Goal: Task Accomplishment & Management: Manage account settings

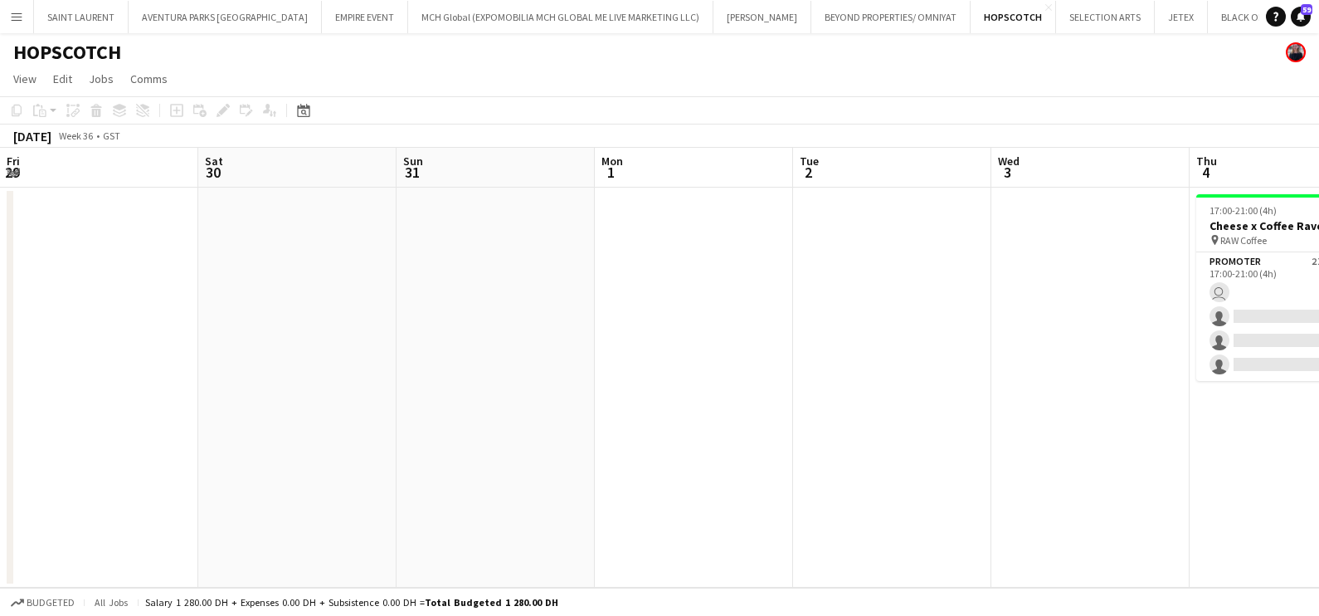
scroll to position [0, 660]
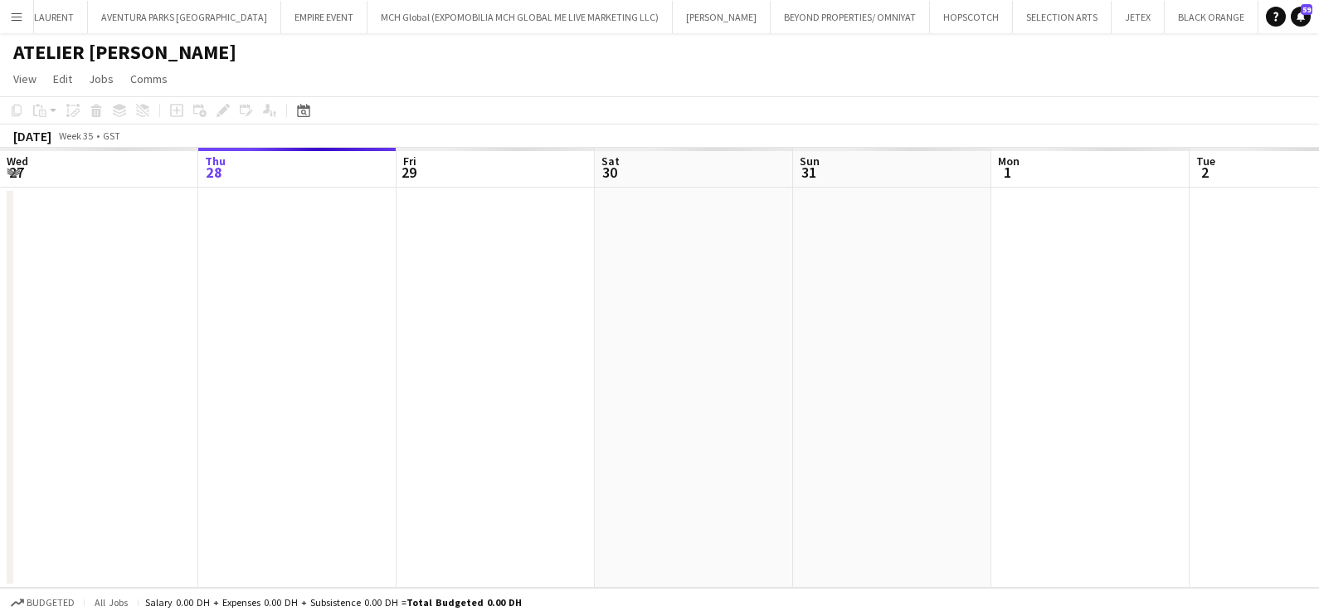
scroll to position [0, 41]
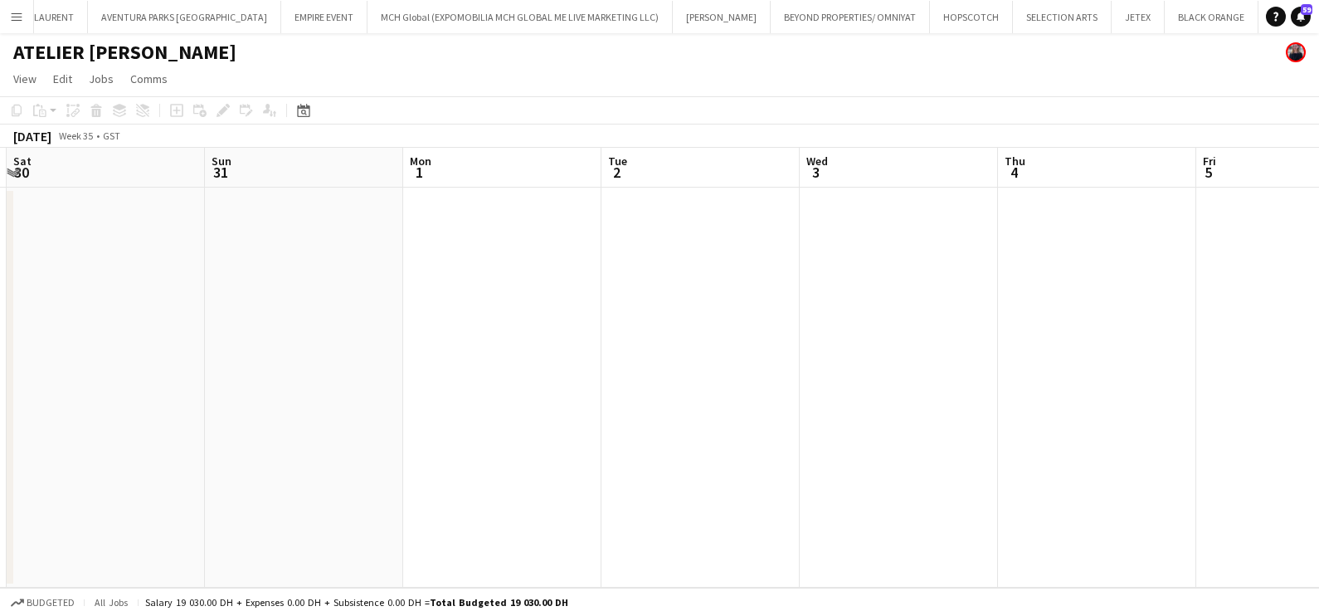
drag, startPoint x: 983, startPoint y: 260, endPoint x: 455, endPoint y: 271, distance: 528.8
click at [386, 286] on app-calendar-viewport "Wed 27 Thu 28 Fri 29 Sat 30 Sun 31 Mon 1 Tue 2 Wed 3 Thu 4 Fri 5 Sat 6 Sun 7" at bounding box center [659, 368] width 1319 height 440
drag, startPoint x: 784, startPoint y: 270, endPoint x: 242, endPoint y: 313, distance: 543.6
click at [242, 313] on app-calendar-viewport "Wed 27 Thu 28 Fri 29 Sat 30 Sun 31 Mon 1 Tue 2 Wed 3 Thu 4 Fri 5 Sat 6 Sun 7" at bounding box center [659, 368] width 1319 height 440
drag, startPoint x: 755, startPoint y: 329, endPoint x: 114, endPoint y: 348, distance: 641.8
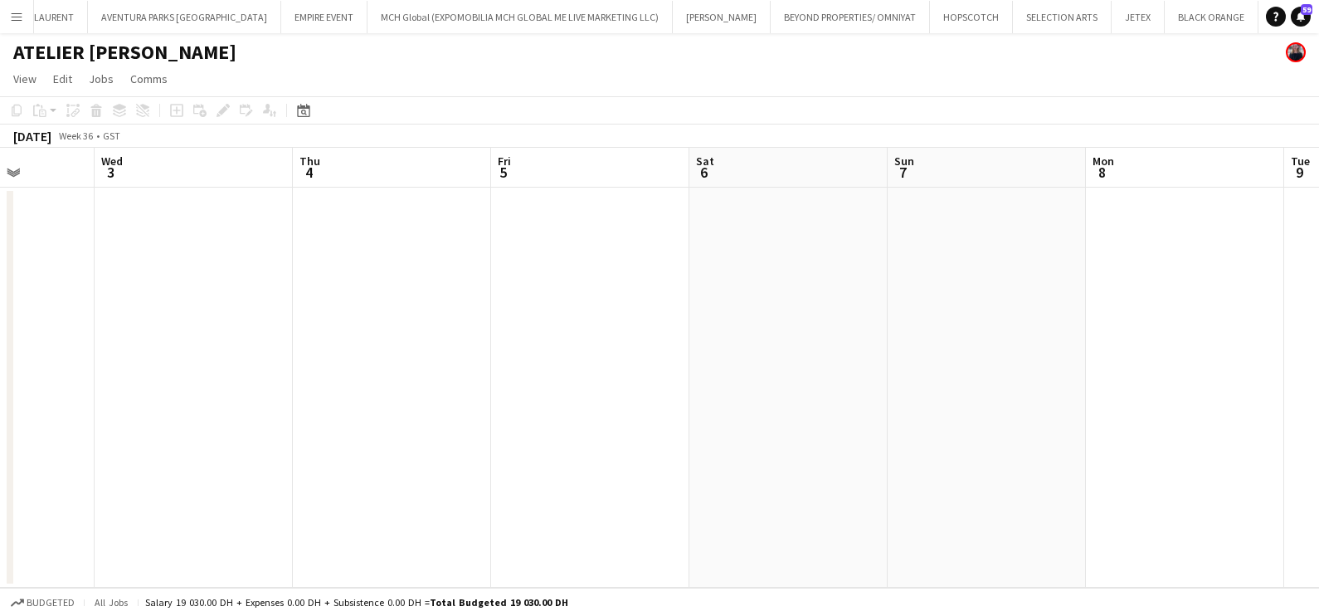
click at [105, 353] on app-calendar-viewport "Sat 30 Sun 31 Mon 1 Tue 2 Wed 3 Thu 4 Fri 5 Sat 6 Sun 7 Mon 8 Tue 9 Wed 10" at bounding box center [659, 368] width 1319 height 440
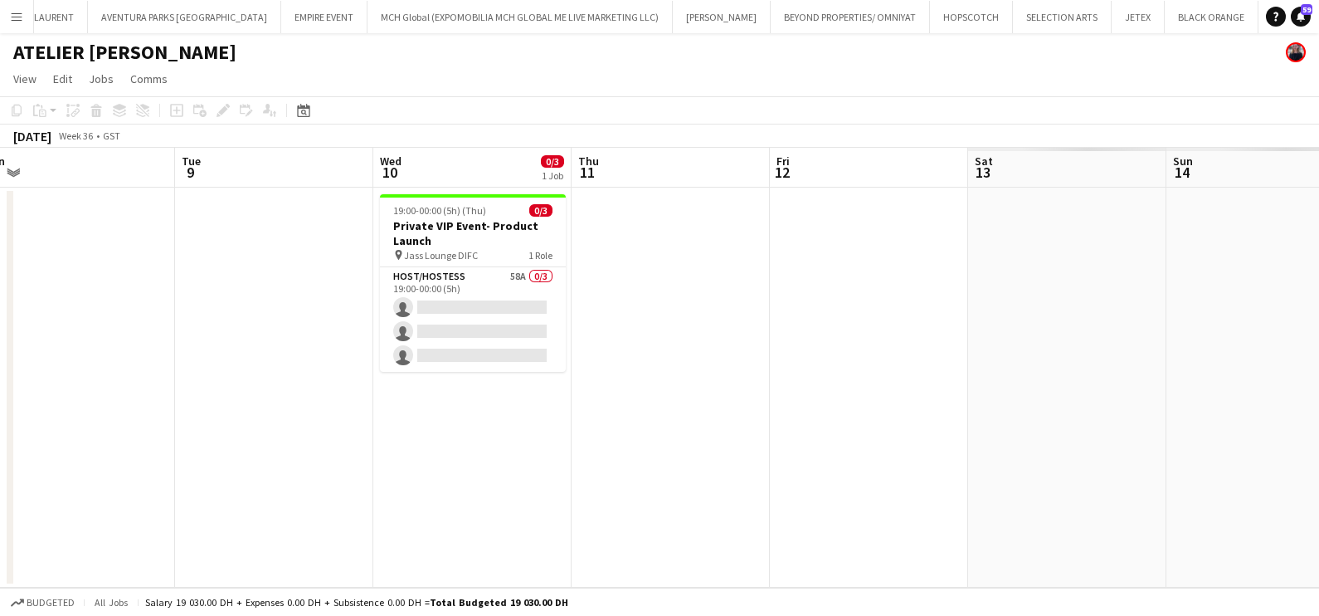
drag, startPoint x: 637, startPoint y: 373, endPoint x: 426, endPoint y: 417, distance: 215.3
click at [446, 373] on app-calendar-viewport "Fri 5 Sat 6 Sun 7 Mon 8 Tue 9 Wed 10 0/3 1 Job Thu 11 Fri 12 Sat 13 Sun 14 Mon …" at bounding box center [659, 368] width 1319 height 440
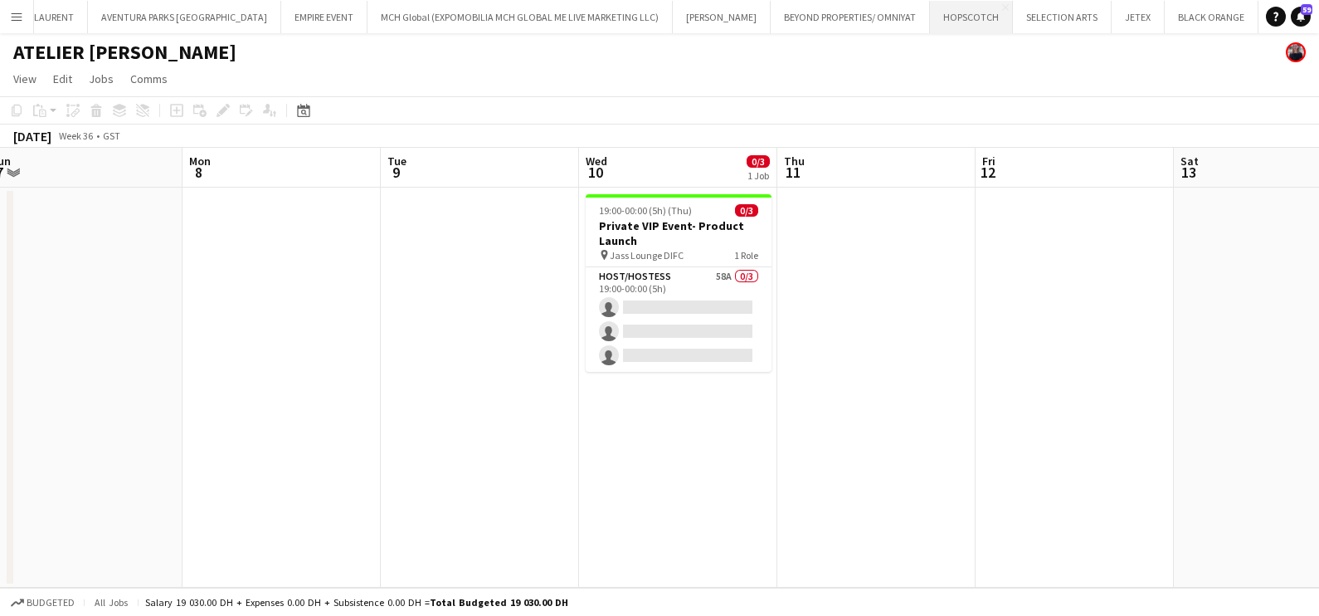
click at [930, 19] on button "HOPSCOTCH Close" at bounding box center [971, 17] width 83 height 32
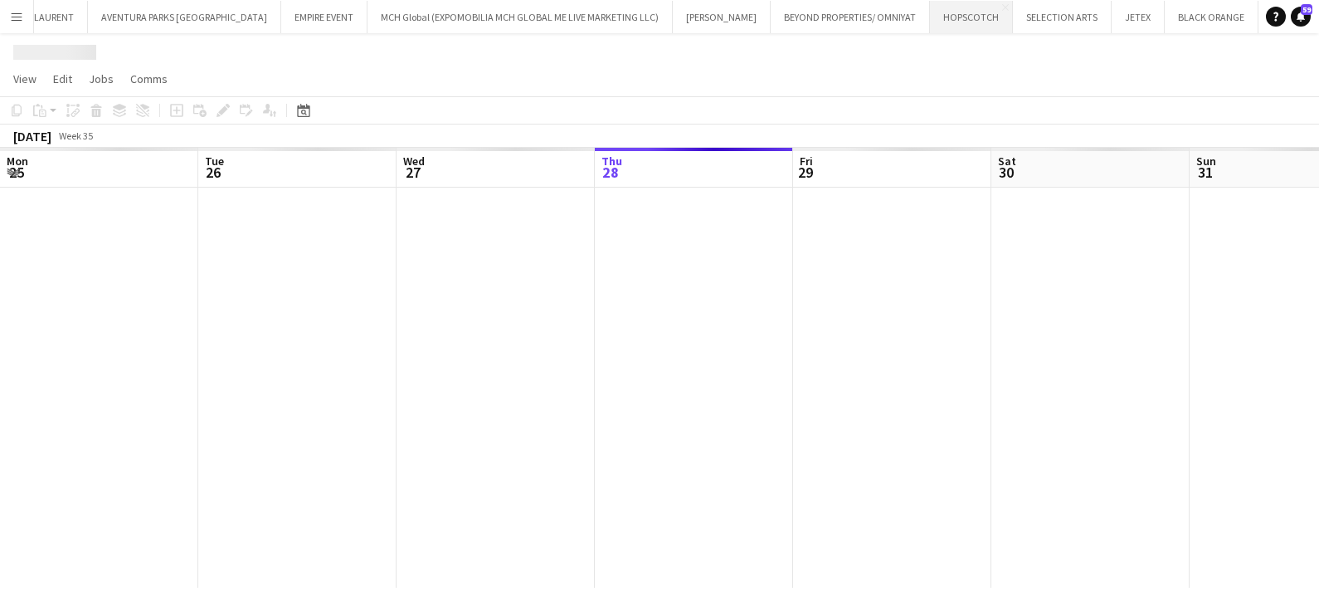
scroll to position [0, 397]
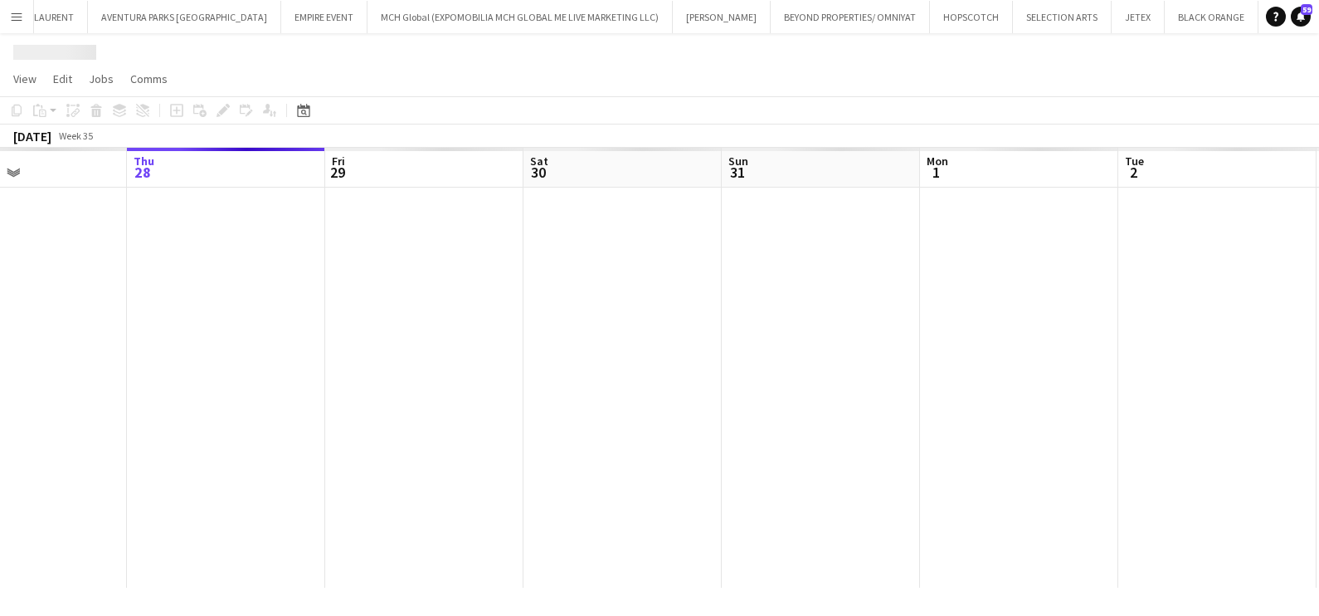
drag, startPoint x: 1025, startPoint y: 284, endPoint x: 239, endPoint y: 271, distance: 786.0
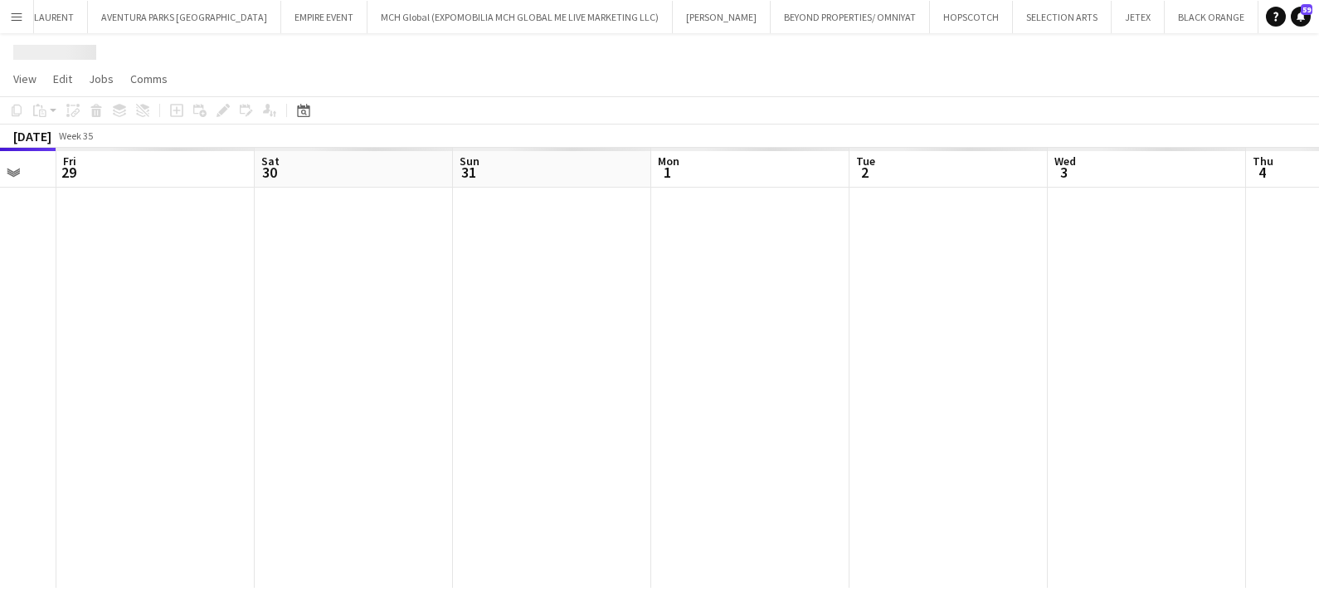
click at [276, 276] on app-calendar-viewport "Mon 25 Tue 26 Wed 27 Thu 28 Fri 29 Sat 30 Sun 31 Mon 1 Tue 2 Wed 3 Thu 4 Fri 5" at bounding box center [659, 368] width 1319 height 440
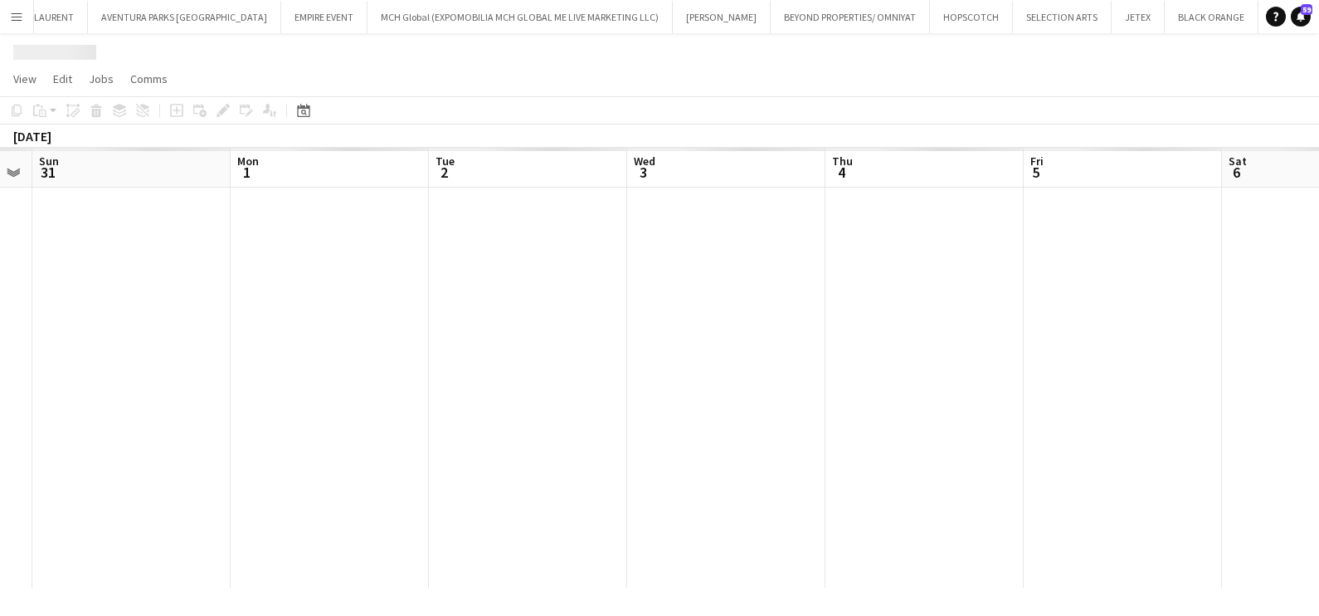
drag, startPoint x: 881, startPoint y: 283, endPoint x: 282, endPoint y: 276, distance: 599.2
click at [282, 276] on app-calendar-viewport "Thu 28 Fri 29 Sat 30 Sun 31 Mon 1 Tue 2 Wed 3 Thu 4 Fri 5 Sat 6 Sun 7 Mon 8" at bounding box center [659, 368] width 1319 height 440
drag, startPoint x: 895, startPoint y: 287, endPoint x: 0, endPoint y: 207, distance: 899.0
click at [33, 232] on app-calendar-viewport "Tue 2 Wed 3 Thu 4 Fri 5 Sat 6 Sun 7 Mon 8 Tue 9 Wed 10 Thu 11 Fri 12 Sat 13" at bounding box center [659, 368] width 1319 height 440
click at [83, 221] on app-calendar-viewport "Fri 5 Sat 6 Sun 7 Mon 8 Tue 9 Wed 10 Thu 11 Fri 12 Sat 13 Sun 14 Mon 15 Tue 16" at bounding box center [659, 368] width 1319 height 440
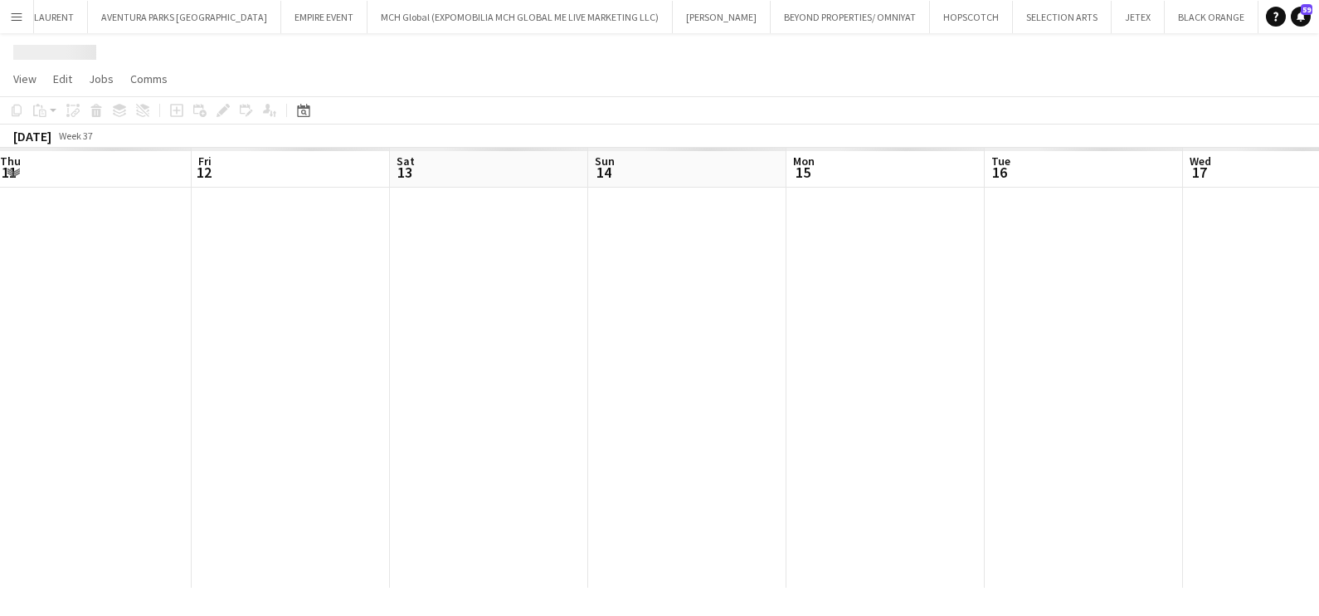
drag, startPoint x: 705, startPoint y: 296, endPoint x: 369, endPoint y: 261, distance: 337.9
click at [373, 261] on app-calendar-viewport "Mon 8 Tue 9 Wed 10 Thu 11 Fri 12 Sat 13 Sun 14 Mon 15 Tue 16 Wed 17 Thu 18 Fri …" at bounding box center [659, 368] width 1319 height 440
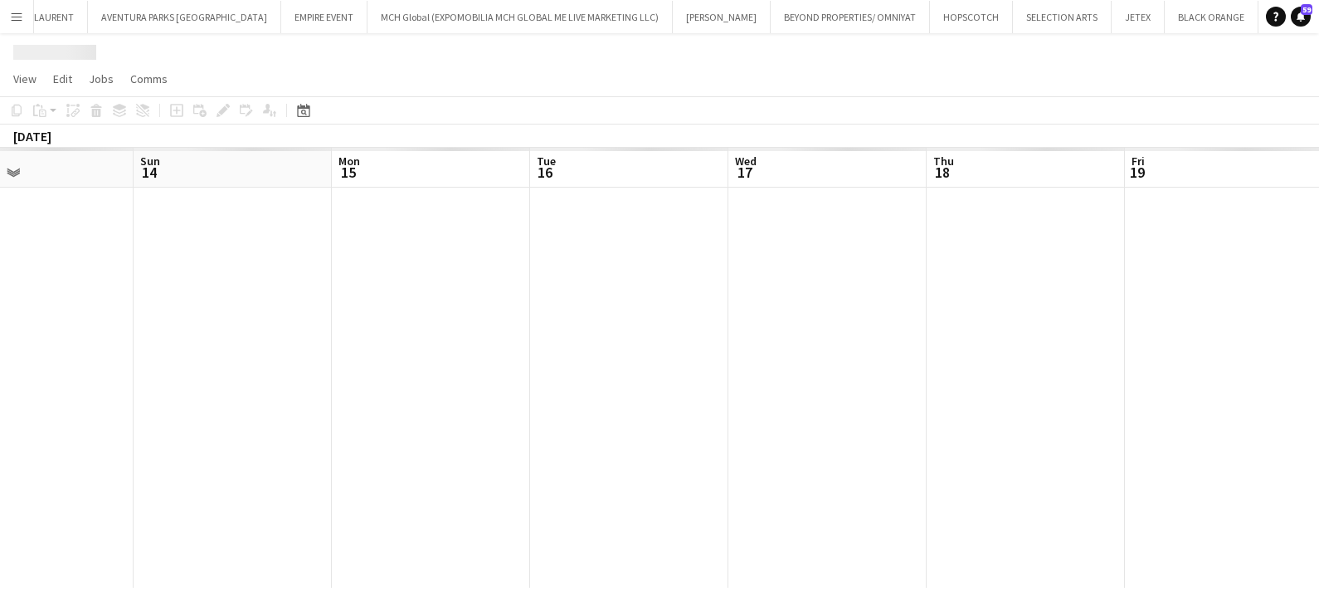
drag, startPoint x: 885, startPoint y: 314, endPoint x: 456, endPoint y: 266, distance: 431.7
click at [481, 267] on app-calendar-viewport "Wed 10 Thu 11 Fri 12 Sat 13 Sun 14 Mon 15 Tue 16 Wed 17 Thu 18 Fri 19 Sat 20 Su…" at bounding box center [659, 368] width 1319 height 440
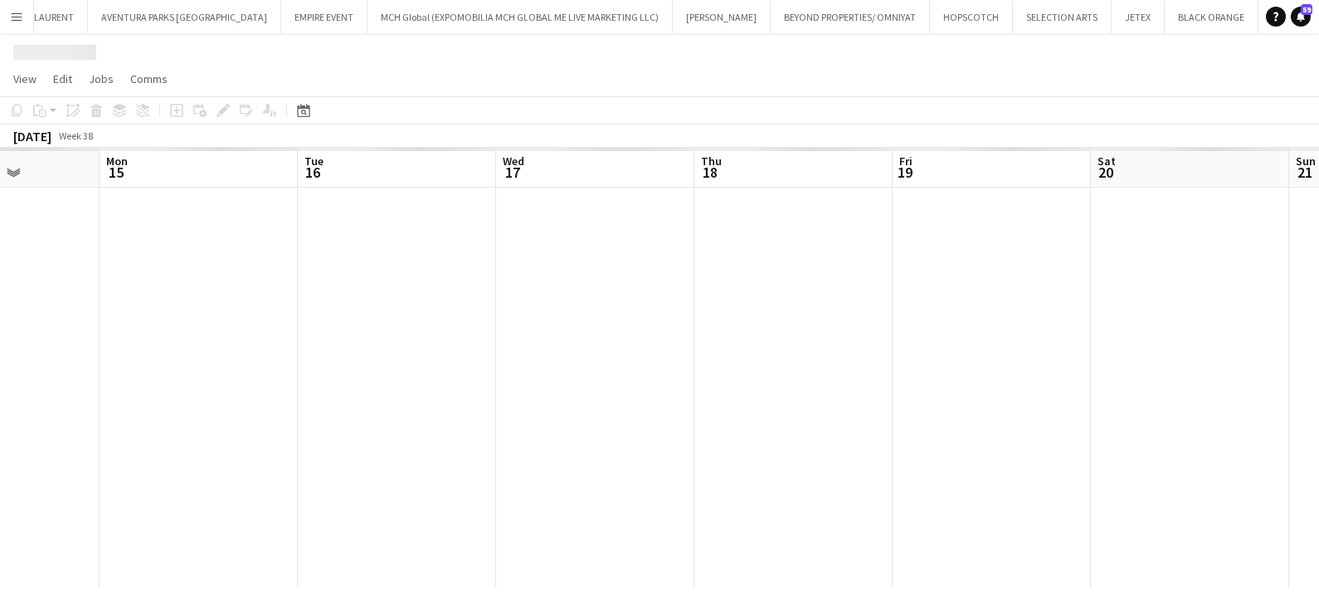
drag, startPoint x: 927, startPoint y: 293, endPoint x: 246, endPoint y: 251, distance: 681.8
click at [402, 257] on app-calendar-viewport "Fri 12 Sat 13 Sun 14 Mon 15 Tue 16 Wed 17 Thu 18 Fri 19 Sat 20 Sun 21 Mon 22 Tu…" at bounding box center [659, 368] width 1319 height 440
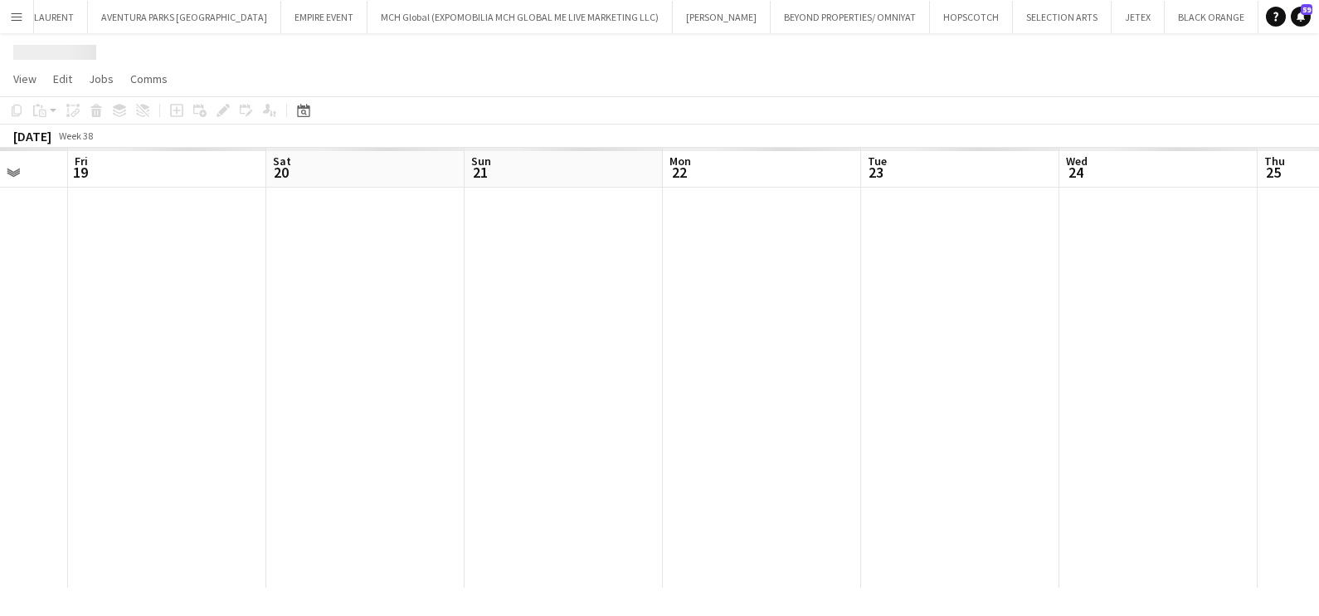
drag, startPoint x: 1126, startPoint y: 303, endPoint x: 531, endPoint y: 255, distance: 597.0
click at [555, 258] on app-calendar-viewport "Tue 16 Wed 17 Thu 18 Fri 19 Sat 20 Sun 21 Mon 22 Tue 23 Wed 24 Thu 25 Fri 26 Sa…" at bounding box center [659, 368] width 1319 height 440
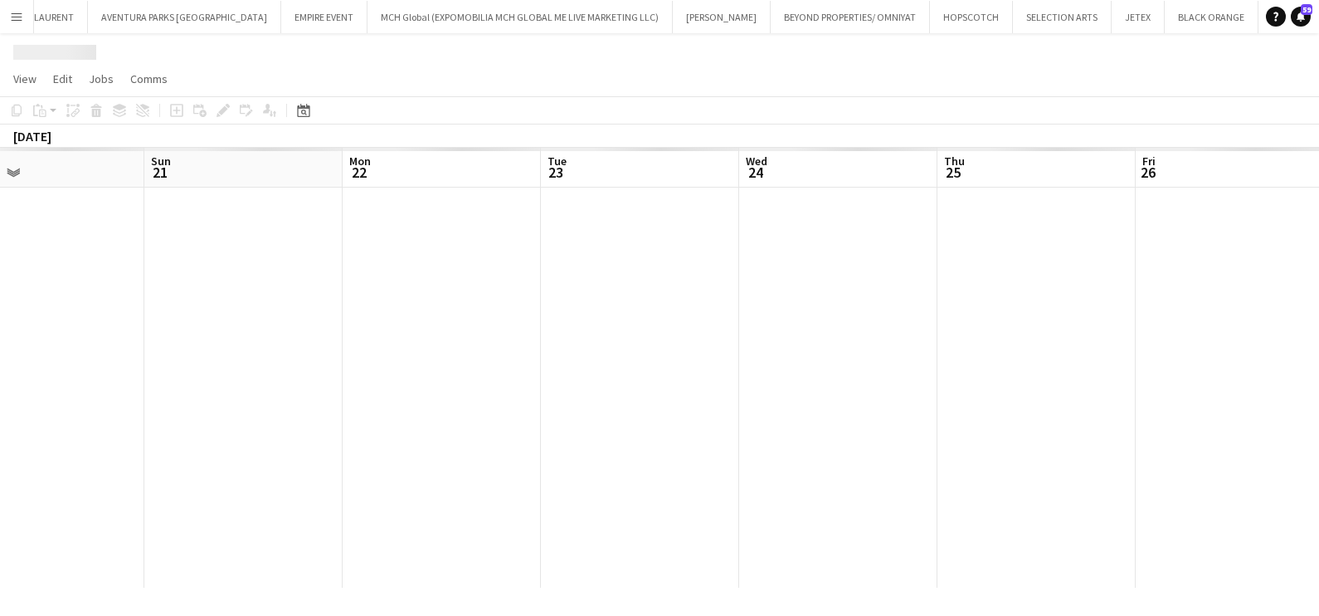
drag, startPoint x: 950, startPoint y: 282, endPoint x: 365, endPoint y: 237, distance: 586.8
click at [373, 238] on app-calendar-viewport "Thu 18 Fri 19 Sat 20 Sun 21 Mon 22 Tue 23 Wed 24 Thu 25 Fri 26 Sat 27 Sun 28 Mo…" at bounding box center [659, 368] width 1319 height 440
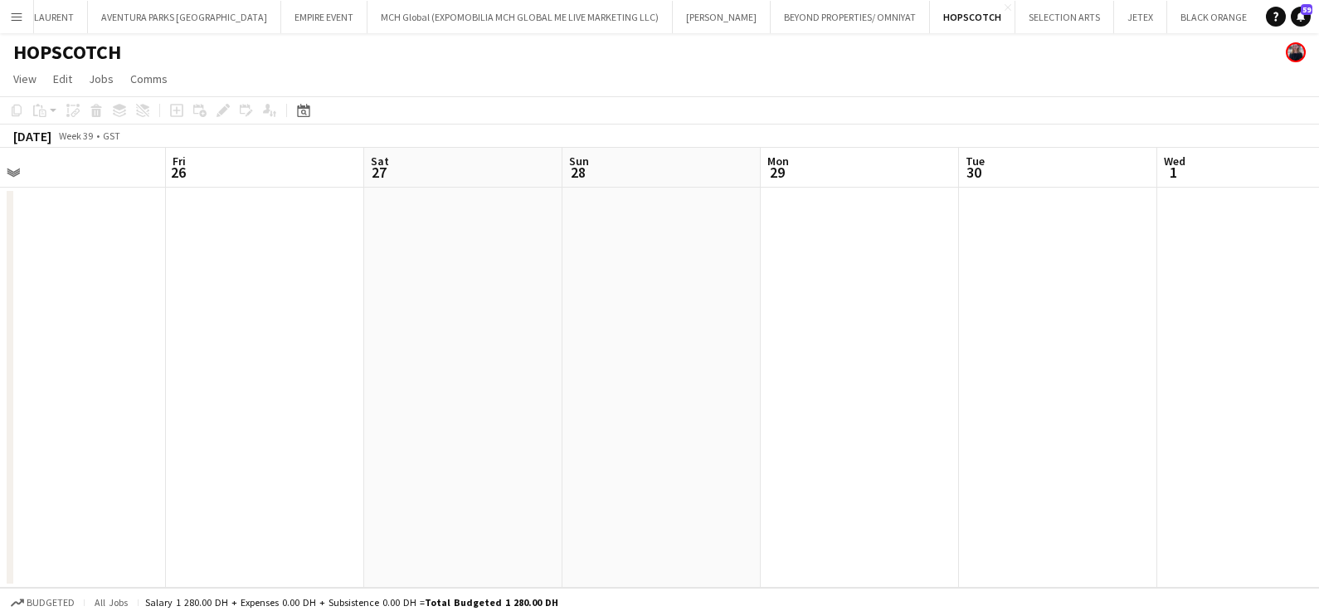
drag, startPoint x: 971, startPoint y: 271, endPoint x: 280, endPoint y: 248, distance: 691.7
click at [280, 248] on app-calendar-viewport "Mon 22 Tue 23 Wed 24 Thu 25 Fri 26 Sat 27 Sun 28 Mon 29 Tue 30 Wed 1 Thu 2 Fri 3" at bounding box center [659, 368] width 1319 height 440
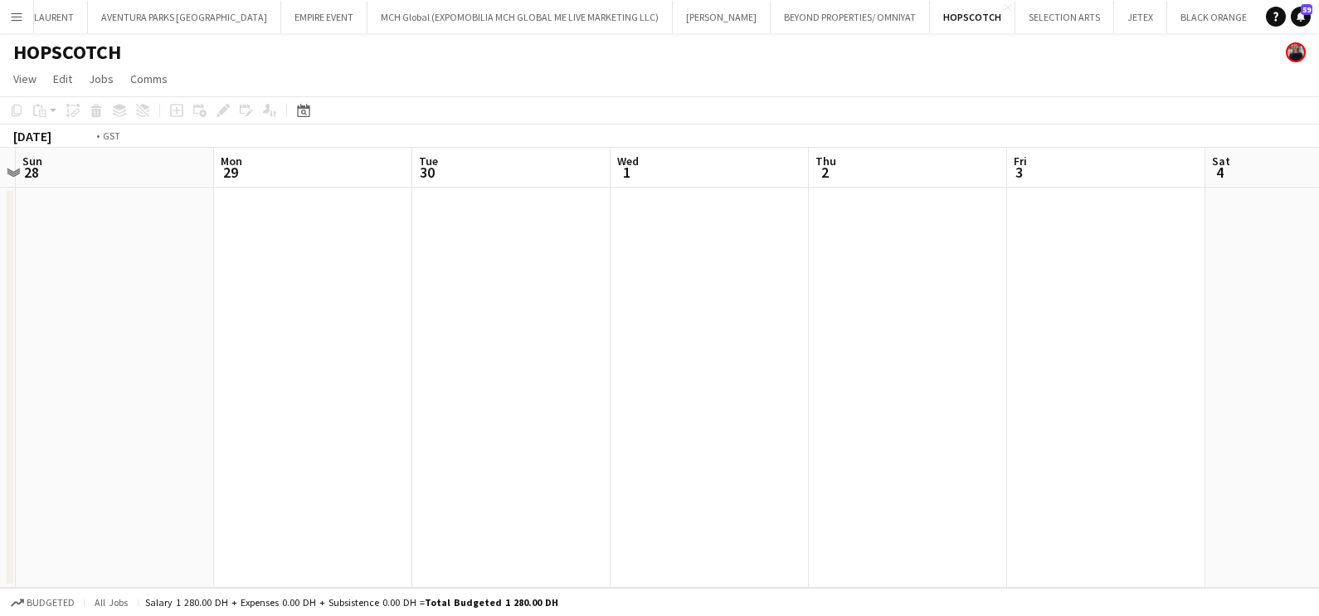
drag, startPoint x: 763, startPoint y: 278, endPoint x: 432, endPoint y: 286, distance: 332.1
click at [307, 278] on app-calendar-viewport "Thu 25 Fri 26 Sat 27 Sun 28 Mon 29 Tue 30 Wed 1 Thu 2 Fri 3 Sat 4 Sun 5 Mon 6" at bounding box center [659, 368] width 1319 height 440
click at [210, 187] on app-calendar-viewport "Sun 28 Mon 29 Tue 30 Wed 1 Thu 2 Fri 3 Sat 4 Sun 5 Mon 6 Tue 7 Wed 8 Thu 9" at bounding box center [659, 368] width 1319 height 440
drag, startPoint x: 543, startPoint y: 196, endPoint x: 651, endPoint y: 200, distance: 108.8
click at [66, 91] on app-board "HOPSCOTCH View Day view expanded Day view collapsed Month view Date picker Jump…" at bounding box center [659, 324] width 1319 height 583
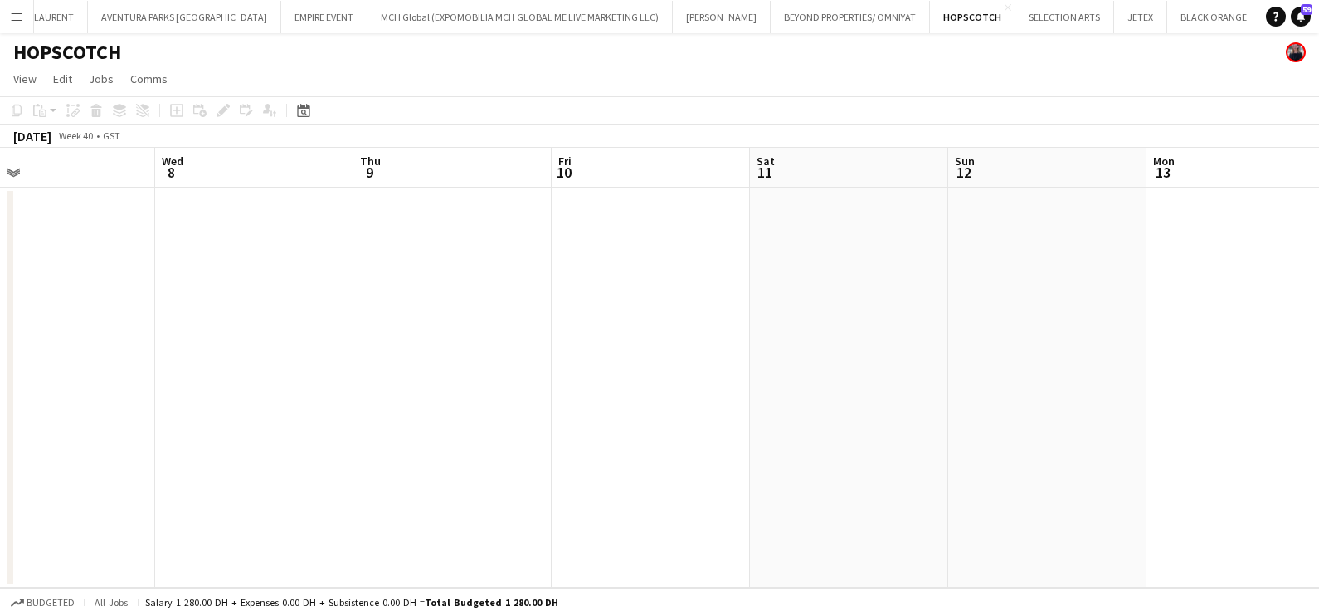
drag, startPoint x: 597, startPoint y: 272, endPoint x: 300, endPoint y: 258, distance: 297.4
click at [299, 258] on app-calendar-viewport "Sun 5 Mon 6 Tue 7 Wed 8 Thu 9 Fri 10 Sat 11 Sun 12 Mon 13 Tue 14 Wed 15 Thu 16" at bounding box center [659, 368] width 1319 height 440
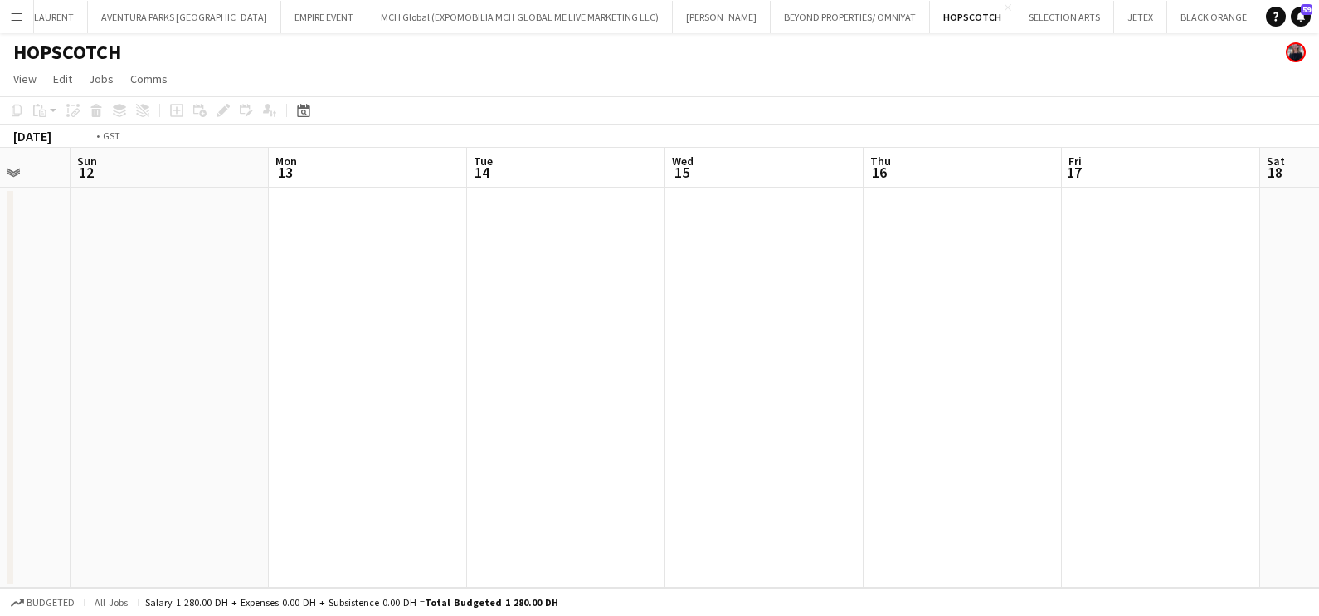
drag, startPoint x: 991, startPoint y: 513, endPoint x: 646, endPoint y: 414, distance: 359.1
click at [469, 414] on app-calendar-viewport "Thu 9 Fri 10 Sat 11 Sun 12 Mon 13 Tue 14 Wed 15 Thu 16 Fri 17 Sat 18 Sun 19 Mon…" at bounding box center [659, 368] width 1319 height 440
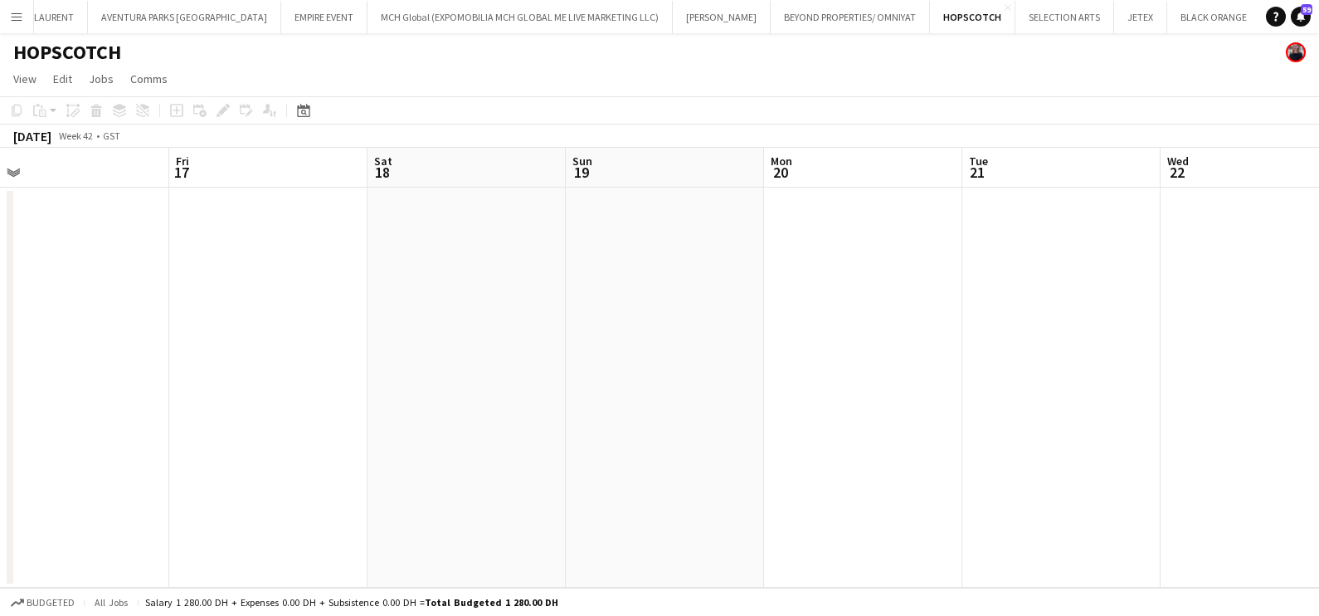
drag, startPoint x: 821, startPoint y: 411, endPoint x: 448, endPoint y: 377, distance: 374.2
click at [420, 373] on app-calendar-viewport "Mon 13 Tue 14 Wed 15 Thu 16 Fri 17 Sat 18 Sun 19 Mon 20 Tue 21 Wed 22 Thu 23 Fr…" at bounding box center [659, 368] width 1319 height 440
click at [328, 378] on app-calendar-viewport "Mon 13 Tue 14 Wed 15 Thu 16 Fri 17 Sat 18 Sun 19 Mon 20 Tue 21 Wed 22 Thu 23 Fr…" at bounding box center [659, 368] width 1319 height 440
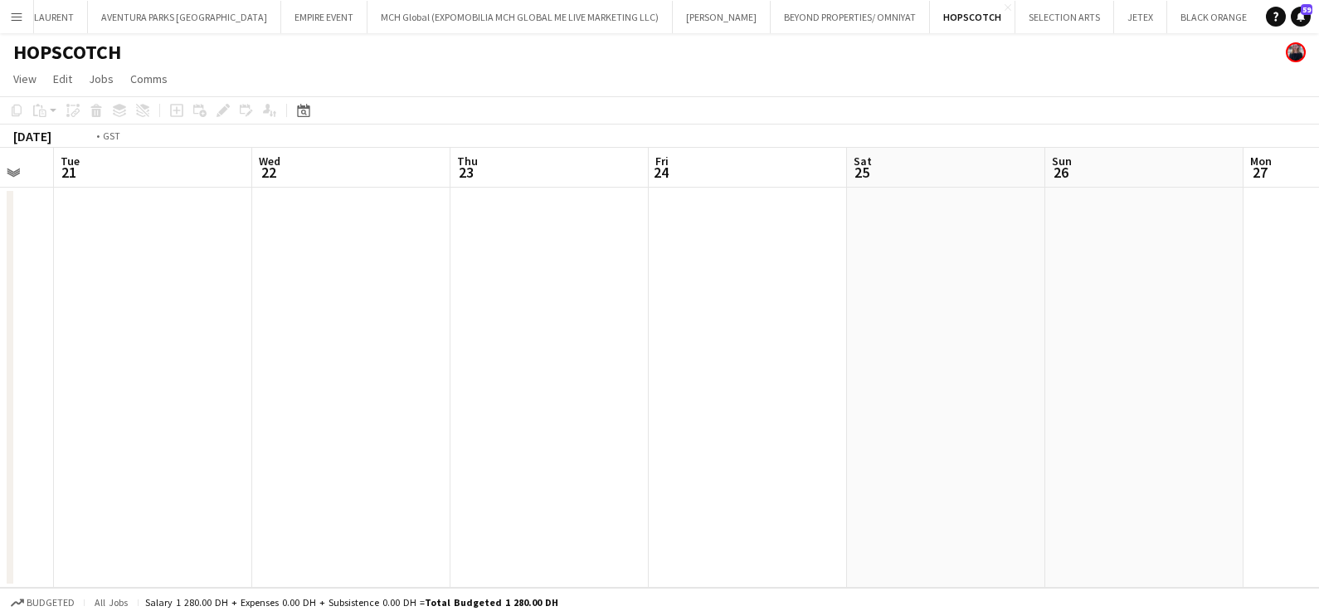
click at [366, 331] on app-calendar-viewport "Fri 17 Sat 18 Sun 19 Mon 20 Tue 21 Wed 22 Thu 23 Fri 24 Sat 25 Sun 26 Mon 27 Tu…" at bounding box center [659, 368] width 1319 height 440
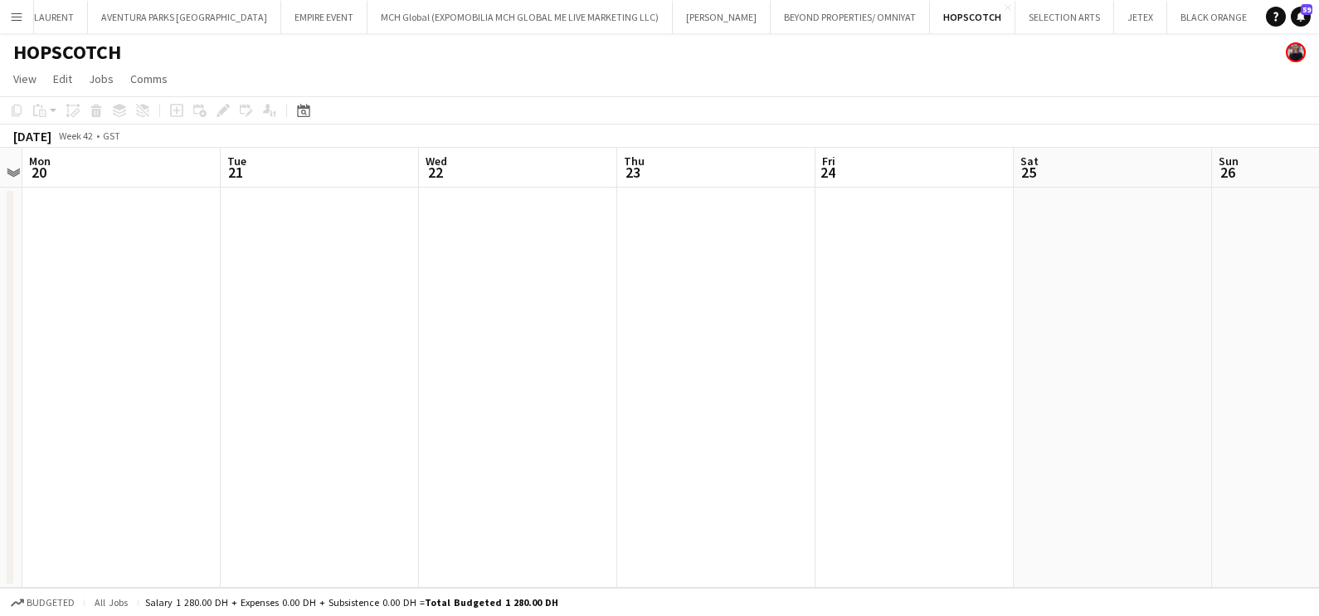
drag, startPoint x: 237, startPoint y: 340, endPoint x: 195, endPoint y: 337, distance: 41.6
click at [195, 337] on app-calendar-viewport "Fri 17 Sat 18 Sun 19 Mon 20 Tue 21 Wed 22 Thu 23 Fri 24 Sat 25 Sun 26 Mon 27 Tu…" at bounding box center [659, 368] width 1319 height 440
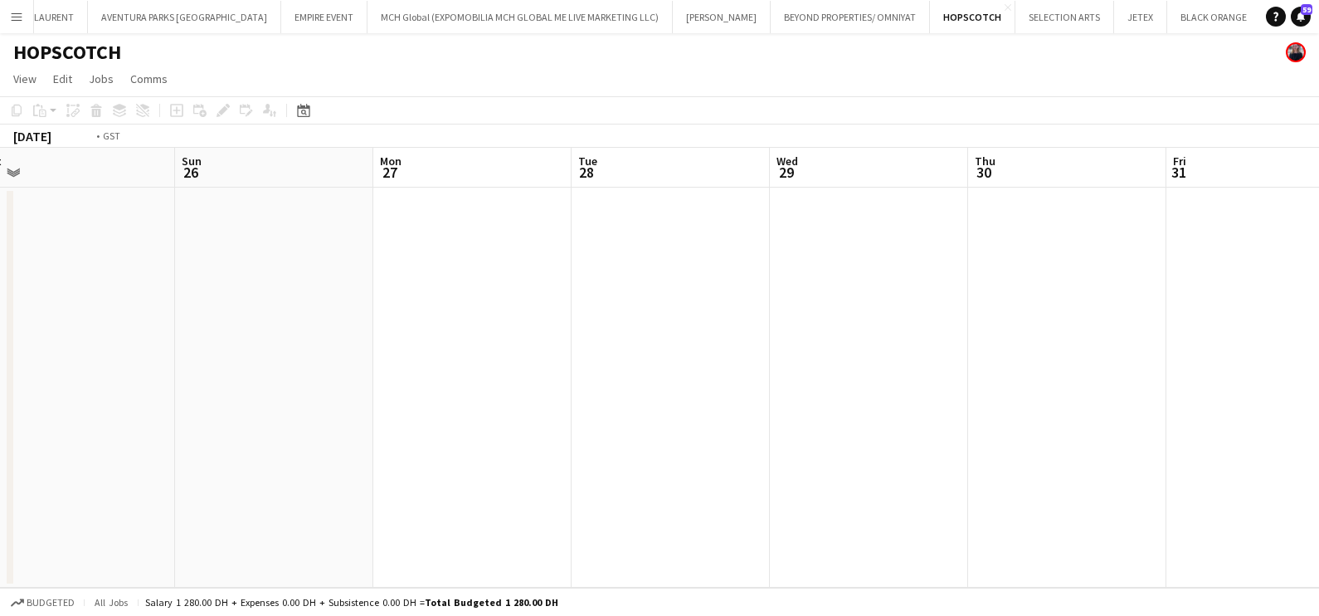
drag, startPoint x: 926, startPoint y: 346, endPoint x: 319, endPoint y: 331, distance: 606.8
click at [222, 311] on app-calendar-viewport "Wed 22 Thu 23 Fri 24 Sat 25 Sun 26 Mon 27 Tue 28 Wed 29 Thu 30 Fri 31 Sat 1 Sun…" at bounding box center [659, 368] width 1319 height 440
drag, startPoint x: 1075, startPoint y: 342, endPoint x: 396, endPoint y: 282, distance: 681.5
click at [396, 282] on app-calendar-viewport "Thu 30 Fri 31 Sat 1 Sun 2 Mon 3 Tue 4 Wed 5 Thu 6 Fri 7 Sat 8 Sun 9 Mon 10" at bounding box center [659, 368] width 1319 height 440
drag, startPoint x: 1018, startPoint y: 334, endPoint x: 900, endPoint y: 327, distance: 118.1
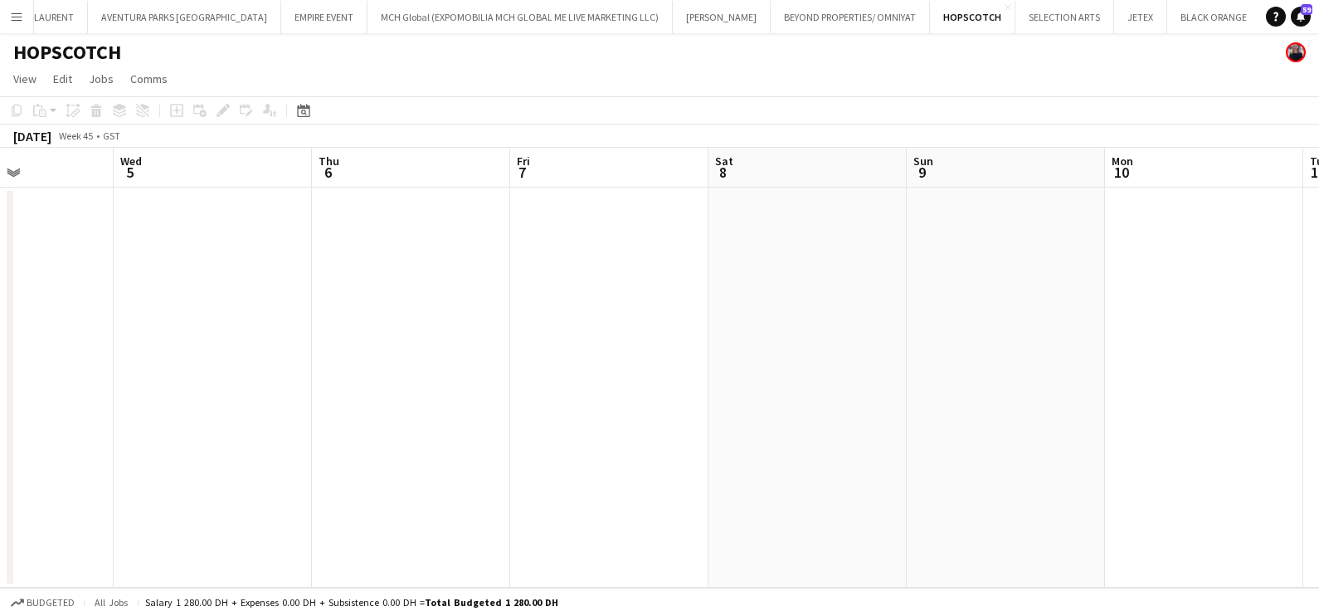
click at [446, 281] on app-calendar-viewport "Sat 1 Sun 2 Mon 3 Tue 4 Wed 5 Thu 6 Fri 7 Sat 8 Sun 9 Mon 10 Tue 11 Wed 12" at bounding box center [659, 368] width 1319 height 440
drag, startPoint x: 685, startPoint y: 339, endPoint x: 339, endPoint y: 324, distance: 345.5
click at [286, 311] on app-calendar-viewport "Fri 7 Sat 8 Sun 9 Mon 10 Tue 11 Wed 12 Thu 13 Fri 14 Sat 15 Sun 16 Mon 17 Tue 18" at bounding box center [659, 368] width 1319 height 440
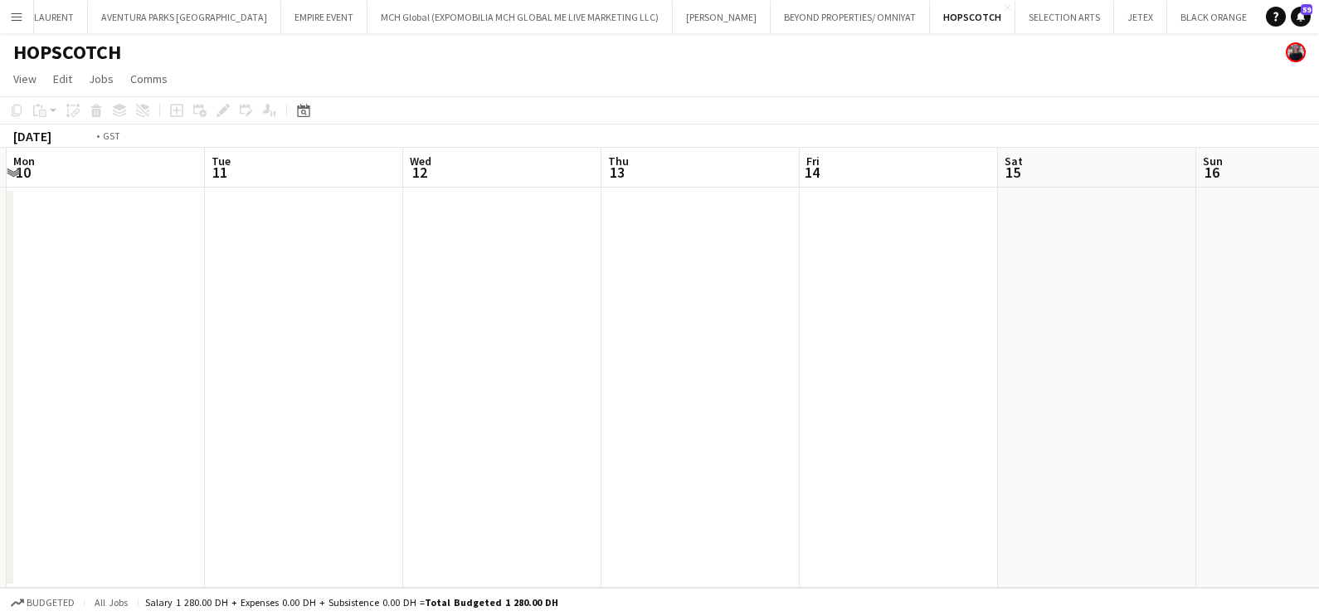
click at [290, 266] on app-calendar-viewport "Fri 7 Sat 8 Sun 9 Mon 10 Tue 11 Wed 12 Thu 13 Fri 14 Sat 15 Sun 16 Mon 17 Tue 18" at bounding box center [659, 368] width 1319 height 440
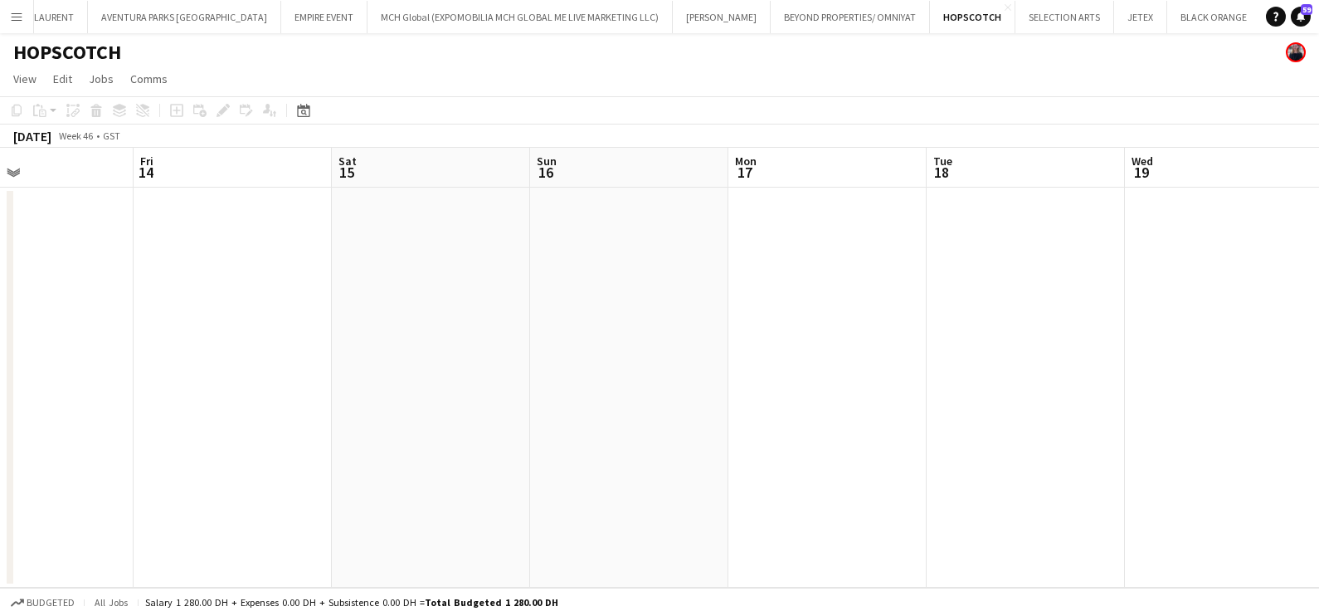
drag, startPoint x: 756, startPoint y: 298, endPoint x: 472, endPoint y: 271, distance: 285.1
click at [563, 271] on app-calendar-viewport "Mon 10 Tue 11 Wed 12 Thu 13 Fri 14 Sat 15 Sun 16 Mon 17 Tue 18 Wed 19 Thu 20 Fr…" at bounding box center [659, 368] width 1319 height 440
drag, startPoint x: 397, startPoint y: 364, endPoint x: 1253, endPoint y: 393, distance: 856.9
click at [1124, 393] on app-calendar-viewport "Tue 11 Wed 12 Thu 13 Fri 14 Sat 15 Sun 16 Mon 17 Tue 18 Wed 19 Thu 20 Fri 21 Sa…" at bounding box center [659, 368] width 1319 height 440
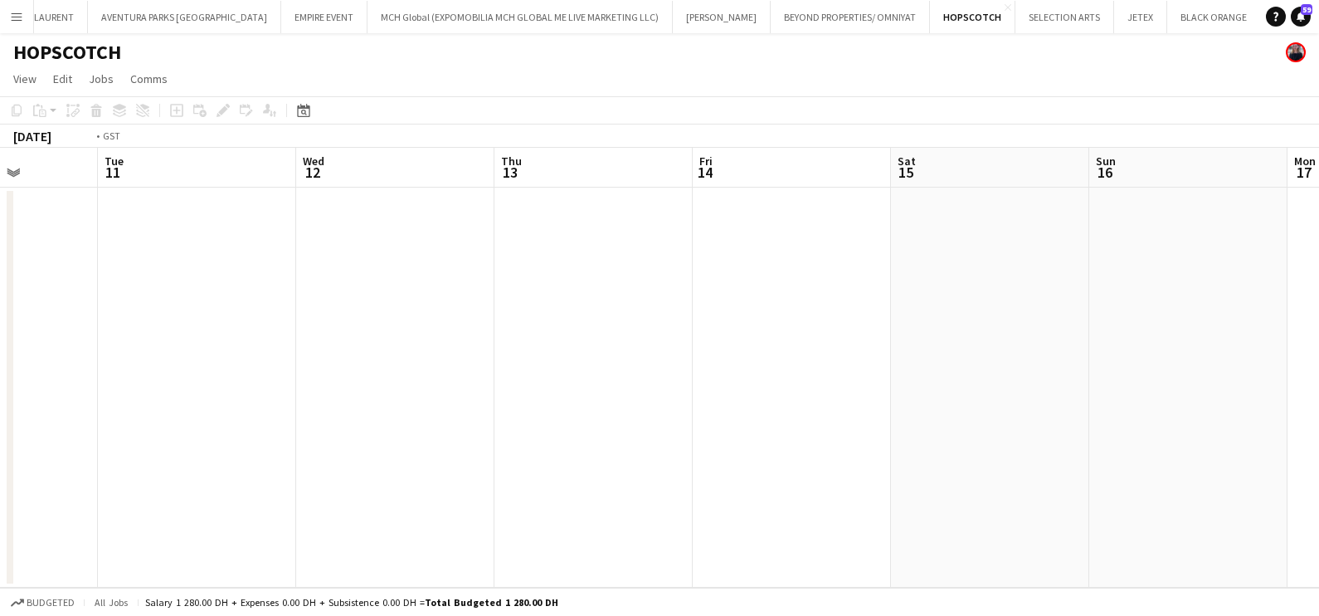
drag, startPoint x: 184, startPoint y: 402, endPoint x: 1164, endPoint y: 363, distance: 980.8
click at [1319, 369] on app-calendar-viewport "Sun 9 Mon 10 Tue 11 Wed 12 Thu 13 Fri 14 Sat 15 Sun 16 Mon 17 Tue 18 Wed 19 Thu…" at bounding box center [659, 368] width 1319 height 440
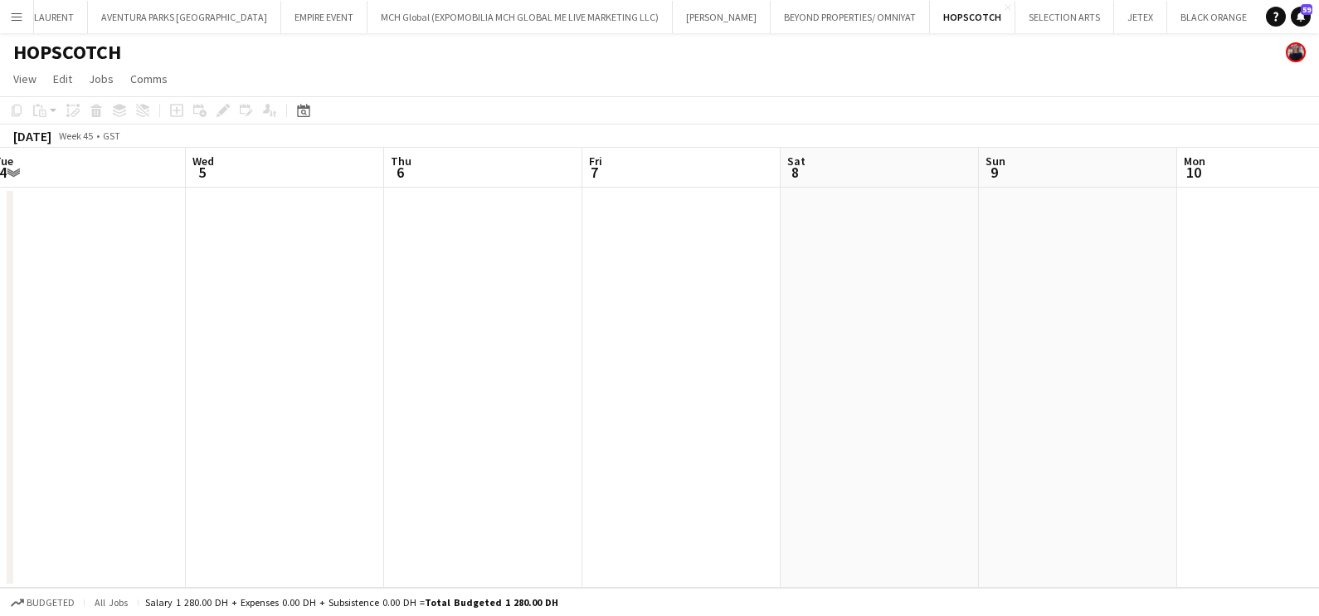
drag, startPoint x: 722, startPoint y: 378, endPoint x: 1309, endPoint y: 349, distance: 587.5
click at [1319, 353] on html "Menu Boards Boards Boards All jobs Status Workforce Workforce My Workforce Recr…" at bounding box center [659, 308] width 1319 height 616
drag, startPoint x: 1323, startPoint y: 354, endPoint x: 1323, endPoint y: 332, distance: 22.4
click at [1319, 332] on html "Menu Boards Boards Boards All jobs Status Workforce Workforce My Workforce Recr…" at bounding box center [659, 308] width 1319 height 616
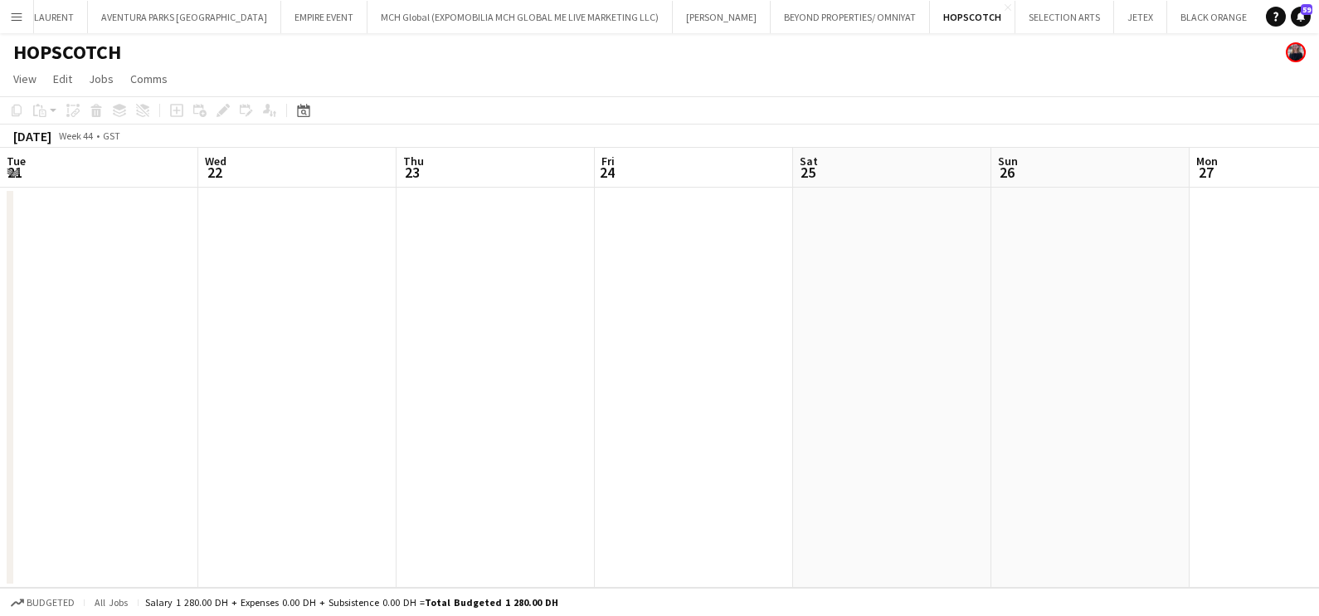
drag, startPoint x: 1123, startPoint y: 373, endPoint x: 0, endPoint y: 383, distance: 1122.8
click at [1319, 339] on html "Menu Boards Boards Boards All jobs Status Workforce Workforce My Workforce Recr…" at bounding box center [659, 308] width 1319 height 616
drag, startPoint x: 447, startPoint y: 384, endPoint x: 1241, endPoint y: 261, distance: 802.9
click at [1290, 261] on app-calendar-viewport "Fri 17 Sat 18 Sun 19 Mon 20 Tue 21 Wed 22 Thu 23 Fri 24 Sat 25 Sun 26 Mon 27 Tu…" at bounding box center [659, 368] width 1319 height 440
drag, startPoint x: 224, startPoint y: 276, endPoint x: 958, endPoint y: 183, distance: 740.4
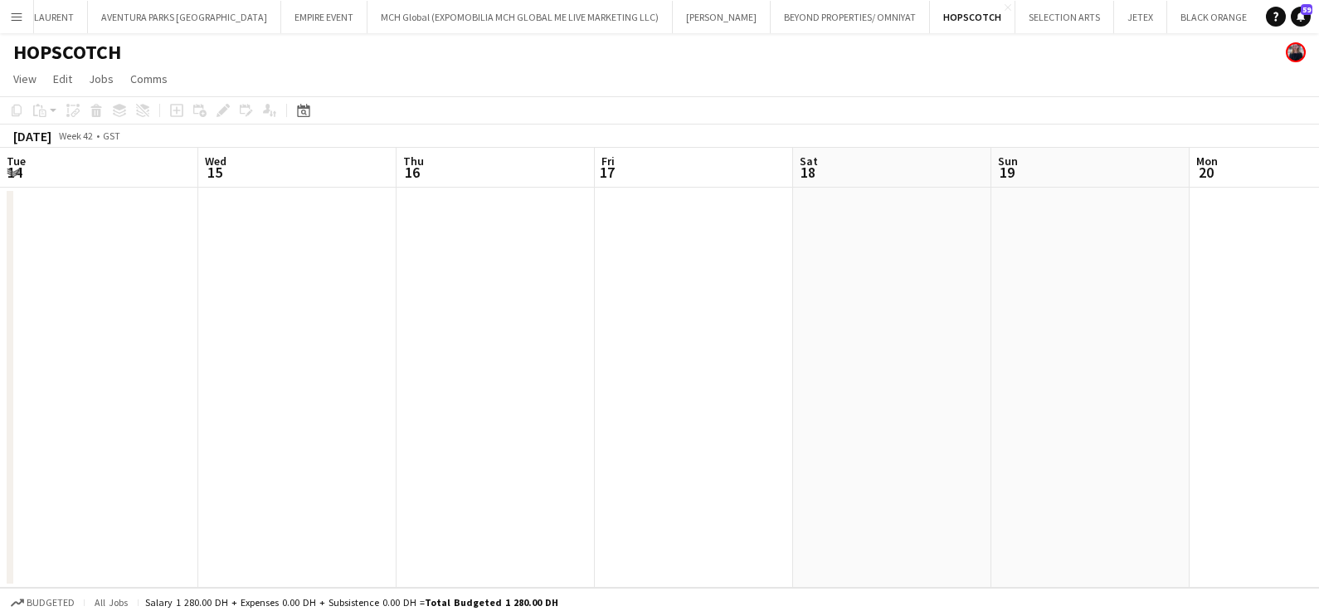
click at [1312, 178] on app-calendar-viewport "Sun 12 Mon 13 Tue 14 Wed 15 Thu 16 Fri 17 Sat 18 Sun 19 Mon 20 Tue 21 Wed 22 Th…" at bounding box center [659, 368] width 1319 height 440
drag, startPoint x: 680, startPoint y: 228, endPoint x: 741, endPoint y: 199, distance: 67.9
click at [1245, 202] on app-calendar-viewport "Mon 6 Tue 7 Wed 8 Thu 9 Fri 10 Sat 11 Sun 12 Mon 13 Tue 14 Wed 15 Thu 16 Fri 17" at bounding box center [659, 368] width 1319 height 440
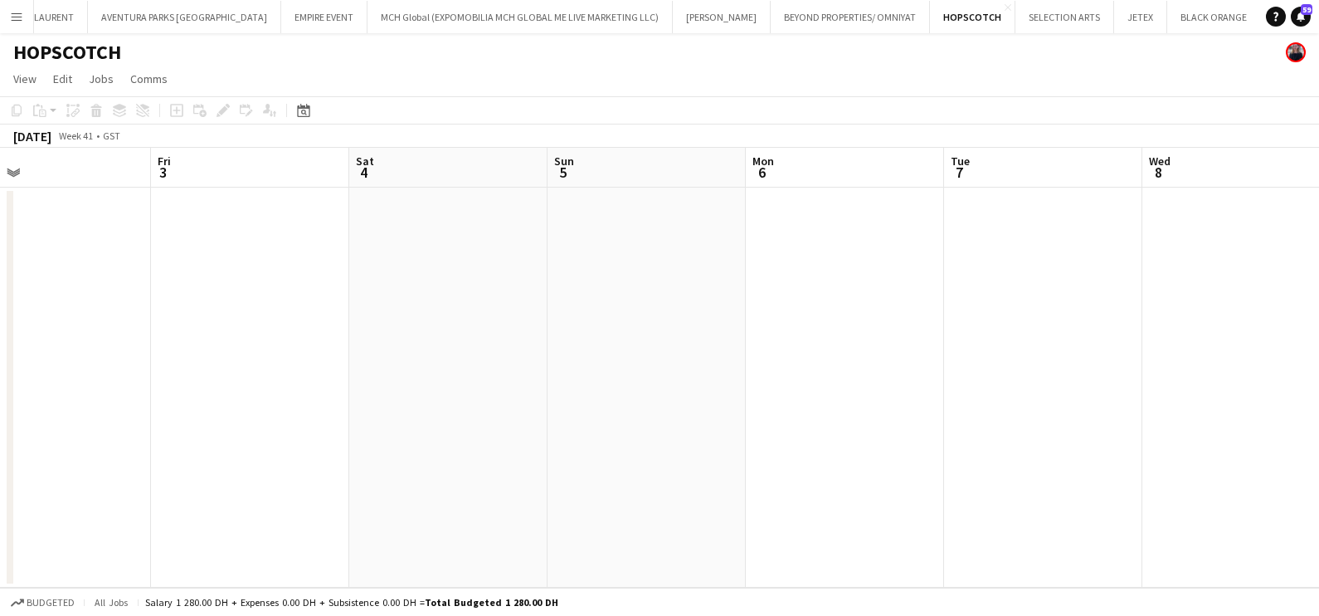
drag, startPoint x: 1004, startPoint y: 203, endPoint x: 1097, endPoint y: 170, distance: 98.7
click at [1229, 173] on app-calendar-viewport "Tue 30 Wed 1 Thu 2 Fri 3 Sat 4 Sun 5 Mon 6 Tue 7 Wed 8 Thu 9 Fri 10 Sat 11" at bounding box center [659, 368] width 1319 height 440
drag, startPoint x: 1231, startPoint y: 155, endPoint x: 125, endPoint y: 145, distance: 1105.4
click at [1319, 123] on html "Menu Boards Boards Boards All jobs Status Workforce Workforce My Workforce Recr…" at bounding box center [659, 308] width 1319 height 616
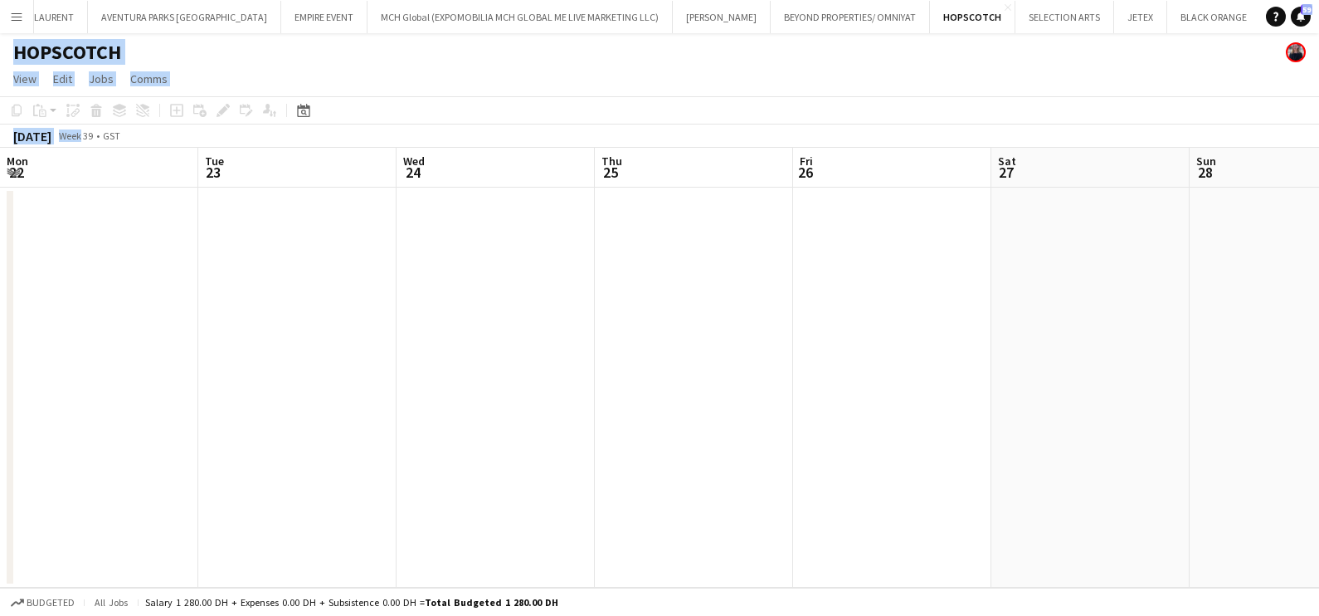
drag, startPoint x: 125, startPoint y: 145, endPoint x: 1323, endPoint y: -4, distance: 1206.8
click at [1319, 0] on html "Menu Boards Boards Boards All jobs Status Workforce Workforce My Workforce Recr…" at bounding box center [659, 308] width 1319 height 616
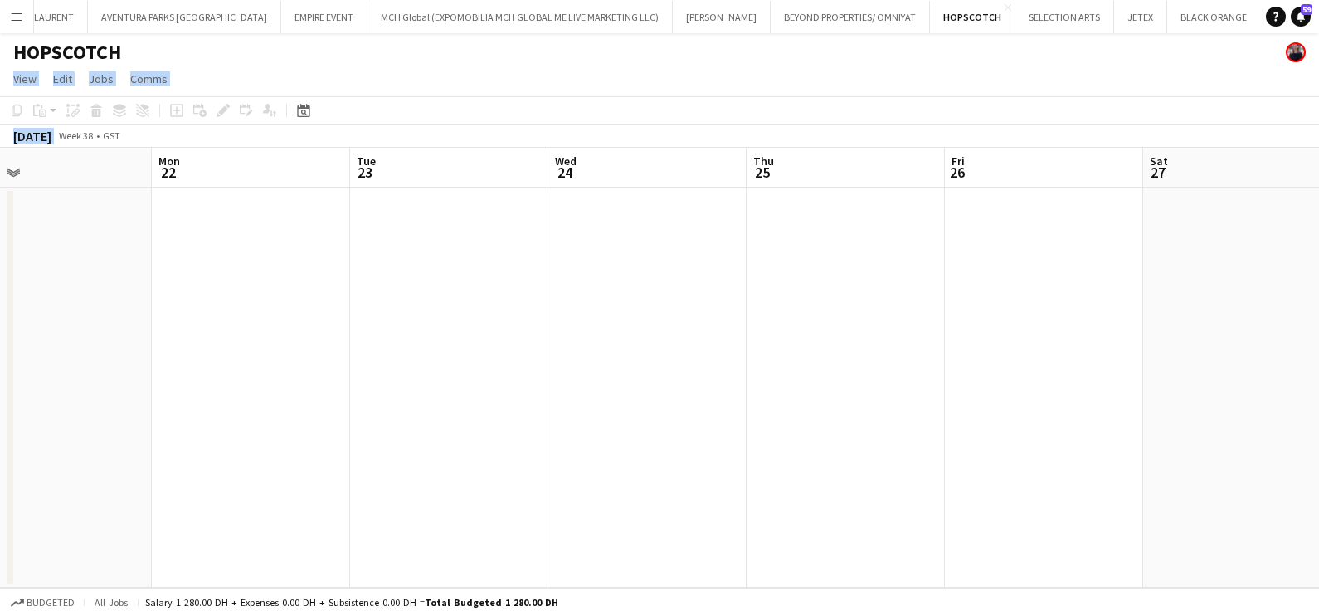
drag, startPoint x: 285, startPoint y: 338, endPoint x: 752, endPoint y: 359, distance: 467.7
click at [1149, 347] on app-calendar-viewport "Fri 19 Sat 20 Sun 21 Mon 22 Tue 23 Wed 24 Thu 25 Fri 26 Sat 27 Sun 28 Mon 29 Tu…" at bounding box center [659, 368] width 1319 height 440
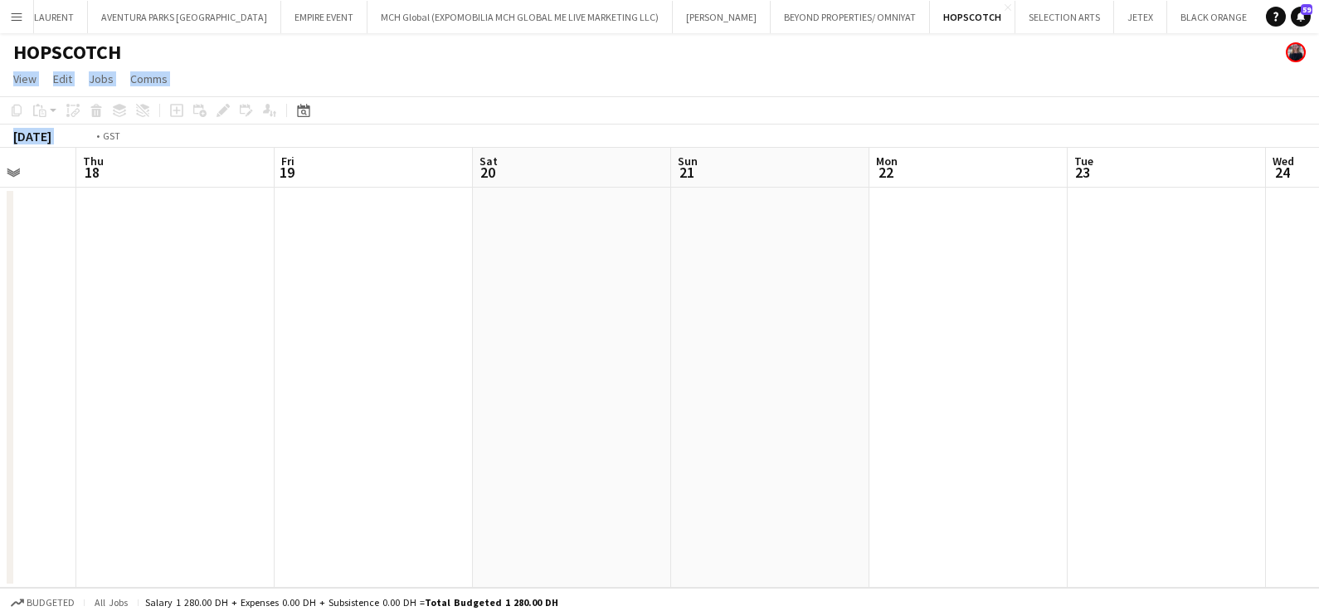
drag, startPoint x: 804, startPoint y: 395, endPoint x: 1311, endPoint y: 399, distance: 507.1
click at [1319, 396] on html "Menu Boards Boards Boards All jobs Status Workforce Workforce My Workforce Recr…" at bounding box center [659, 308] width 1319 height 616
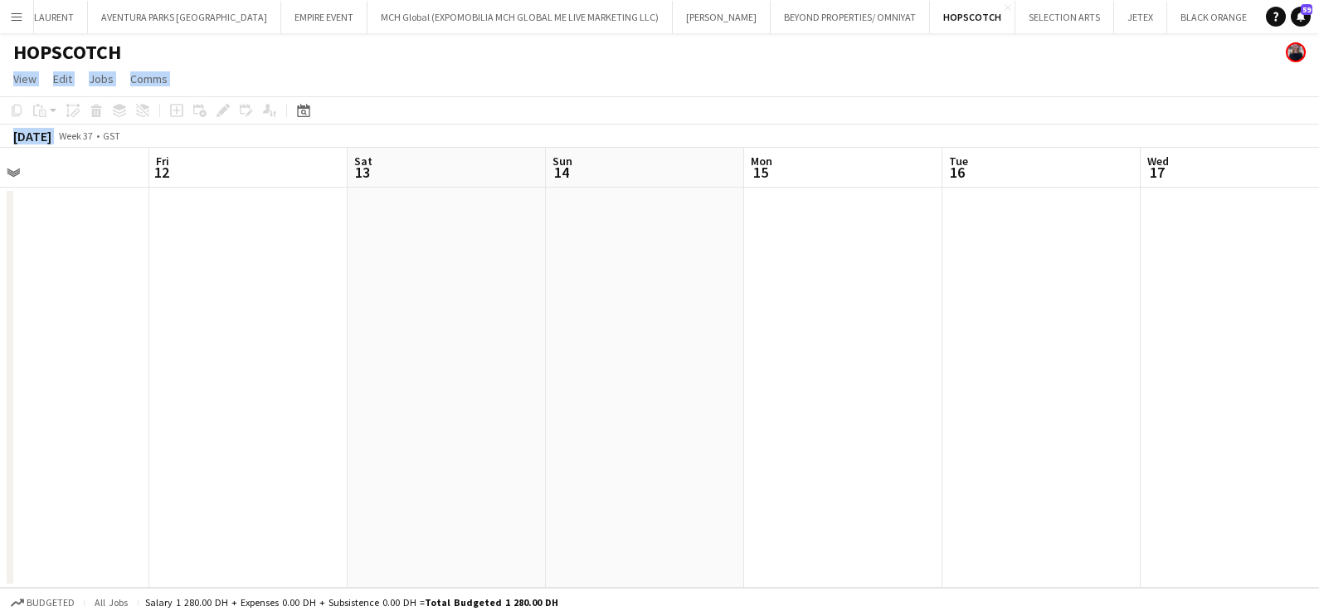
drag, startPoint x: 788, startPoint y: 414, endPoint x: 1323, endPoint y: 414, distance: 534.4
click at [1319, 414] on html "Menu Boards Boards Boards All jobs Status Workforce Workforce My Workforce Recr…" at bounding box center [659, 308] width 1319 height 616
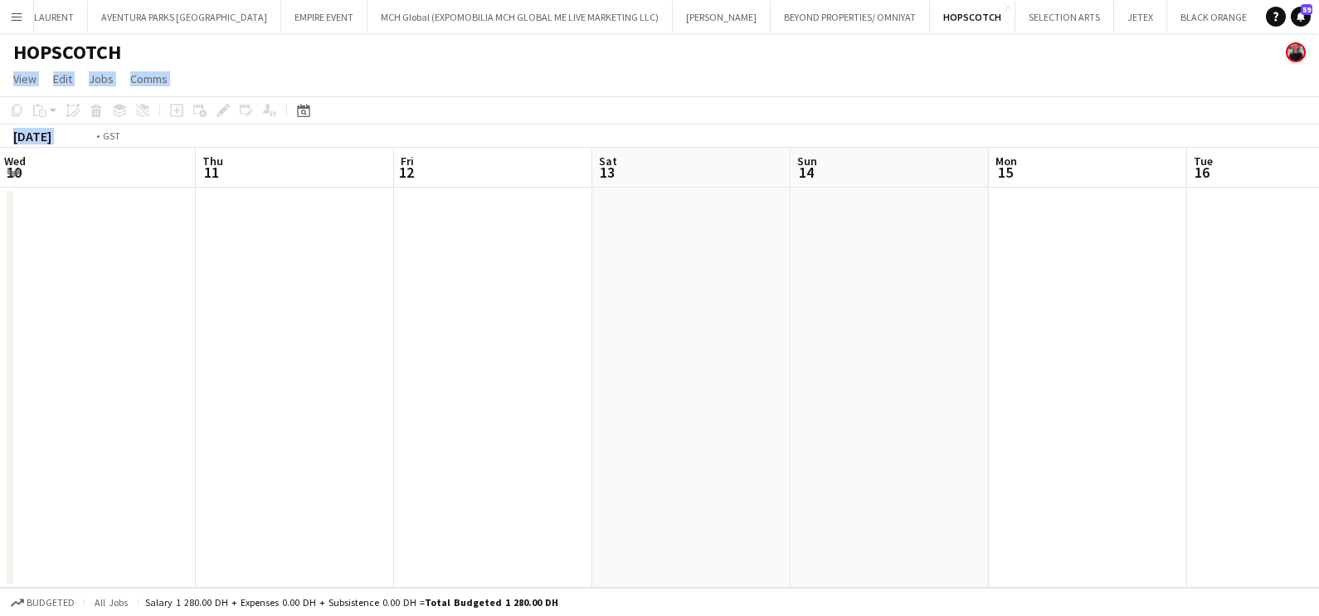
drag, startPoint x: 484, startPoint y: 419, endPoint x: 878, endPoint y: 434, distance: 394.5
click at [1304, 428] on app-calendar-viewport "Mon 8 Tue 9 Wed 10 Thu 11 Fri 12 Sat 13 Sun 14 Mon 15 Tue 16 Wed 17 Thu 18 Fri …" at bounding box center [659, 368] width 1319 height 440
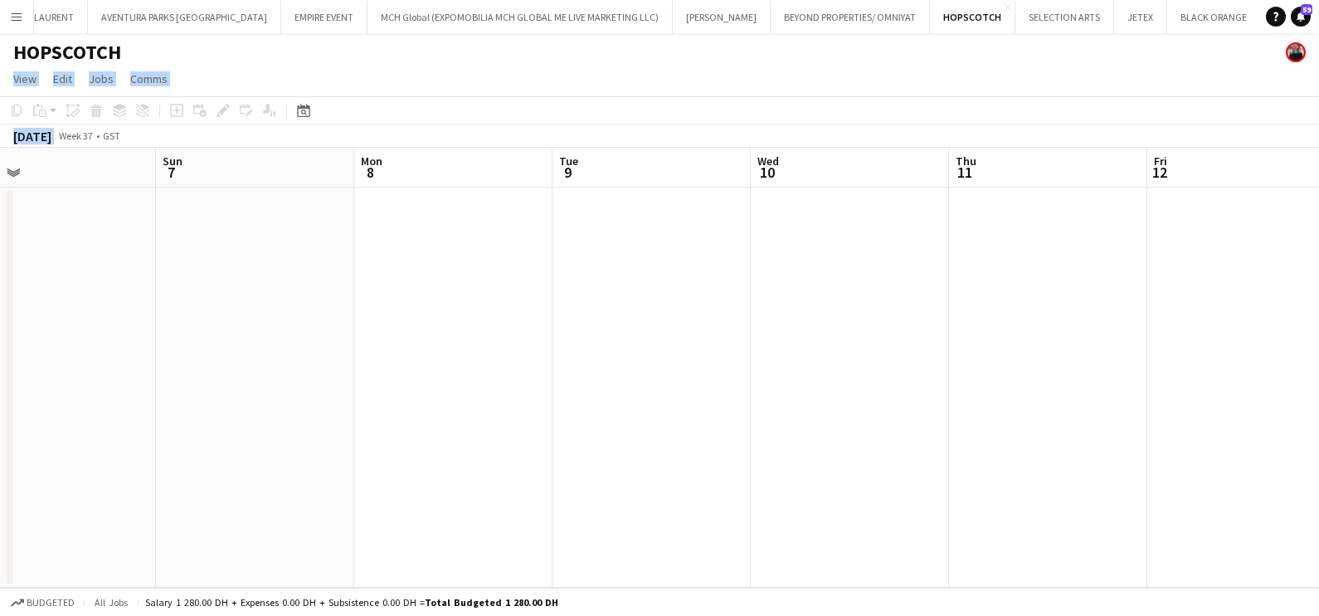
drag, startPoint x: 1004, startPoint y: 434, endPoint x: 1195, endPoint y: 409, distance: 192.5
click at [1319, 412] on html "Menu Boards Boards Boards All jobs Status Workforce Workforce My Workforce Recr…" at bounding box center [659, 308] width 1319 height 616
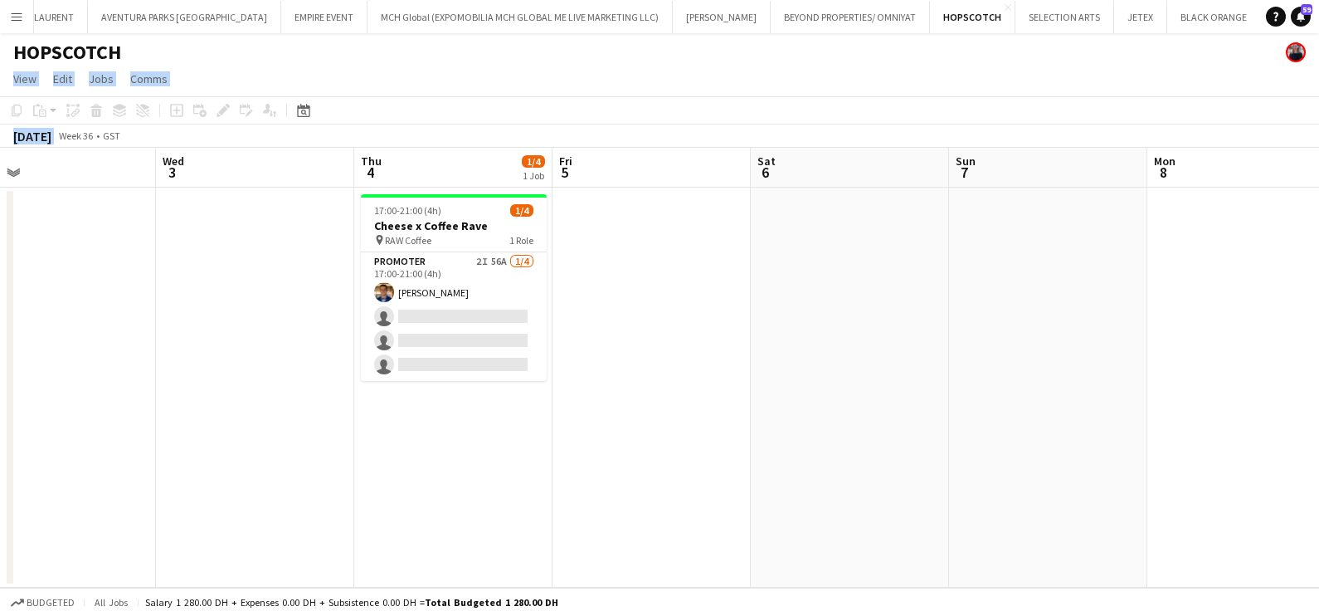
click at [577, 393] on app-date-cell at bounding box center [652, 388] width 198 height 400
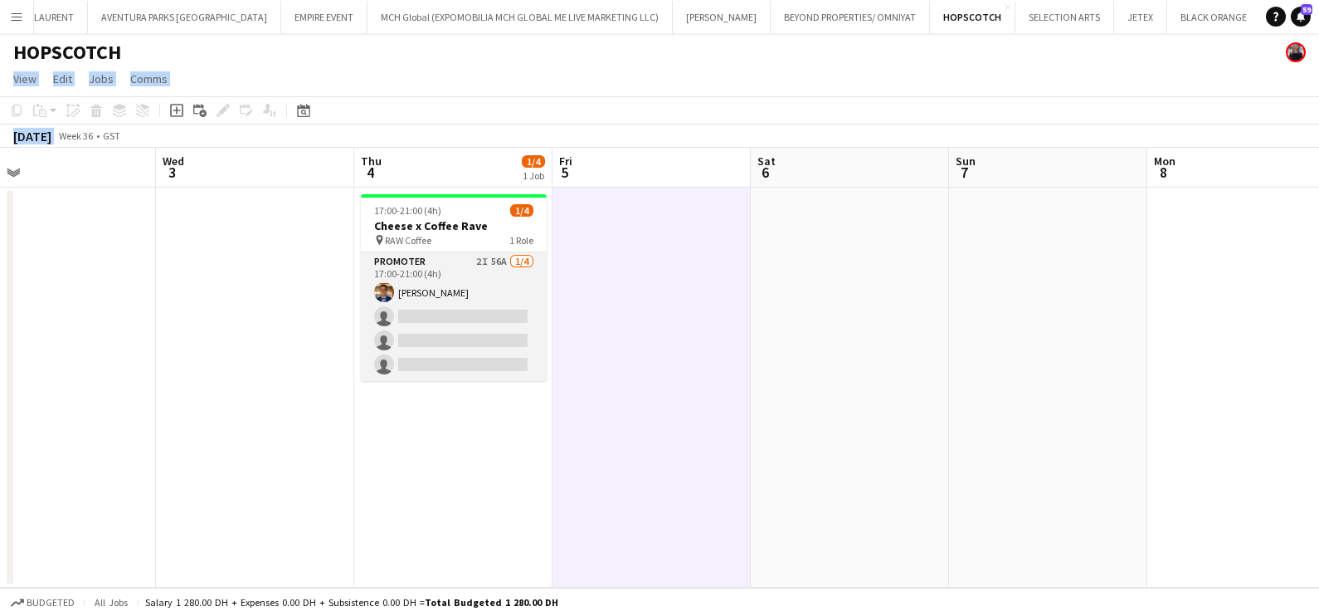
click at [465, 300] on app-card-role "Promoter 2I 56A [DATE] 17:00-21:00 (4h) [PERSON_NAME] single-neutral-actions si…" at bounding box center [454, 316] width 186 height 129
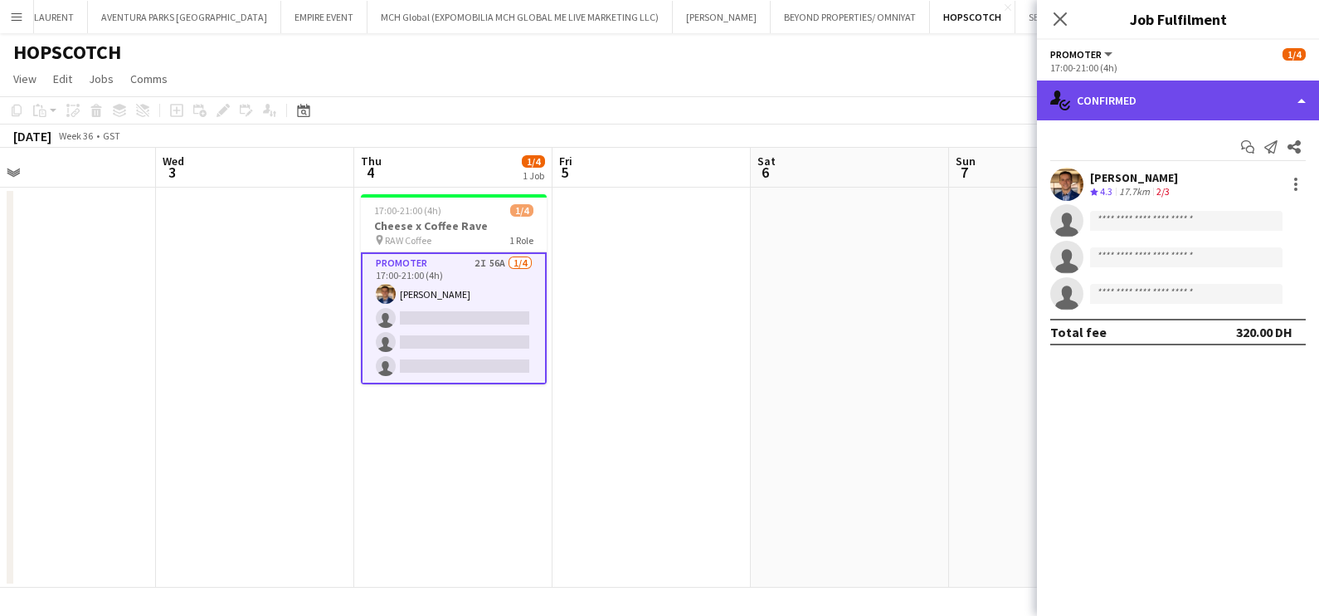
click at [1108, 98] on div "single-neutral-actions-check-2 Confirmed" at bounding box center [1178, 100] width 282 height 40
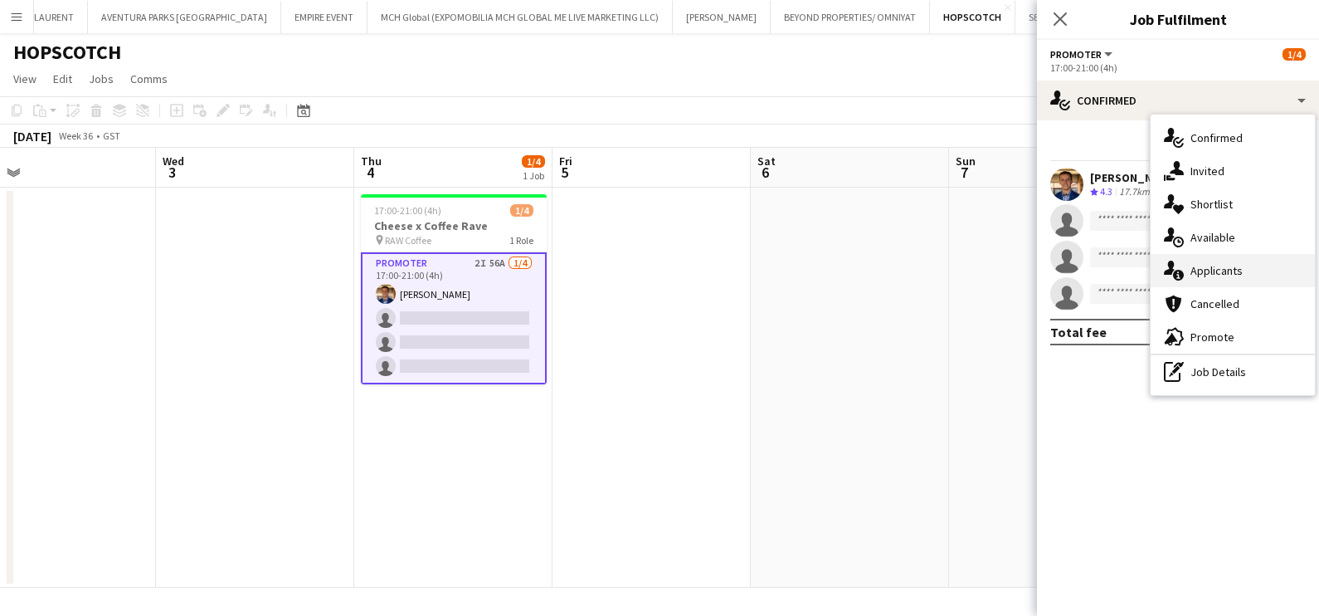
click at [1228, 269] on div "single-neutral-actions-information Applicants" at bounding box center [1233, 270] width 164 height 33
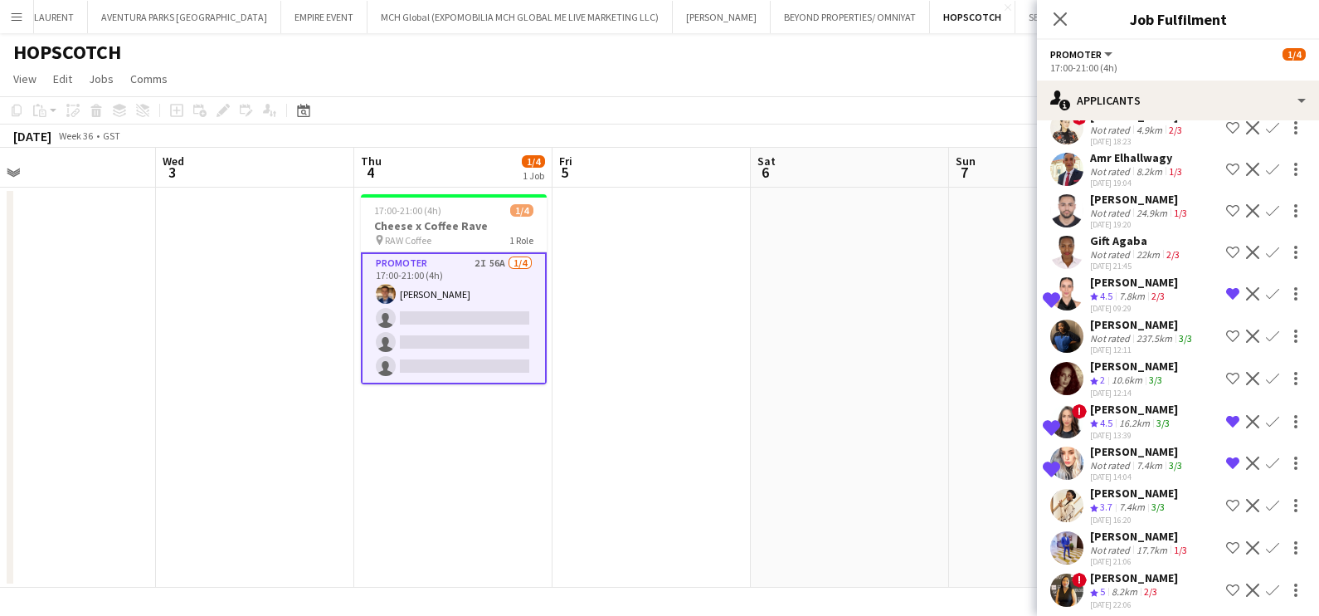
scroll to position [1996, 0]
click at [1131, 584] on div "8.2km" at bounding box center [1125, 591] width 32 height 14
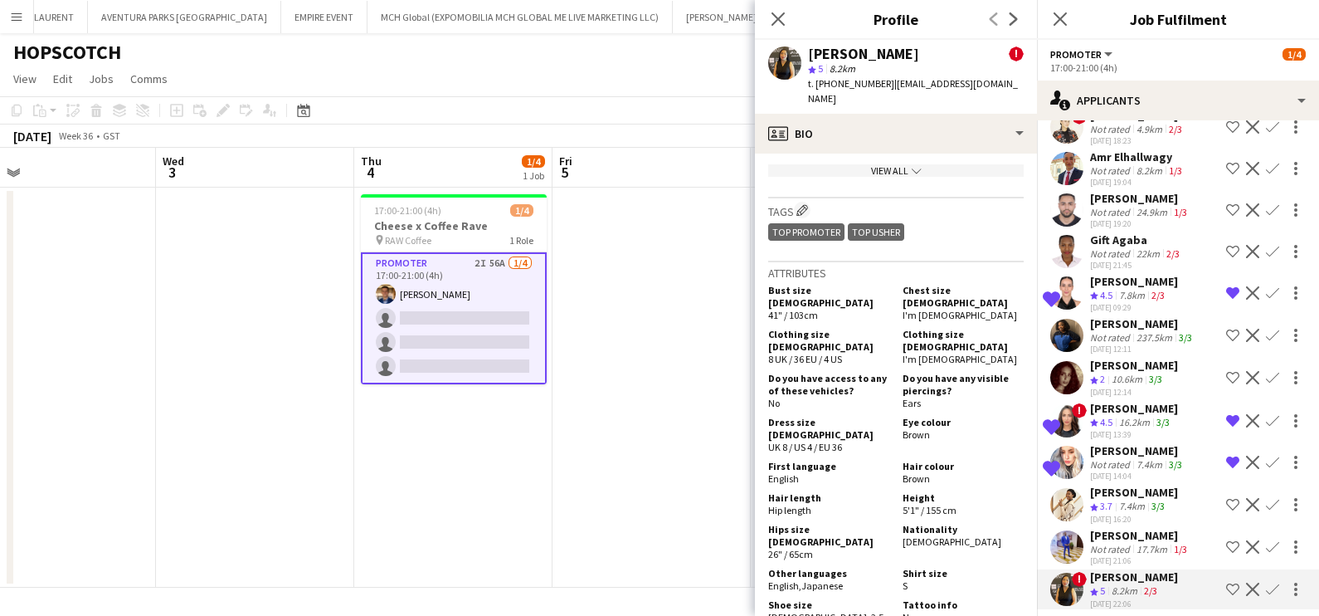
scroll to position [934, 0]
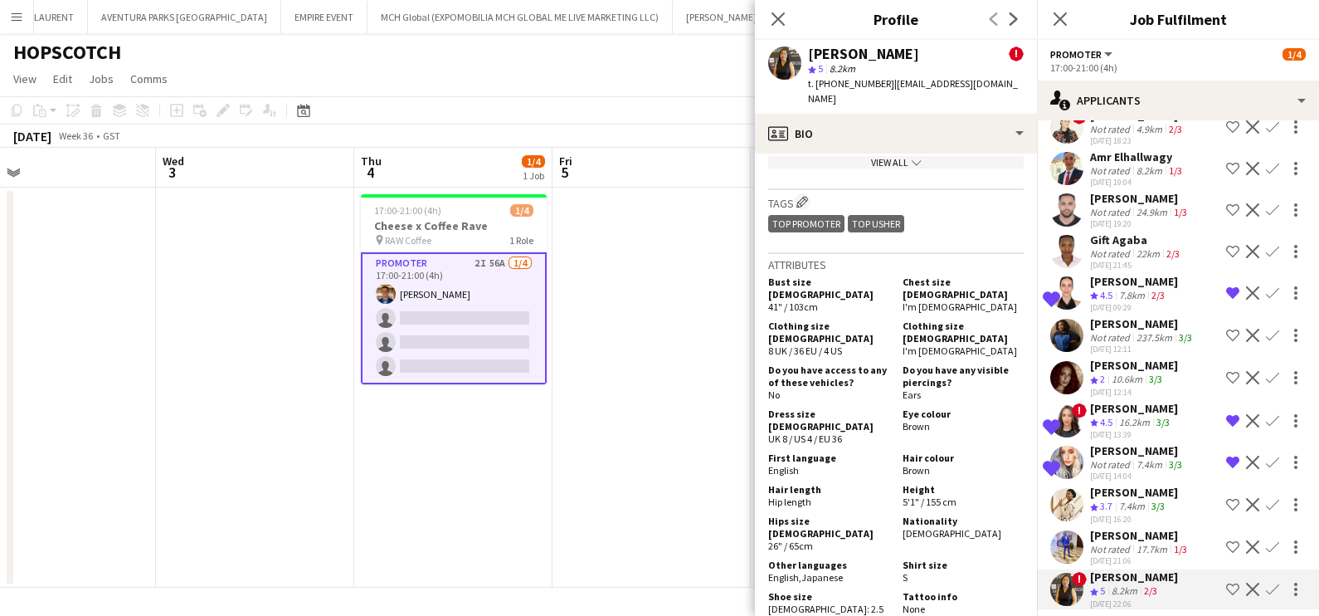
click at [1129, 543] on div "Not rated" at bounding box center [1111, 549] width 43 height 12
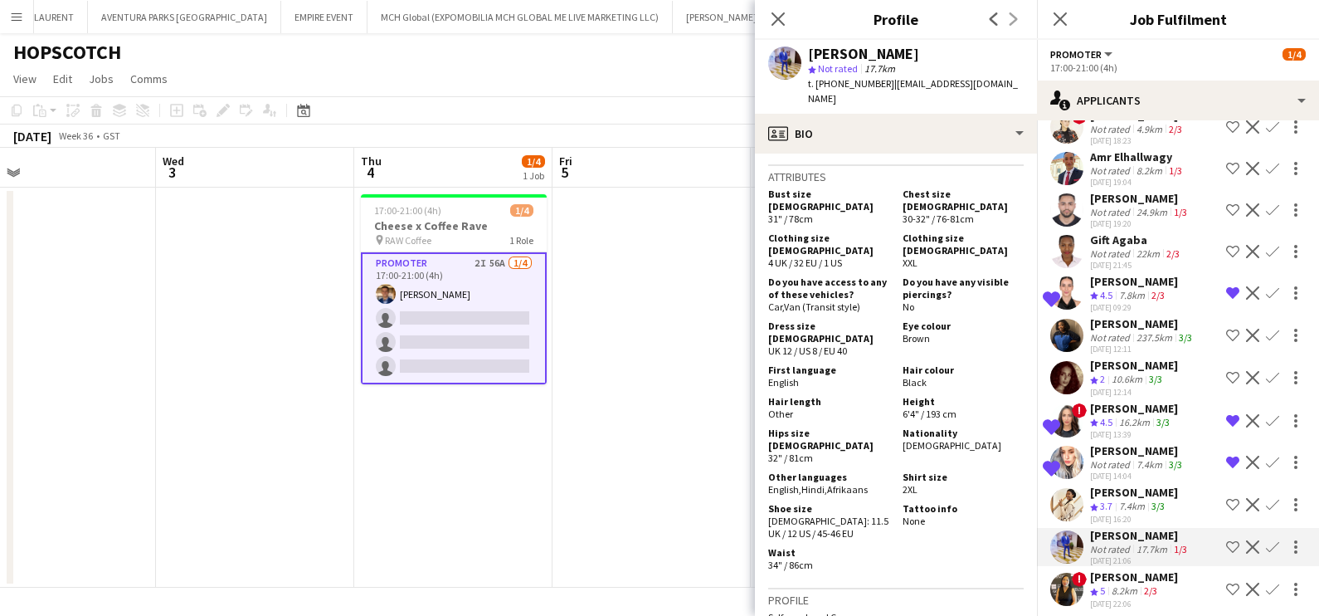
scroll to position [1037, 0]
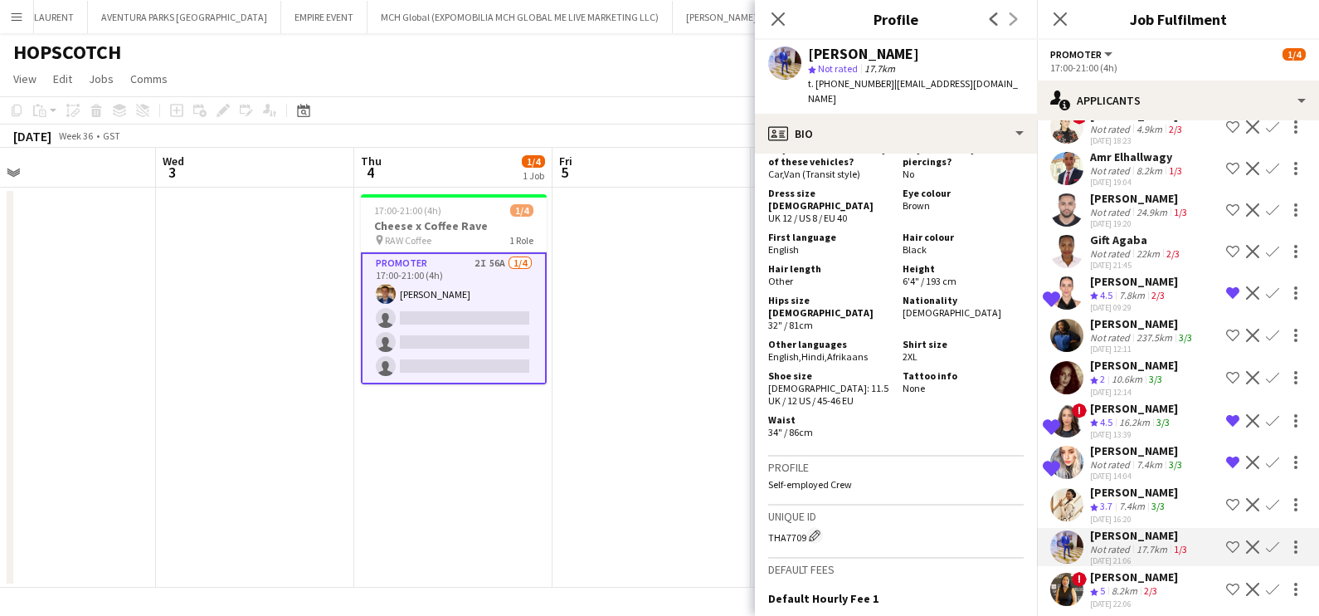
click at [695, 342] on app-date-cell at bounding box center [652, 388] width 198 height 400
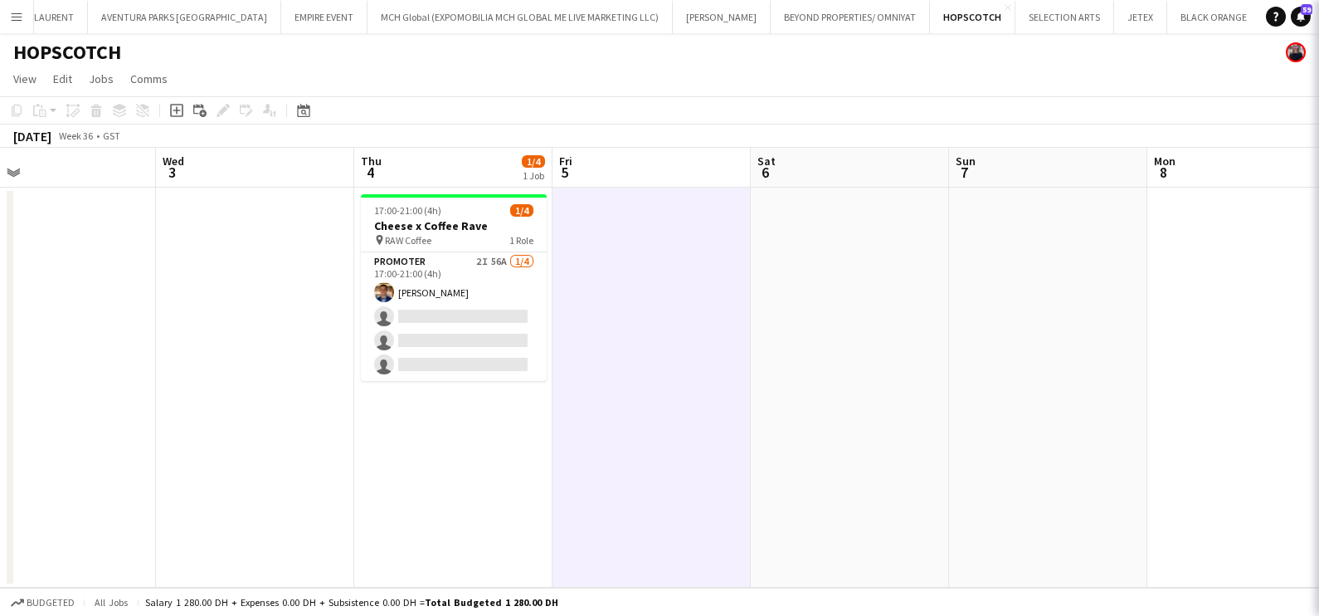
scroll to position [0, 0]
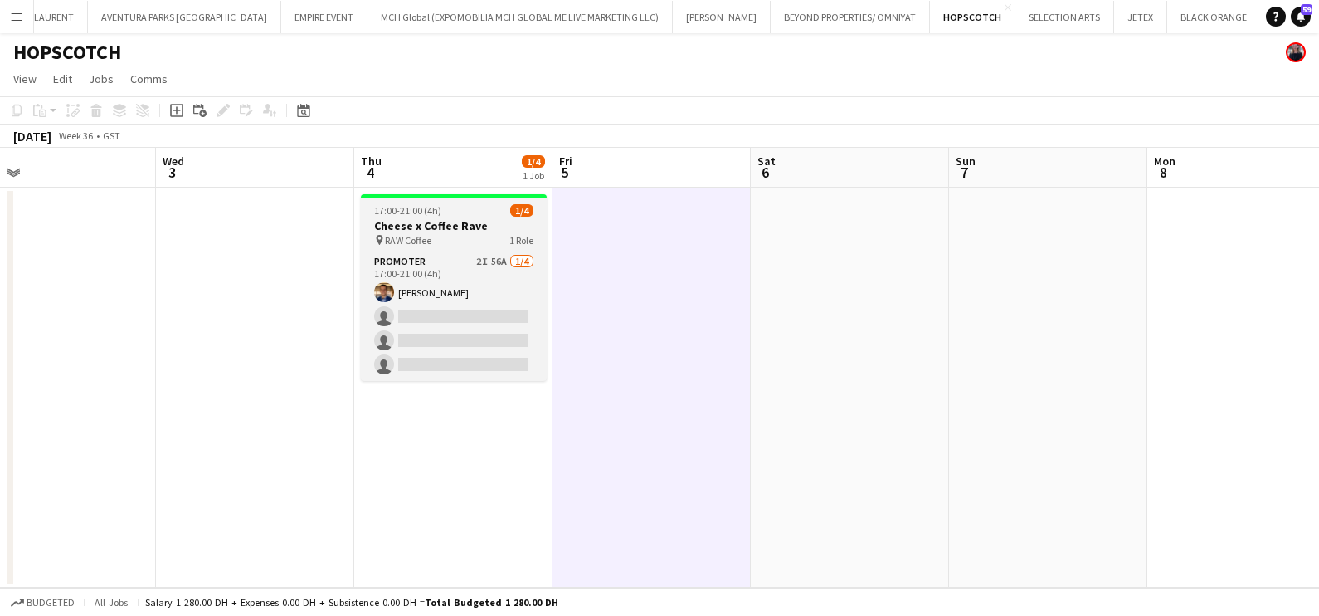
click at [467, 216] on div "17:00-21:00 (4h) 1/4" at bounding box center [454, 210] width 186 height 12
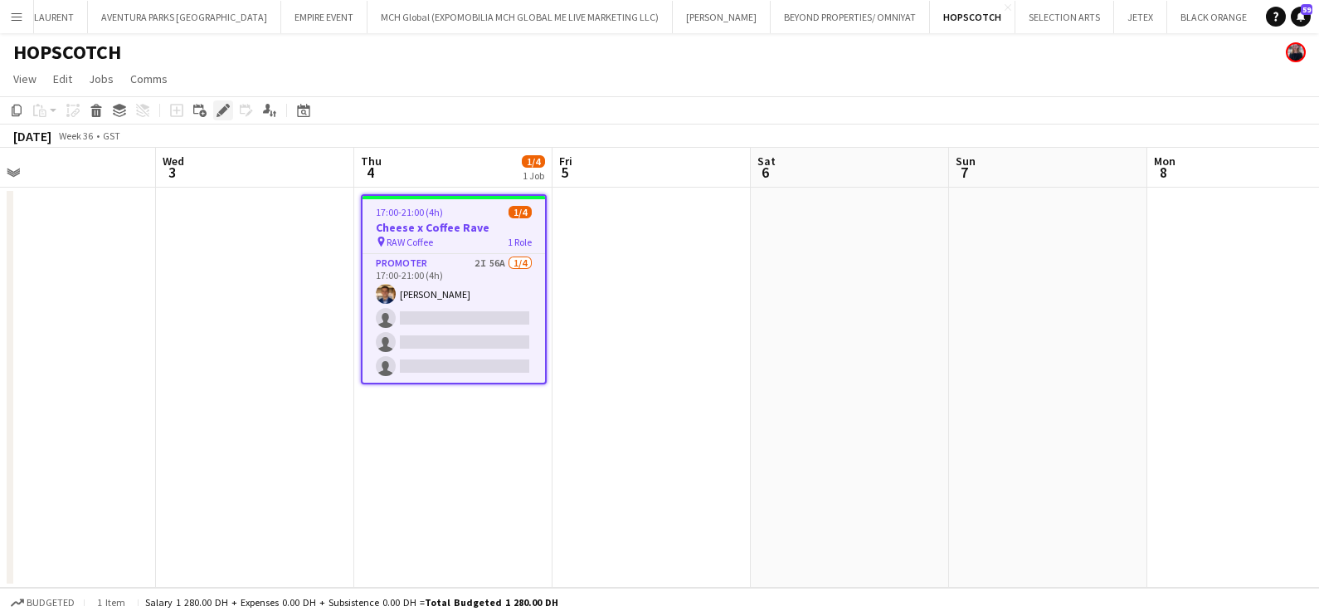
click at [224, 100] on div "Edit" at bounding box center [223, 110] width 20 height 20
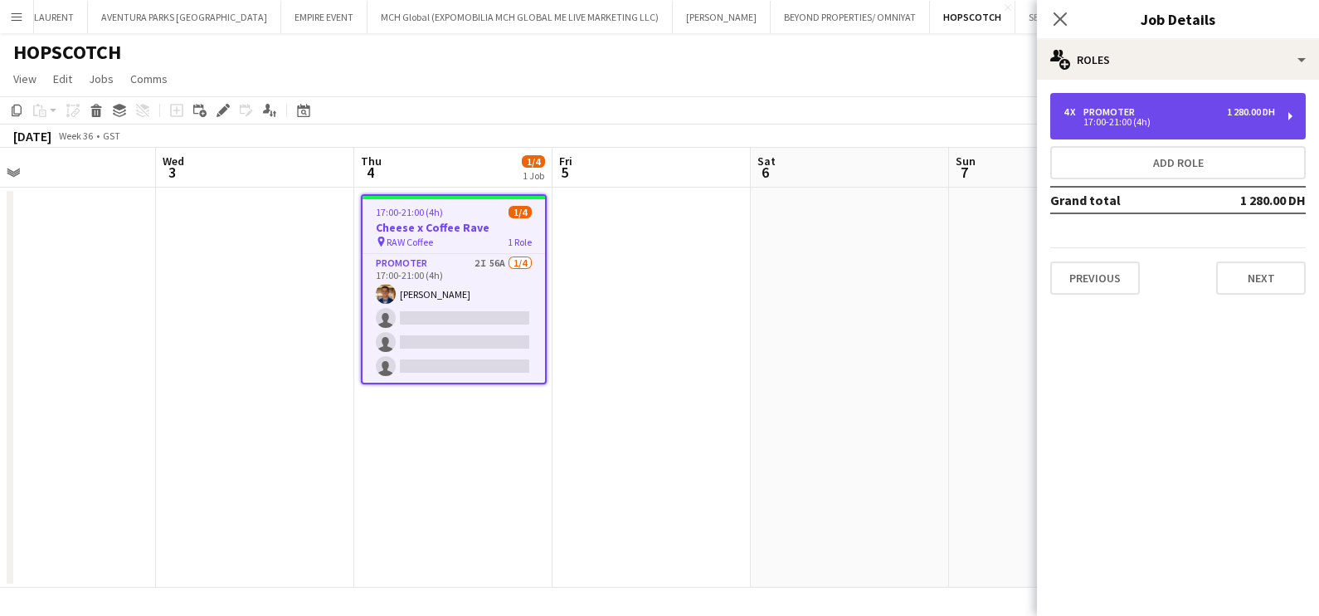
click at [1098, 120] on div "17:00-21:00 (4h)" at bounding box center [1170, 122] width 212 height 8
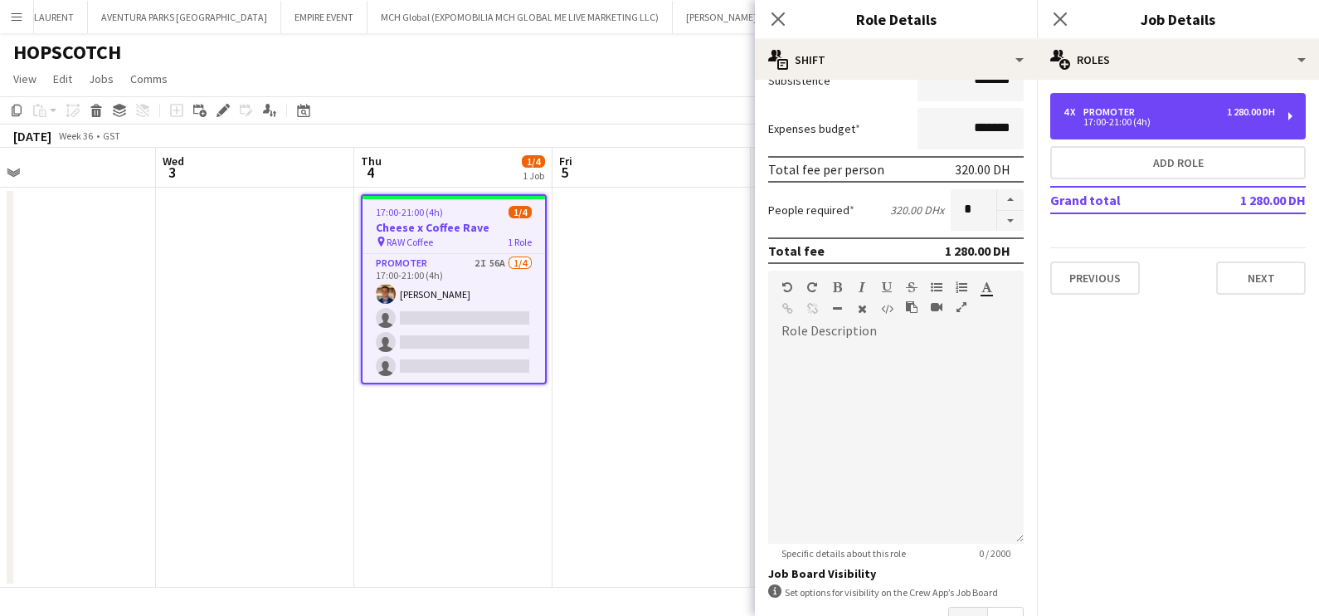
scroll to position [418, 0]
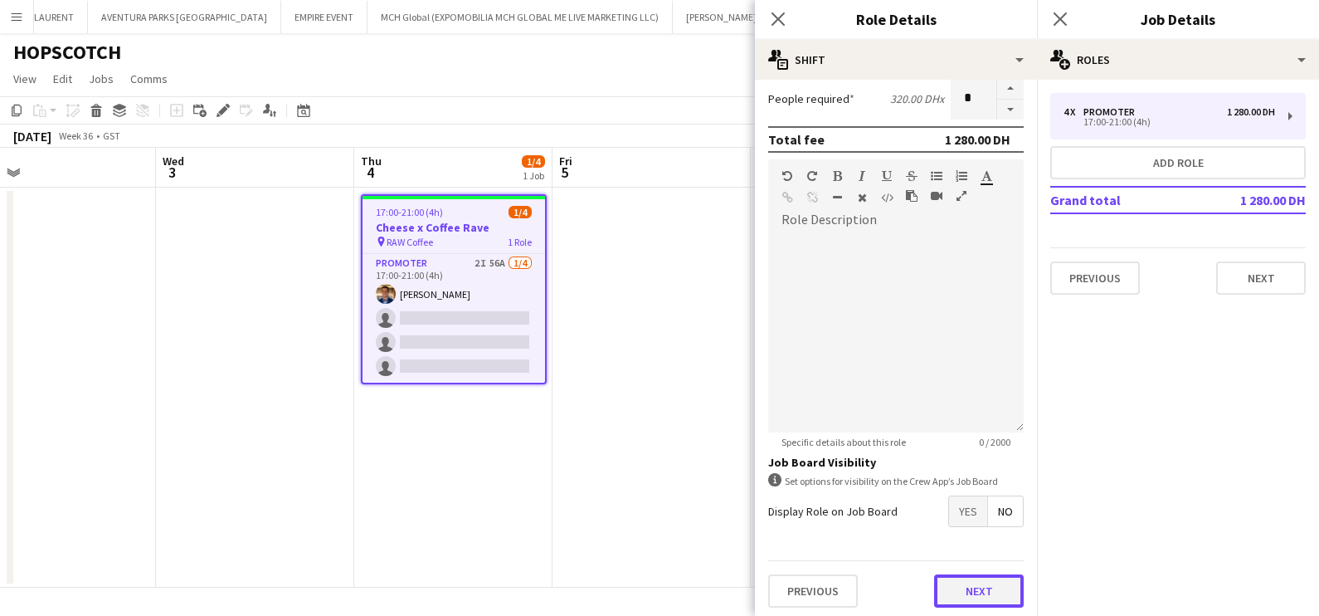
click at [974, 577] on button "Next" at bounding box center [979, 590] width 90 height 33
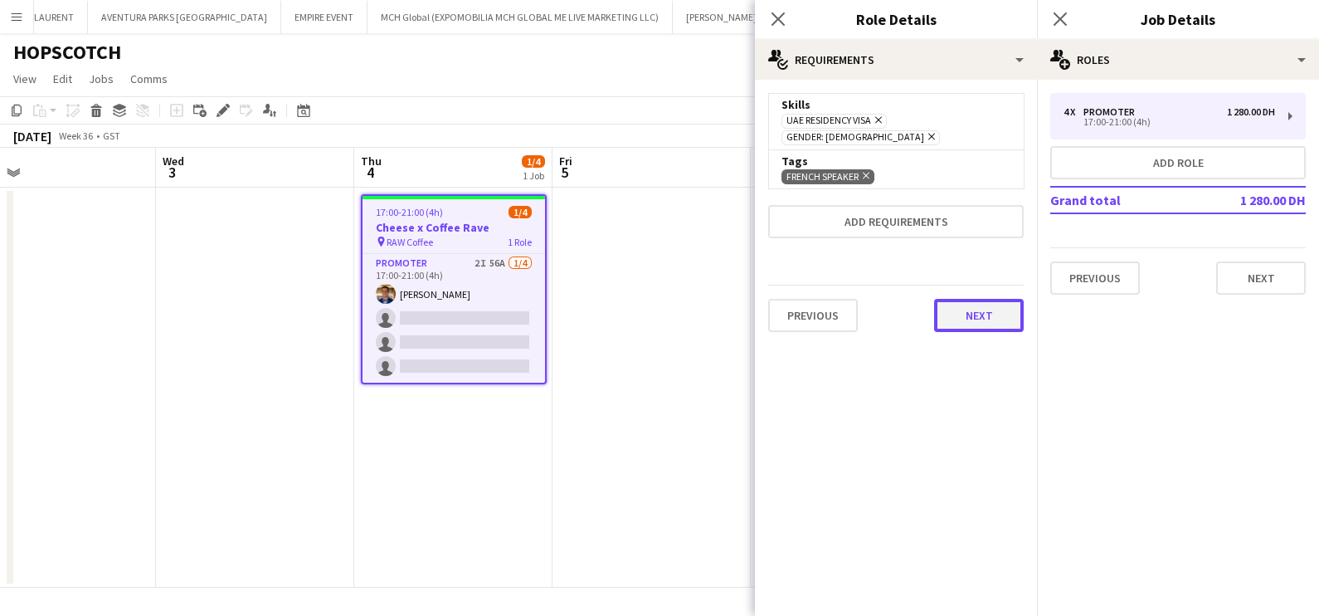
click at [990, 299] on button "Next" at bounding box center [979, 315] width 90 height 33
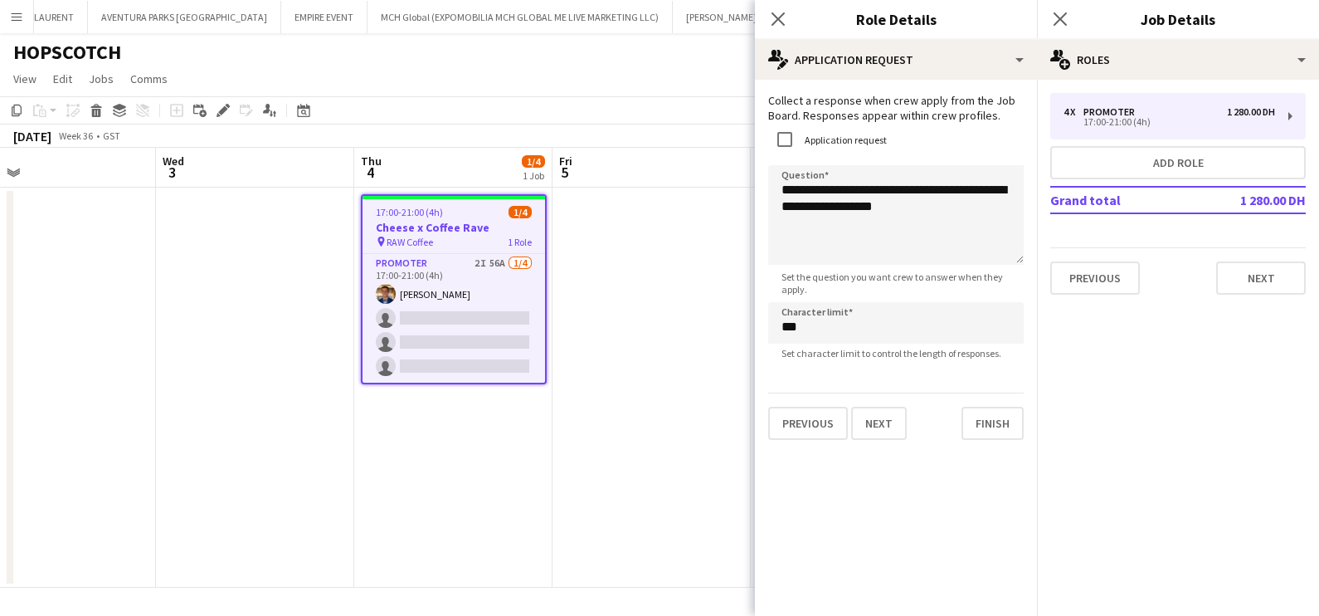
click at [671, 361] on app-date-cell at bounding box center [652, 388] width 198 height 400
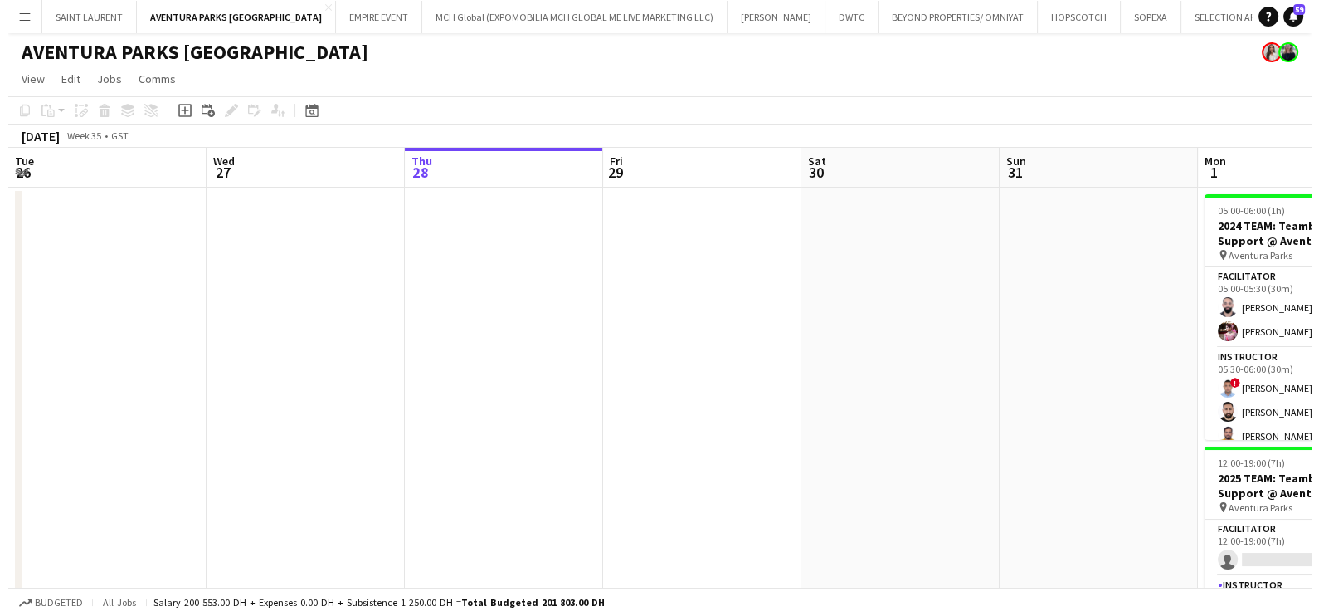
scroll to position [0, 626]
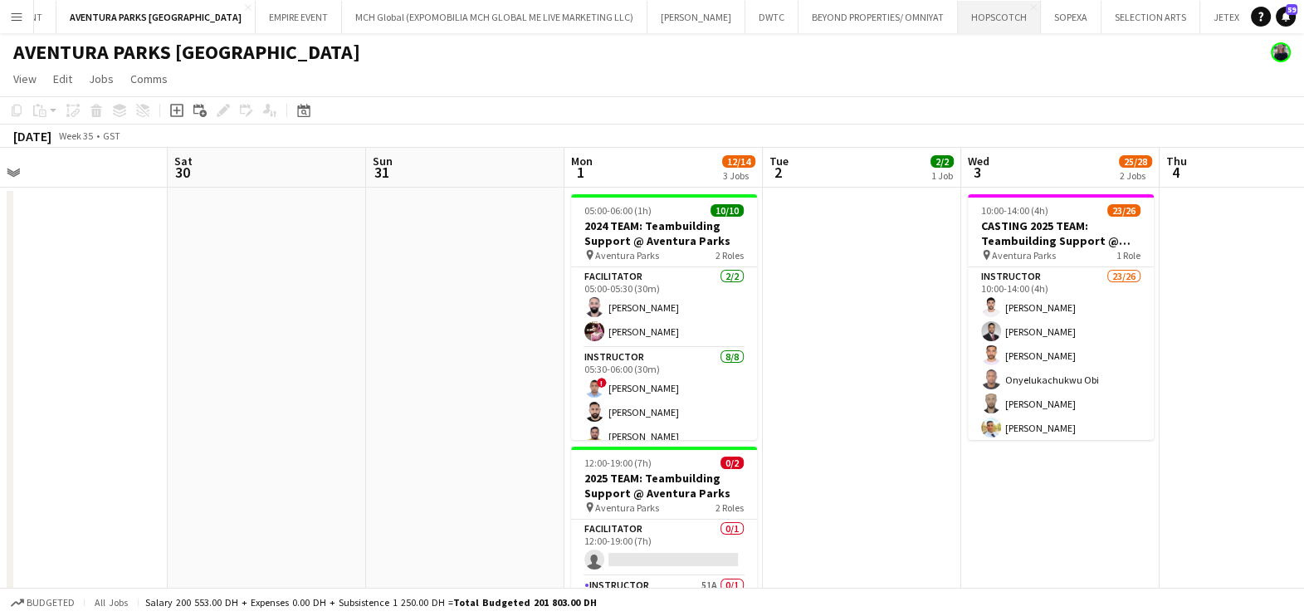
click at [958, 17] on button "HOPSCOTCH Close" at bounding box center [999, 17] width 83 height 32
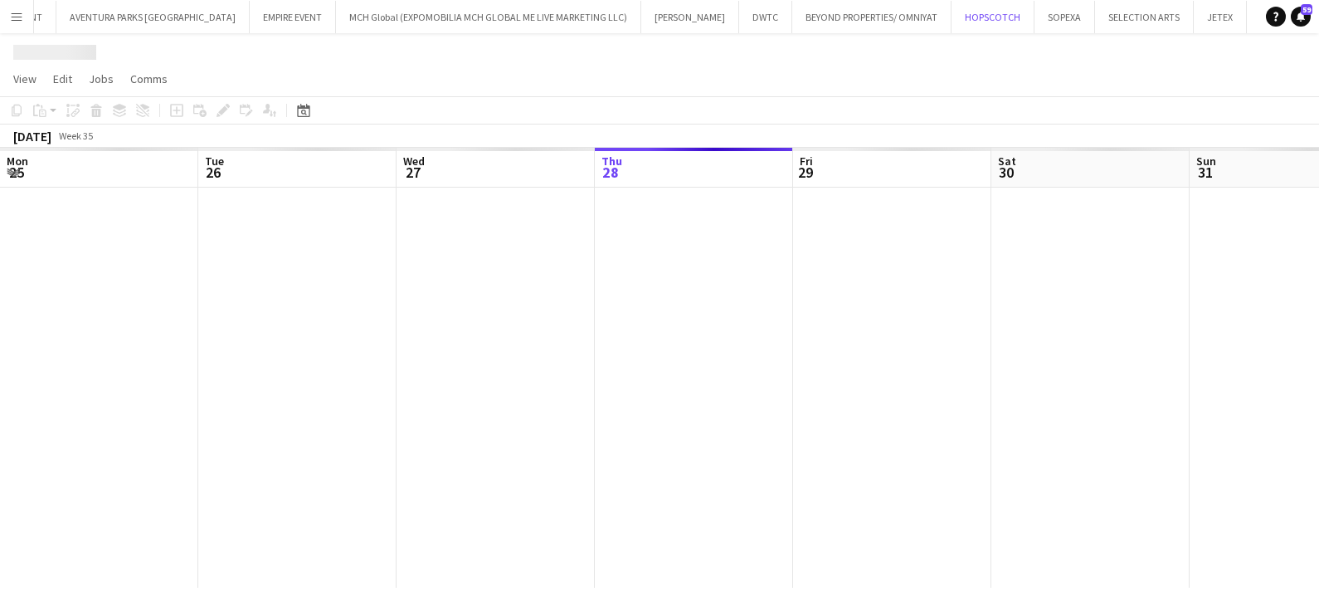
scroll to position [0, 397]
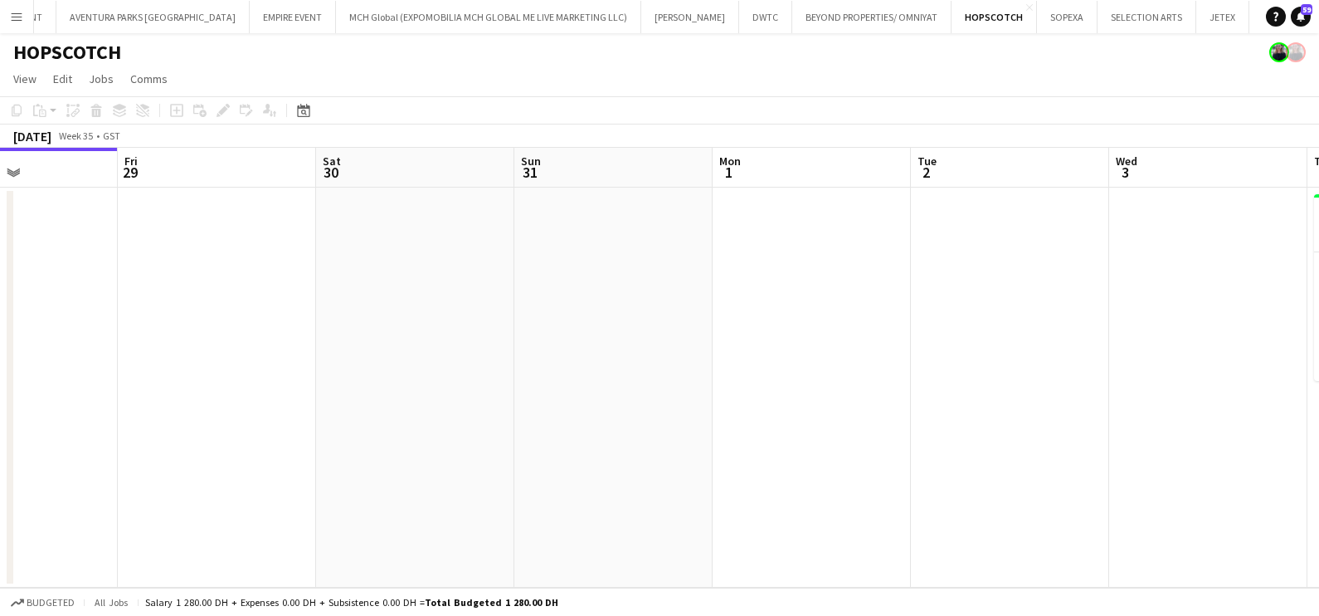
drag, startPoint x: 1028, startPoint y: 271, endPoint x: 124, endPoint y: 278, distance: 903.7
click at [160, 271] on app-calendar-viewport "Mon 25 Tue 26 Wed 27 Thu 28 Fri 29 Sat 30 Sun 31 Mon 1 Tue 2 Wed 3 Thu 4 1/4 1 …" at bounding box center [659, 368] width 1319 height 440
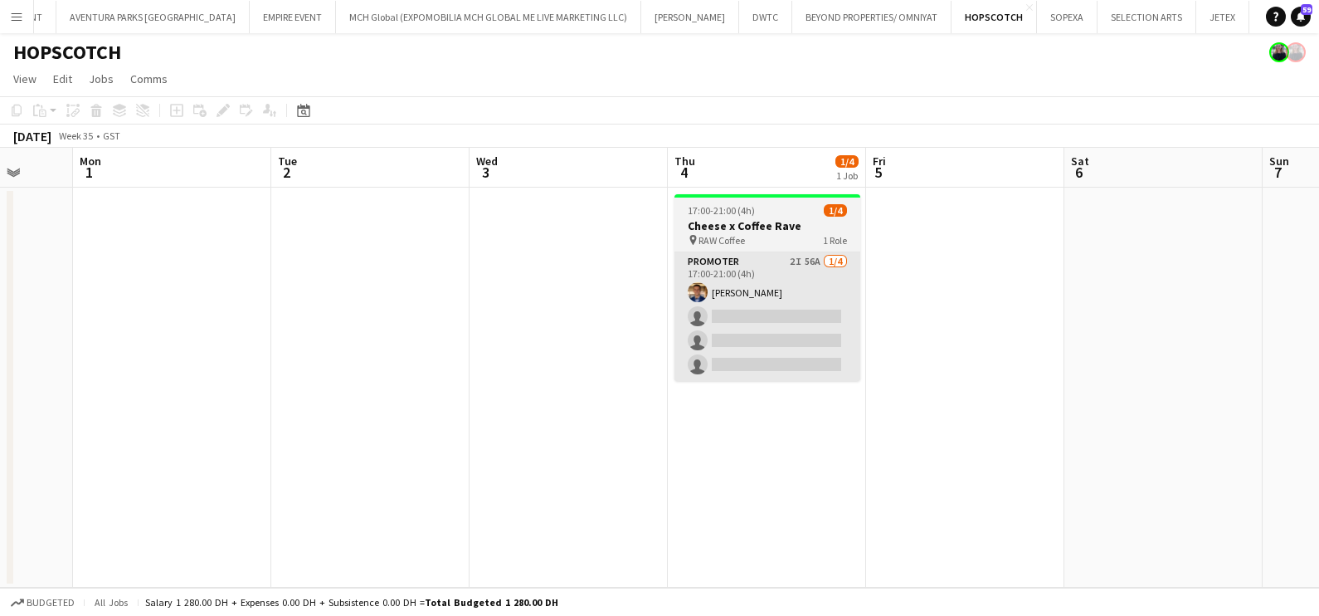
scroll to position [0, 522]
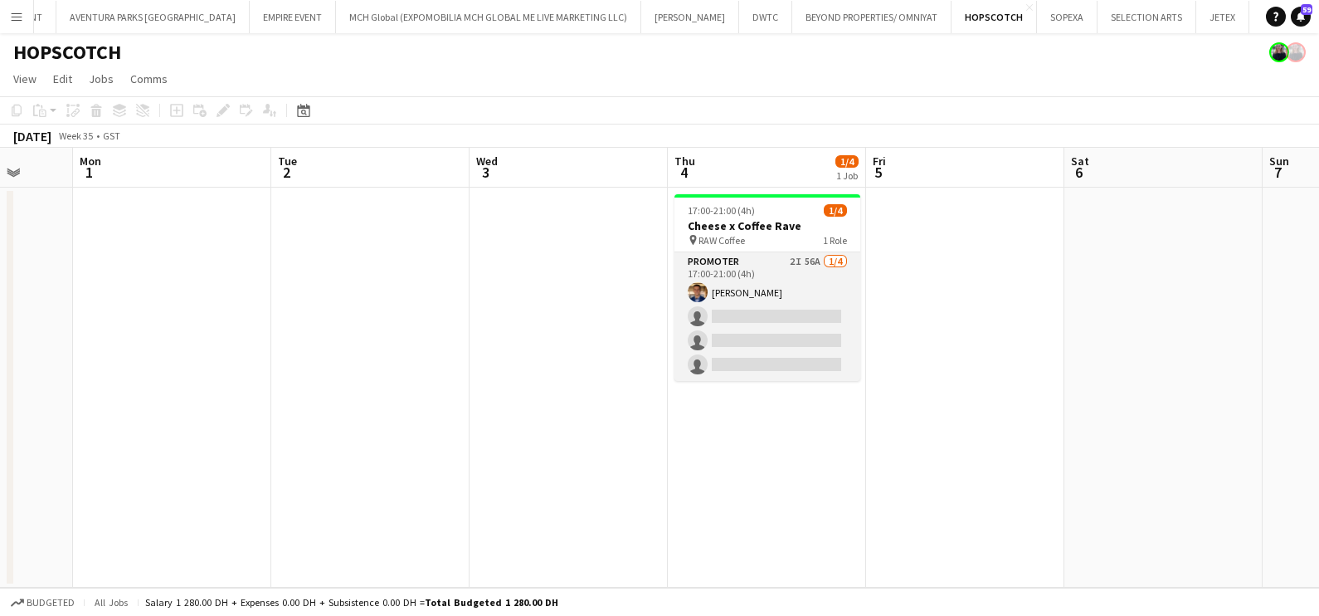
click at [758, 290] on app-card-role "Promoter 2I 56A [DATE] 17:00-21:00 (4h) [PERSON_NAME] single-neutral-actions si…" at bounding box center [768, 316] width 186 height 129
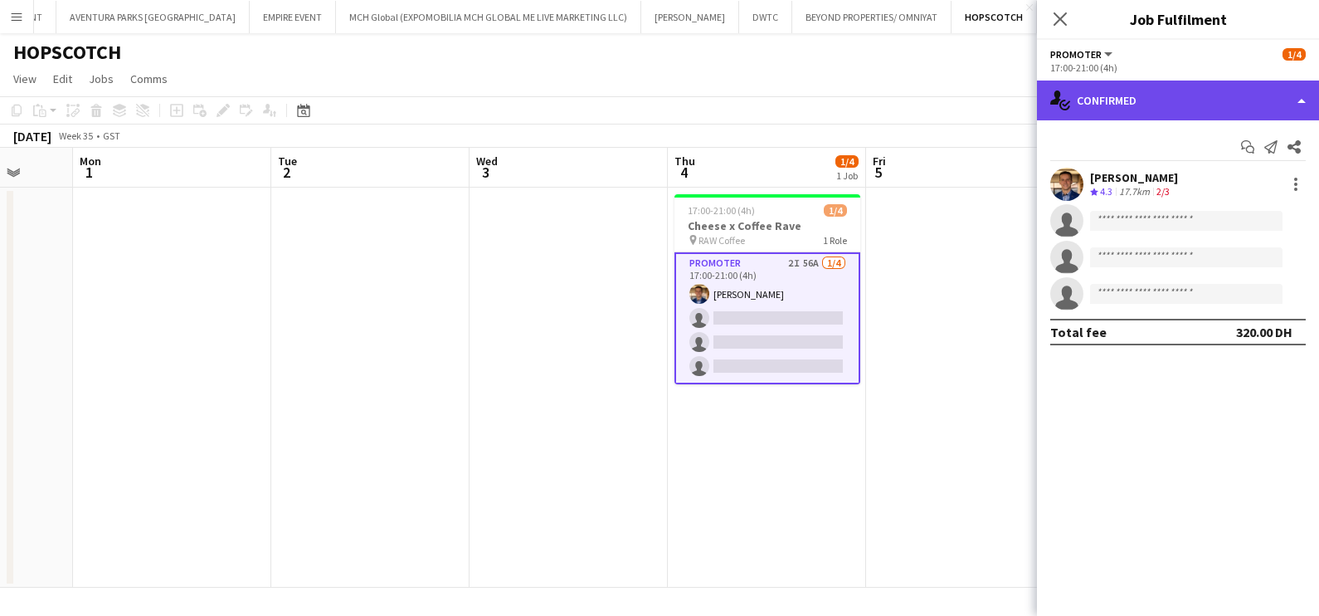
click at [1161, 90] on div "single-neutral-actions-check-2 Confirmed" at bounding box center [1178, 100] width 282 height 40
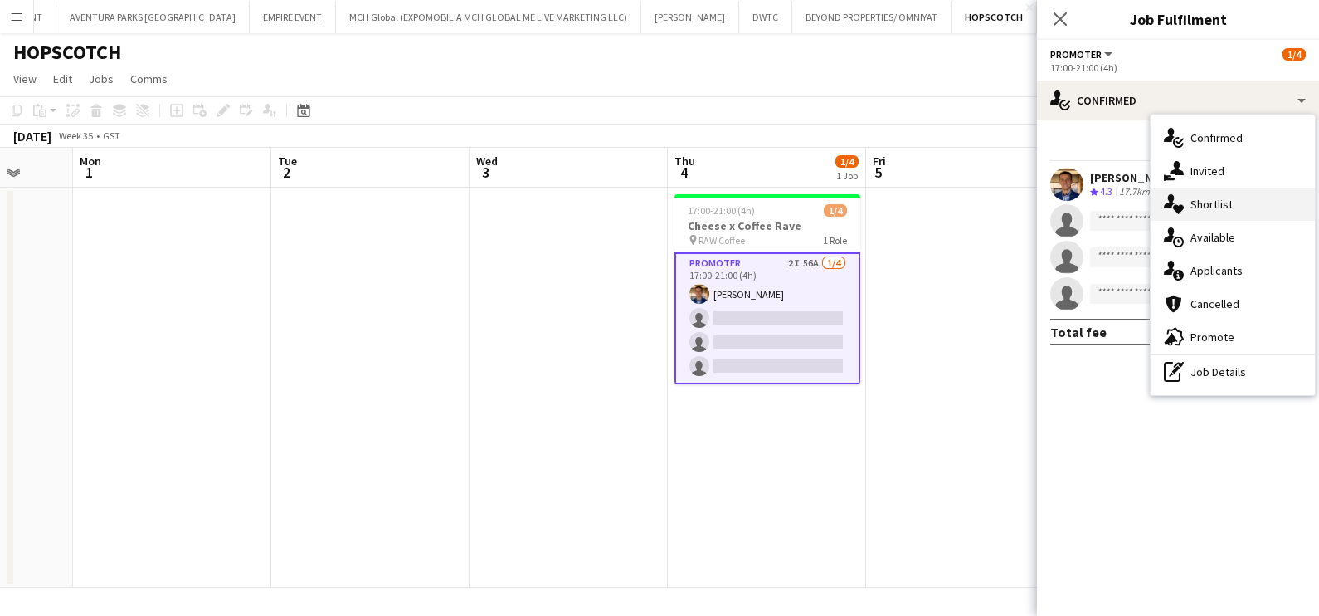
click at [1235, 203] on div "single-neutral-actions-heart Shortlist" at bounding box center [1233, 204] width 164 height 33
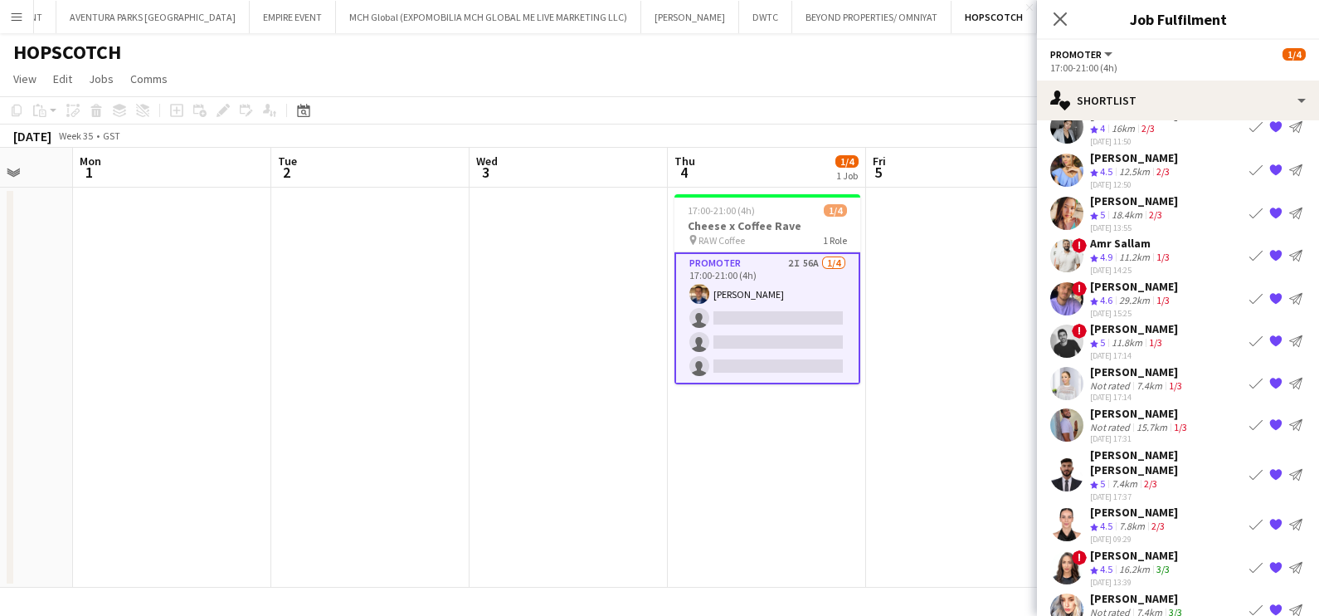
scroll to position [157, 0]
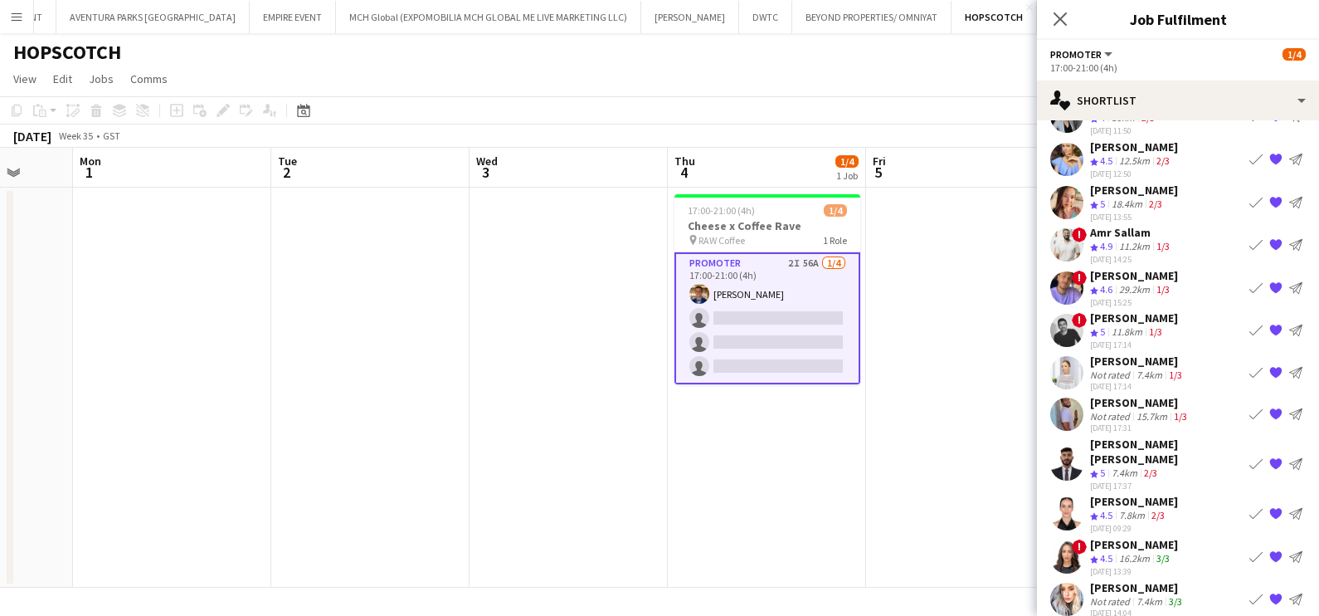
click at [1116, 321] on div "[PERSON_NAME]" at bounding box center [1134, 317] width 88 height 15
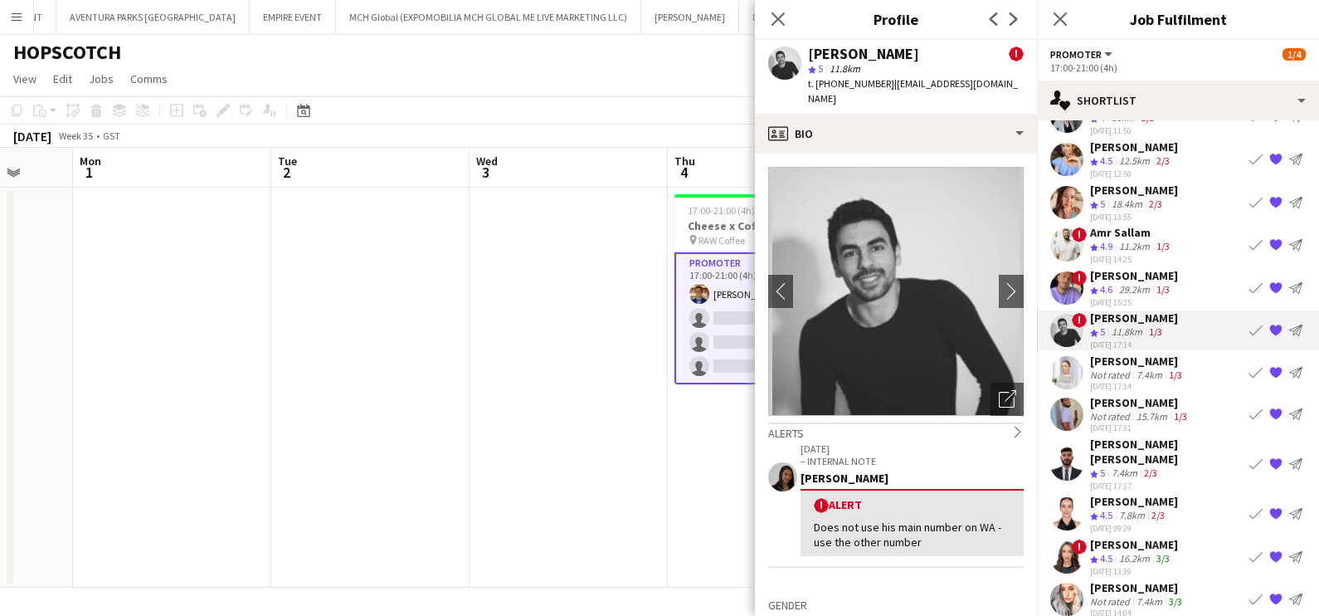
click at [670, 466] on app-date-cell "17:00-21:00 (4h) 1/4 Cheese x Coffee Rave pin RAW Coffee 1 Role Promoter 2I 56A…" at bounding box center [767, 388] width 198 height 400
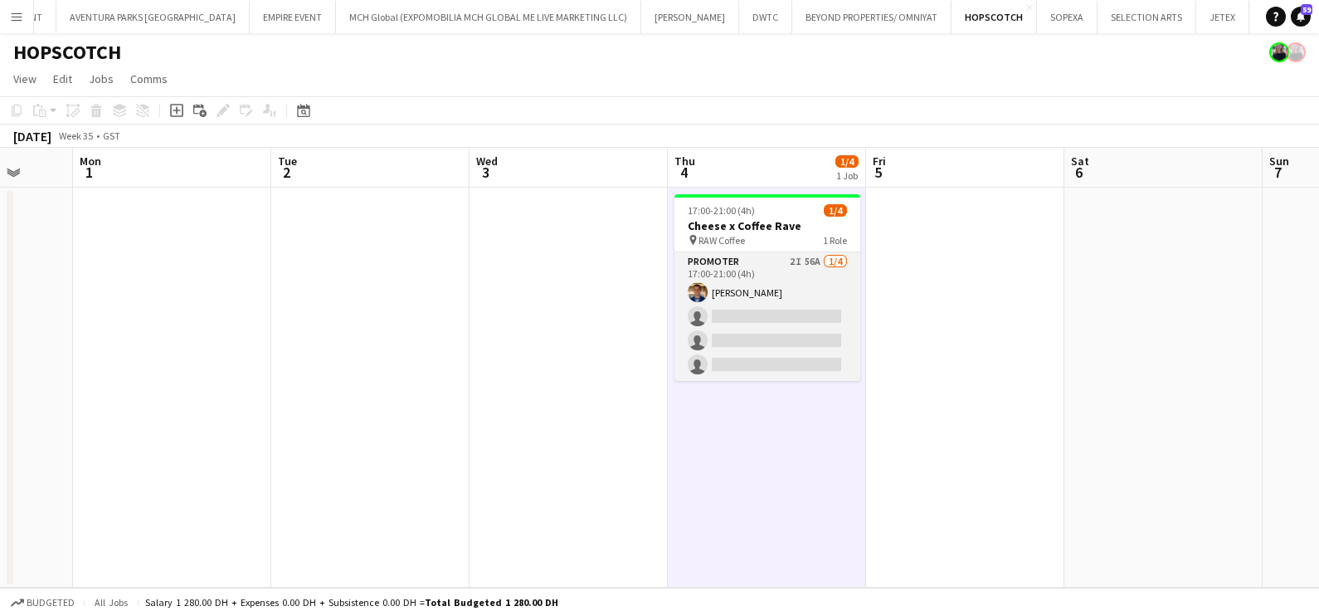
click at [780, 290] on app-card-role "Promoter 2I 56A [DATE] 17:00-21:00 (4h) [PERSON_NAME] single-neutral-actions si…" at bounding box center [768, 316] width 186 height 129
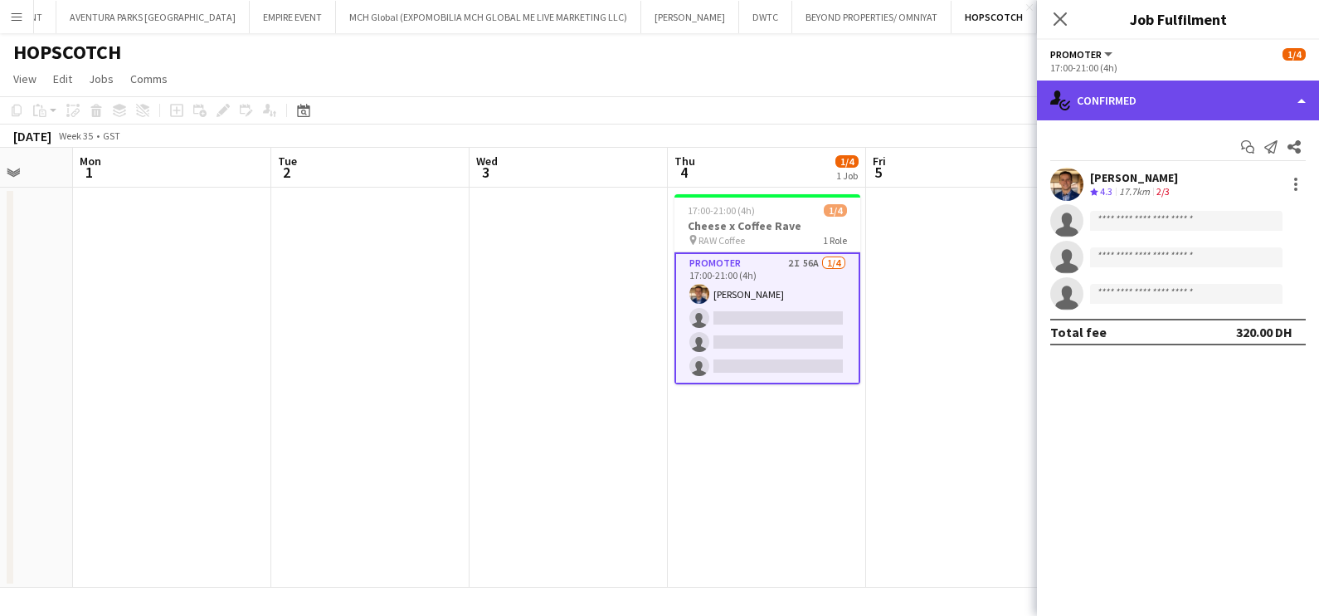
click at [1170, 112] on div "single-neutral-actions-check-2 Confirmed" at bounding box center [1178, 100] width 282 height 40
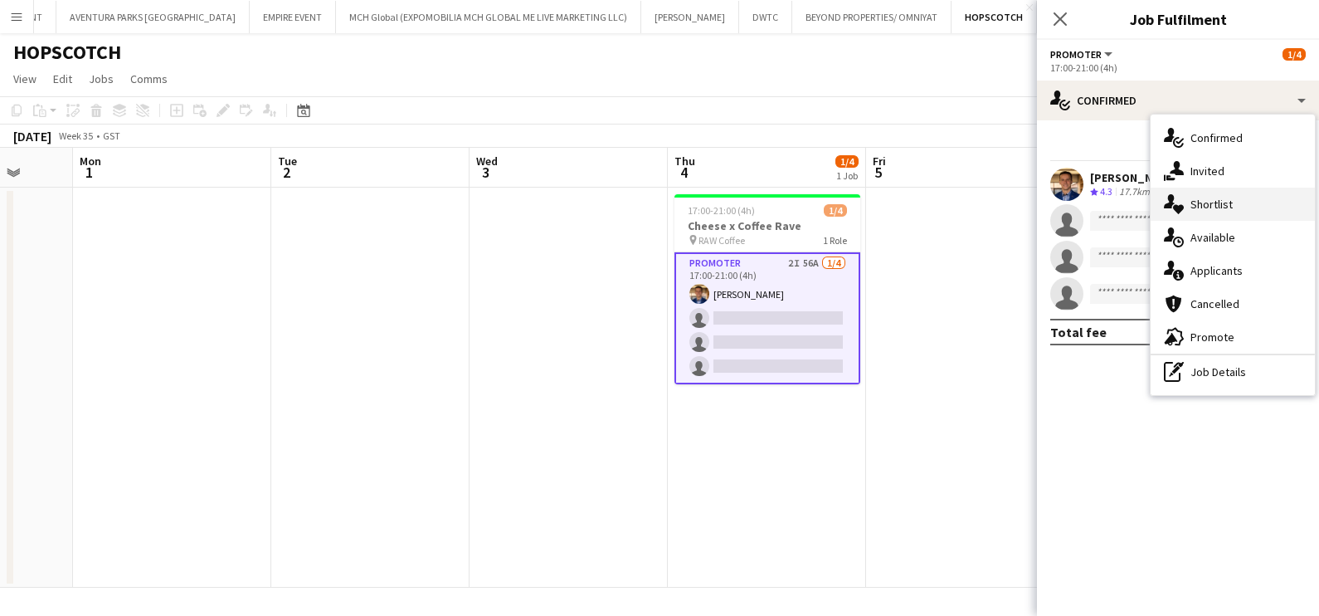
click at [1188, 211] on div "single-neutral-actions-heart Shortlist" at bounding box center [1233, 204] width 164 height 33
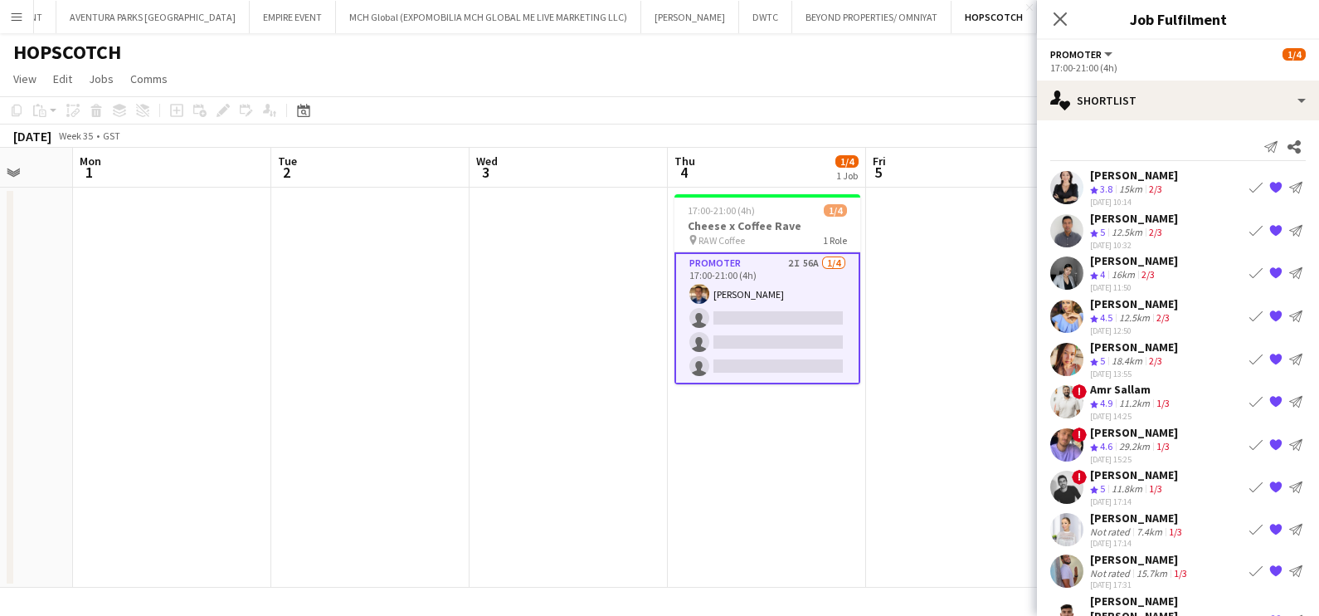
click at [1118, 518] on div "[PERSON_NAME]" at bounding box center [1137, 517] width 95 height 15
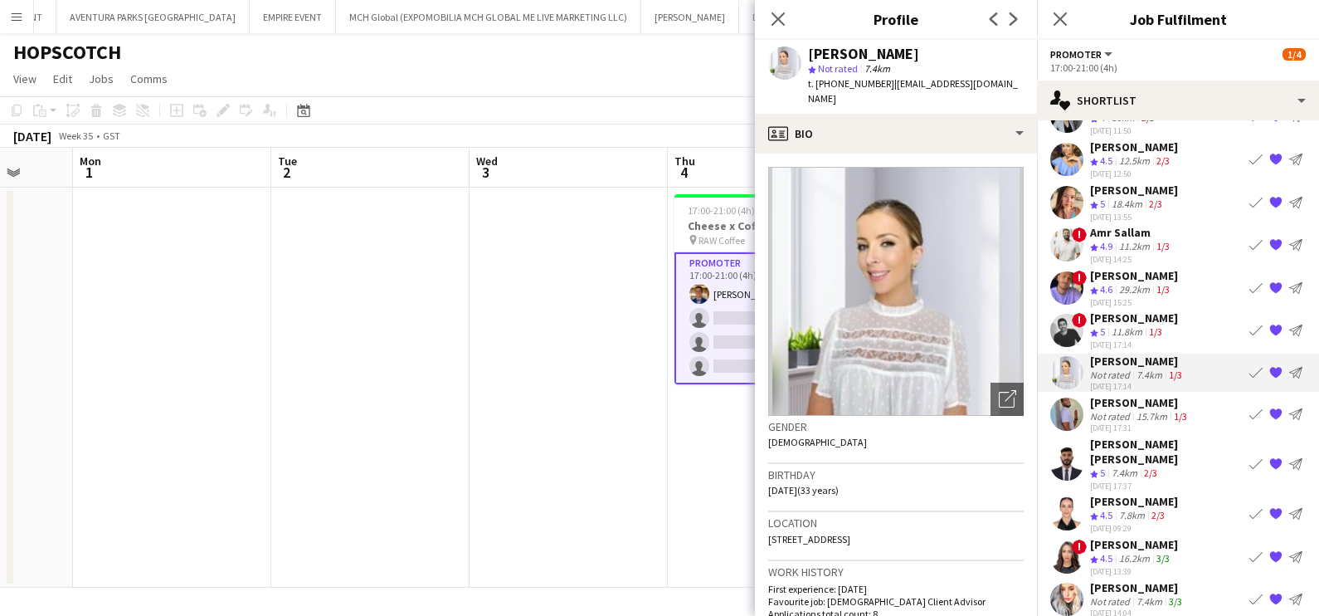
click at [1129, 595] on div "Not rated" at bounding box center [1111, 601] width 43 height 12
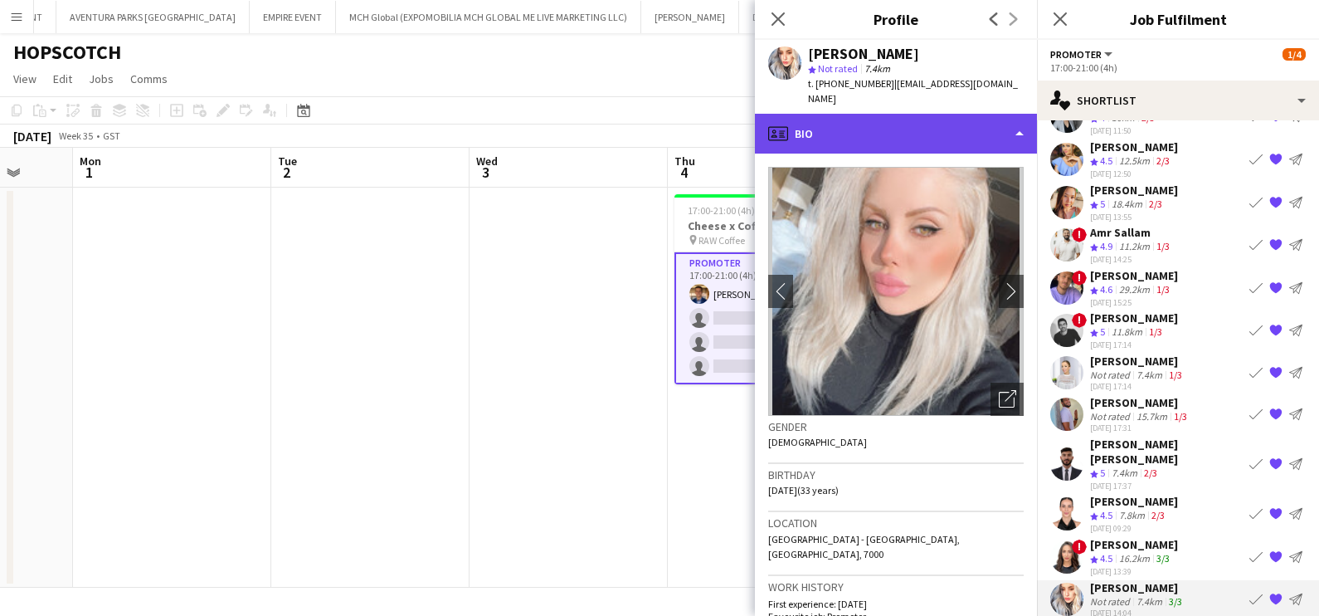
click at [871, 114] on div "profile Bio" at bounding box center [896, 134] width 282 height 40
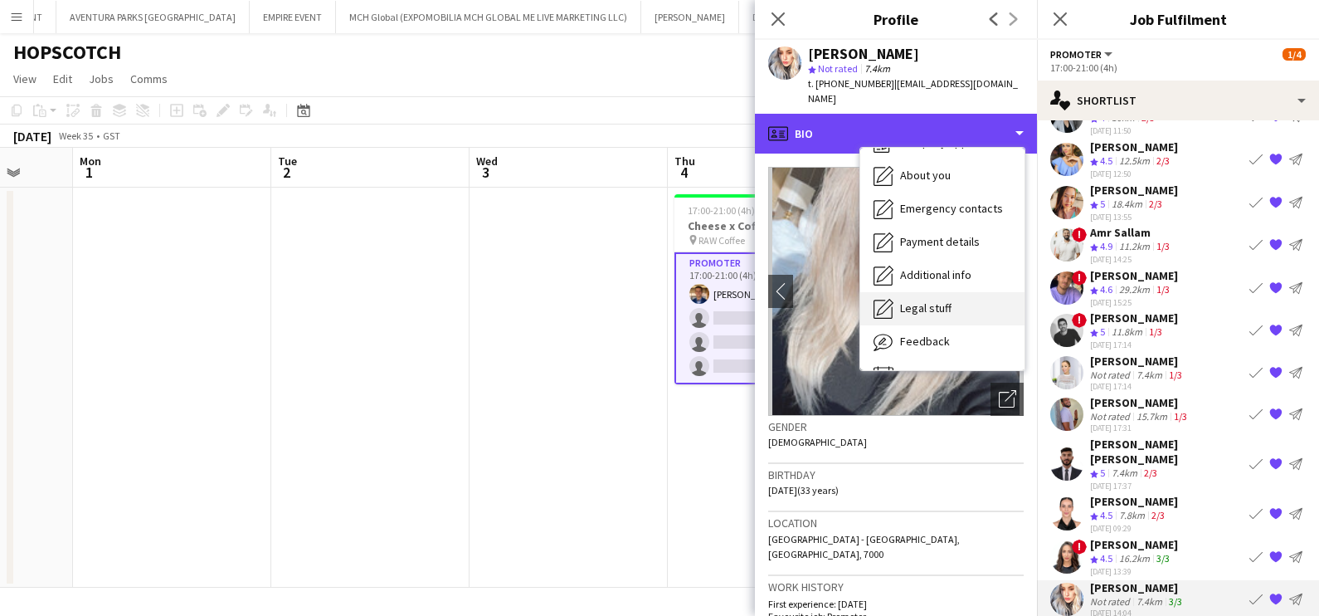
scroll to position [122, 0]
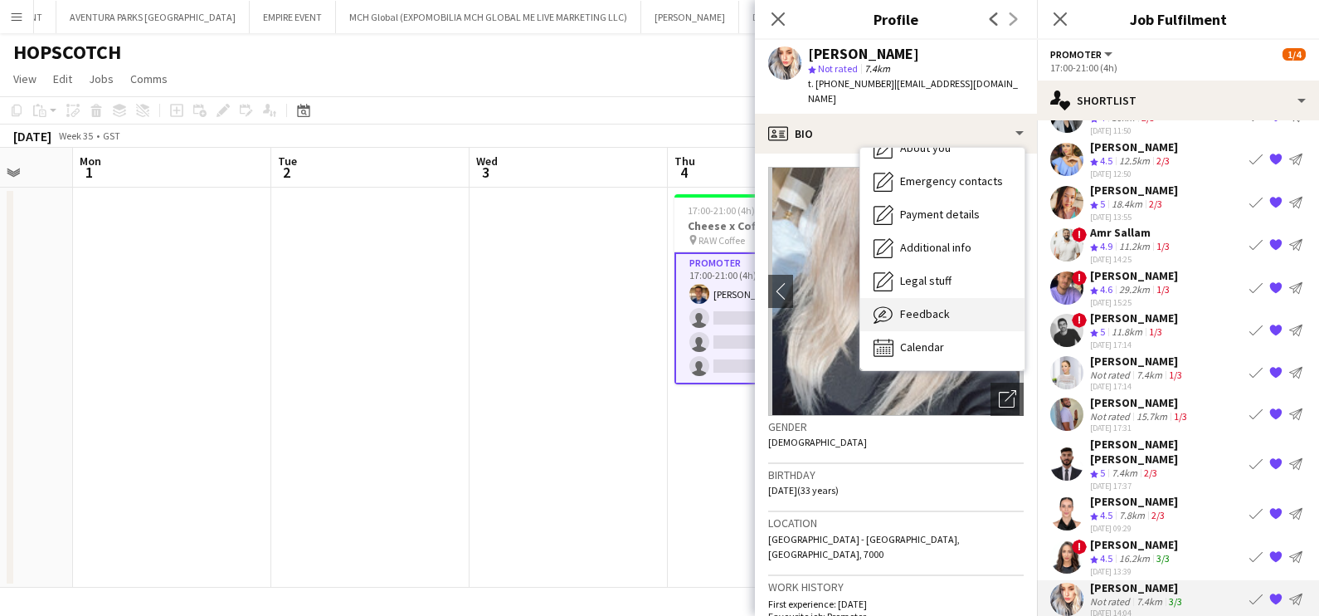
click at [917, 306] on span "Feedback" at bounding box center [925, 313] width 50 height 15
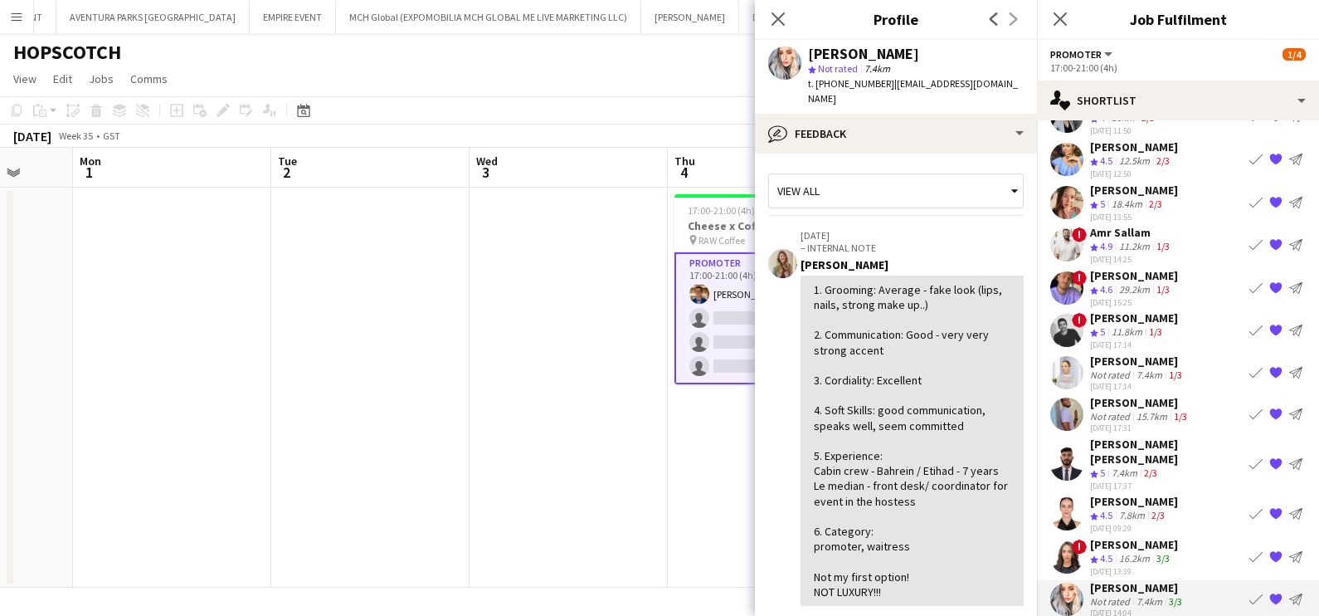
click at [734, 411] on app-date-cell "17:00-21:00 (4h) 1/4 Cheese x Coffee Rave pin RAW Coffee 1 Role Promoter 2I 56A…" at bounding box center [767, 388] width 198 height 400
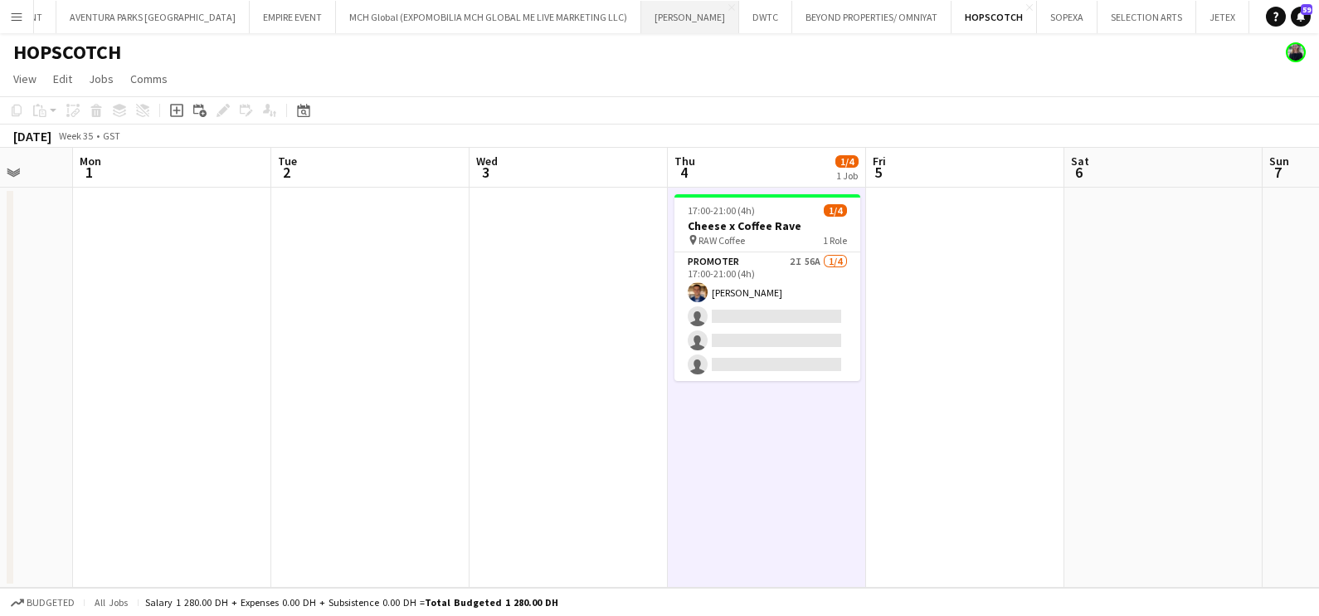
click at [641, 28] on button "[PERSON_NAME] Close" at bounding box center [690, 17] width 98 height 32
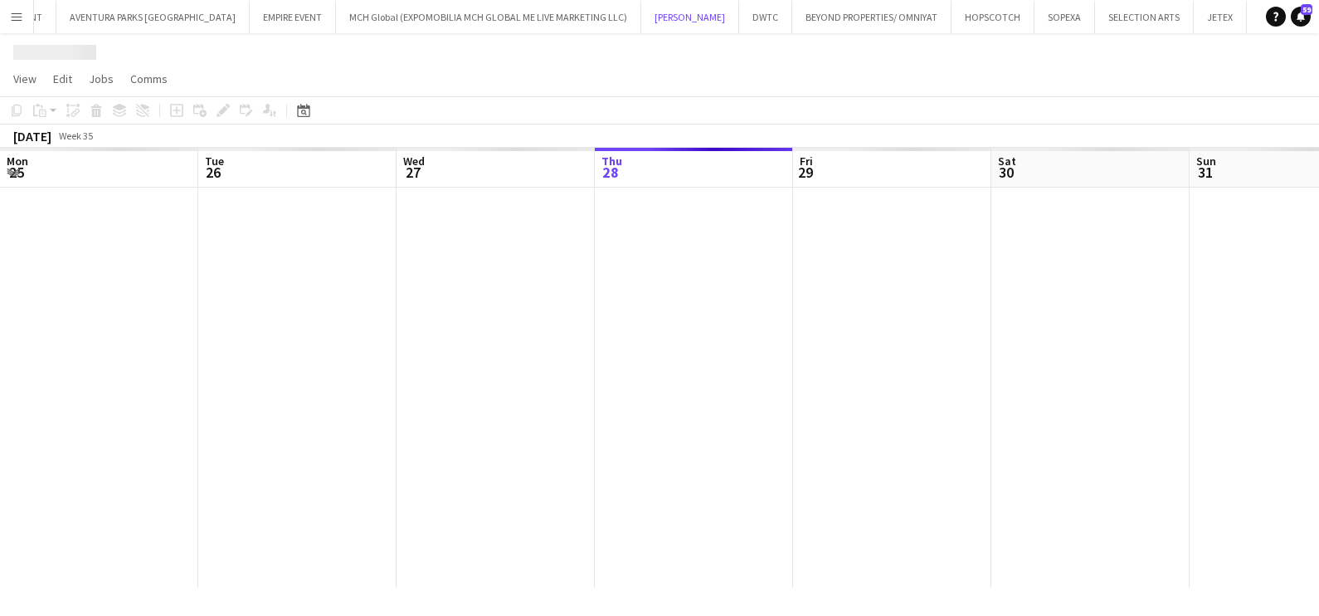
scroll to position [0, 397]
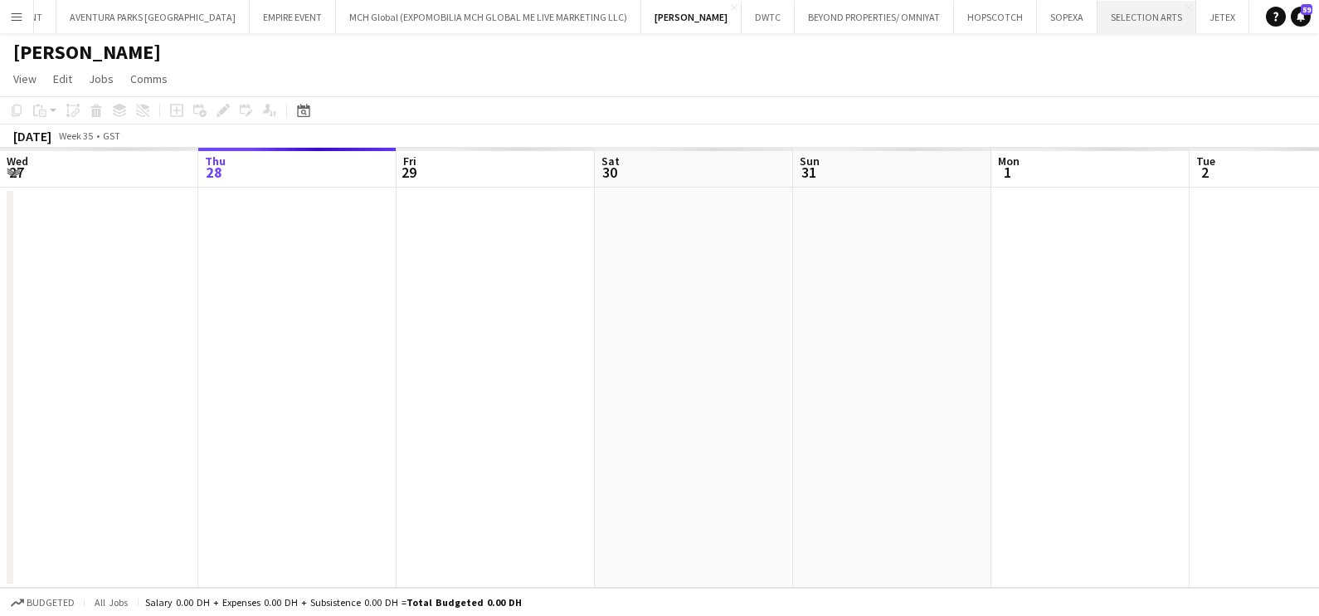
click at [1098, 25] on button "SELECTION ARTS Close" at bounding box center [1147, 17] width 99 height 32
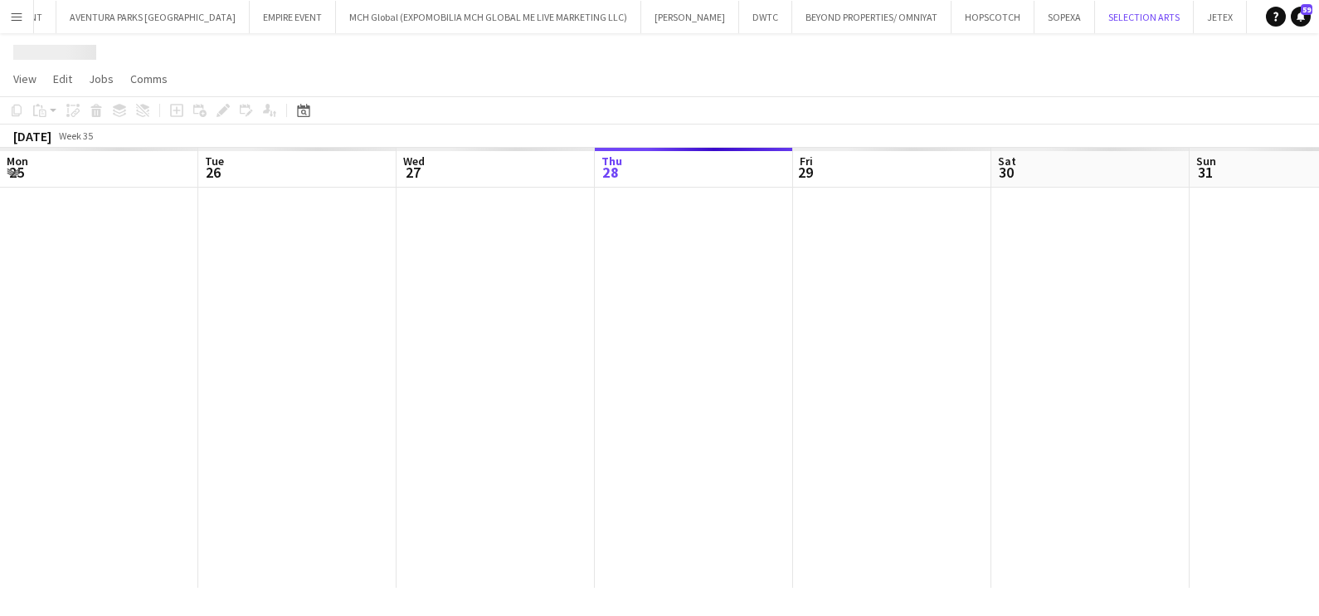
scroll to position [0, 397]
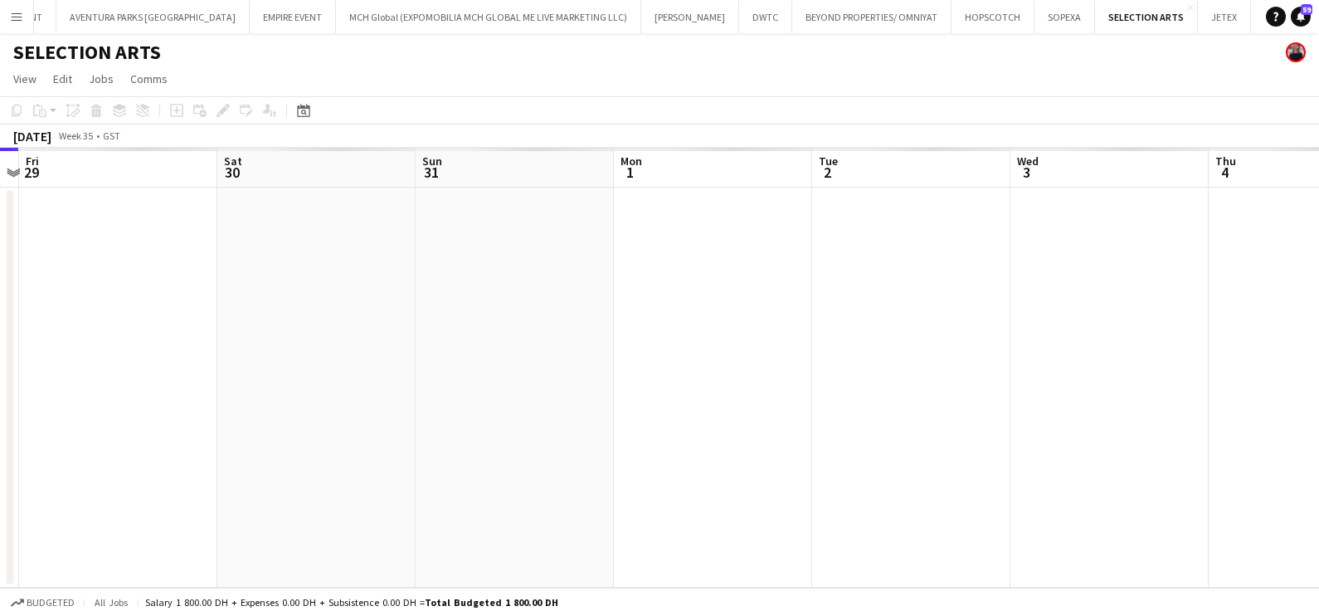
drag, startPoint x: 994, startPoint y: 292, endPoint x: 212, endPoint y: 319, distance: 783.0
click at [355, 319] on app-calendar-viewport "Mon 25 Tue 26 Wed 27 Thu 28 Fri 29 Sat 30 Sun 31 Mon 1 Tue 2 Wed 3 Thu 4 Fri 5" at bounding box center [659, 368] width 1319 height 440
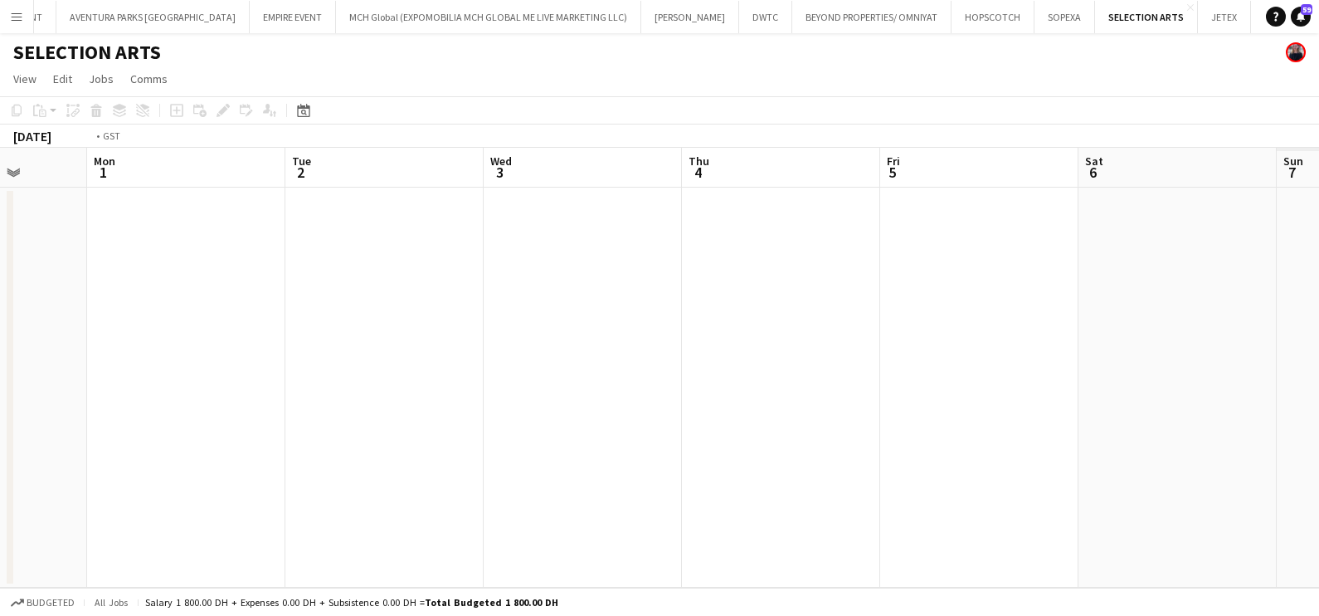
drag, startPoint x: 560, startPoint y: 325, endPoint x: 58, endPoint y: 354, distance: 502.9
click at [92, 354] on app-calendar-viewport "Thu 28 Fri 29 Sat 30 Sun 31 Mon 1 Tue 2 Wed 3 Thu 4 Fri 5 Sat 6 Sun 7 Mon 8" at bounding box center [659, 368] width 1319 height 440
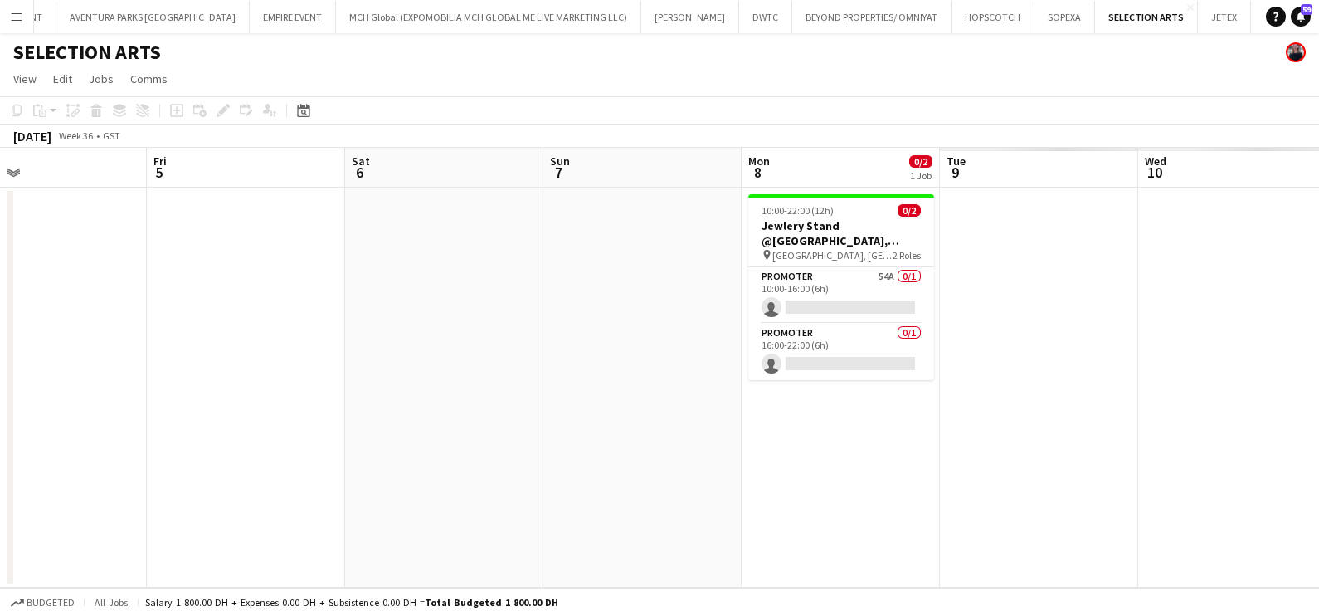
drag, startPoint x: 495, startPoint y: 334, endPoint x: -4, endPoint y: 336, distance: 499.6
click at [0, 336] on html "Menu Boards Boards Boards All jobs Status Workforce Workforce My Workforce Recr…" at bounding box center [659, 308] width 1319 height 616
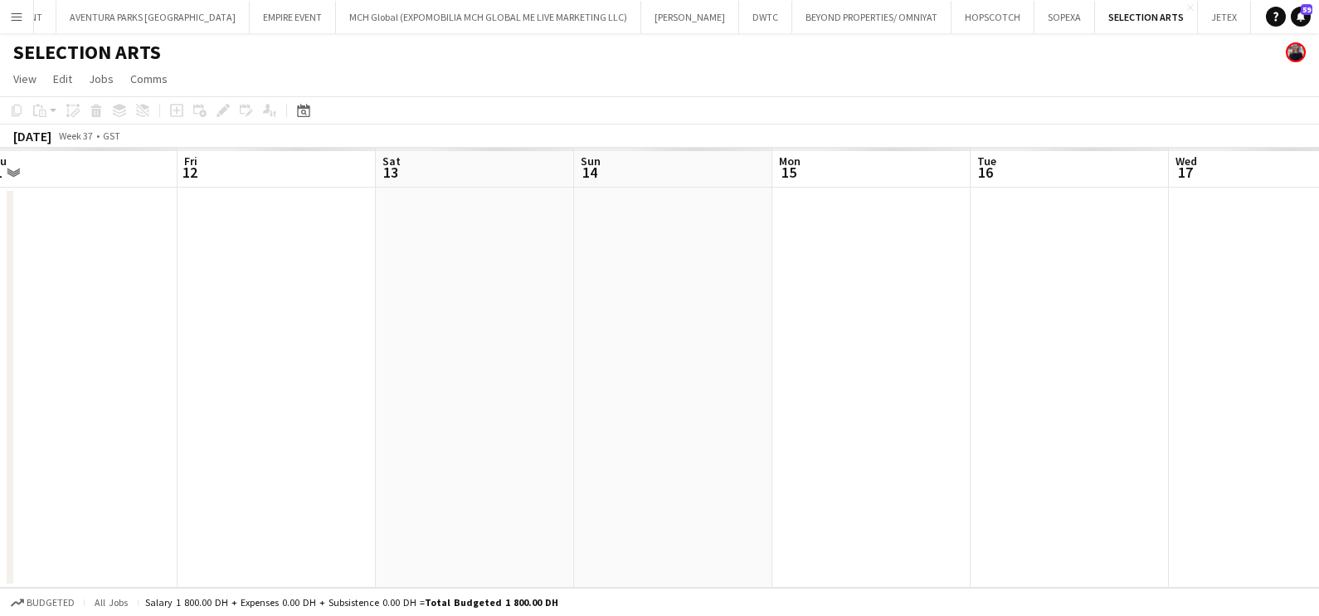
drag, startPoint x: 778, startPoint y: 330, endPoint x: 46, endPoint y: 340, distance: 732.8
click at [0, 344] on html "Menu Boards Boards Boards All jobs Status Workforce Workforce My Workforce Recr…" at bounding box center [659, 308] width 1319 height 616
drag, startPoint x: 135, startPoint y: 359, endPoint x: 0, endPoint y: 361, distance: 135.3
click at [0, 361] on html "Menu Boards Boards Boards All jobs Status Workforce Workforce My Workforce Recr…" at bounding box center [659, 308] width 1319 height 616
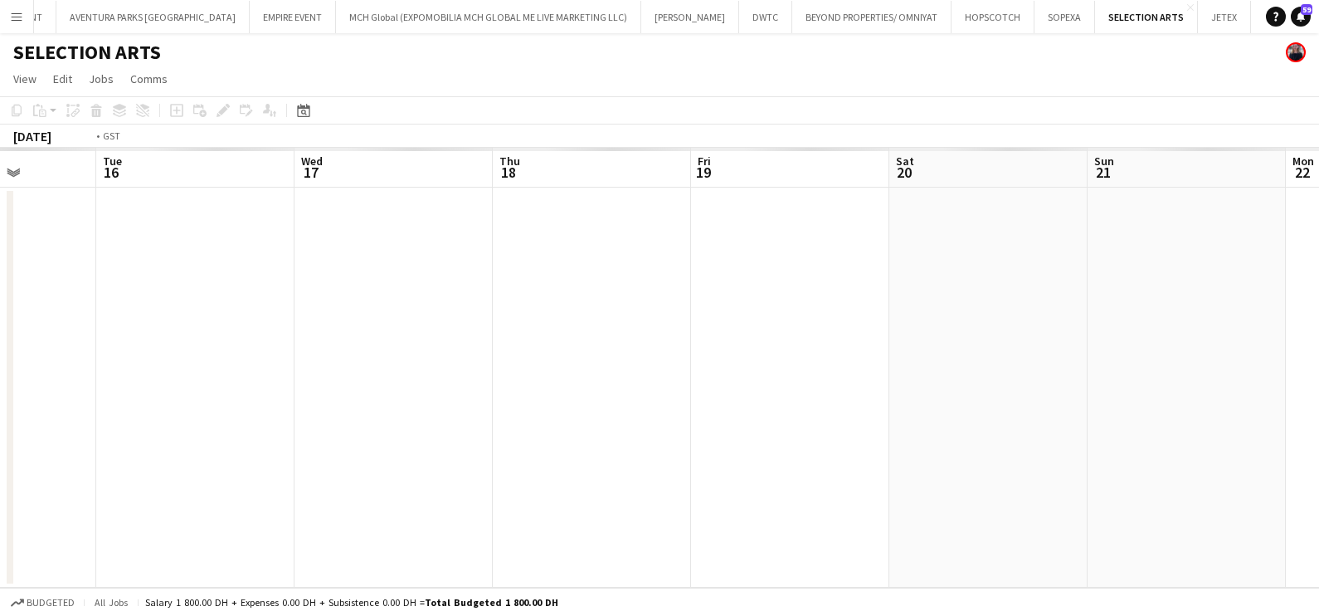
drag, startPoint x: 747, startPoint y: 312, endPoint x: 408, endPoint y: 303, distance: 338.7
click at [41, 338] on app-calendar-viewport "Fri 12 Sat 13 Sun 14 Mon 15 Tue 16 Wed 17 Thu 18 Fri 19 Sat 20 Sun 21 Mon 22 Tu…" at bounding box center [659, 368] width 1319 height 440
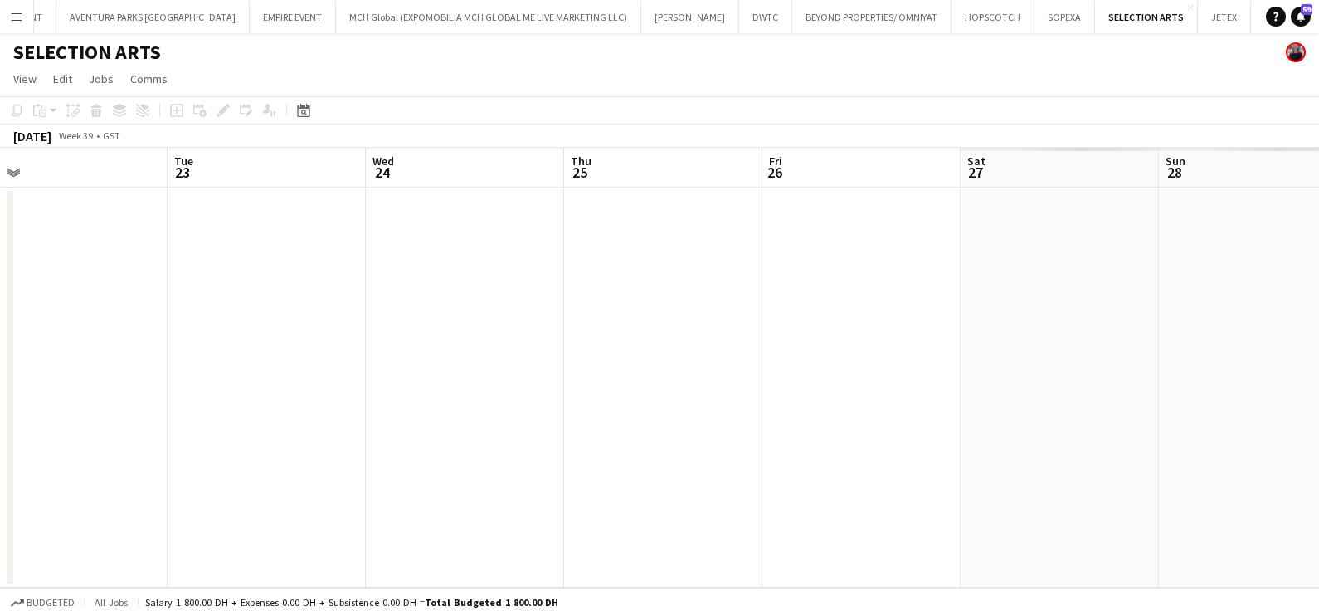
drag, startPoint x: 452, startPoint y: 312, endPoint x: 0, endPoint y: 315, distance: 452.3
click at [0, 315] on html "Menu Boards Boards Boards All jobs Status Workforce Workforce My Workforce Recr…" at bounding box center [659, 308] width 1319 height 616
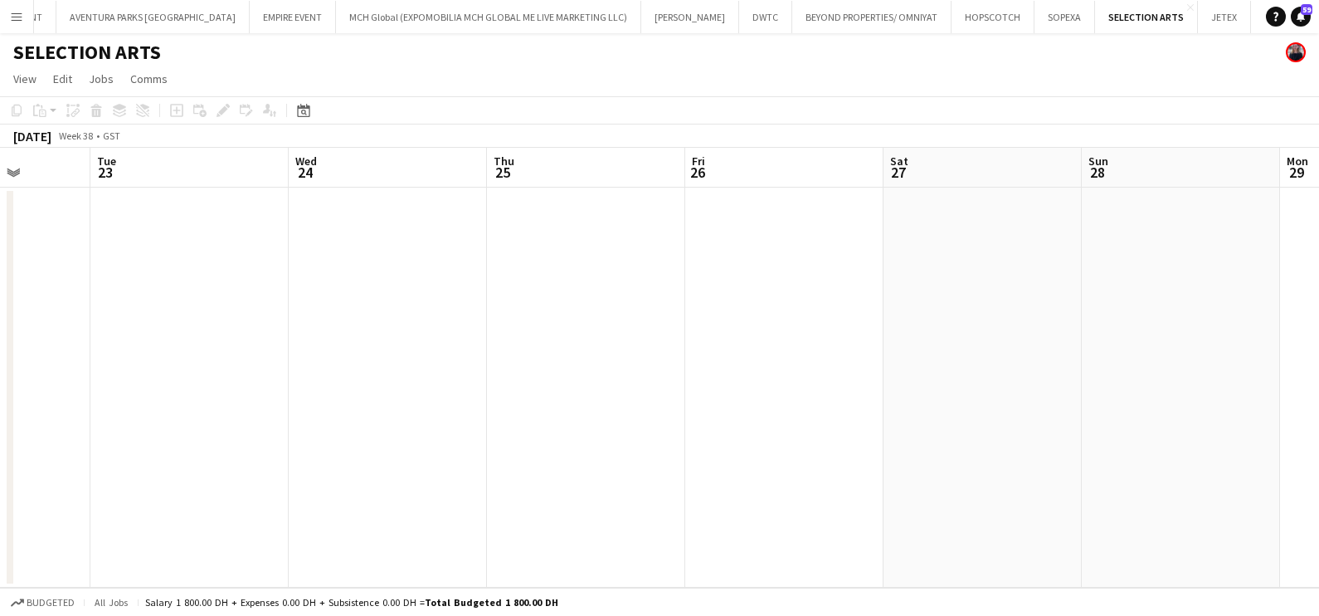
drag, startPoint x: 303, startPoint y: 271, endPoint x: 96, endPoint y: 276, distance: 206.7
click at [96, 276] on app-calendar-viewport "Sat 20 Sun 21 Mon 22 Tue 23 Wed 24 Thu 25 Fri 26 Sat 27 Sun 28 Mon 29 Tue 30 We…" at bounding box center [659, 368] width 1319 height 440
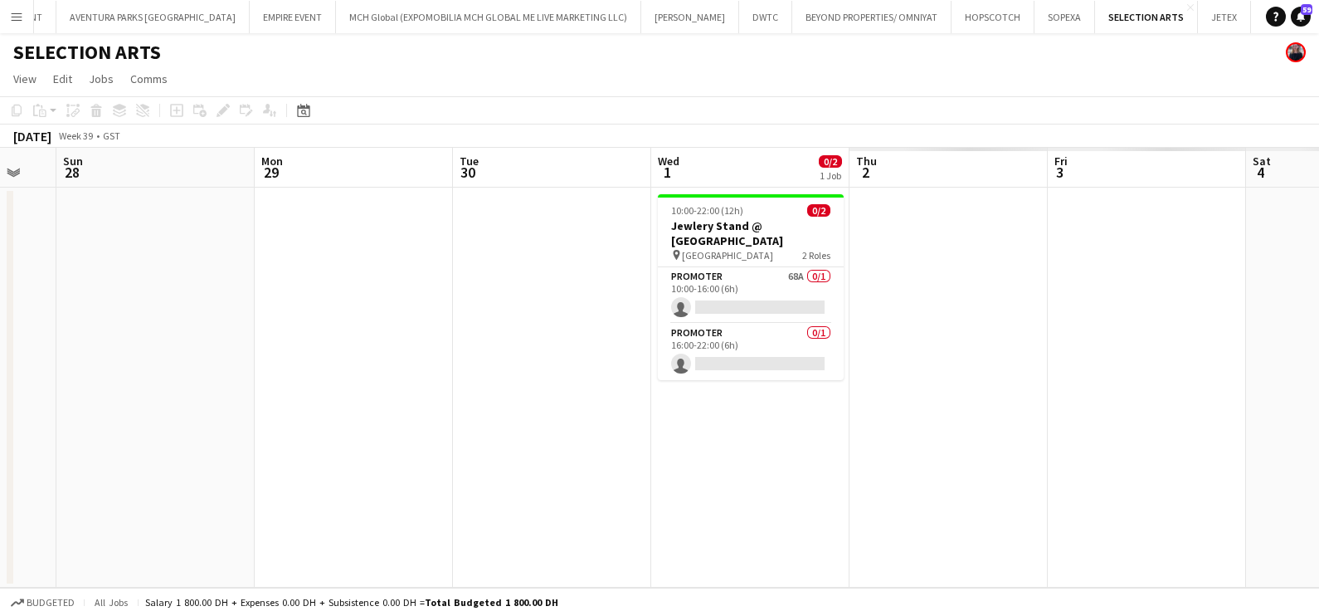
drag, startPoint x: 797, startPoint y: 260, endPoint x: 451, endPoint y: 267, distance: 345.3
click at [451, 267] on app-calendar-viewport "Wed 24 Thu 25 Fri 26 Sat 27 Sun 28 Mon 29 Tue 30 Wed 1 0/2 1 Job Thu 2 Fri 3 Sa…" at bounding box center [659, 368] width 1319 height 440
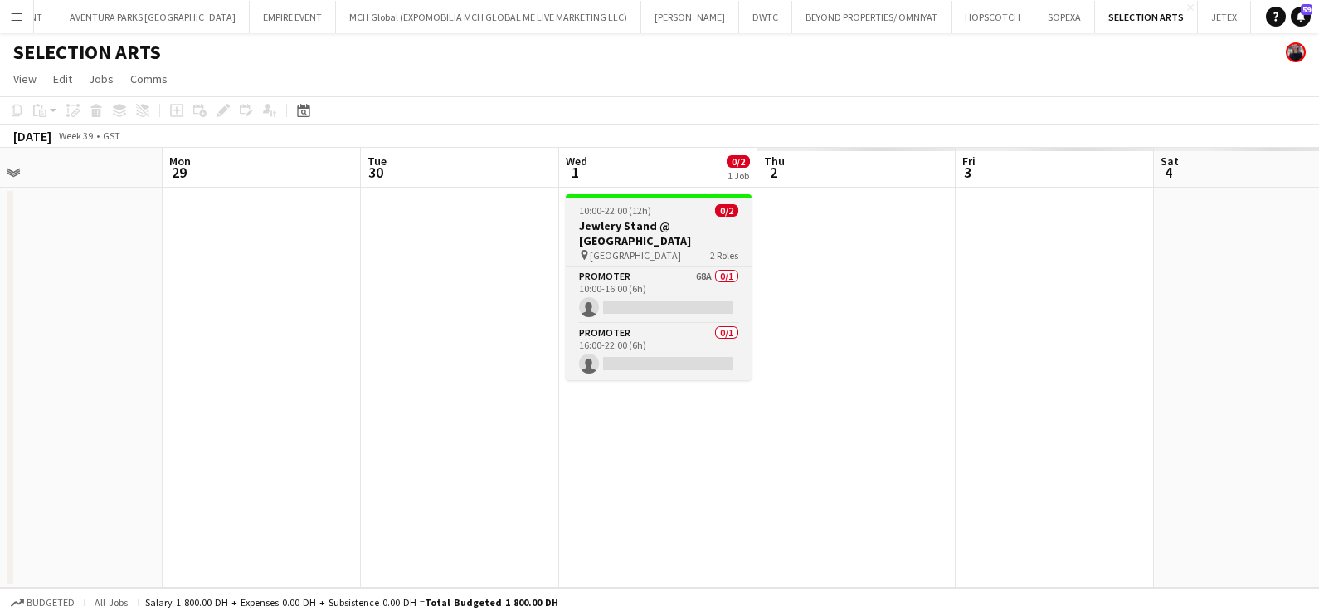
click at [676, 222] on h3 "Jewlery Stand @ [GEOGRAPHIC_DATA]" at bounding box center [659, 233] width 186 height 30
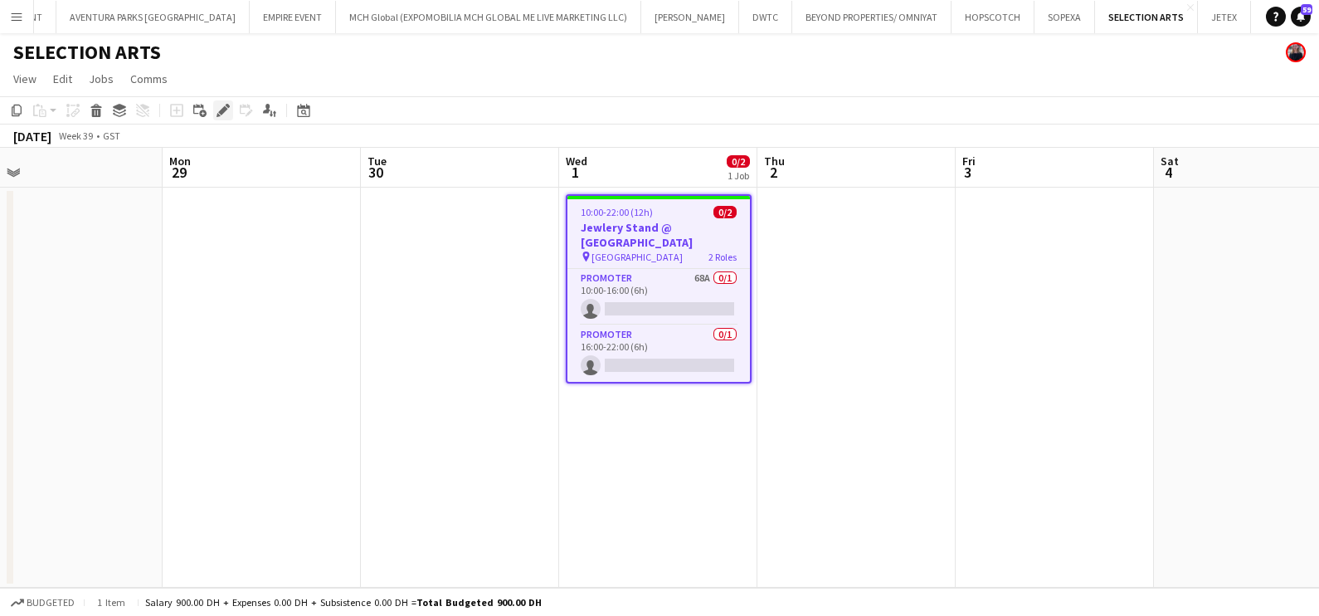
click at [227, 109] on icon "Edit" at bounding box center [223, 110] width 13 height 13
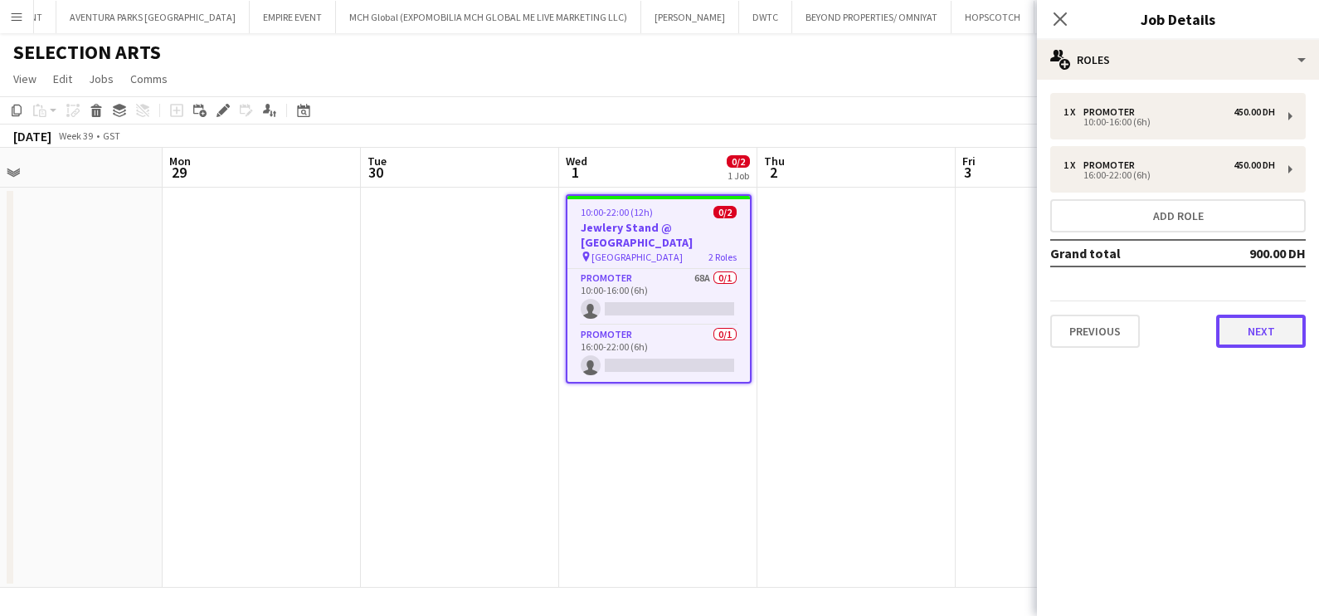
click at [1249, 336] on button "Next" at bounding box center [1262, 331] width 90 height 33
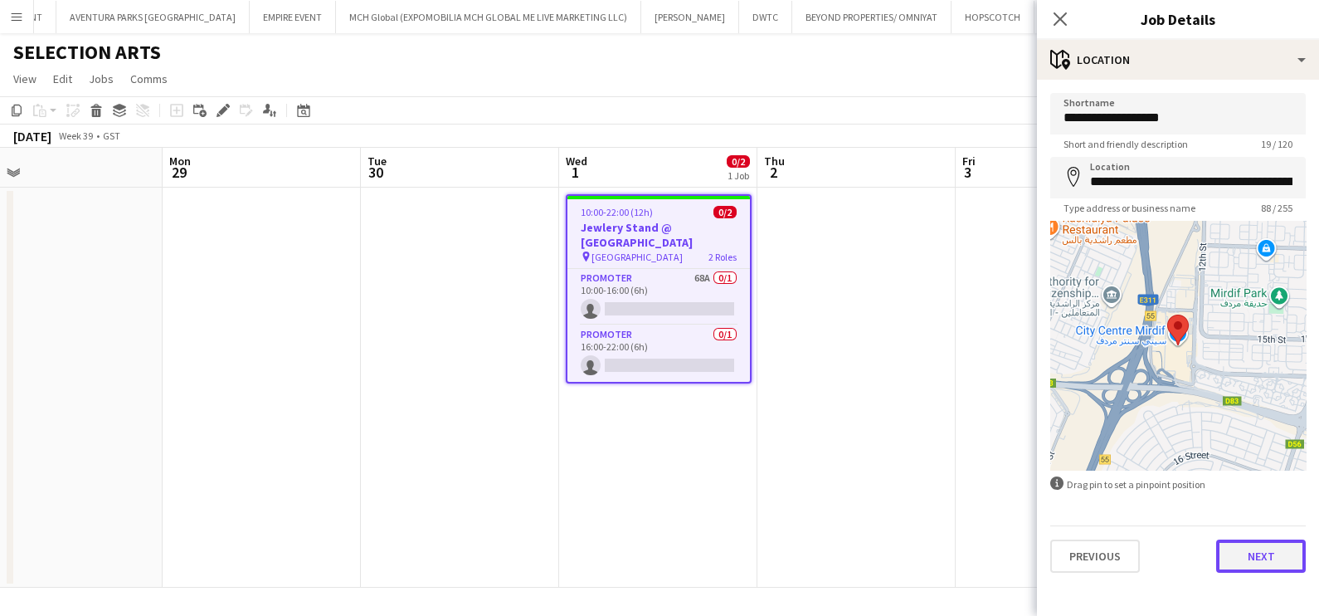
click at [1251, 539] on button "Next" at bounding box center [1262, 555] width 90 height 33
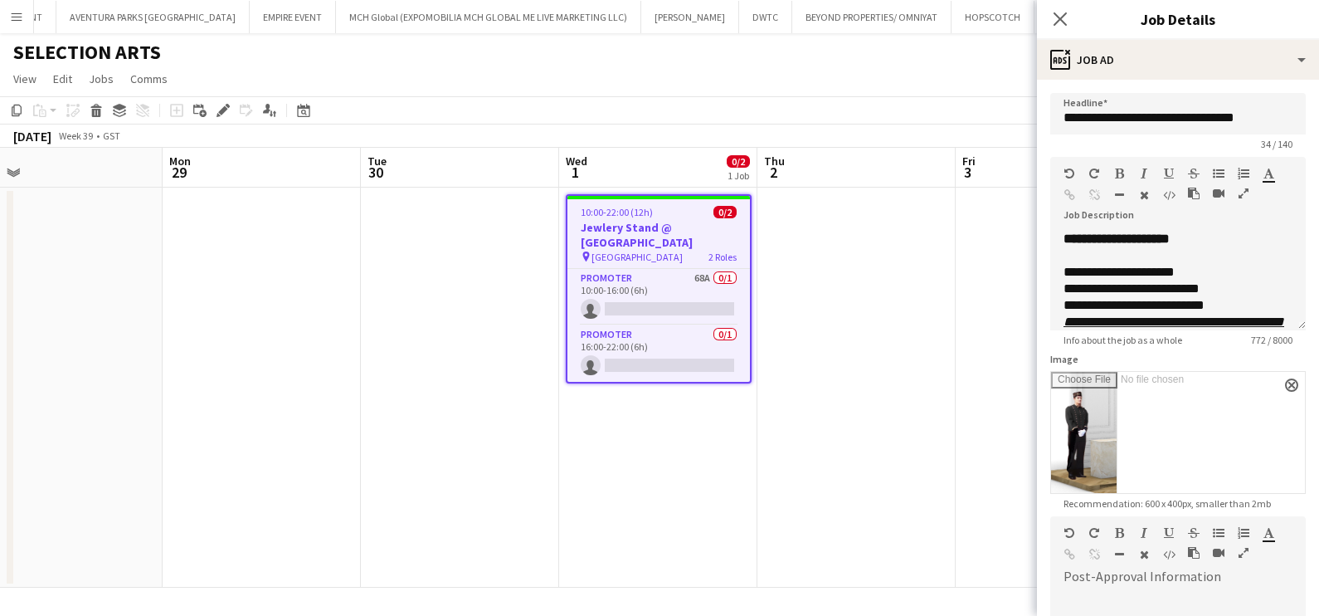
click at [942, 349] on app-date-cell at bounding box center [857, 388] width 198 height 400
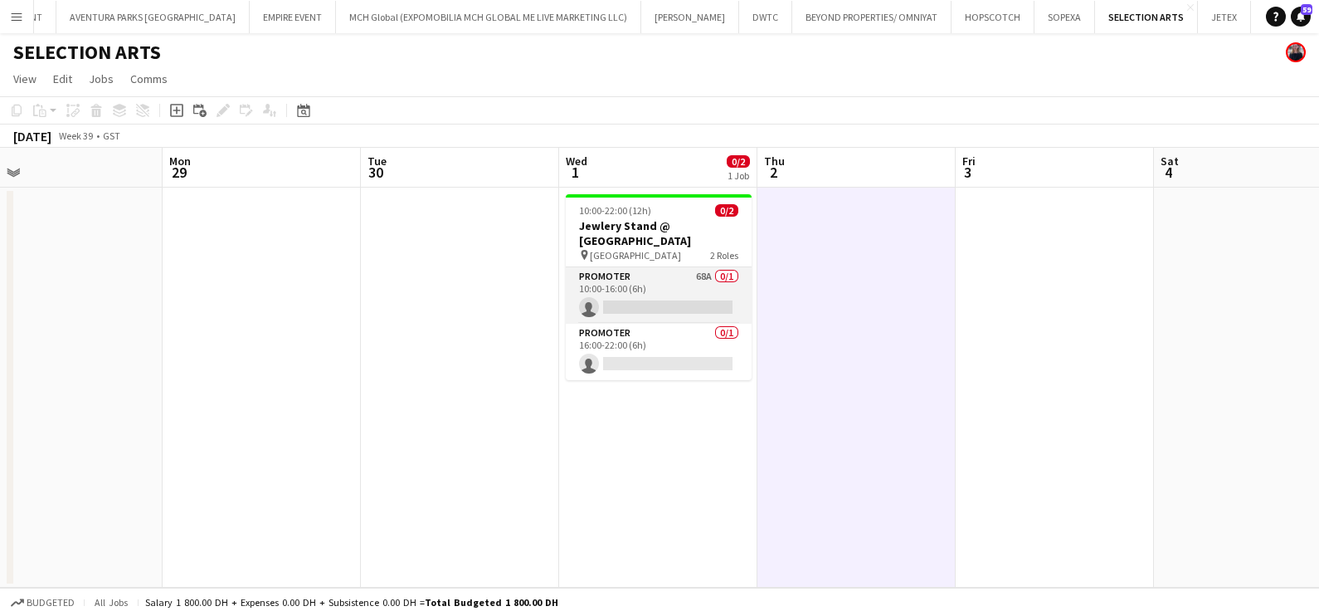
click at [662, 291] on app-card-role "Promoter 68A 0/1 10:00-16:00 (6h) single-neutral-actions" at bounding box center [659, 295] width 186 height 56
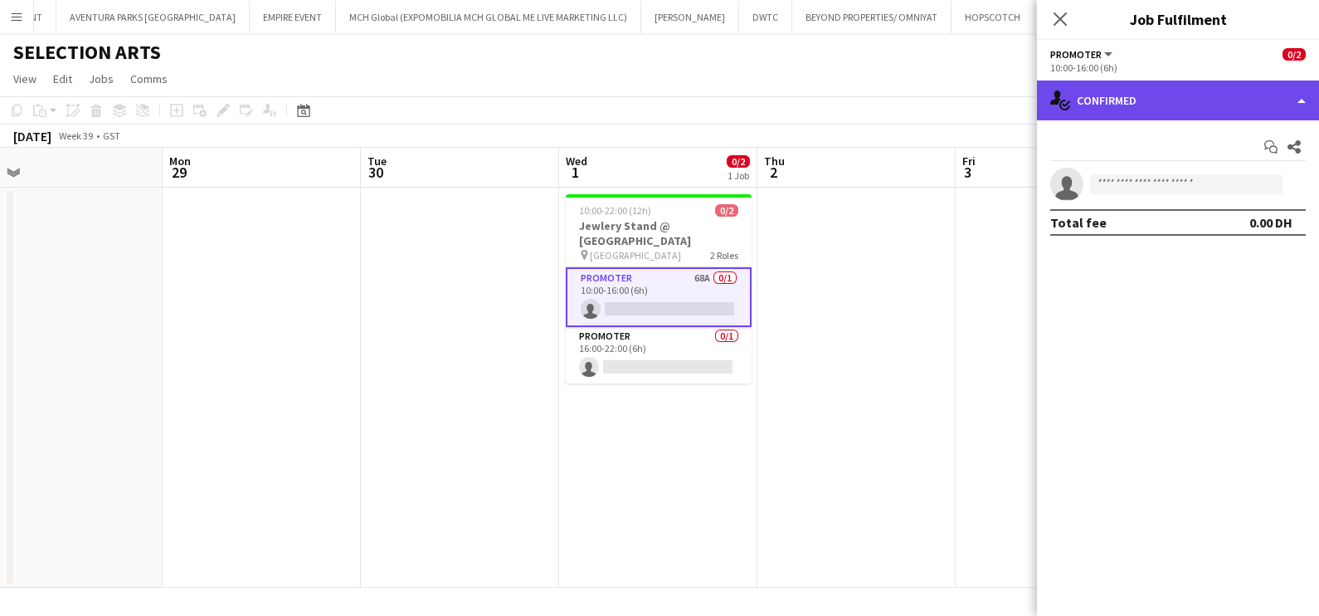
click at [1111, 107] on div "single-neutral-actions-check-2 Confirmed" at bounding box center [1178, 100] width 282 height 40
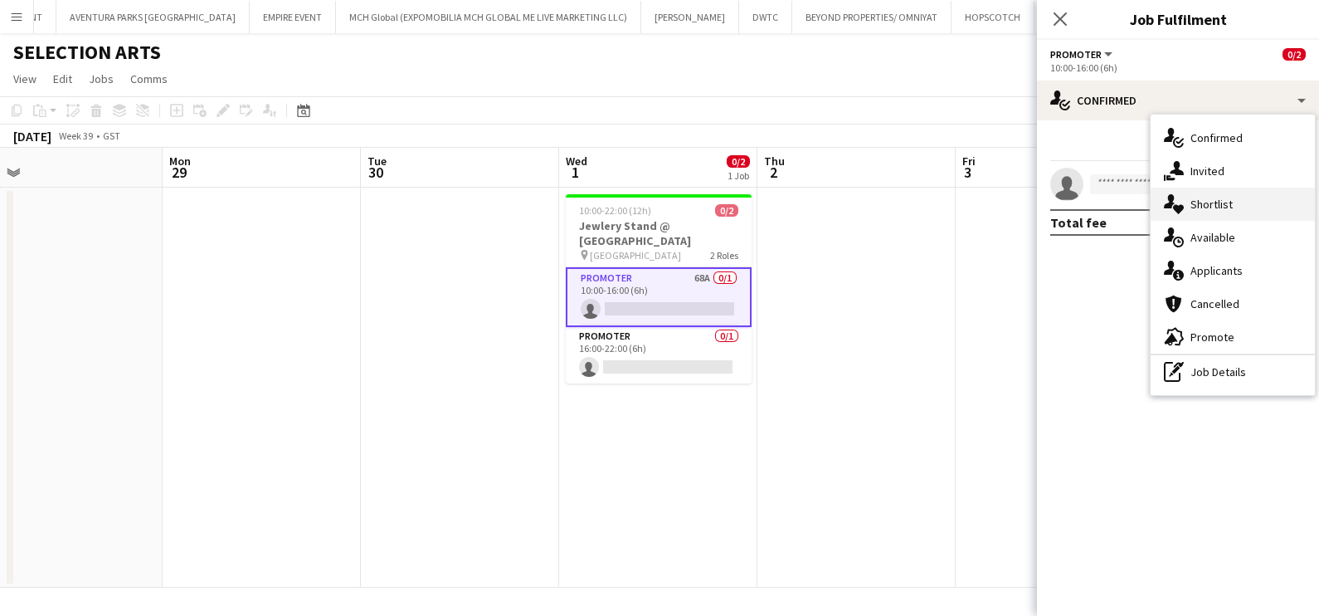
click at [1194, 202] on div "single-neutral-actions-heart Shortlist" at bounding box center [1233, 204] width 164 height 33
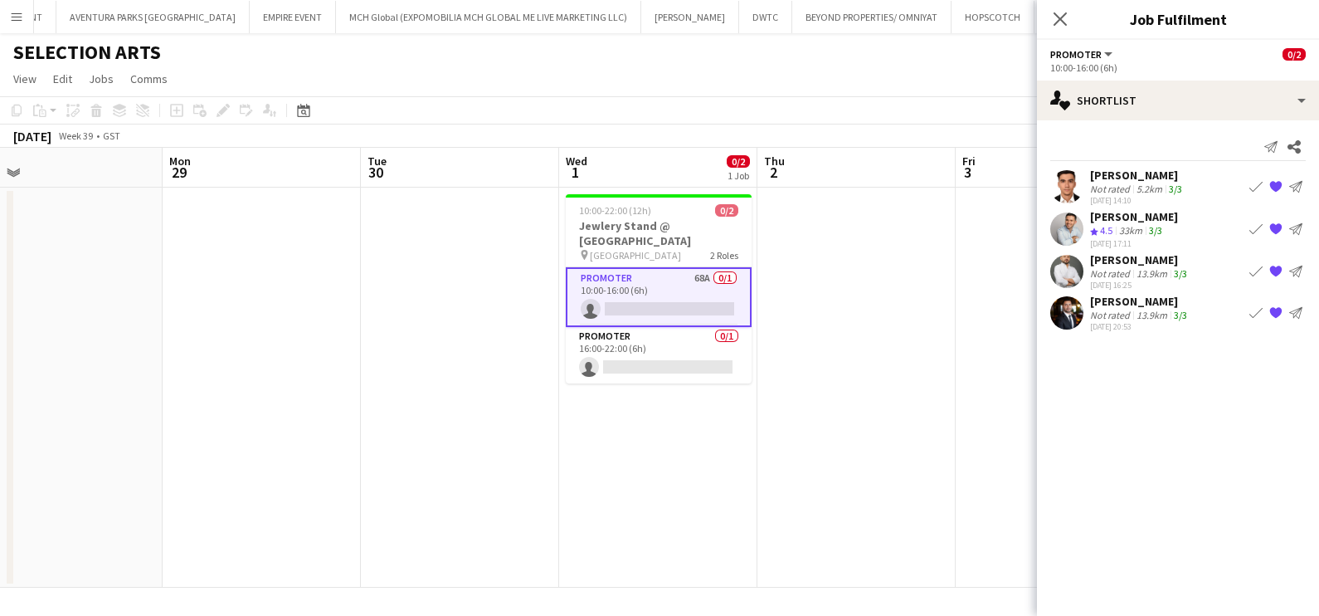
click at [1253, 310] on app-icon "Book crew" at bounding box center [1256, 312] width 13 height 13
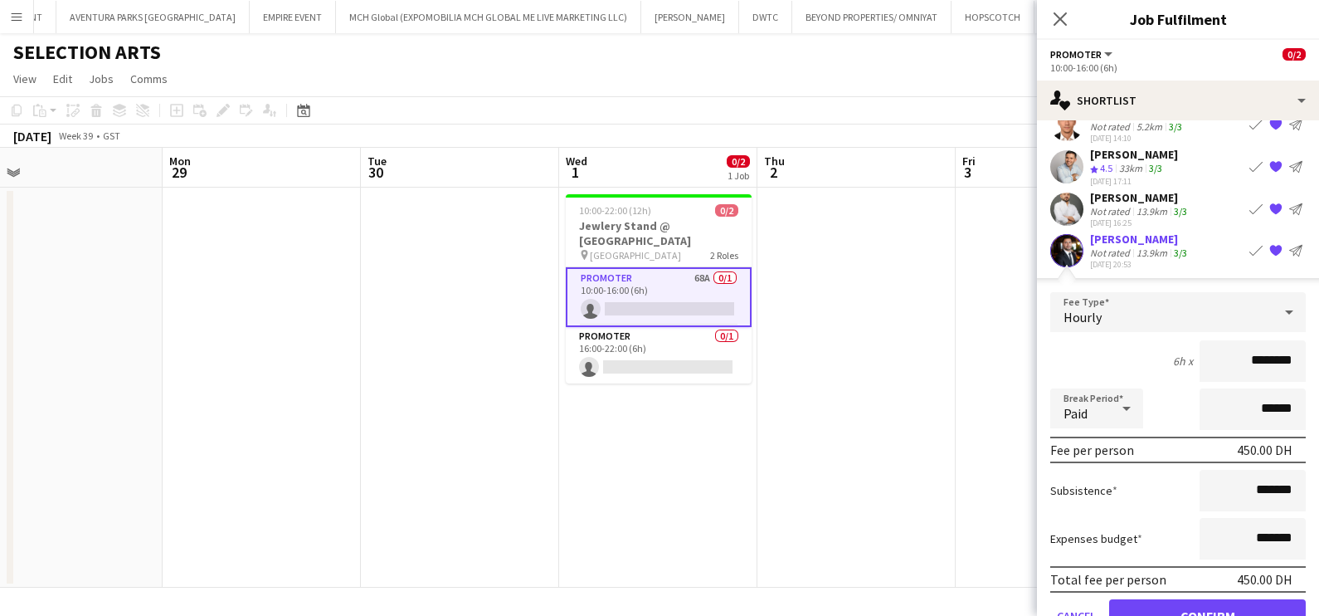
scroll to position [105, 0]
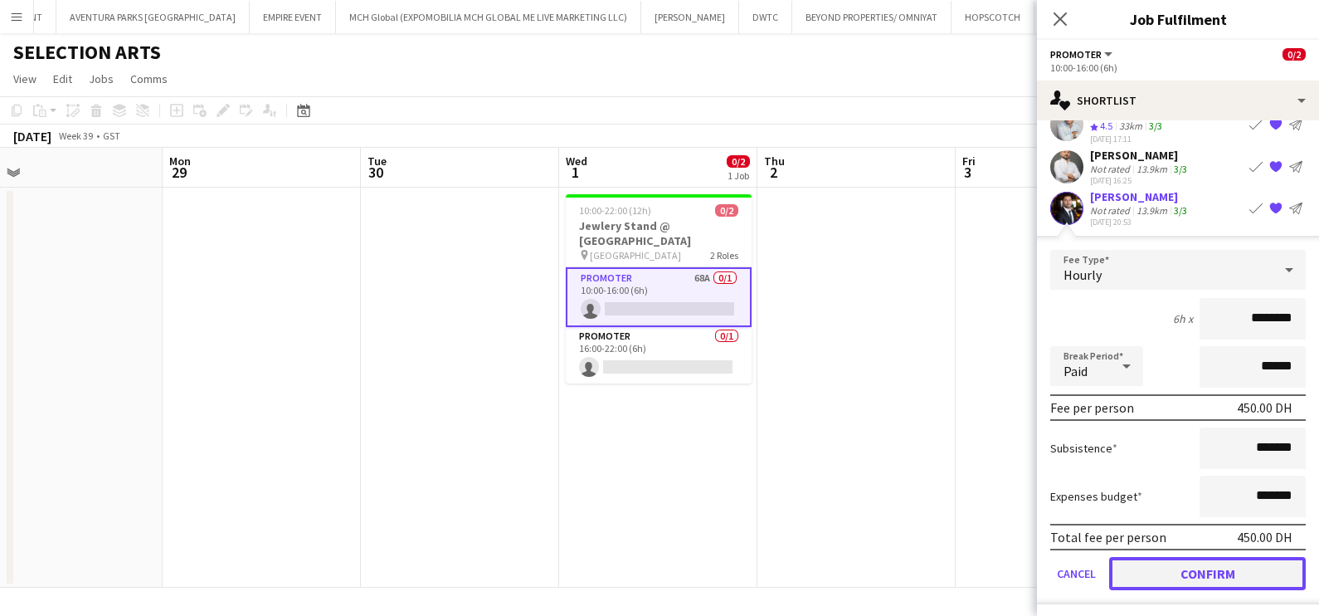
click at [1197, 563] on button "Confirm" at bounding box center [1208, 573] width 197 height 33
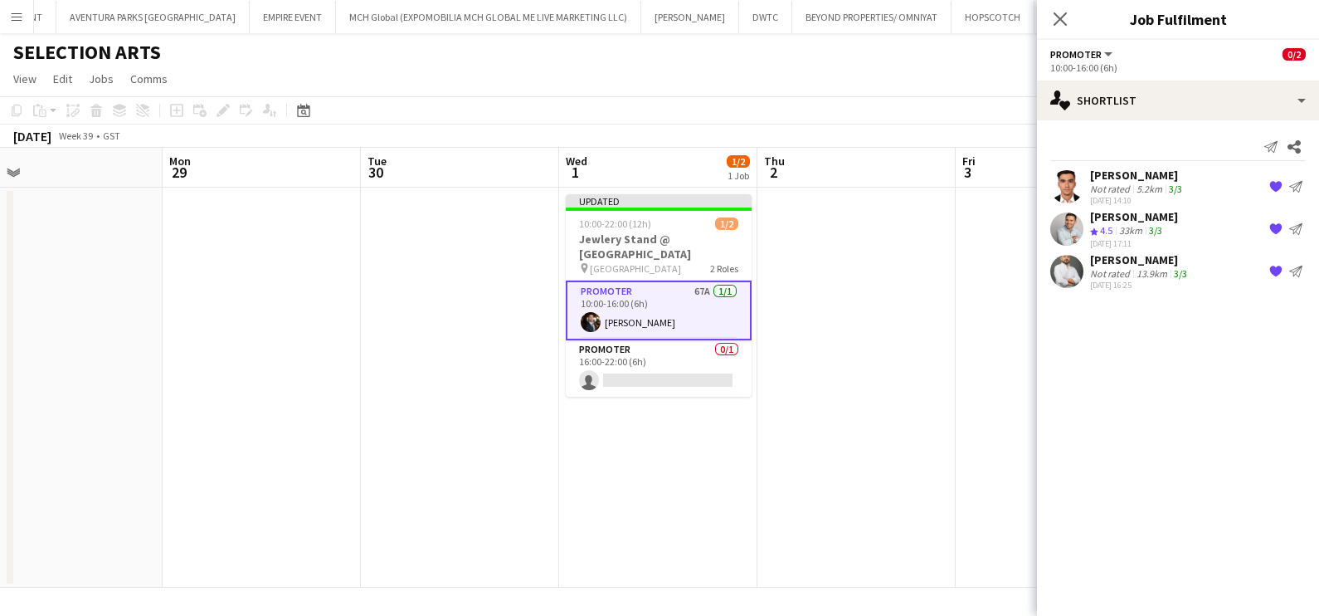
scroll to position [0, 0]
click at [959, 383] on app-date-cell at bounding box center [1055, 388] width 198 height 400
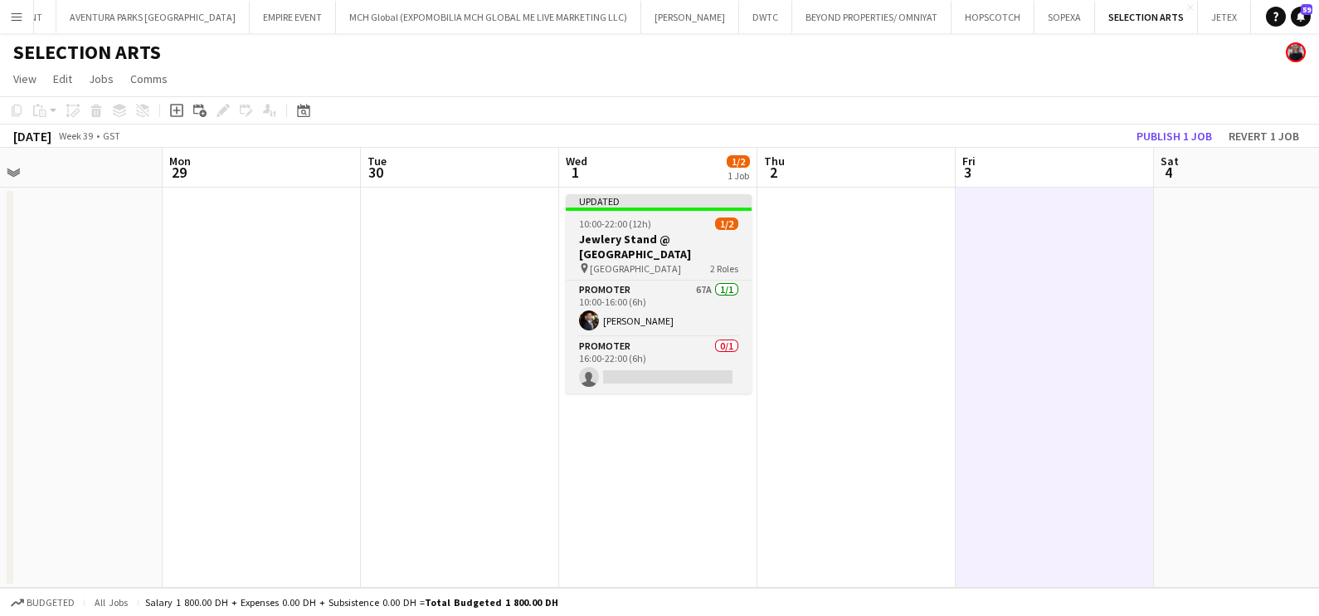
click at [665, 237] on h3 "Jewlery Stand @ [GEOGRAPHIC_DATA]" at bounding box center [659, 247] width 186 height 30
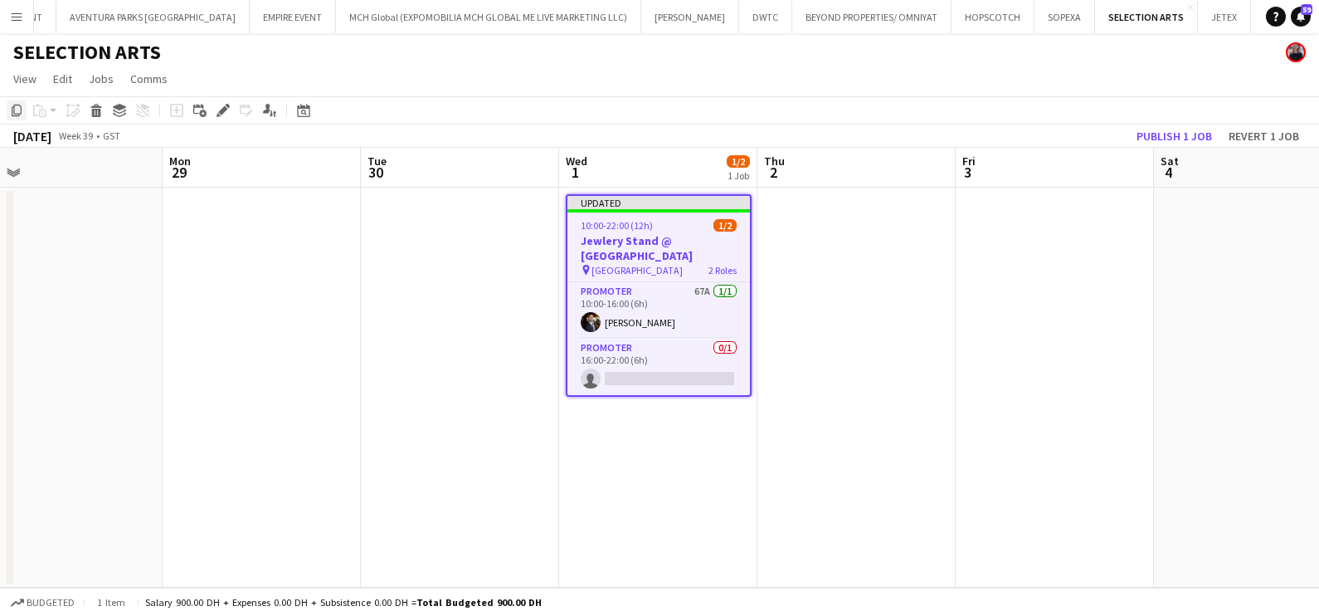
click at [10, 112] on icon "Copy" at bounding box center [16, 110] width 13 height 13
click at [804, 236] on app-date-cell at bounding box center [857, 388] width 198 height 400
click at [928, 241] on app-date-cell at bounding box center [857, 388] width 198 height 400
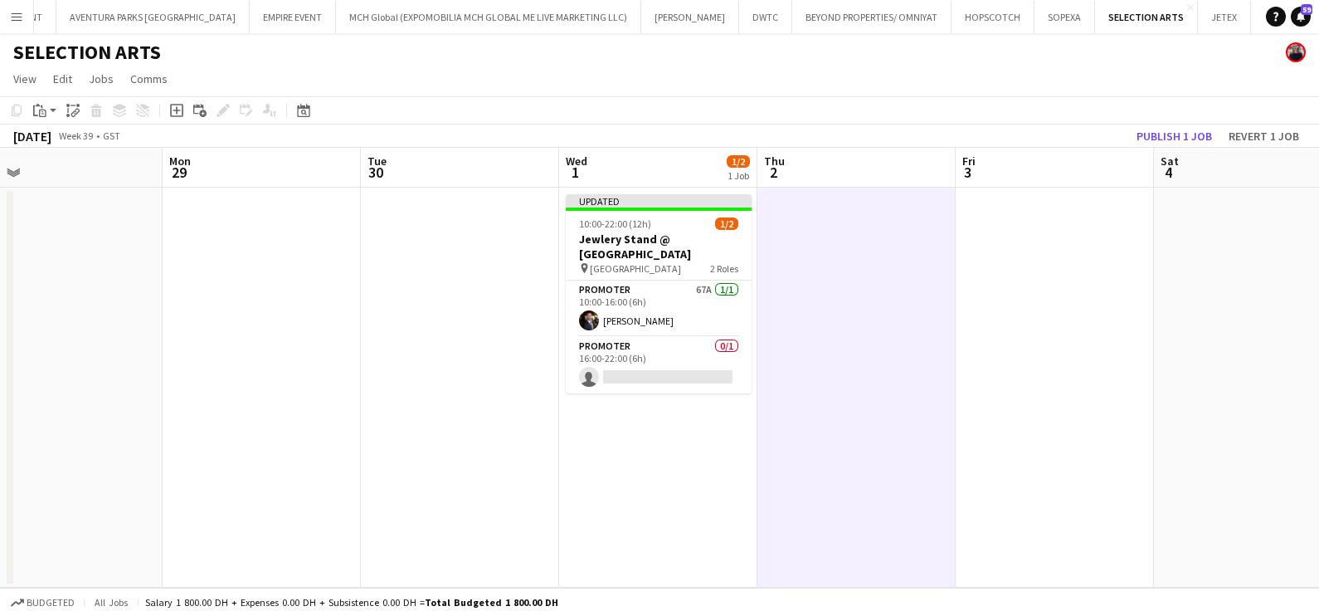
click at [1041, 237] on app-date-cell at bounding box center [1055, 388] width 198 height 400
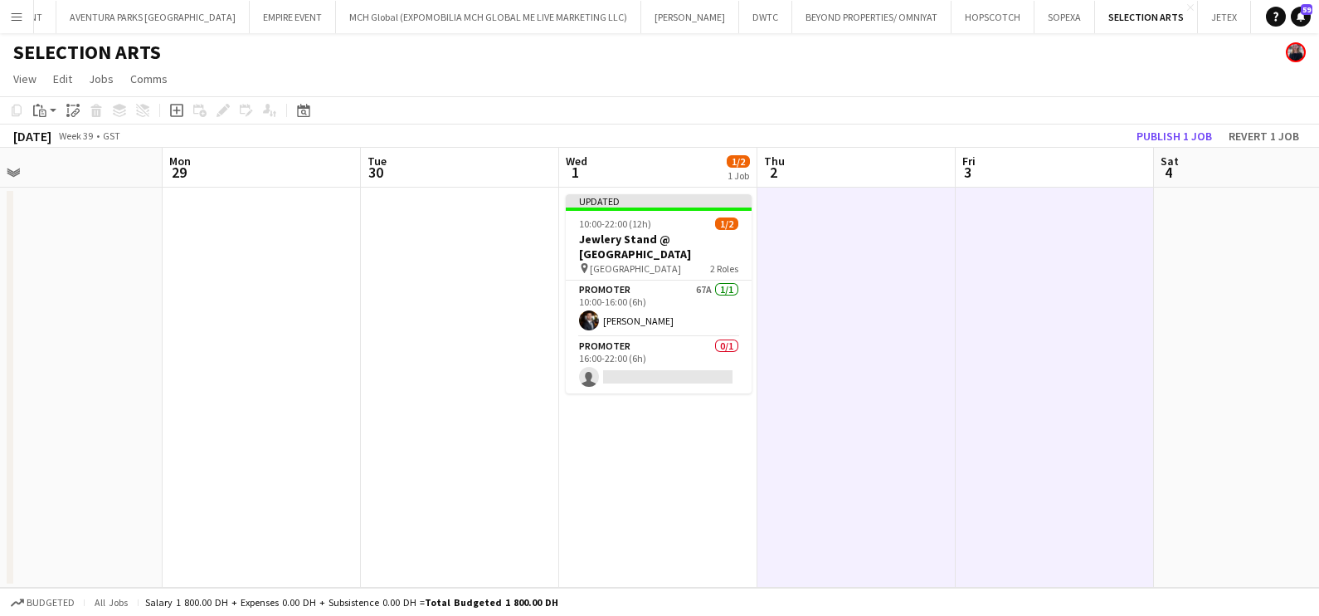
click at [1224, 249] on app-date-cell at bounding box center [1253, 388] width 198 height 400
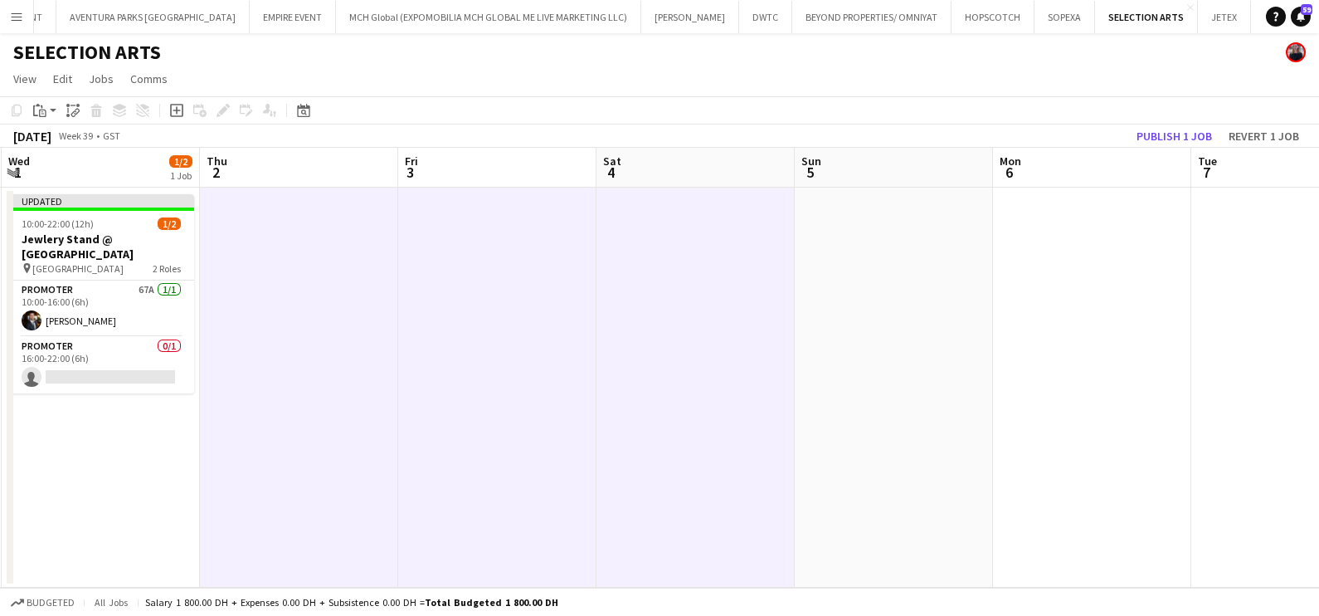
drag, startPoint x: 1237, startPoint y: 261, endPoint x: 621, endPoint y: 265, distance: 616.6
click at [558, 270] on app-calendar-viewport "Sun 28 Mon 29 Tue 30 Wed 1 1/2 1 Job Thu 2 Fri 3 Sat 4 Sun 5 Mon 6 Tue 7 Wed 8 …" at bounding box center [659, 368] width 1319 height 440
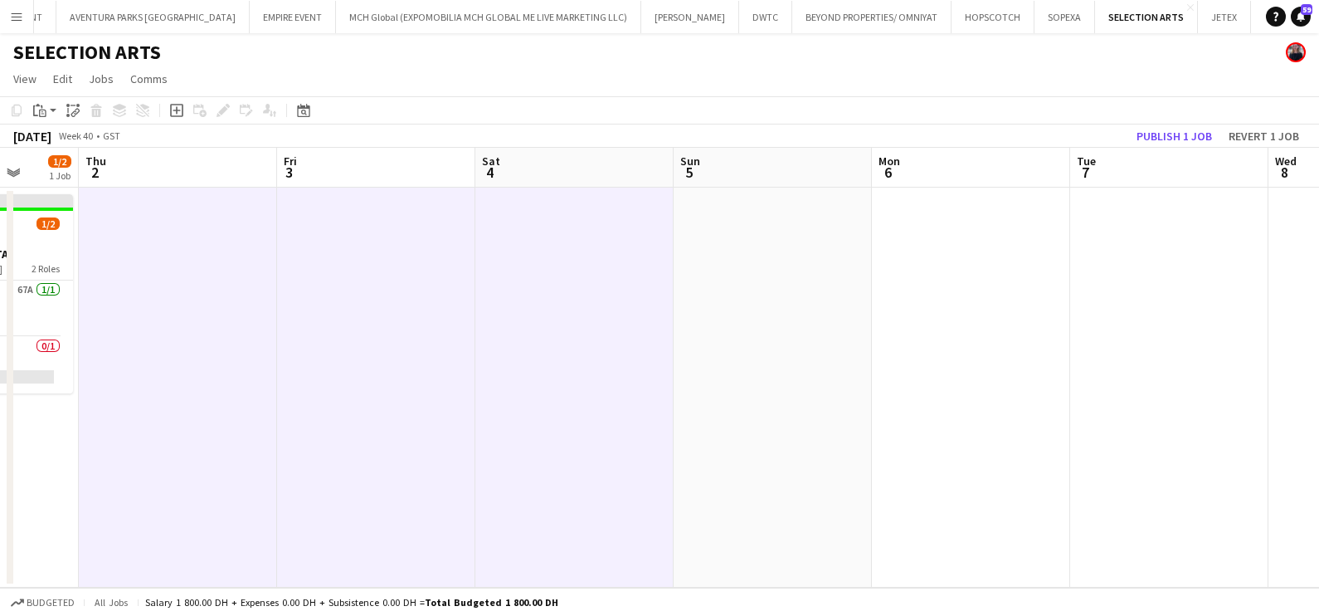
click at [745, 265] on app-date-cell at bounding box center [773, 388] width 198 height 400
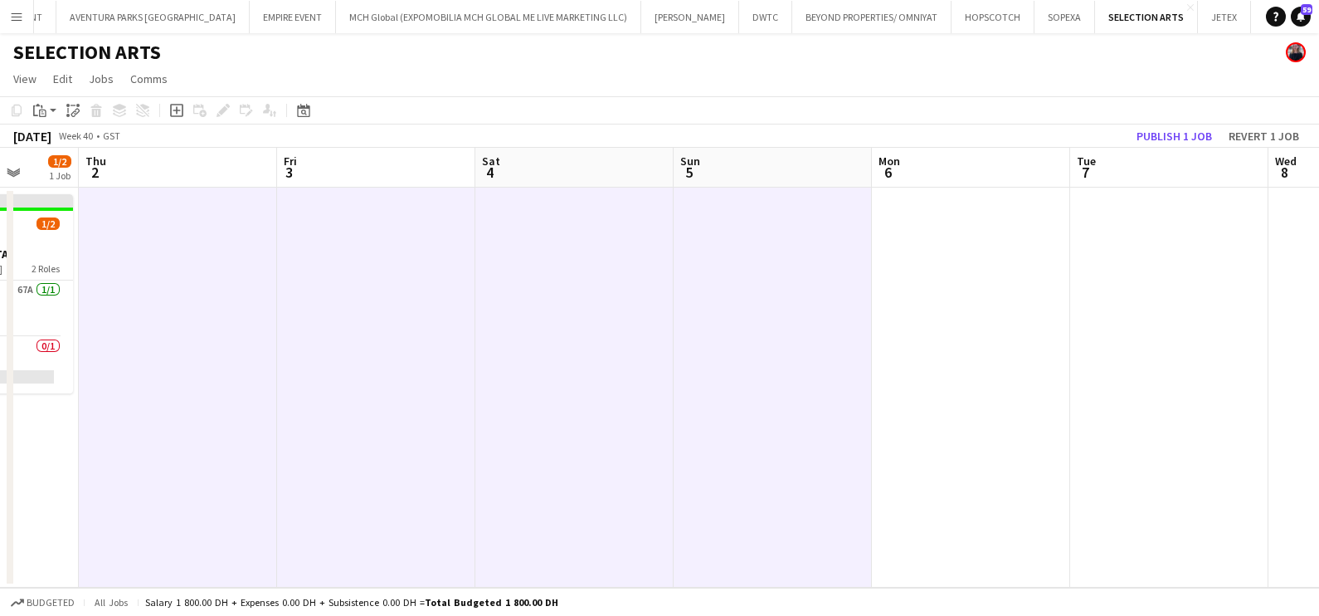
click at [924, 262] on app-date-cell at bounding box center [971, 388] width 198 height 400
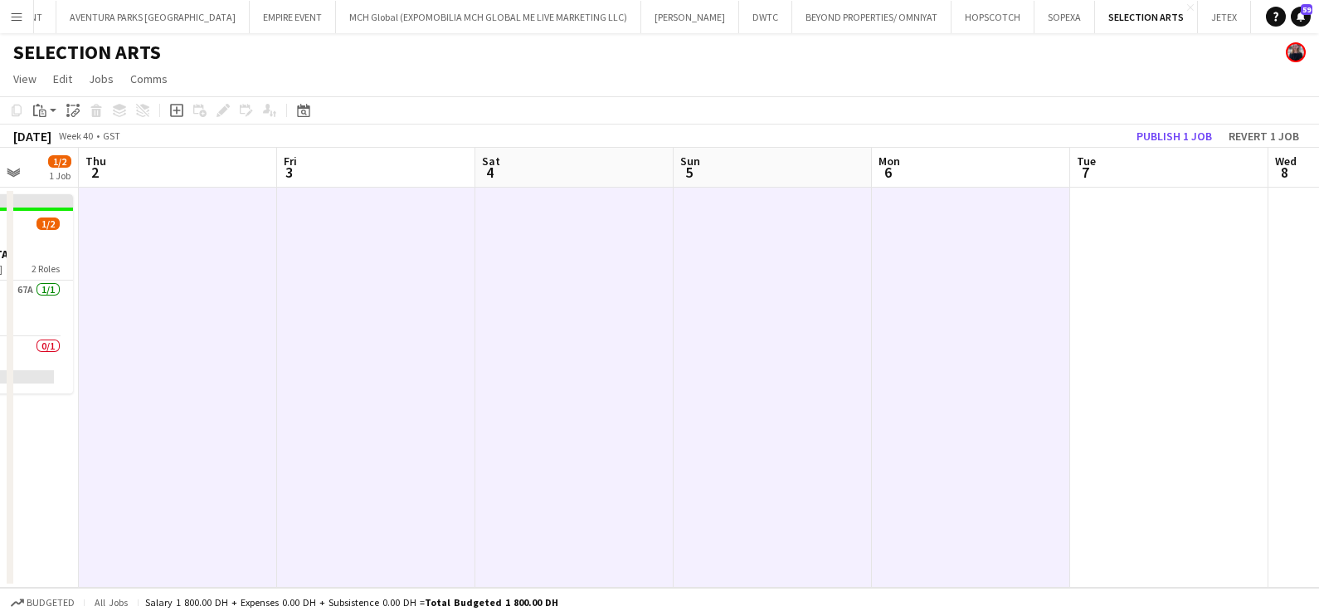
click at [1144, 261] on app-date-cell at bounding box center [1170, 388] width 198 height 400
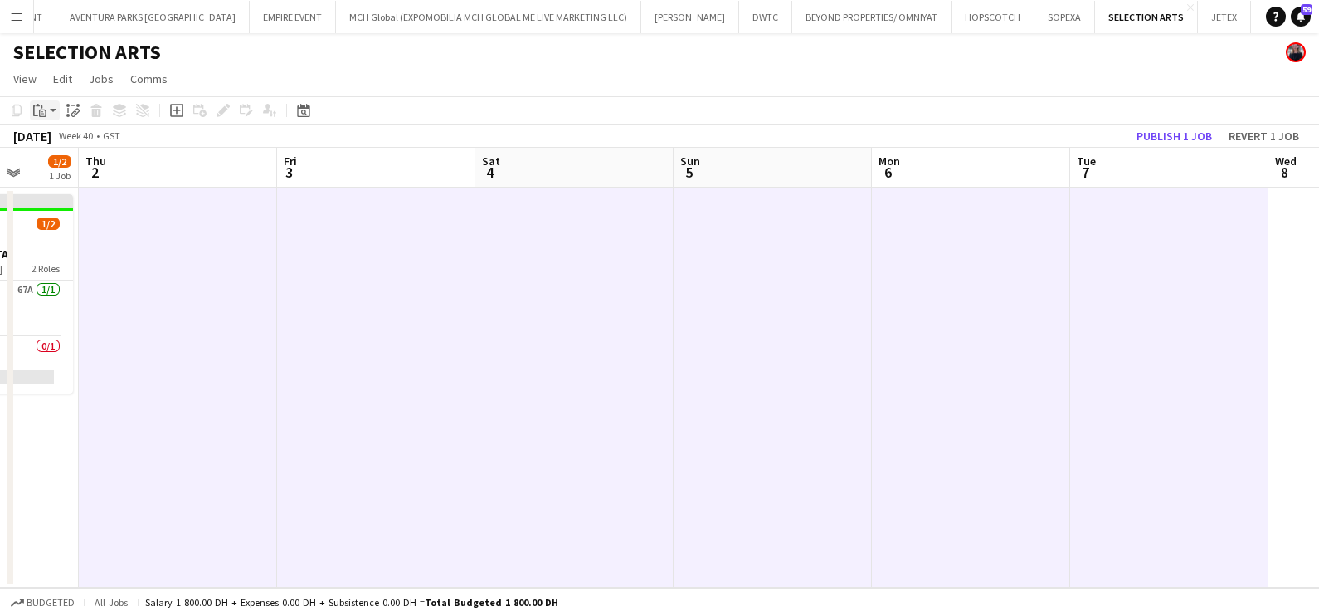
click at [52, 111] on app-action-btn "Paste" at bounding box center [45, 110] width 30 height 20
click at [75, 171] on link "Paste with crew Ctrl+Shift+V" at bounding box center [122, 170] width 156 height 15
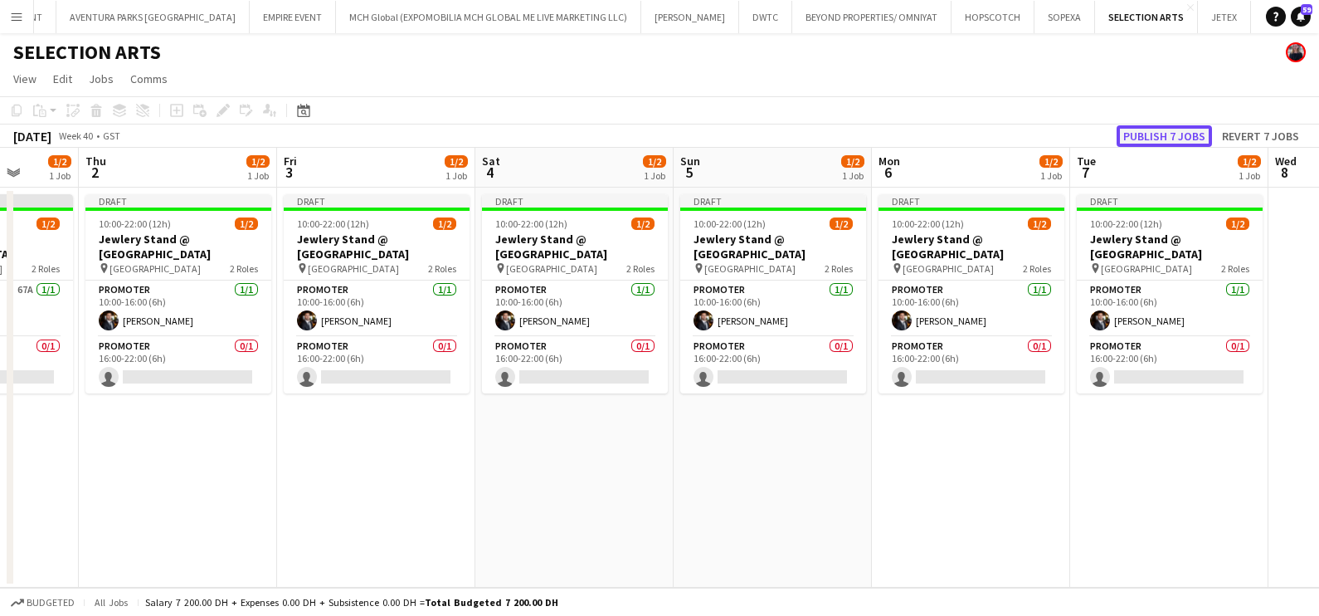
click at [1171, 134] on button "Publish 7 jobs" at bounding box center [1164, 136] width 95 height 22
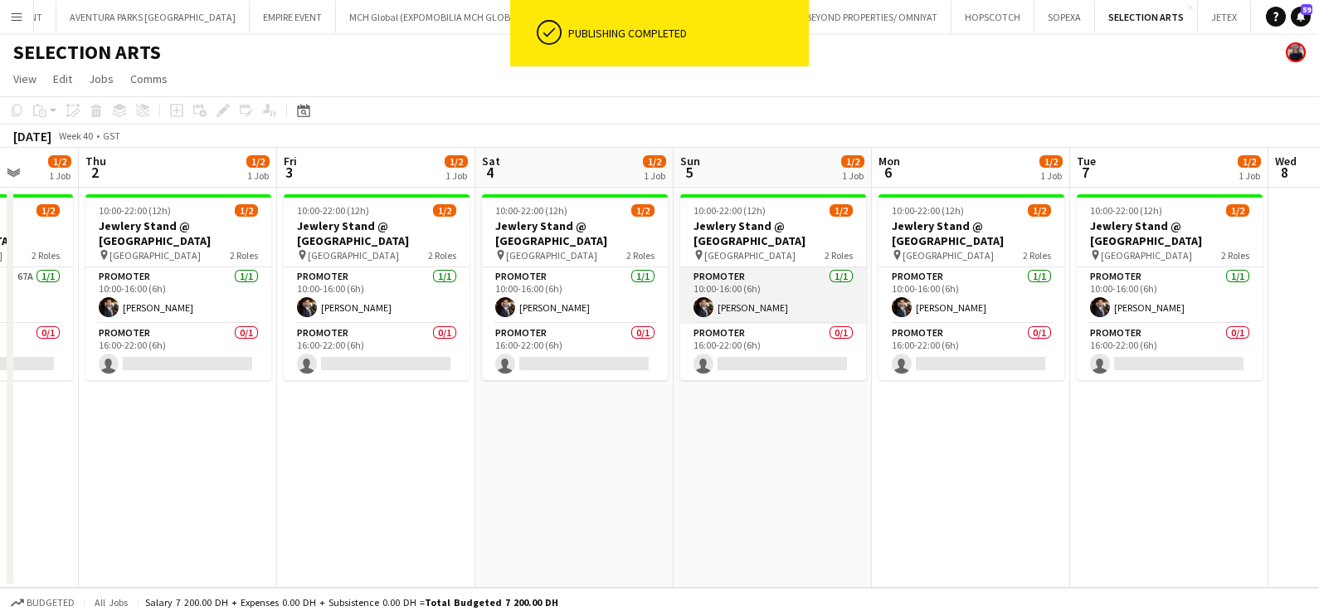
click at [781, 303] on app-card-role "Promoter [DATE] 10:00-16:00 (6h) [PERSON_NAME]" at bounding box center [773, 295] width 186 height 56
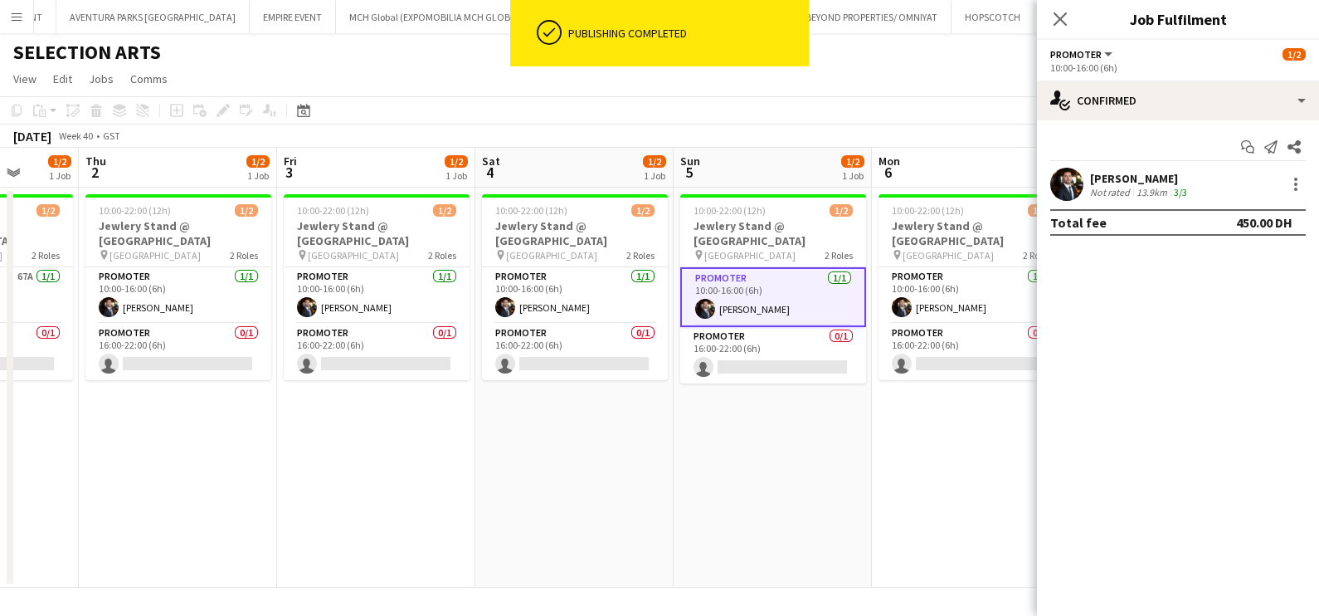
click at [1141, 184] on div "[PERSON_NAME]" at bounding box center [1140, 178] width 100 height 15
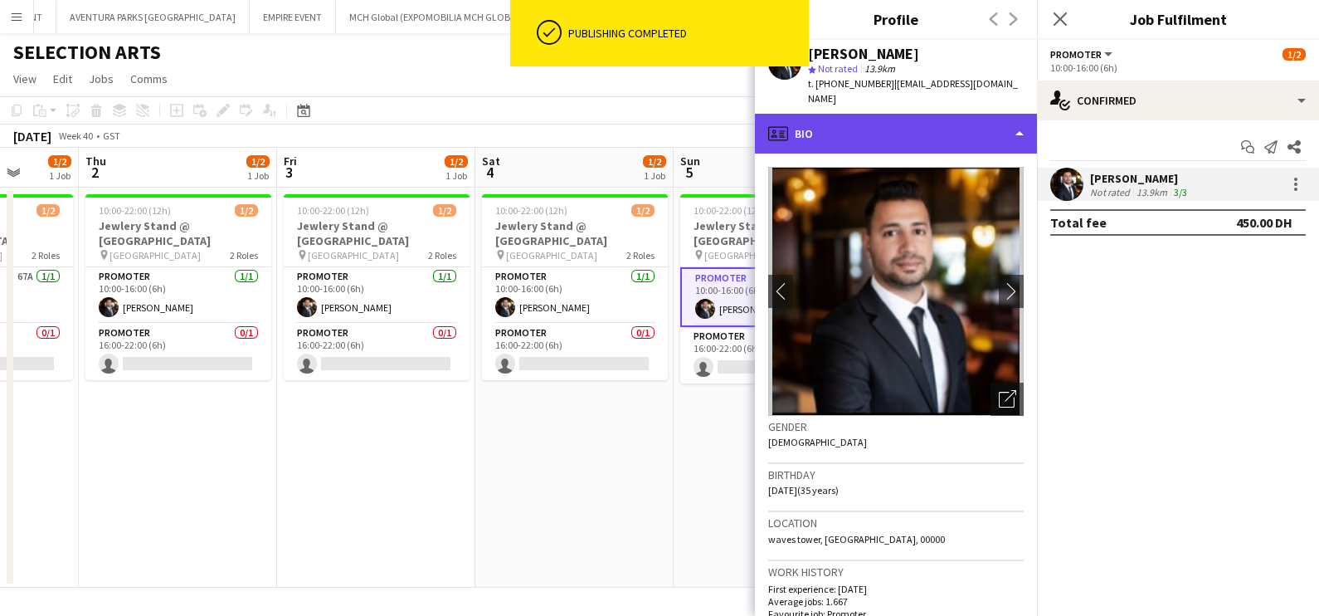
click at [894, 114] on div "profile Bio" at bounding box center [896, 134] width 282 height 40
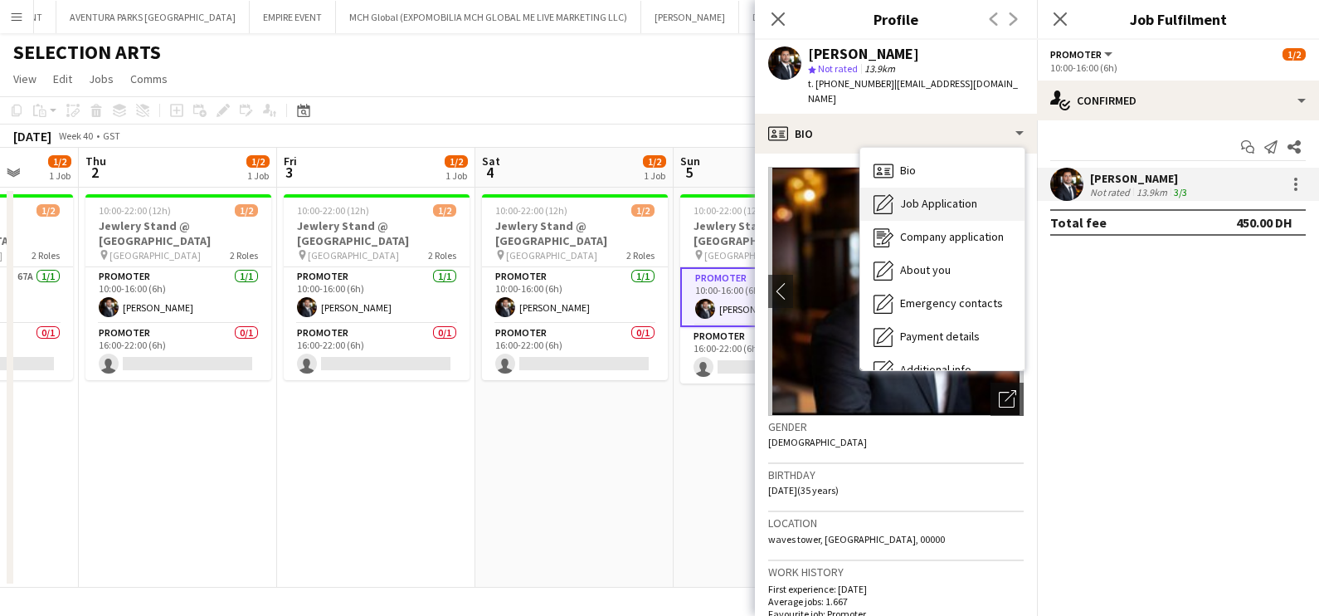
click at [915, 196] on span "Job Application" at bounding box center [938, 203] width 77 height 15
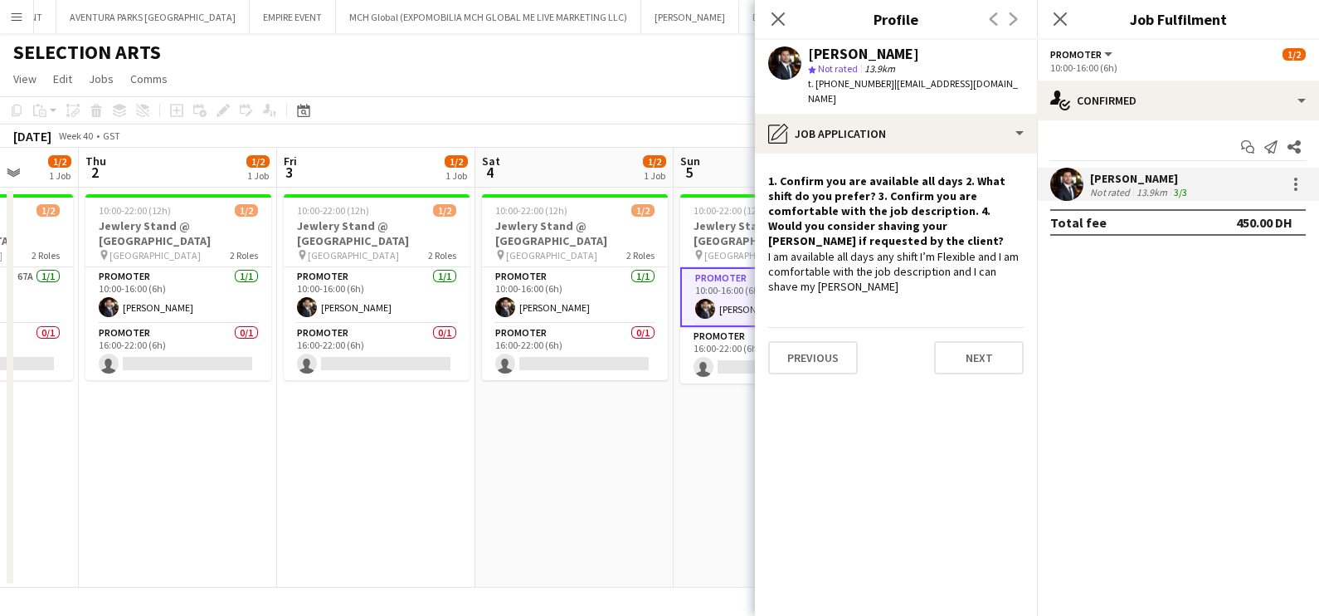
click at [578, 449] on app-date-cell "10:00-22:00 (12h) 1/2 Jewlery Stand @ [GEOGRAPHIC_DATA] pin [GEOGRAPHIC_DATA] 2…" at bounding box center [575, 388] width 198 height 400
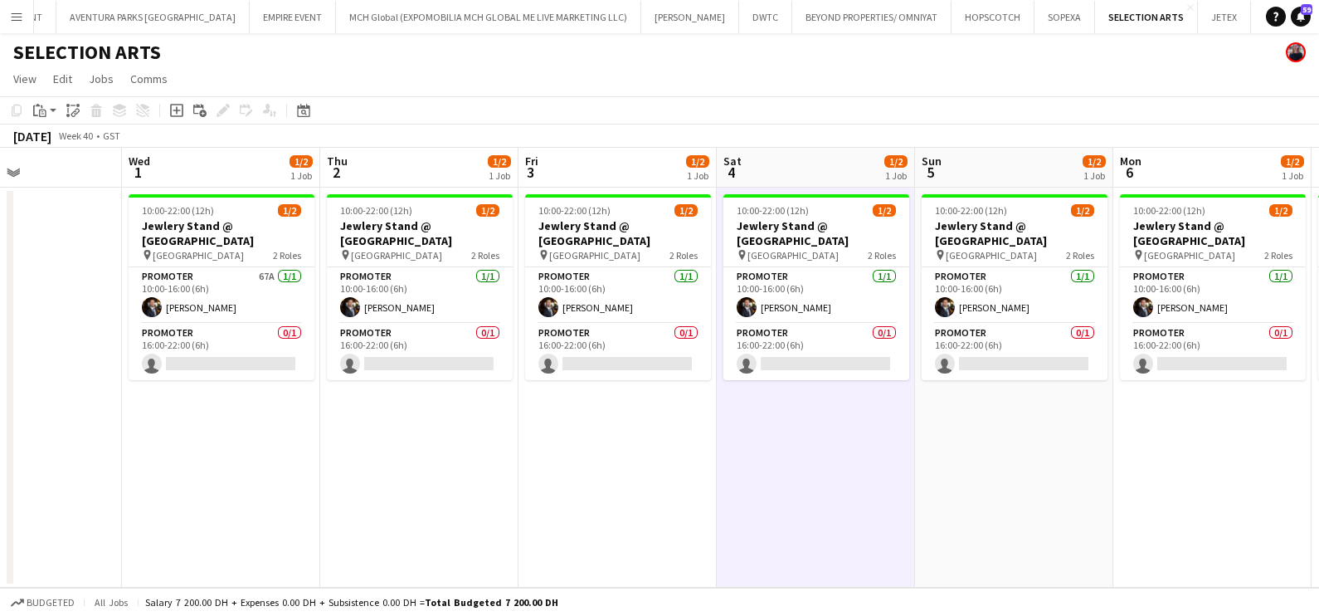
drag, startPoint x: 223, startPoint y: 510, endPoint x: 1208, endPoint y: 506, distance: 985.1
click at [1038, 510] on app-calendar-viewport "Sun 28 Mon 29 Tue 30 Wed 1 1/2 1 Job Thu 2 1/2 1 Job Fri 3 1/2 1 Job Sat 4 1/2 …" at bounding box center [659, 368] width 1319 height 440
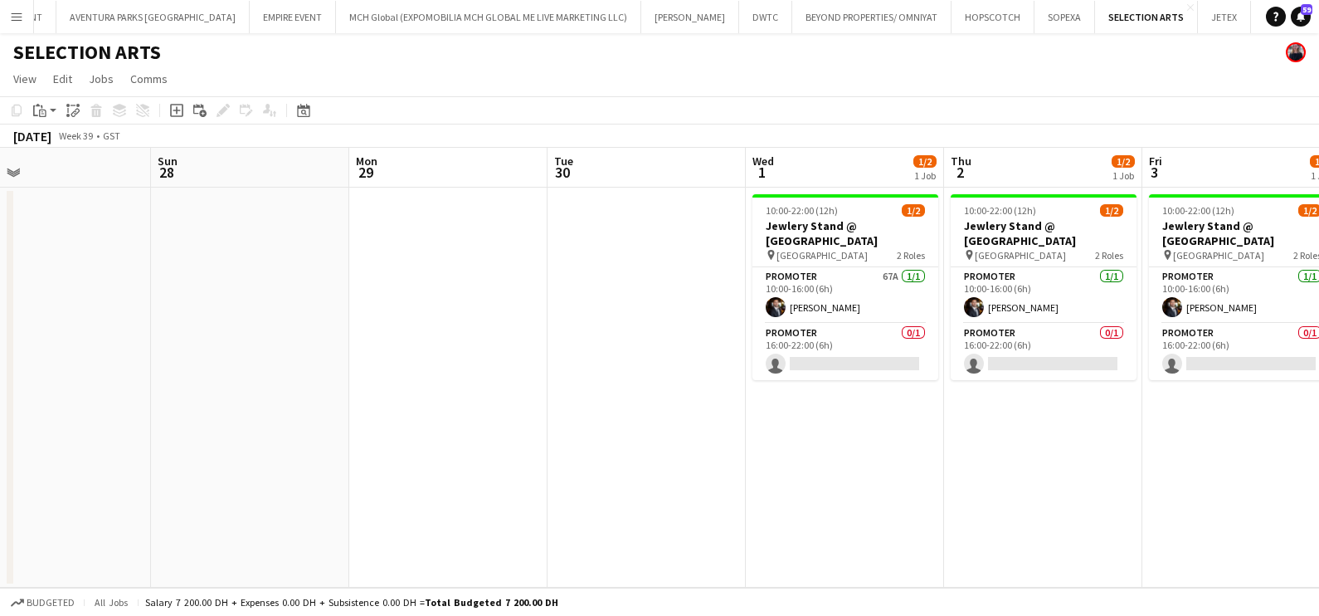
drag, startPoint x: 295, startPoint y: 373, endPoint x: 1168, endPoint y: 373, distance: 873.8
click at [1153, 373] on app-calendar-viewport "Thu 25 Fri 26 Sat 27 Sun 28 Mon 29 Tue 30 Wed 1 1/2 1 Job Thu 2 1/2 1 Job Fri 3…" at bounding box center [659, 368] width 1319 height 440
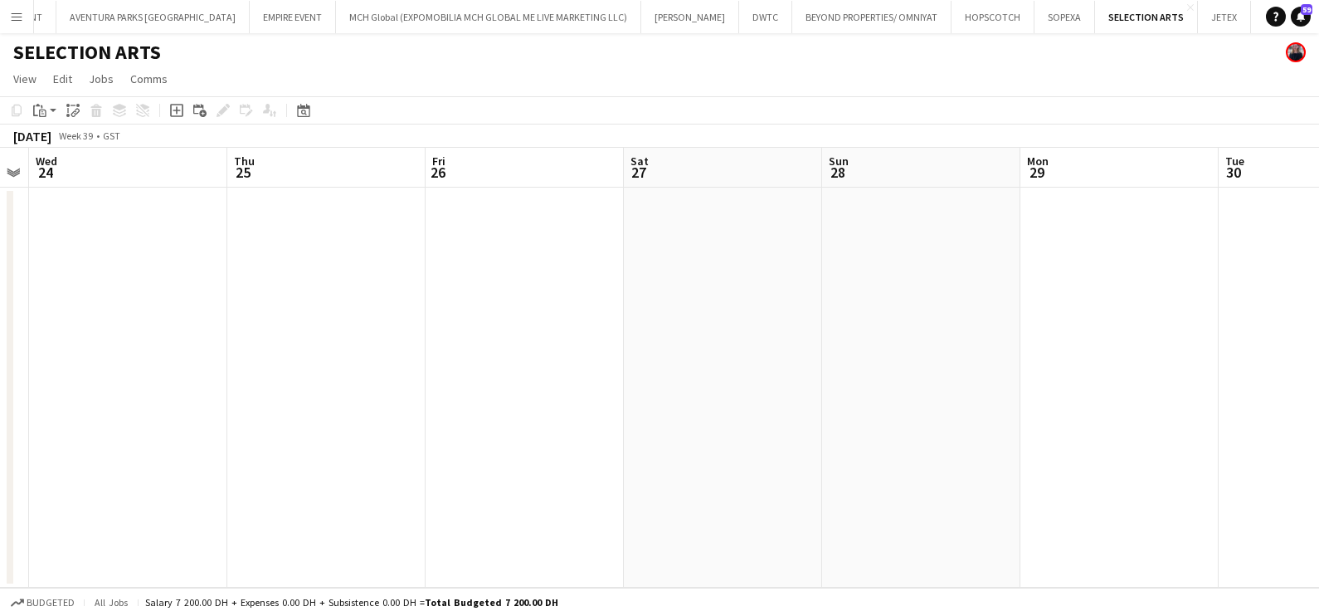
drag, startPoint x: 639, startPoint y: 378, endPoint x: 1318, endPoint y: 378, distance: 678.8
click at [1303, 378] on html "Menu Boards Boards Boards All jobs Status Workforce Workforce My Workforce Recr…" at bounding box center [659, 308] width 1319 height 616
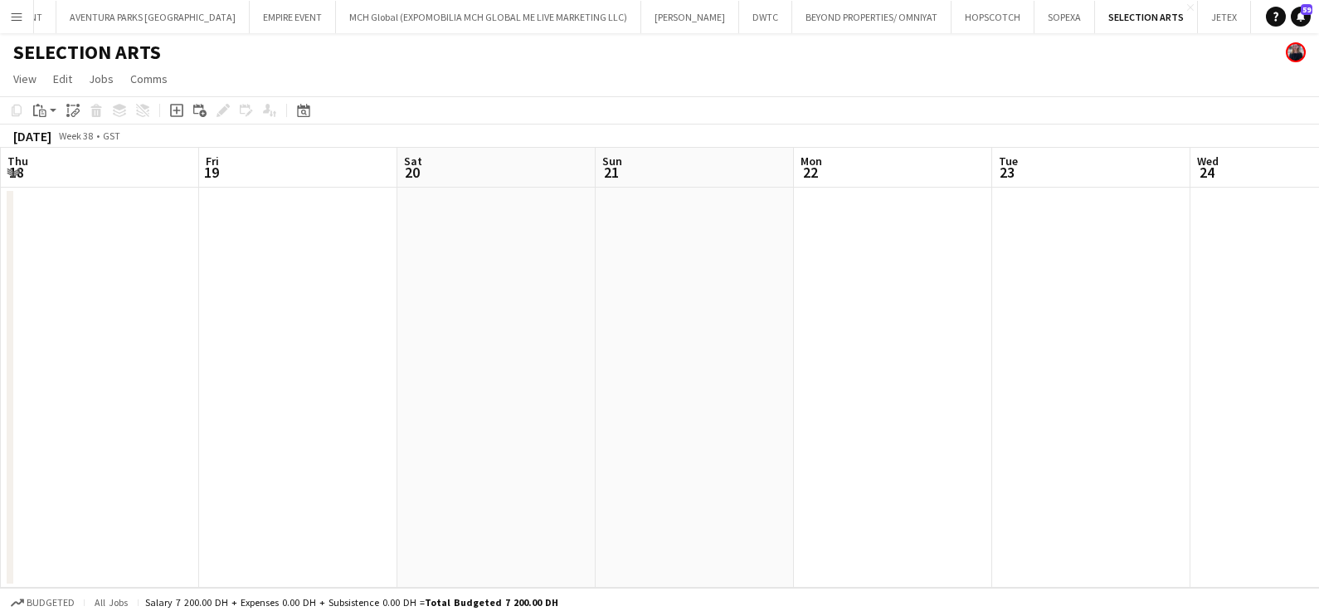
drag, startPoint x: 894, startPoint y: 383, endPoint x: 1181, endPoint y: 373, distance: 287.3
click at [1178, 376] on app-calendar-viewport "Tue 16 Wed 17 Thu 18 Fri 19 Sat 20 Sun 21 Mon 22 Tue 23 Wed 24 Thu 25 Fri 26 Sa…" at bounding box center [659, 368] width 1319 height 440
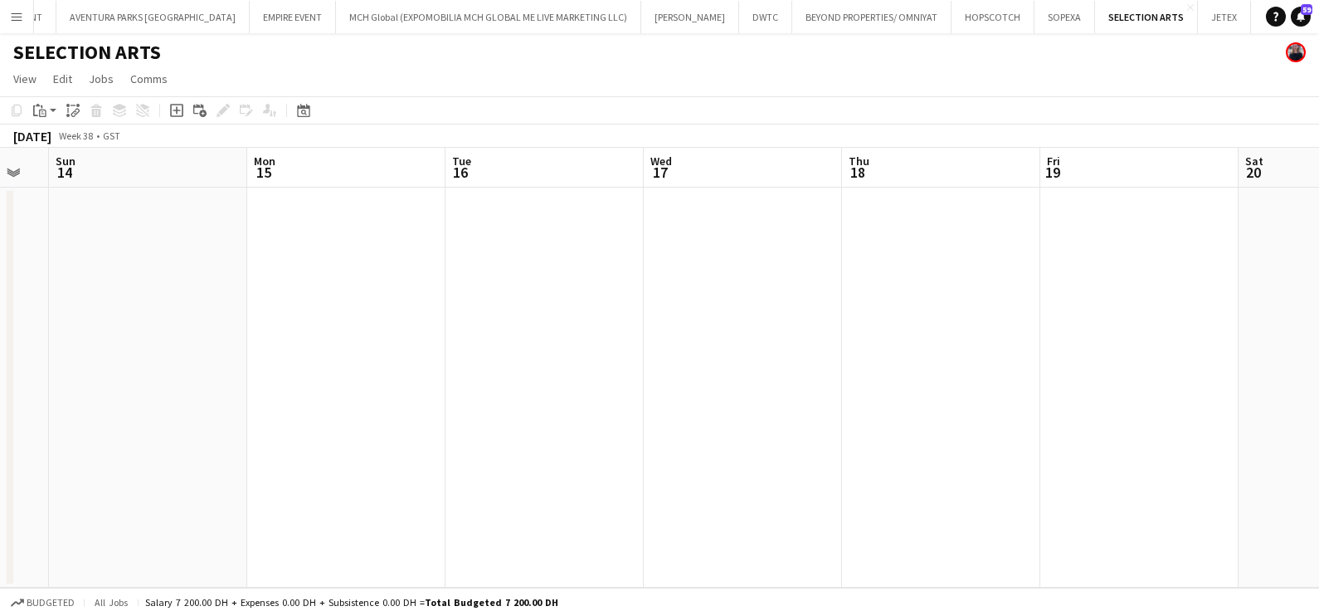
drag, startPoint x: 1104, startPoint y: 399, endPoint x: 1017, endPoint y: 401, distance: 86.3
click at [1303, 399] on html "Menu Boards Boards Boards All jobs Status Workforce Workforce My Workforce Recr…" at bounding box center [659, 308] width 1319 height 616
drag, startPoint x: 440, startPoint y: 407, endPoint x: 1318, endPoint y: 411, distance: 878.0
click at [1303, 411] on html "Menu Boards Boards Boards All jobs Status Workforce Workforce My Workforce Recr…" at bounding box center [659, 308] width 1319 height 616
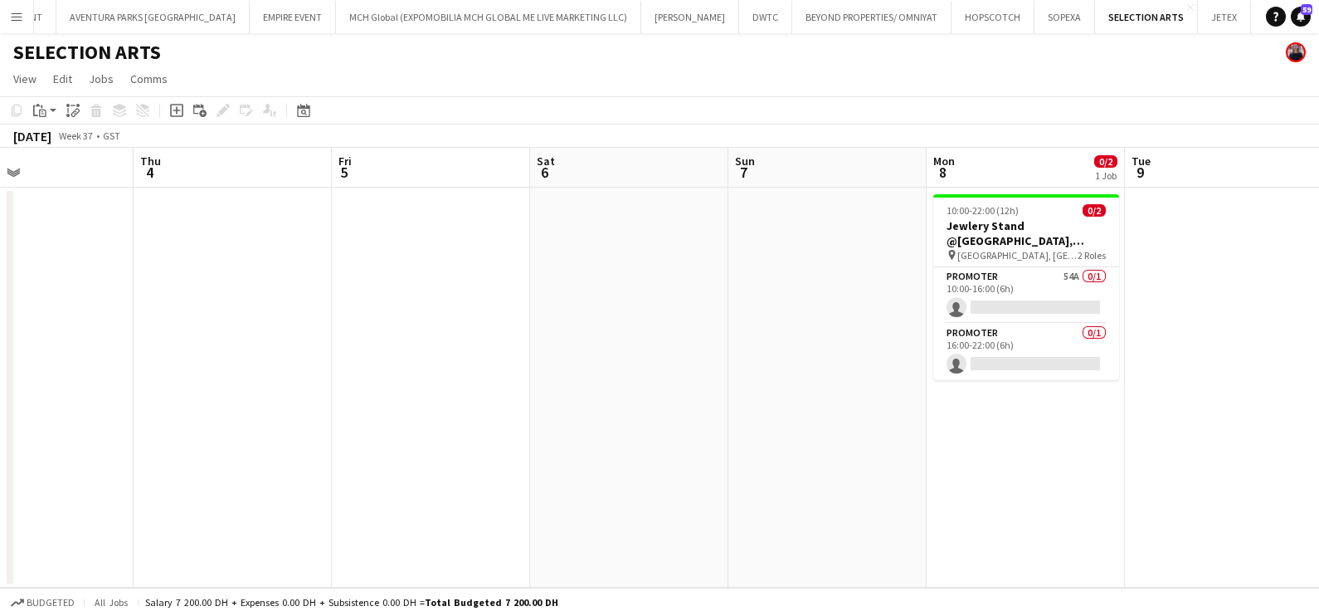
drag, startPoint x: 994, startPoint y: 413, endPoint x: 903, endPoint y: 418, distance: 91.4
click at [1225, 416] on app-calendar-viewport "Tue 2 Wed 3 Thu 4 Fri 5 Sat 6 Sun 7 Mon 8 0/2 1 Job Tue 9 Wed 10 Thu 11 Fri 12 …" at bounding box center [659, 368] width 1319 height 440
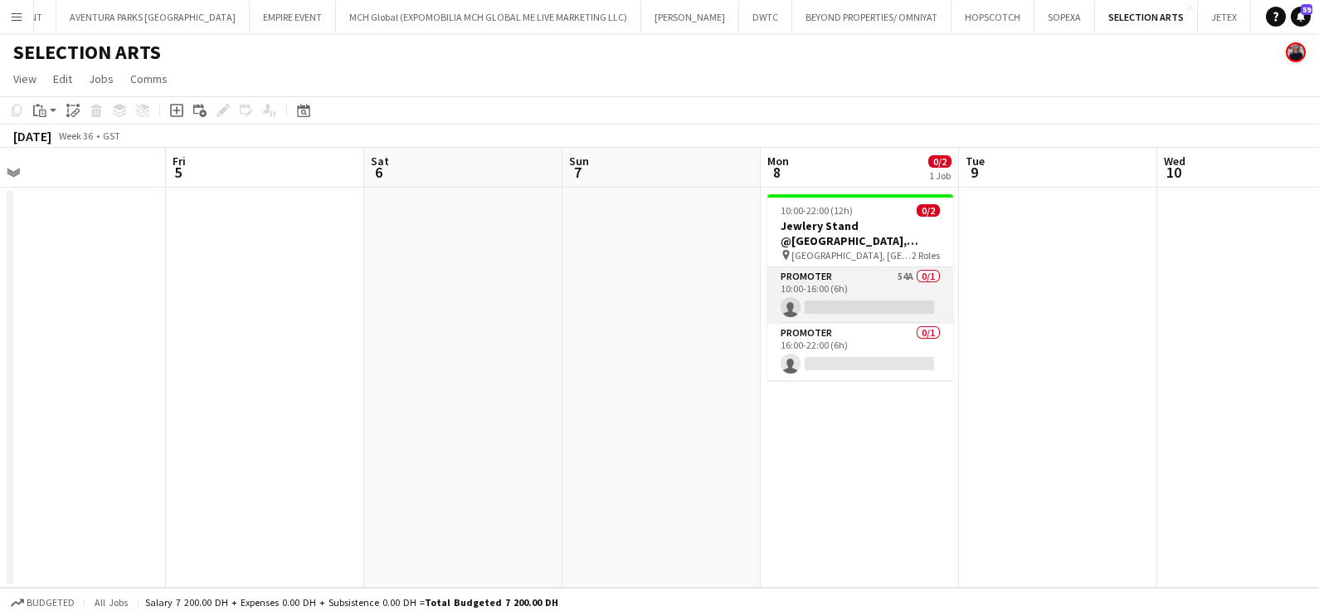
click at [861, 293] on app-card-role "Promoter 54A 0/1 10:00-16:00 (6h) single-neutral-actions" at bounding box center [861, 295] width 186 height 56
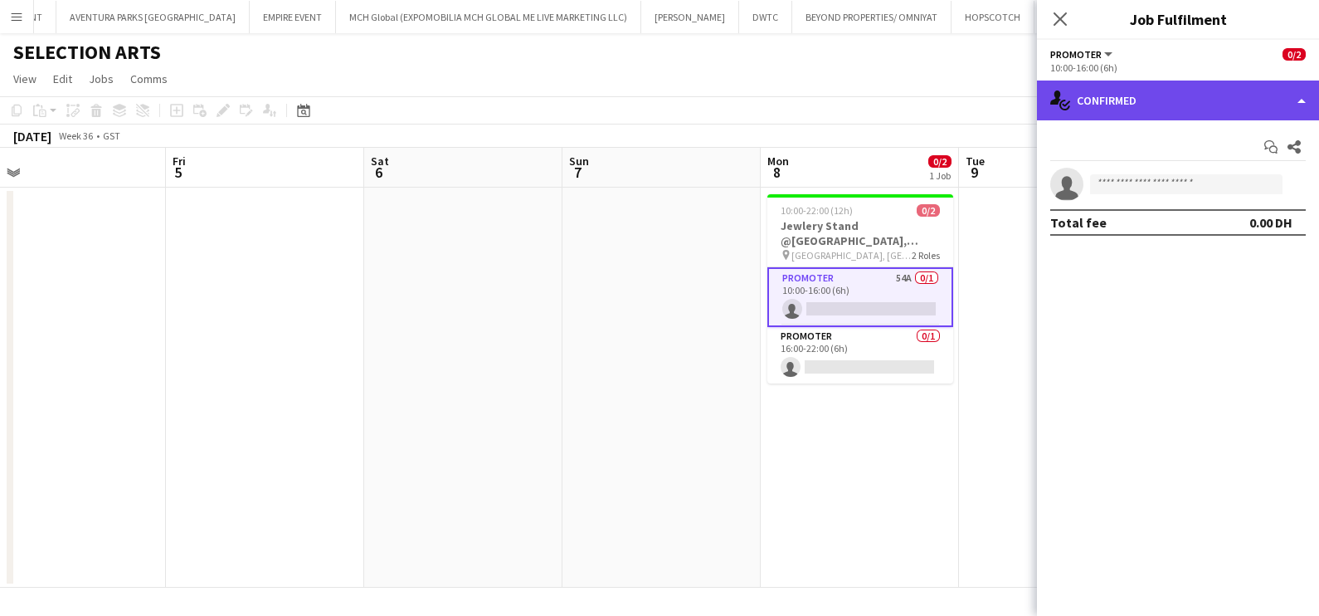
click at [1166, 110] on div "single-neutral-actions-check-2 Confirmed" at bounding box center [1178, 100] width 282 height 40
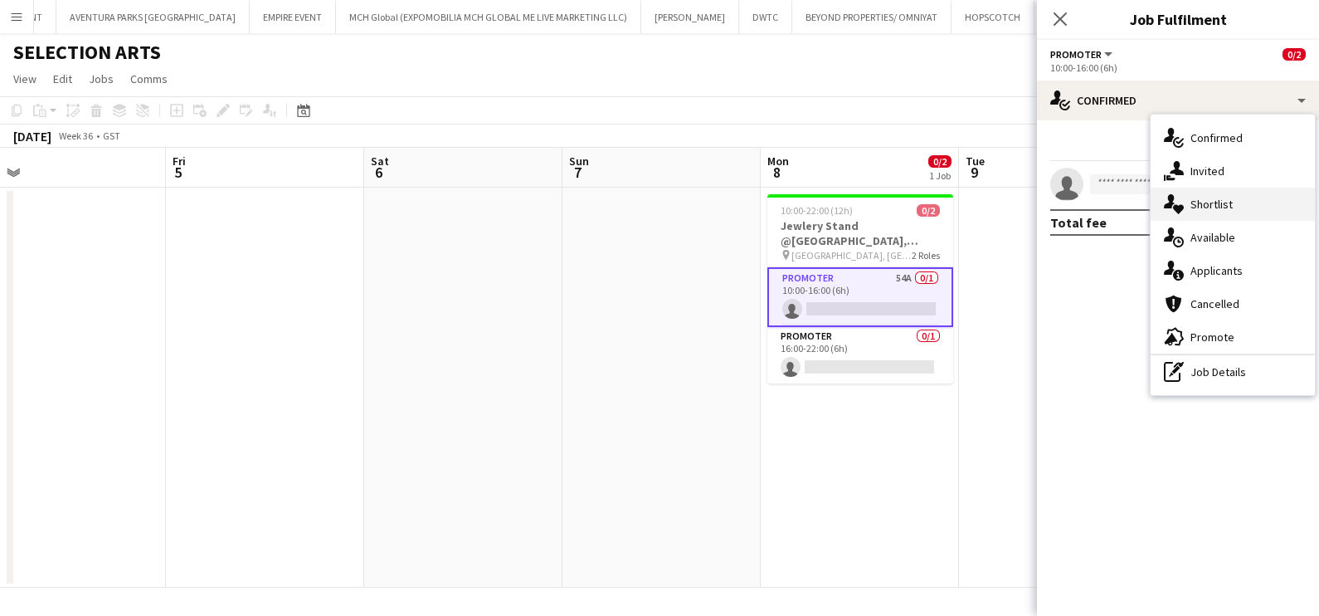
click at [1214, 205] on div "single-neutral-actions-heart Shortlist" at bounding box center [1233, 204] width 164 height 33
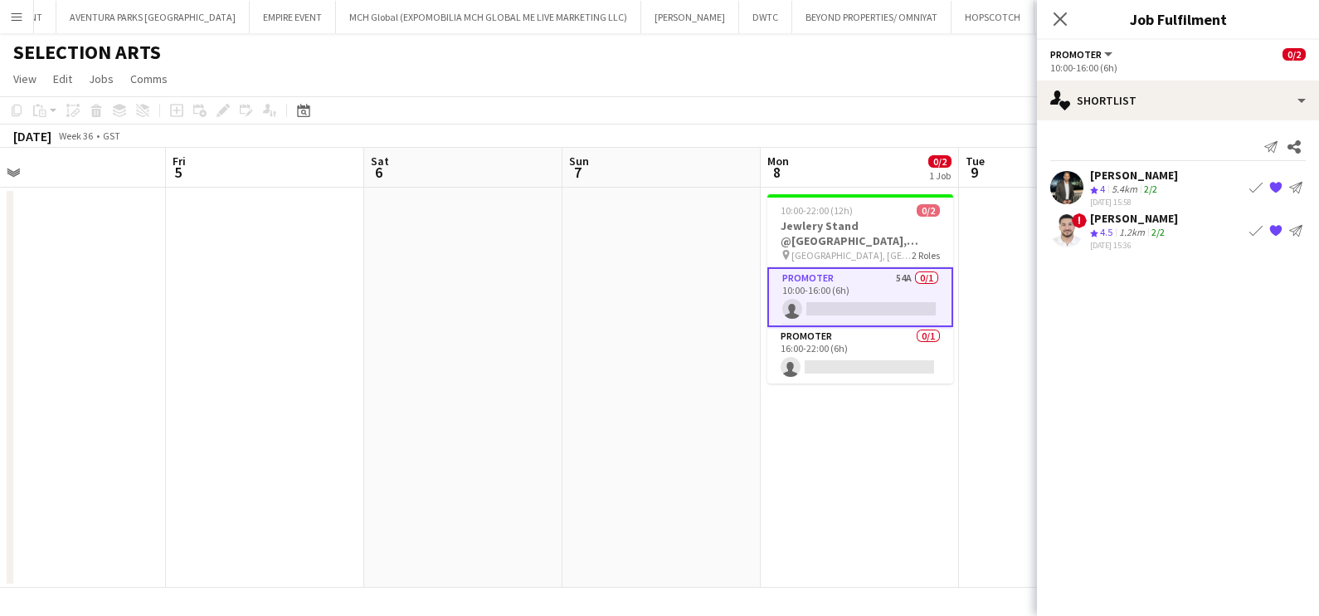
click at [1251, 184] on app-icon "Book crew" at bounding box center [1256, 187] width 13 height 13
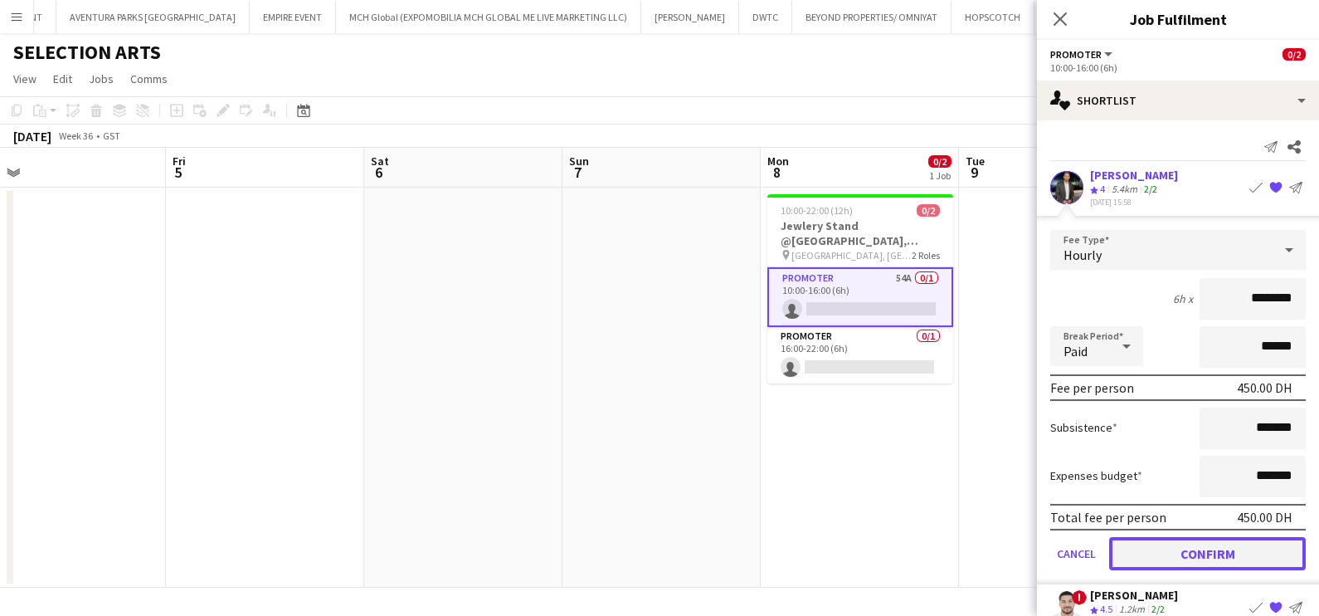
click at [1191, 539] on button "Confirm" at bounding box center [1208, 553] width 197 height 33
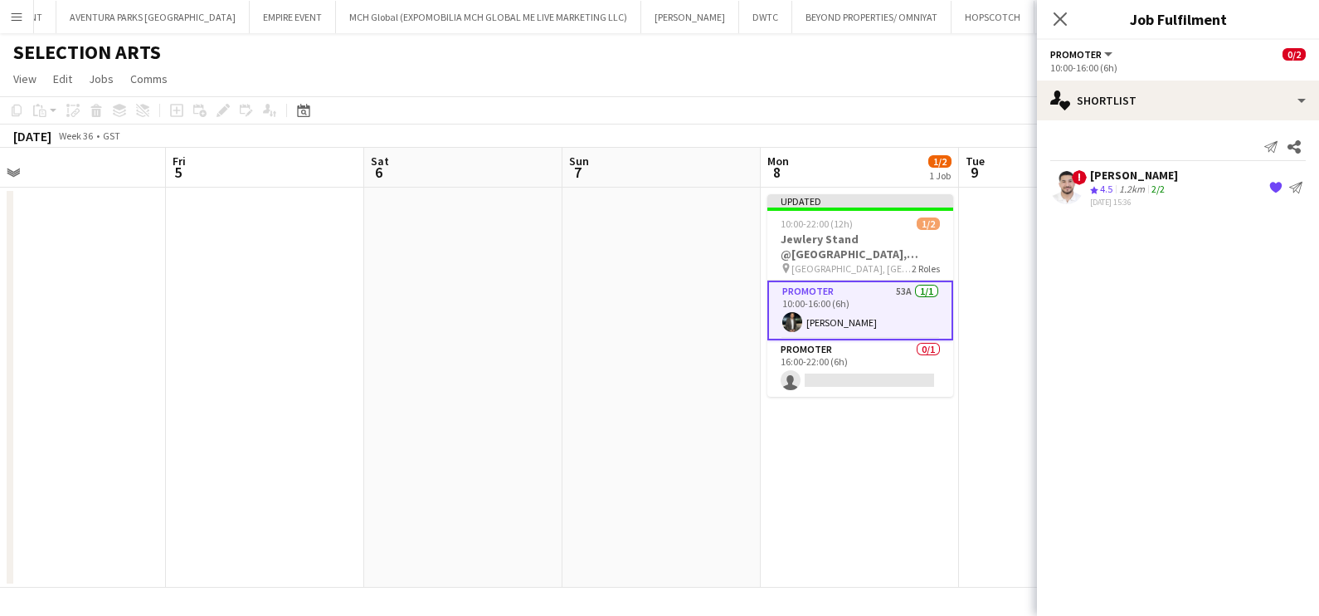
click at [1022, 378] on app-date-cell at bounding box center [1058, 388] width 198 height 400
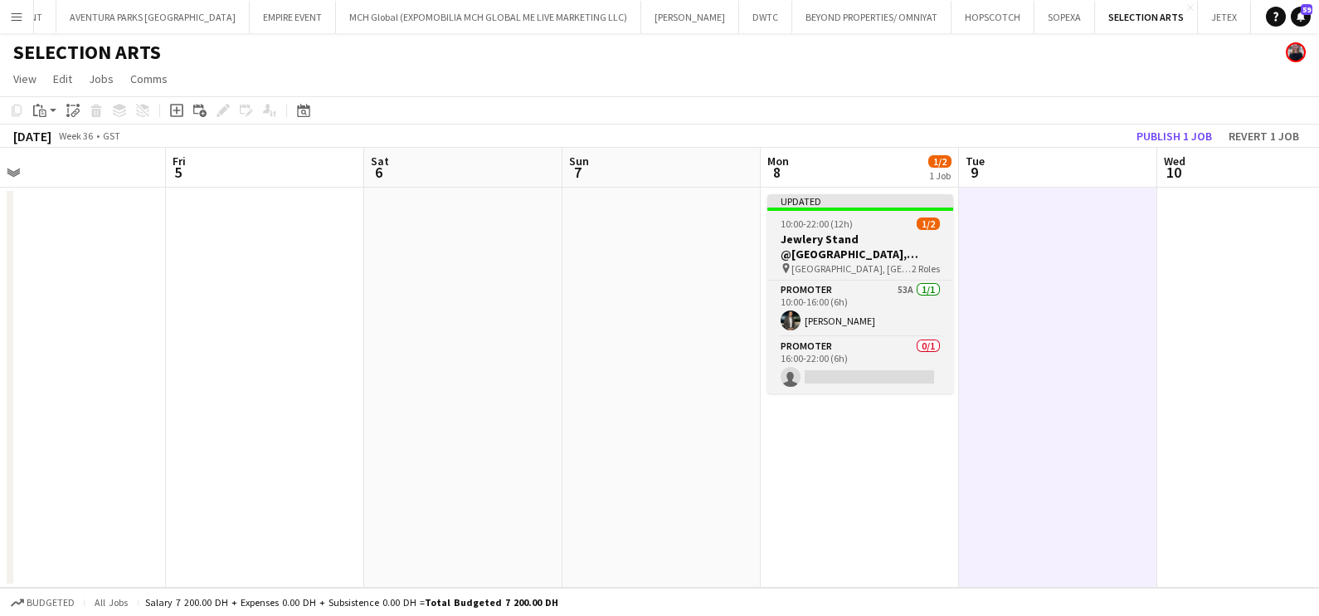
click at [839, 215] on app-job-card "Updated 10:00-22:00 (12h) 1/2 Jewlery Stand @[GEOGRAPHIC_DATA], [GEOGRAPHIC_DAT…" at bounding box center [861, 293] width 186 height 199
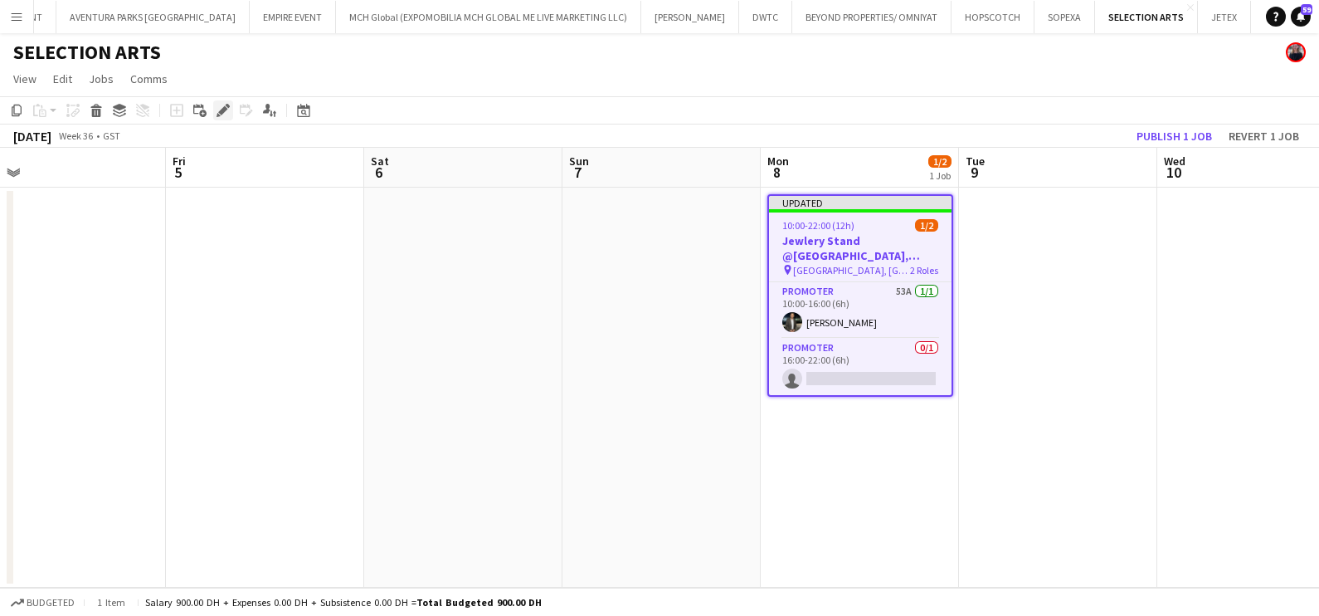
click at [220, 108] on icon "Edit" at bounding box center [223, 110] width 13 height 13
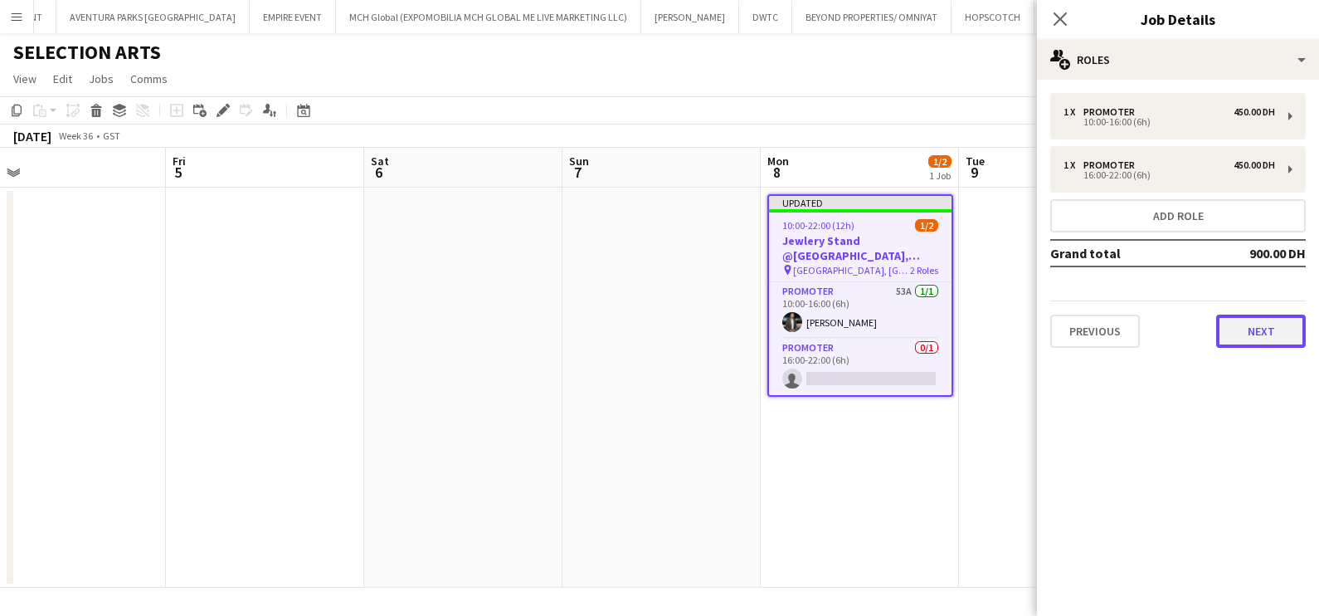
click at [1259, 328] on button "Next" at bounding box center [1262, 331] width 90 height 33
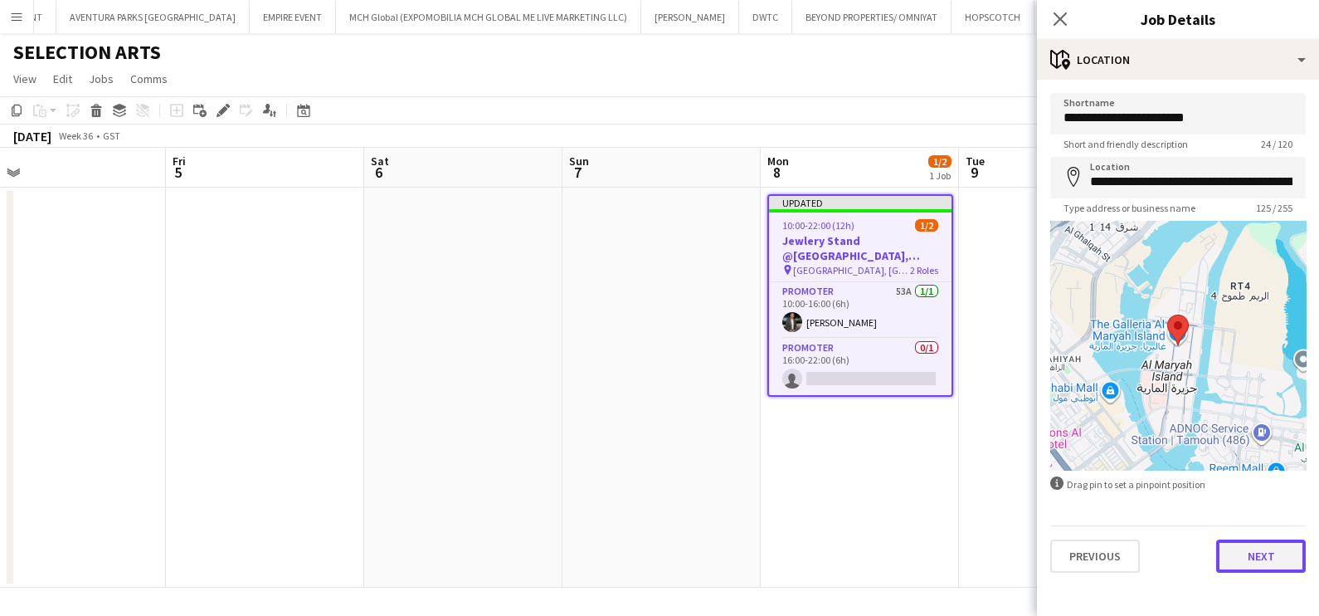
click at [1265, 547] on button "Next" at bounding box center [1262, 555] width 90 height 33
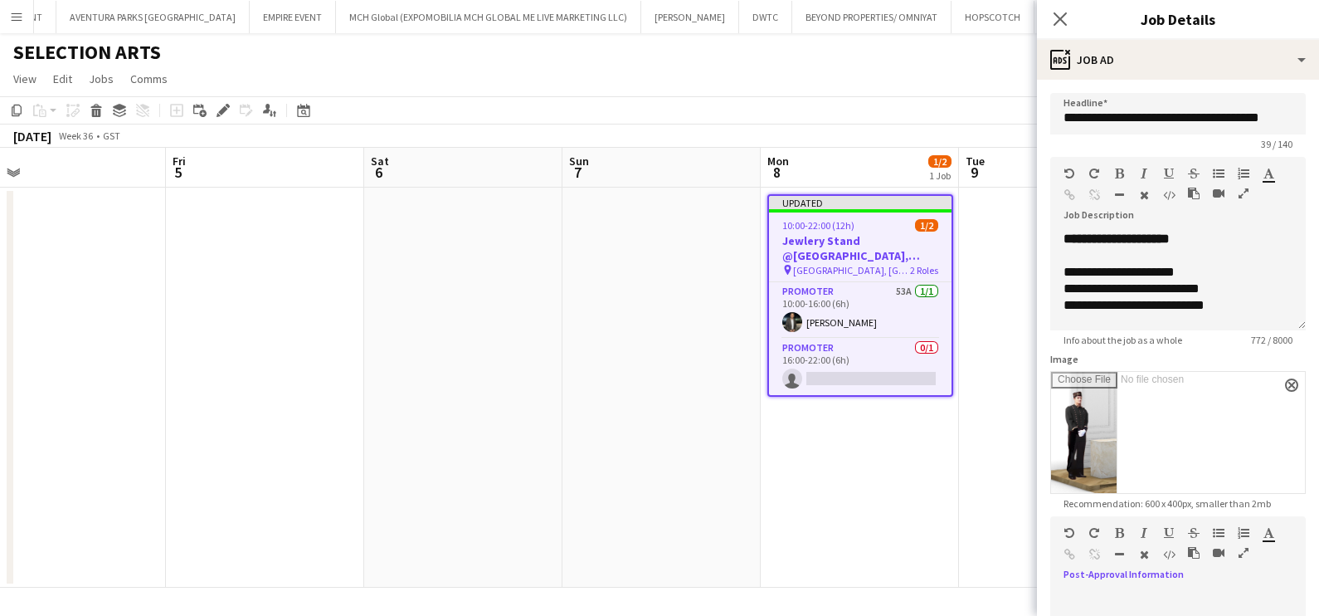
click at [1253, 563] on div at bounding box center [1225, 556] width 75 height 20
click at [979, 319] on app-date-cell at bounding box center [1058, 388] width 198 height 400
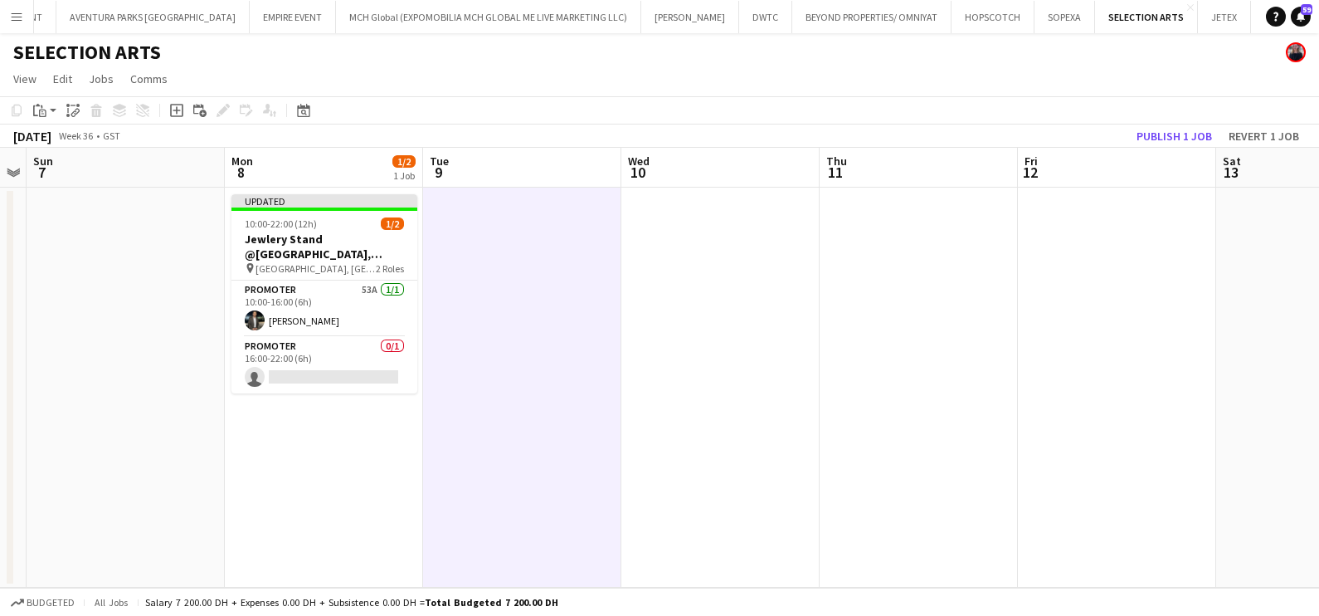
drag, startPoint x: 1090, startPoint y: 274, endPoint x: 498, endPoint y: 266, distance: 592.6
click at [524, 285] on app-calendar-viewport "Thu 4 Fri 5 Sat 6 Sun 7 Mon 8 1/2 1 Job Tue 9 Wed 10 Thu 11 Fri 12 Sat 13 Sun 1…" at bounding box center [659, 368] width 1319 height 440
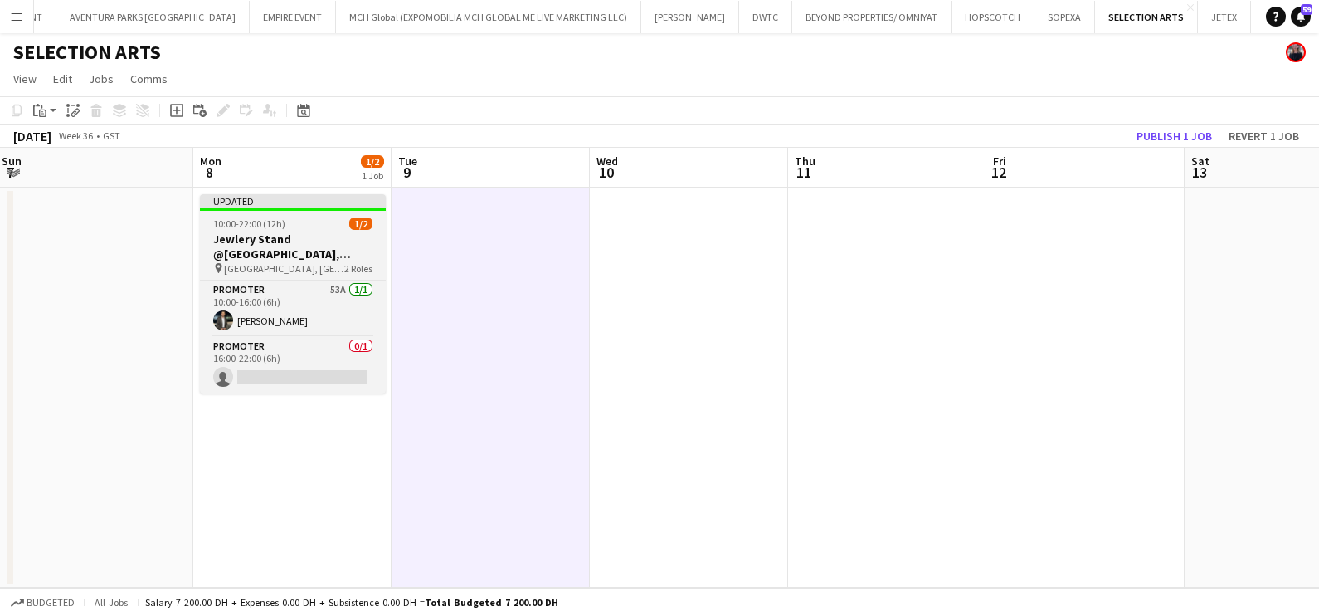
click at [307, 211] on div at bounding box center [293, 208] width 186 height 3
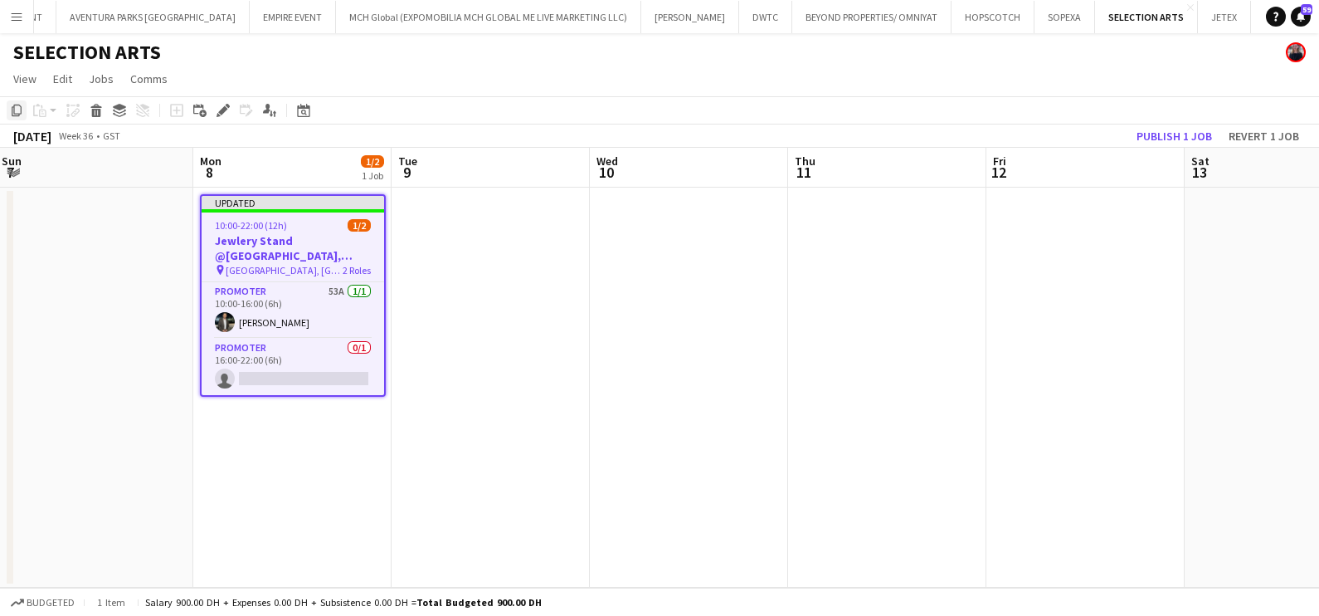
click at [10, 112] on icon "Copy" at bounding box center [16, 110] width 13 height 13
click at [479, 241] on app-date-cell at bounding box center [491, 388] width 198 height 400
click at [515, 248] on app-date-cell at bounding box center [491, 388] width 198 height 400
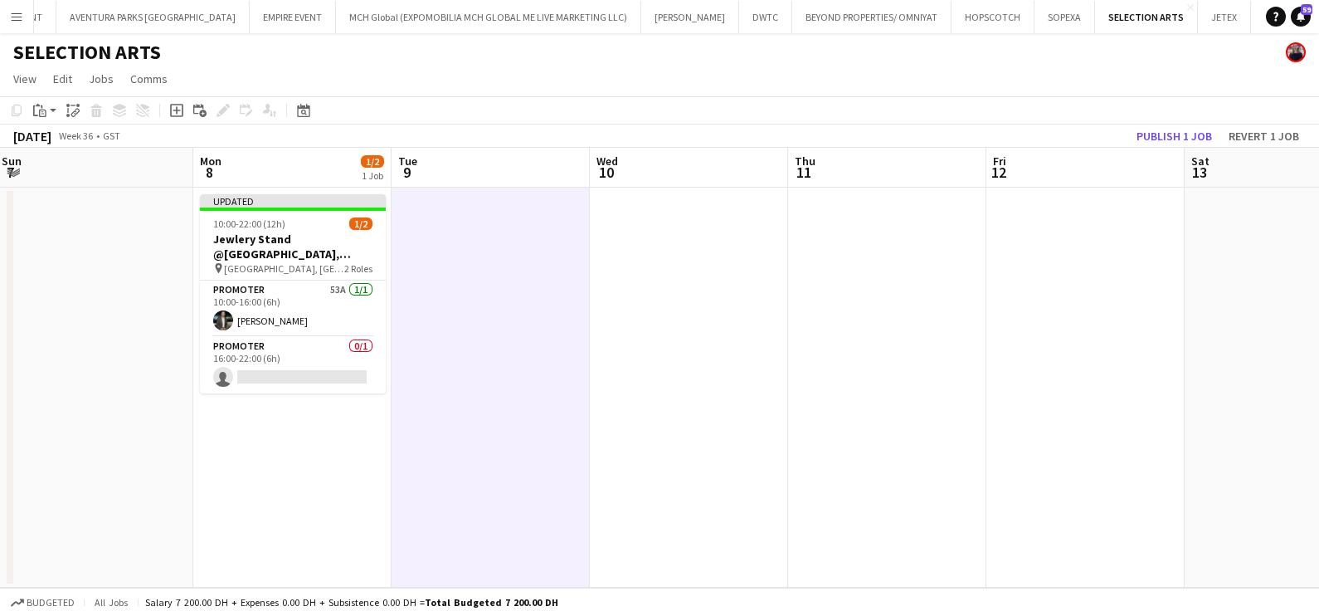
click at [709, 252] on app-date-cell at bounding box center [689, 388] width 198 height 400
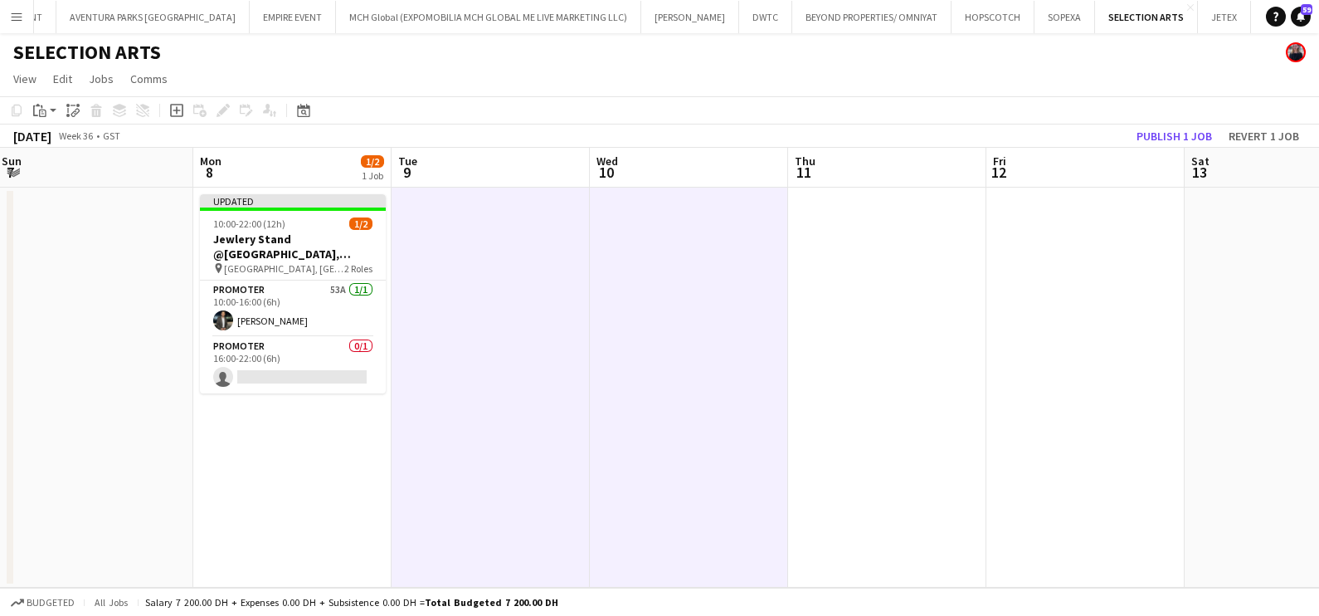
click at [890, 253] on app-date-cell at bounding box center [887, 388] width 198 height 400
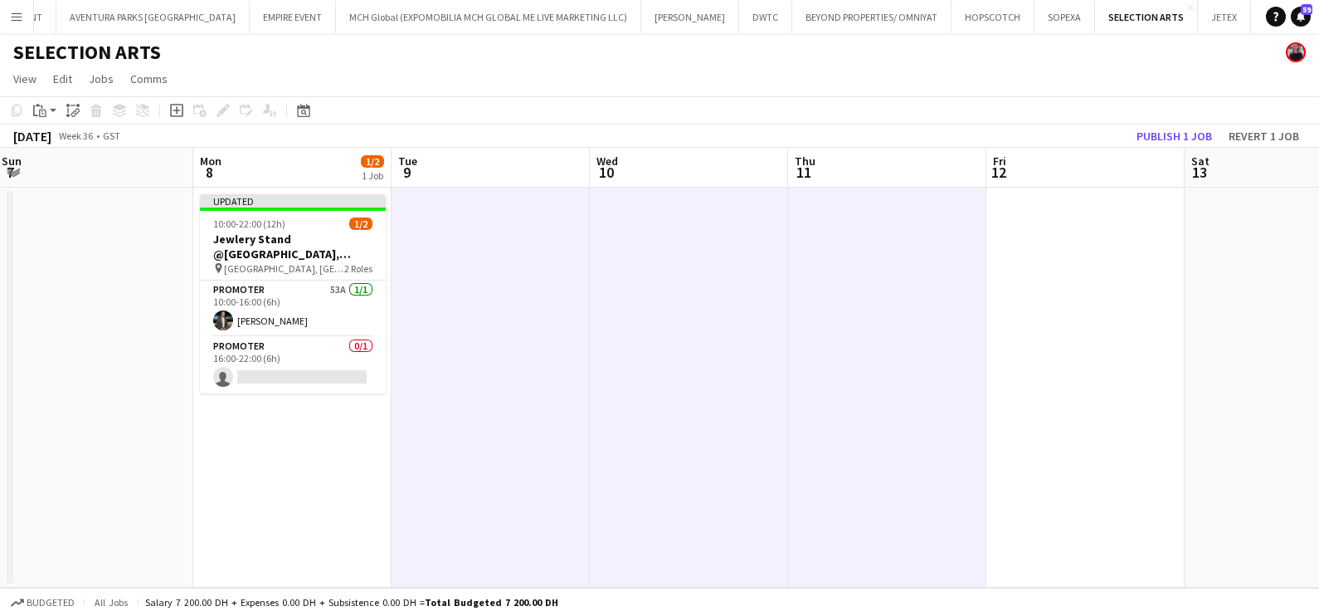
click at [1052, 260] on app-date-cell at bounding box center [1086, 388] width 198 height 400
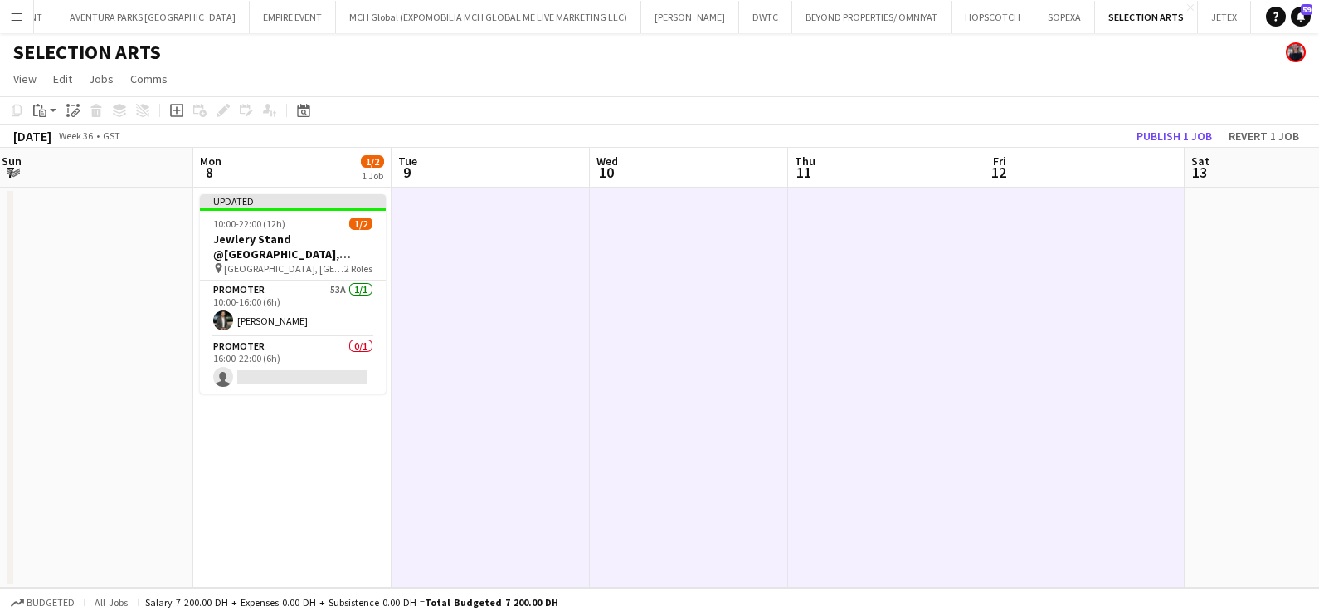
click at [1254, 257] on app-date-cell at bounding box center [1284, 388] width 198 height 400
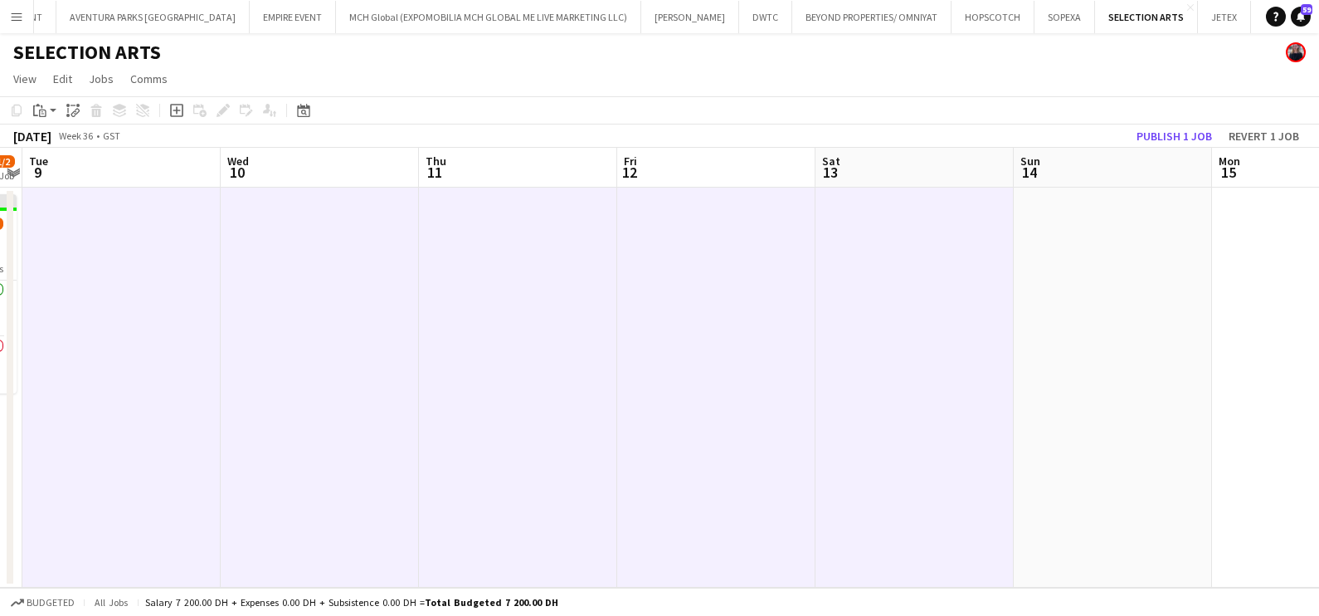
drag, startPoint x: 1266, startPoint y: 261, endPoint x: 694, endPoint y: 271, distance: 571.9
click at [694, 271] on app-calendar-viewport "Sat 6 Sun 7 Mon 8 1/2 1 Job Tue 9 Wed 10 Thu 11 Fri 12 Sat 13 Sun 14 Mon 15 Tue…" at bounding box center [659, 368] width 1319 height 440
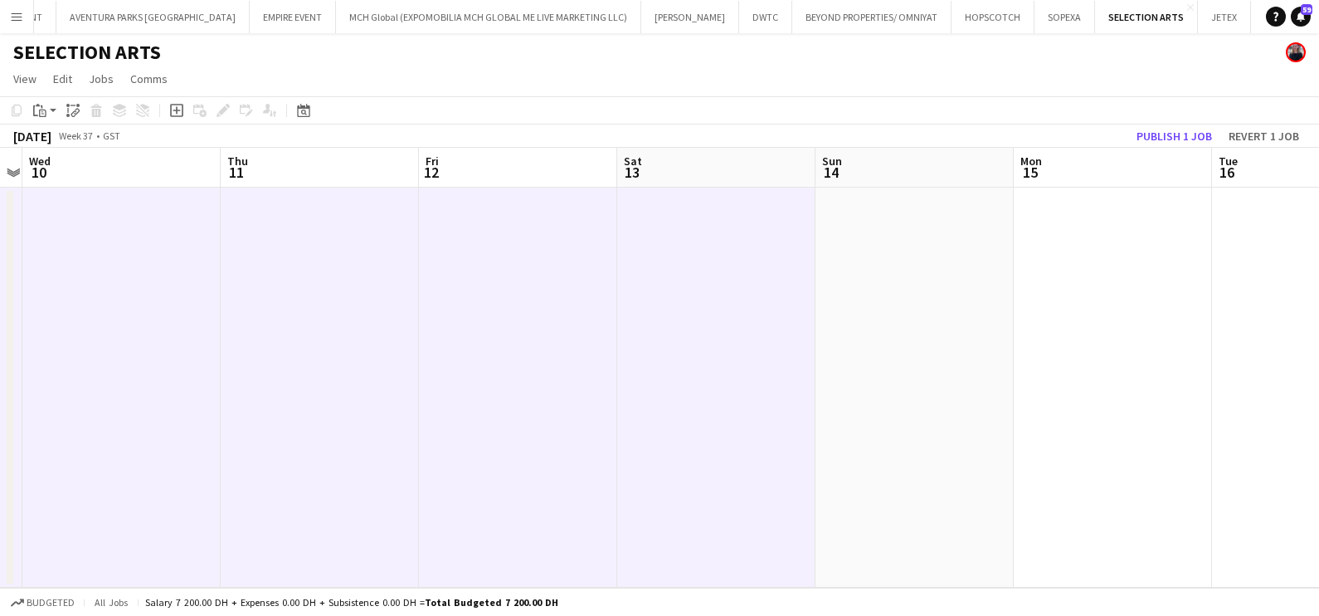
scroll to position [0, 577]
click at [950, 265] on app-date-cell at bounding box center [911, 388] width 198 height 400
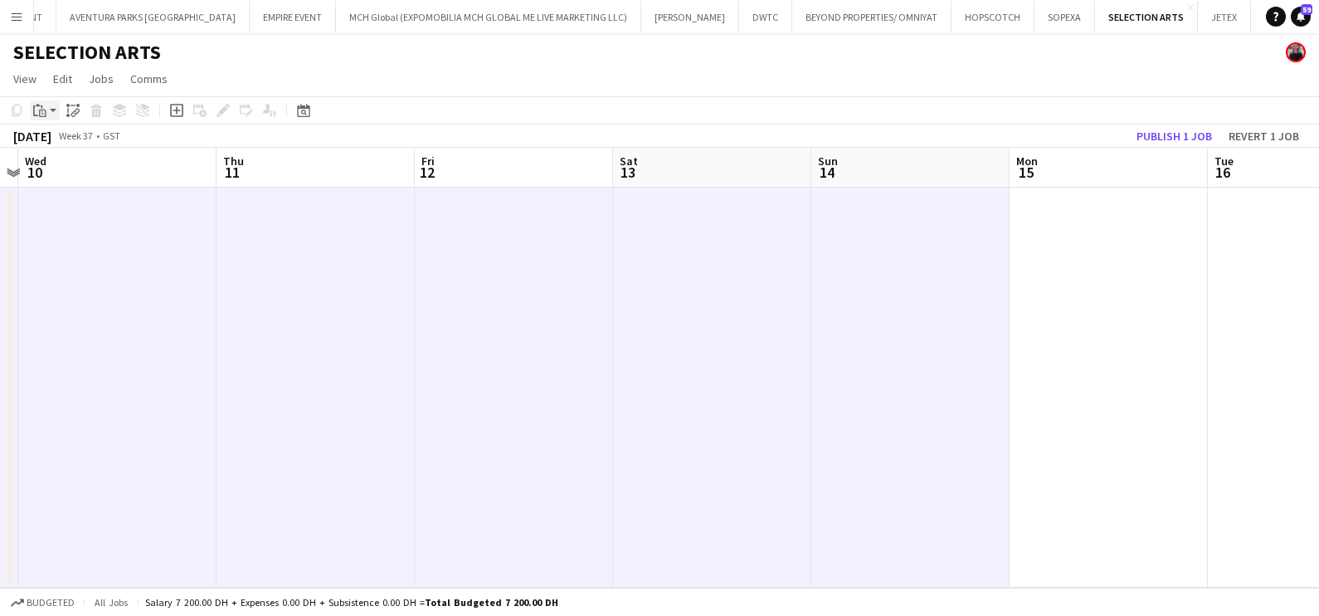
click at [53, 112] on app-action-btn "Paste" at bounding box center [45, 110] width 30 height 20
click at [68, 170] on link "Paste with crew Ctrl+Shift+V" at bounding box center [122, 170] width 156 height 15
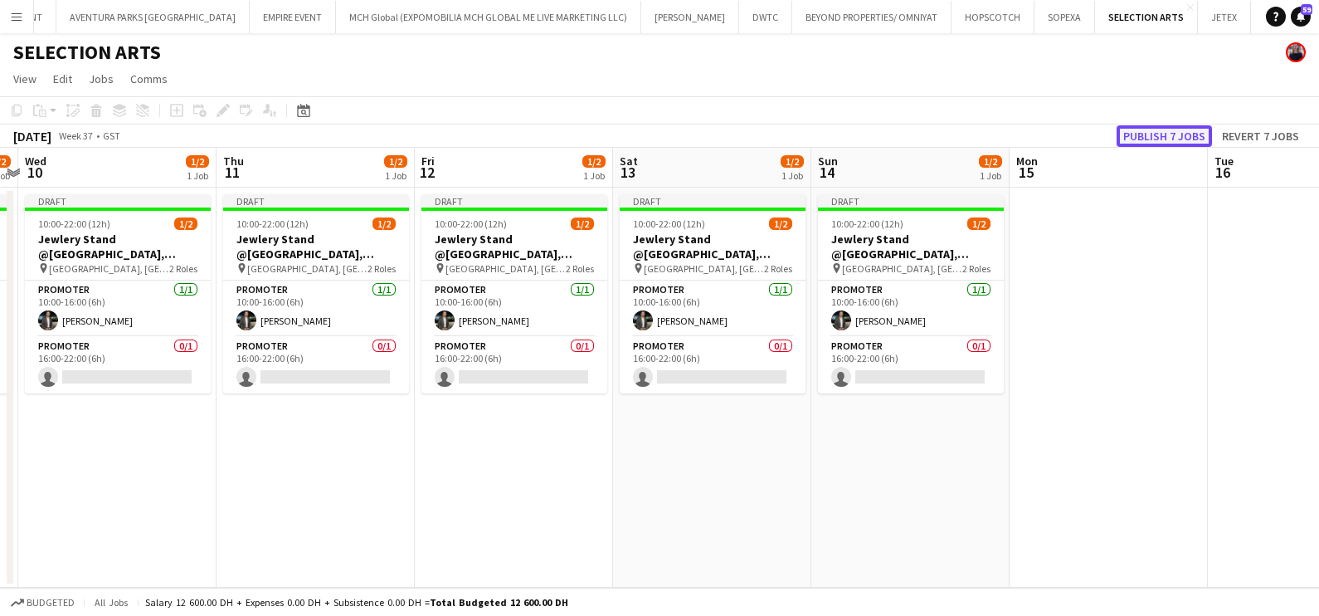
click at [1156, 133] on button "Publish 7 jobs" at bounding box center [1164, 136] width 95 height 22
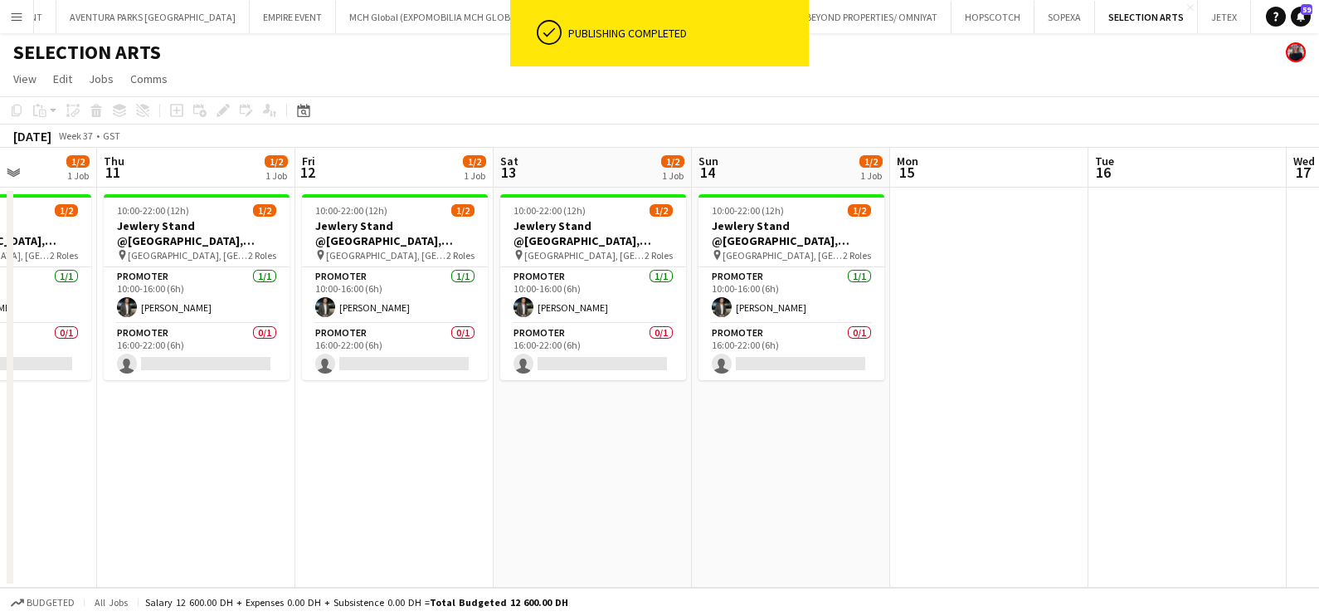
drag, startPoint x: 1116, startPoint y: 378, endPoint x: 602, endPoint y: 442, distance: 517.6
click at [548, 443] on app-calendar-viewport "Sun 7 Mon 8 1/2 1 Job Tue 9 1/2 1 Job Wed 10 1/2 1 Job Thu 11 1/2 1 Job Fri 12 …" at bounding box center [659, 368] width 1319 height 440
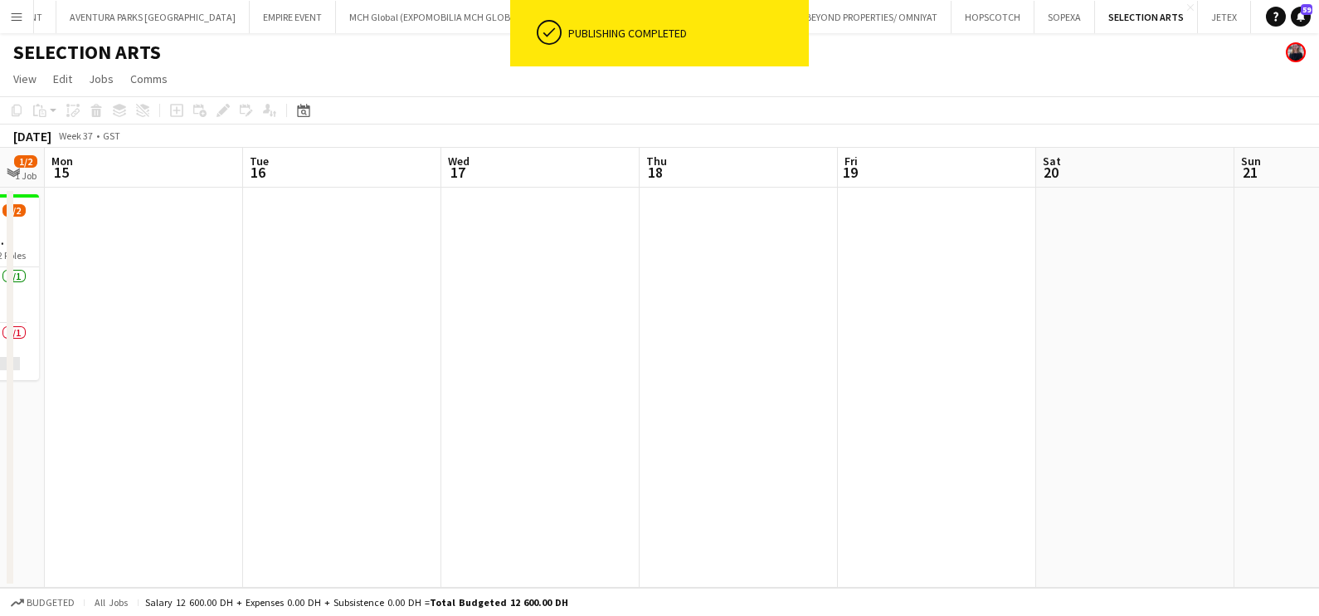
drag, startPoint x: 930, startPoint y: 425, endPoint x: 181, endPoint y: 449, distance: 749.8
click at [193, 446] on app-calendar-viewport "Fri 12 1/2 1 Job Sat 13 1/2 1 Job Sun 14 1/2 1 Job Mon 15 Tue 16 Wed 17 Thu 18 …" at bounding box center [659, 368] width 1319 height 440
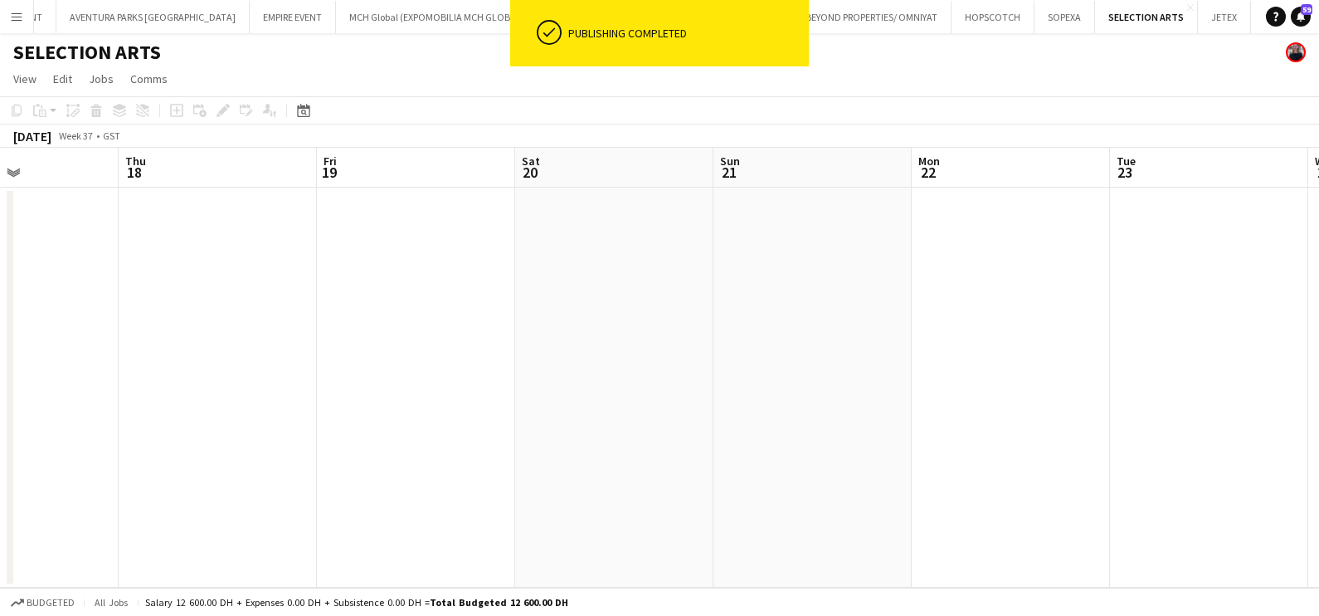
click at [207, 461] on app-calendar-viewport "Sun 14 1/2 1 Job Mon 15 Tue 16 Wed 17 Thu 18 Fri 19 Sat 20 Sun 21 Mon 22 Tue 23…" at bounding box center [659, 368] width 1319 height 440
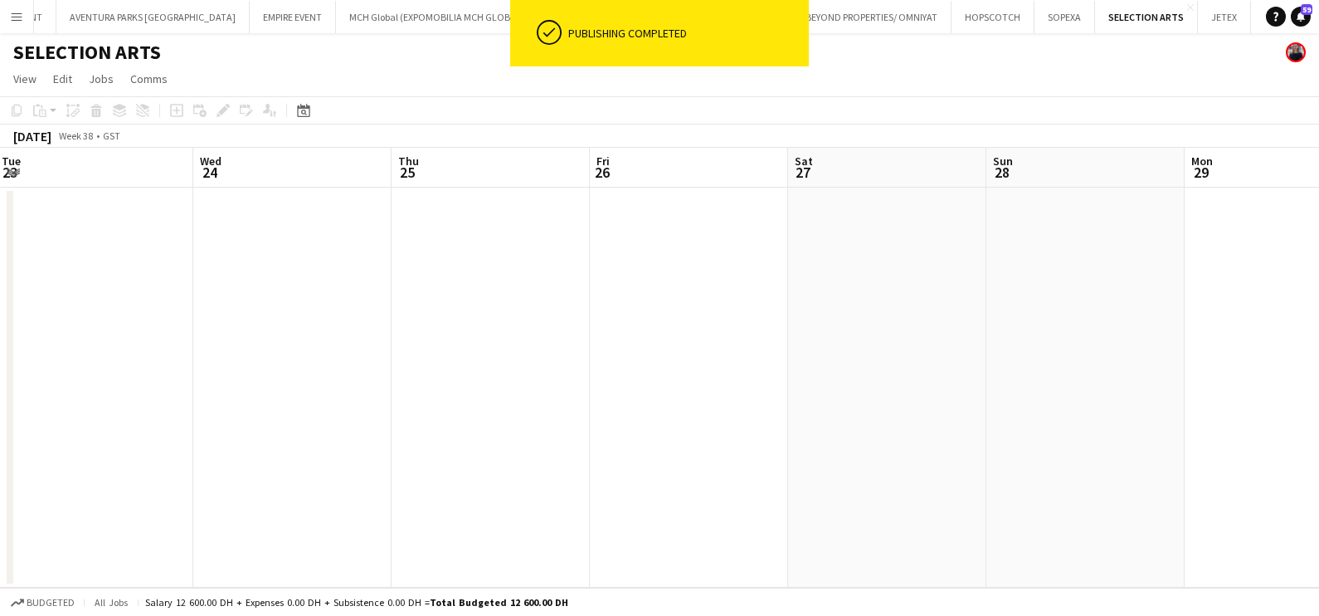
drag, startPoint x: 223, startPoint y: 456, endPoint x: 238, endPoint y: 437, distance: 24.2
click at [17, 457] on app-calendar-viewport "Sat 20 Sun 21 Mon 22 Tue 23 Wed 24 Thu 25 Fri 26 Sat 27 Sun 28 Mon 29 Tue 30 We…" at bounding box center [659, 368] width 1319 height 440
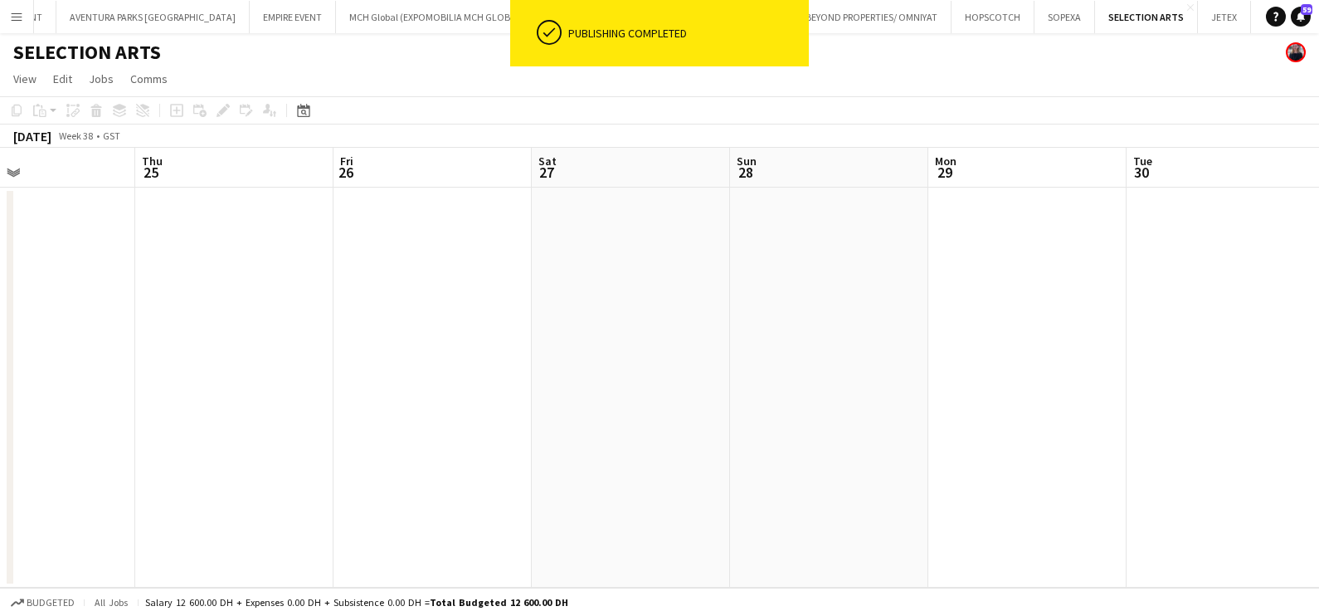
drag, startPoint x: 856, startPoint y: 394, endPoint x: 337, endPoint y: 418, distance: 520.1
click at [337, 418] on app-calendar-viewport "Sun 21 Mon 22 Tue 23 Wed 24 Thu 25 Fri 26 Sat 27 Sun 28 Mon 29 Tue 30 Wed 1 1/2…" at bounding box center [659, 368] width 1319 height 440
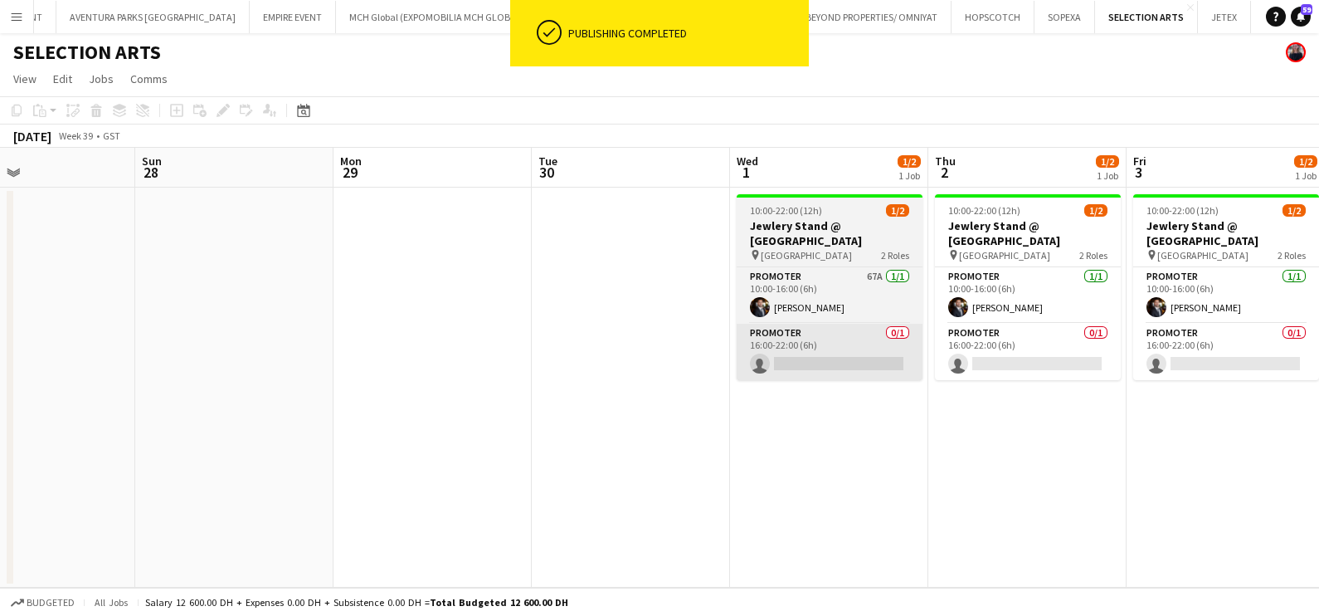
scroll to position [0, 596]
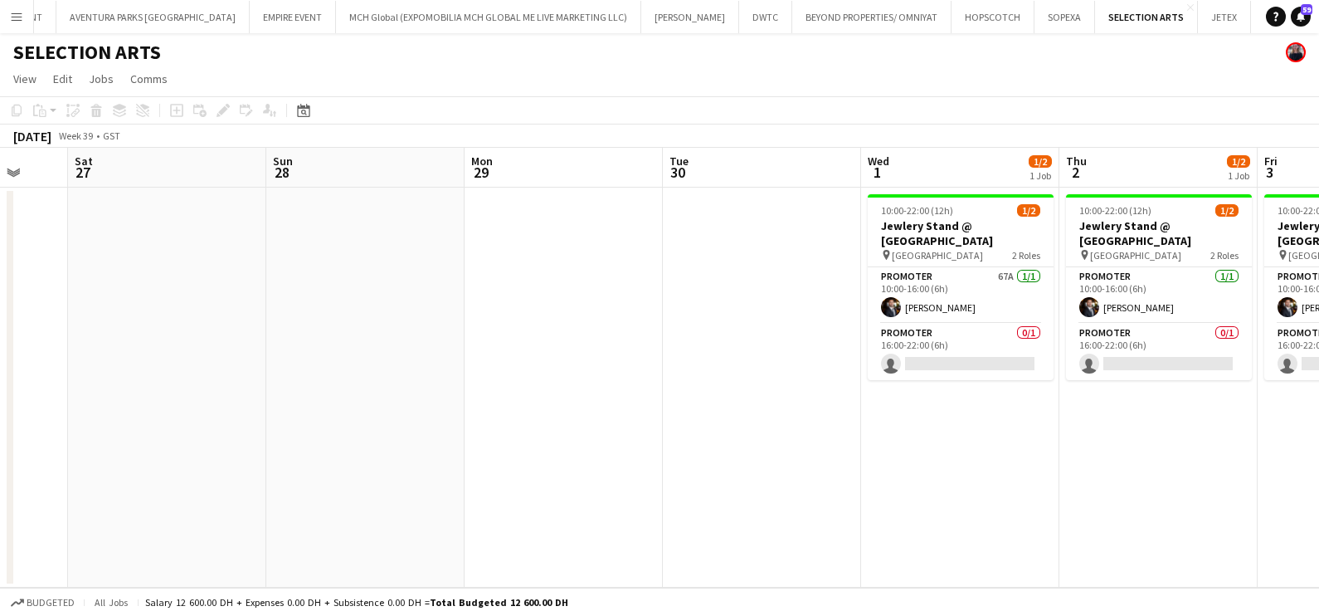
drag, startPoint x: 446, startPoint y: 422, endPoint x: 1295, endPoint y: 407, distance: 849.1
click at [1284, 410] on app-calendar-viewport "Wed 24 Thu 25 Fri 26 Sat 27 Sun 28 Mon 29 Tue 30 Wed 1 1/2 1 Job Thu 2 1/2 1 Jo…" at bounding box center [659, 368] width 1319 height 440
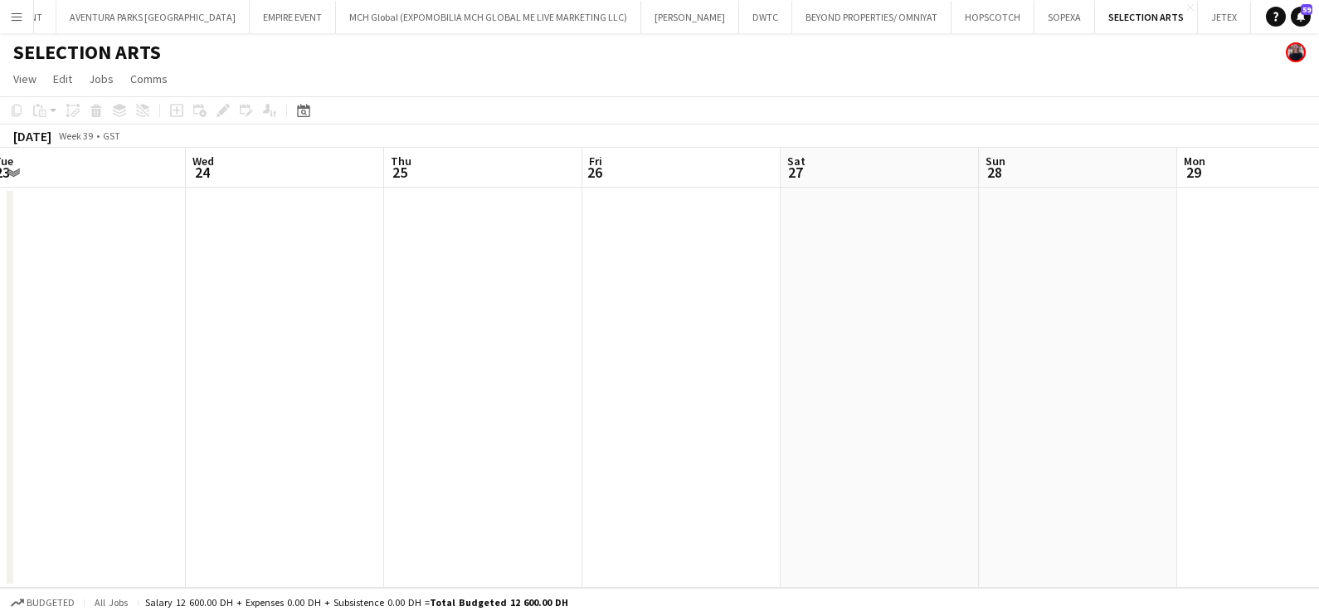
drag, startPoint x: 1199, startPoint y: 455, endPoint x: 1216, endPoint y: 455, distance: 16.6
click at [1214, 455] on app-calendar-viewport "Sun 21 Mon 22 Tue 23 Wed 24 Thu 25 Fri 26 Sat 27 Sun 28 Mon 29 Tue 30 Wed 1 1/2…" at bounding box center [659, 368] width 1319 height 440
drag, startPoint x: 1119, startPoint y: 476, endPoint x: 1323, endPoint y: 480, distance: 203.4
click at [1303, 480] on html "Menu Boards Boards Boards All jobs Status Workforce Workforce My Workforce Recr…" at bounding box center [659, 308] width 1319 height 616
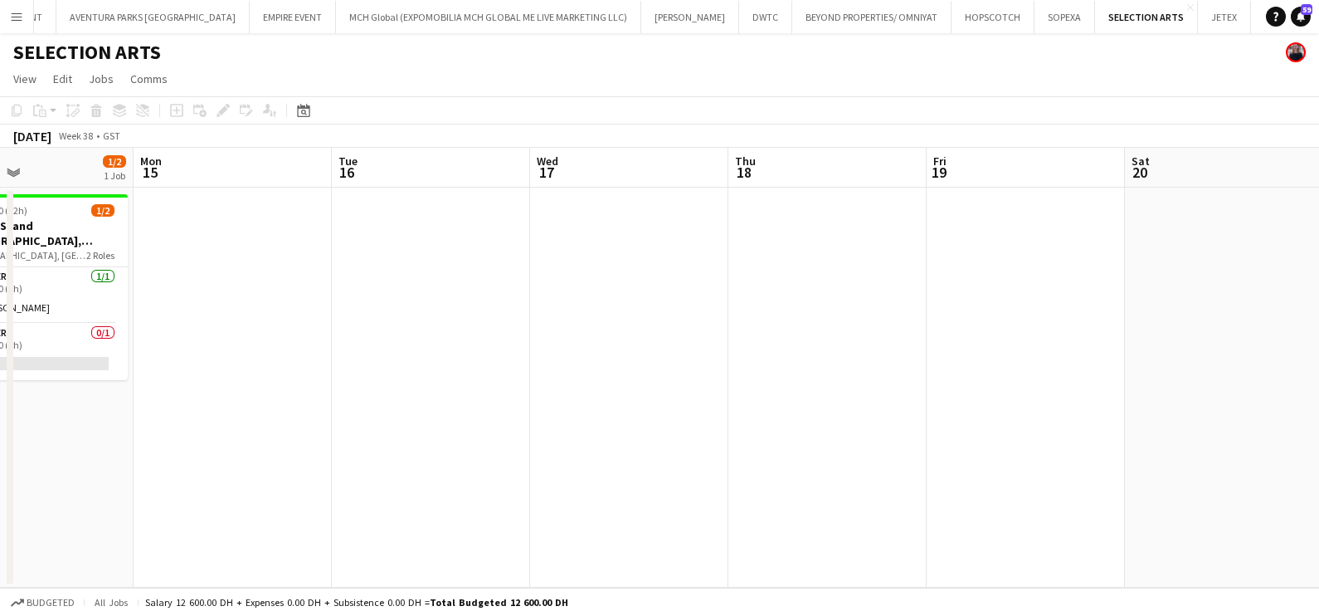
drag, startPoint x: 301, startPoint y: 461, endPoint x: 1212, endPoint y: 461, distance: 910.4
click at [1217, 469] on app-calendar-viewport "Fri 12 1/2 1 Job Sat 13 1/2 1 Job Sun 14 1/2 1 Job Mon 15 Tue 16 Wed 17 Thu 18 …" at bounding box center [659, 368] width 1319 height 440
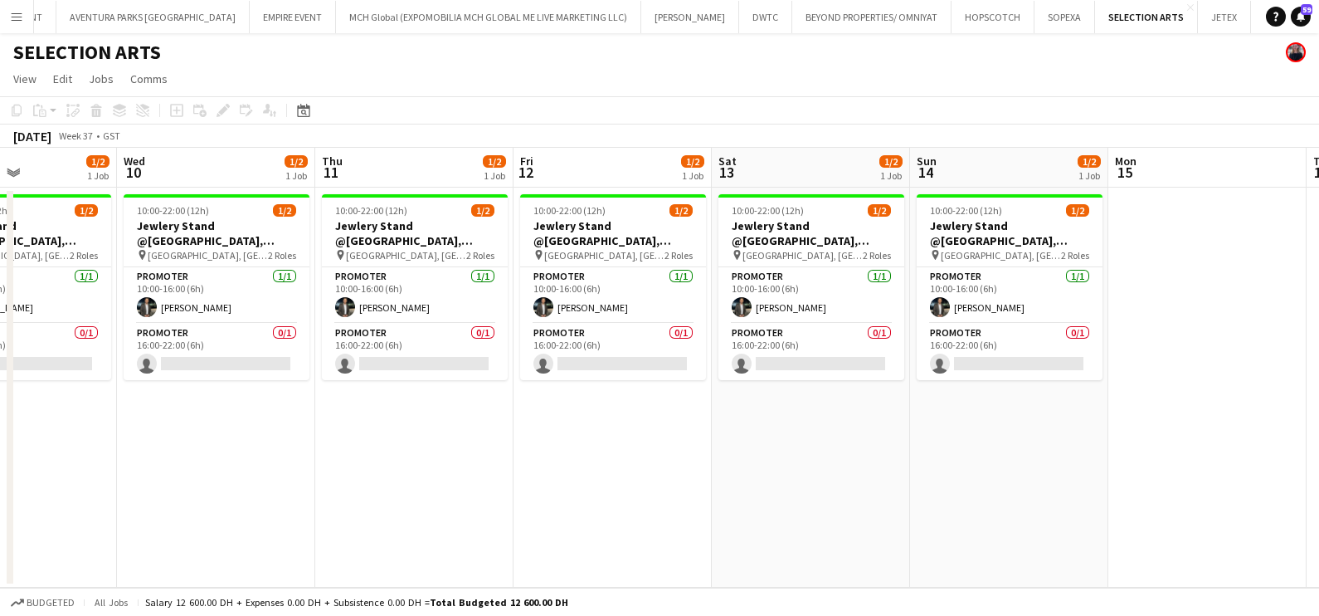
scroll to position [0, 429]
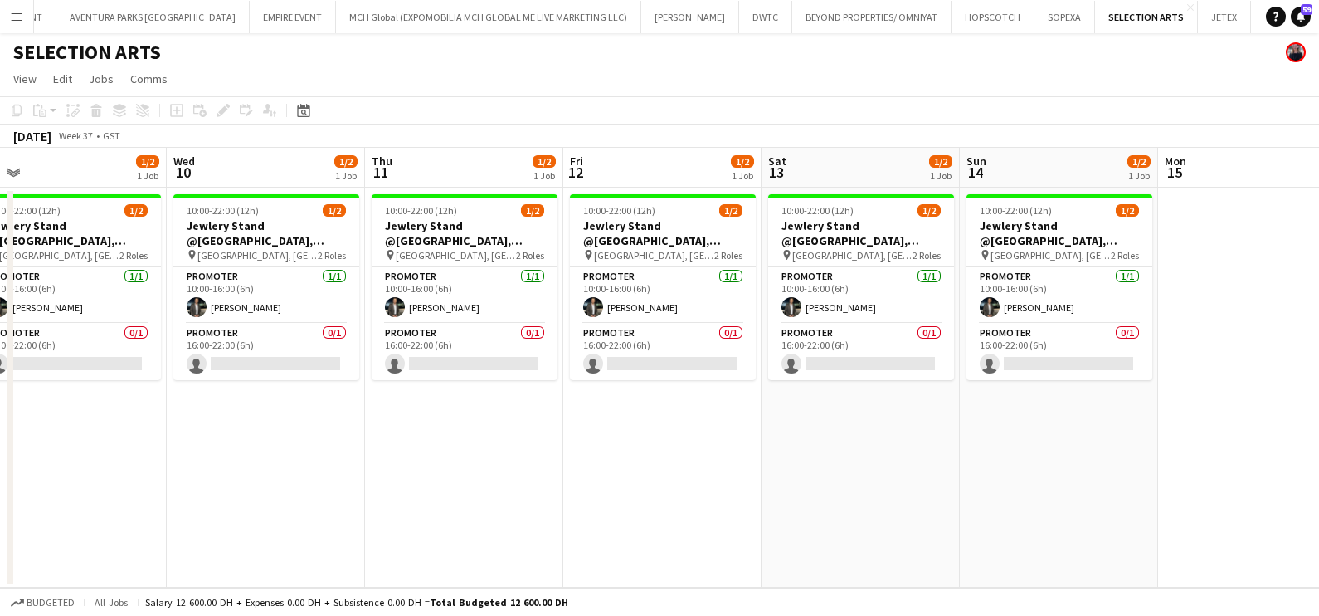
drag, startPoint x: 535, startPoint y: 461, endPoint x: 1311, endPoint y: 448, distance: 776.0
click at [1179, 464] on app-calendar-viewport "Sun 7 Mon 8 1/2 1 Job Tue 9 1/2 1 Job Wed 10 1/2 1 Job Thu 11 1/2 1 Job Fri 12 …" at bounding box center [659, 368] width 1319 height 440
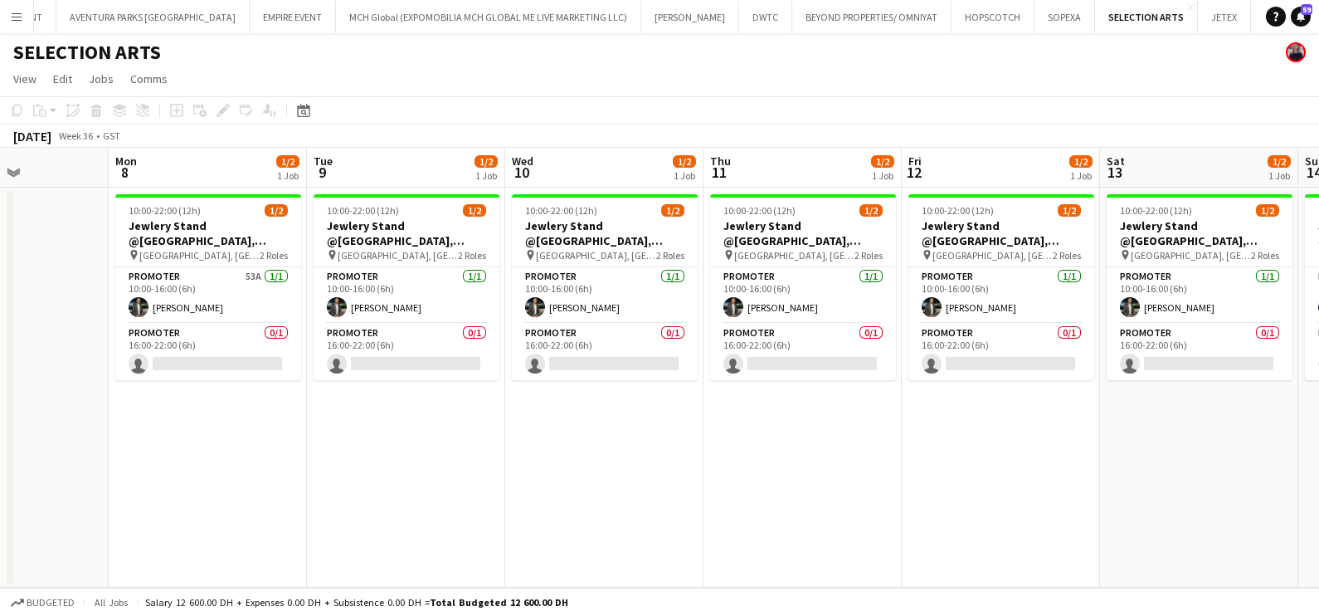
drag, startPoint x: 1047, startPoint y: 442, endPoint x: 261, endPoint y: 514, distance: 789.9
click at [278, 514] on app-calendar-viewport "Thu 4 Fri 5 Sat 6 Sun 7 Mon 8 1/2 1 Job Tue 9 1/2 1 Job Wed 10 1/2 1 Job Thu 11…" at bounding box center [659, 368] width 1319 height 440
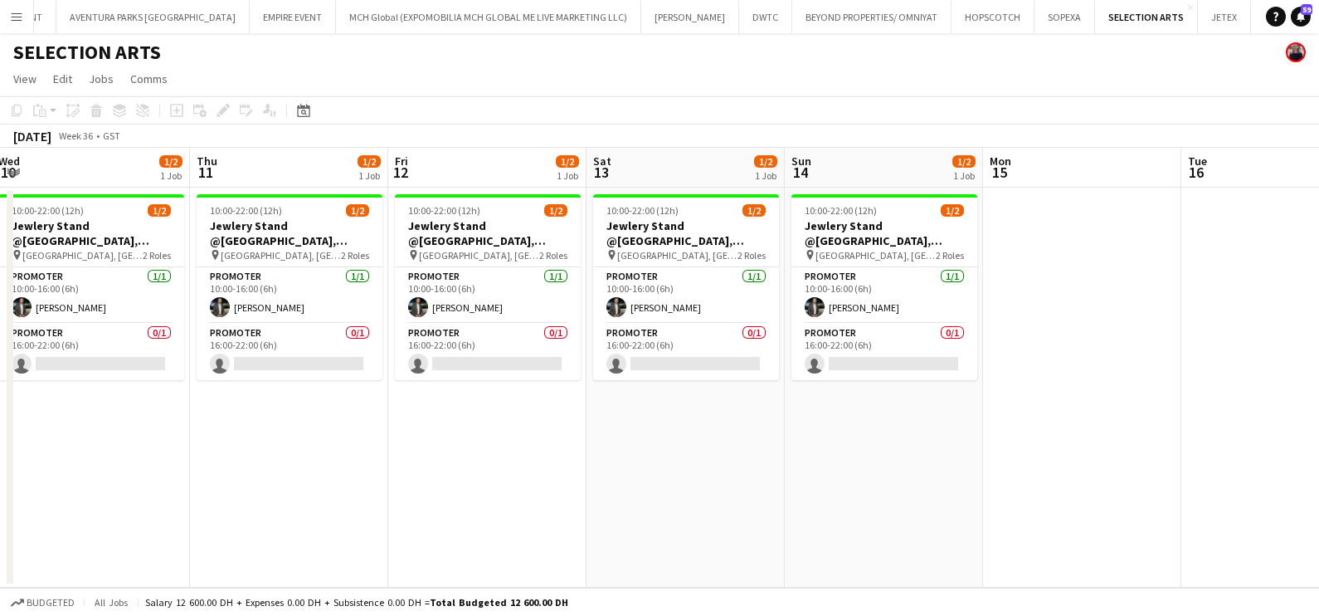
scroll to position [0, 405]
click at [231, 422] on app-date-cell "10:00-22:00 (12h) 1/2 Jewlery Stand @[GEOGRAPHIC_DATA], [GEOGRAPHIC_DATA] pin […" at bounding box center [289, 388] width 198 height 400
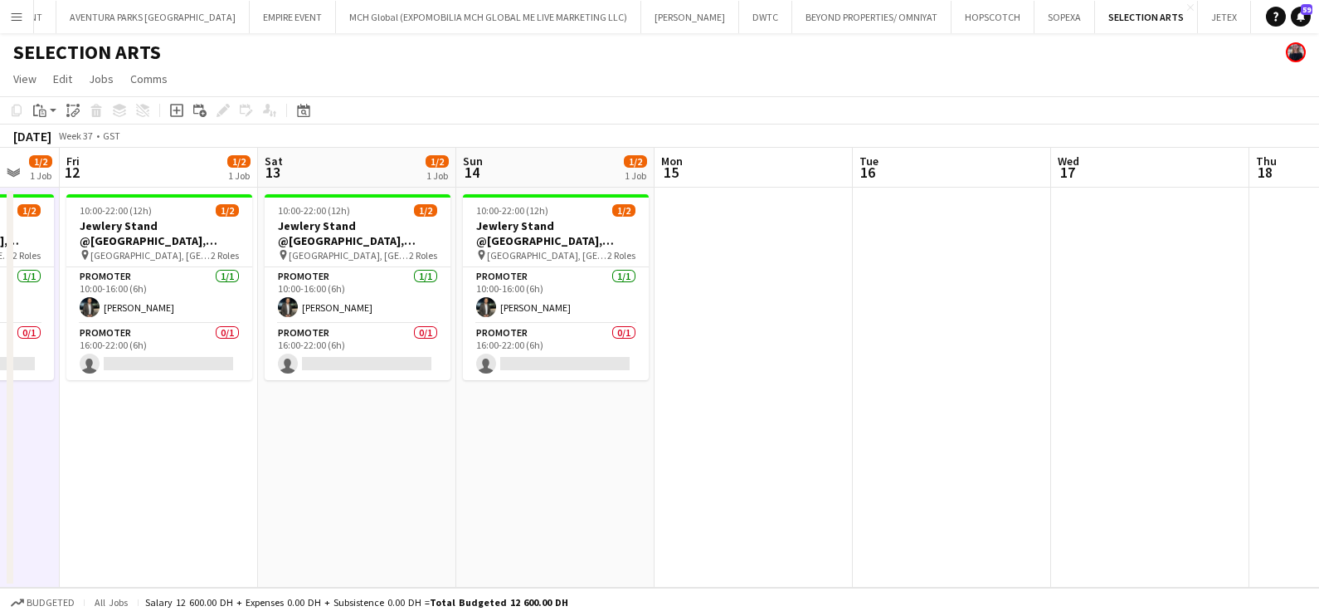
drag, startPoint x: 997, startPoint y: 420, endPoint x: 258, endPoint y: 430, distance: 738.6
click at [276, 430] on app-calendar-viewport "Mon 8 1/2 1 Job Tue 9 1/2 1 Job Wed 10 1/2 1 Job Thu 11 1/2 1 Job Fri 12 1/2 1 …" at bounding box center [659, 368] width 1319 height 440
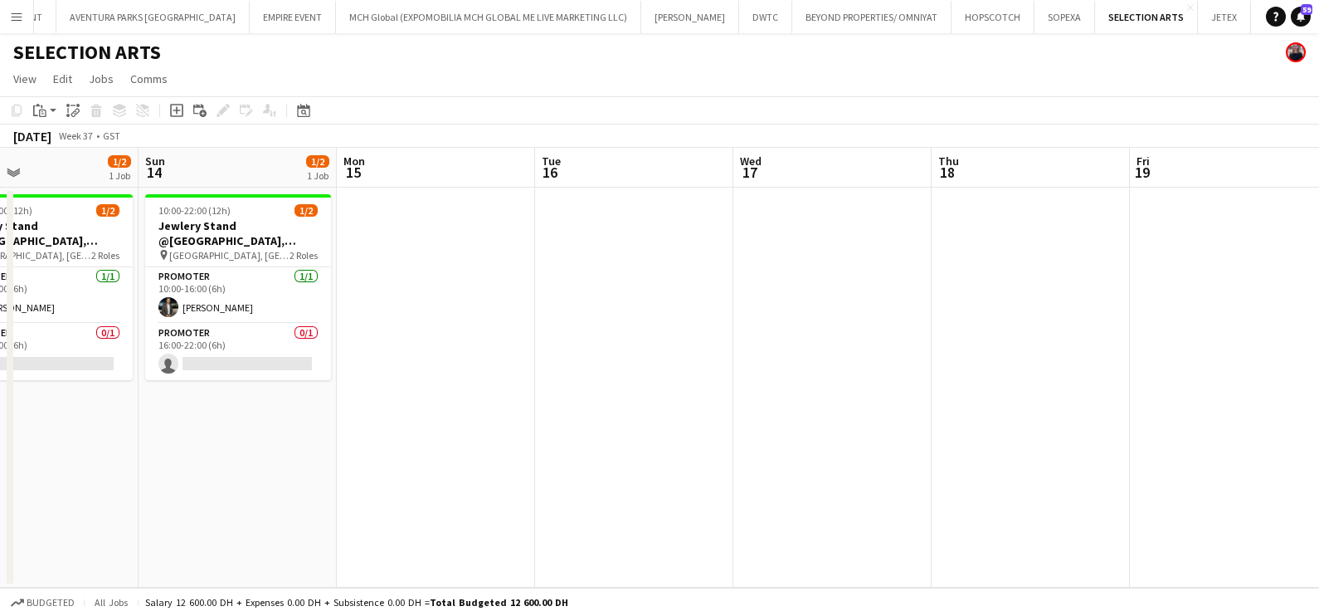
click at [55, 438] on app-calendar-viewport "Thu 11 1/2 1 Job Fri 12 1/2 1 Job Sat 13 1/2 1 Job Sun 14 1/2 1 Job Mon 15 Tue …" at bounding box center [659, 368] width 1319 height 440
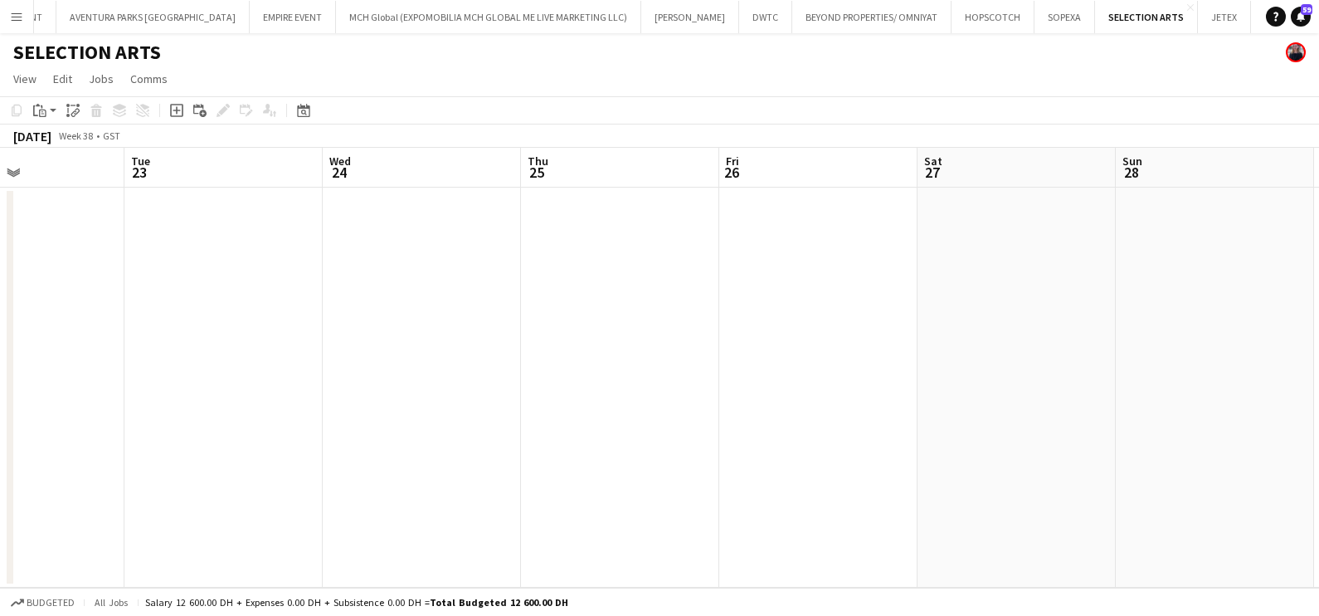
drag, startPoint x: 266, startPoint y: 461, endPoint x: 734, endPoint y: 452, distance: 468.1
click at [0, 452] on html "Menu Boards Boards Boards All jobs Status Workforce Workforce My Workforce Recr…" at bounding box center [659, 308] width 1319 height 616
drag, startPoint x: 657, startPoint y: 478, endPoint x: 149, endPoint y: 468, distance: 508.0
click at [0, 469] on html "Menu Boards Boards Boards All jobs Status Workforce Workforce My Workforce Recr…" at bounding box center [659, 308] width 1319 height 616
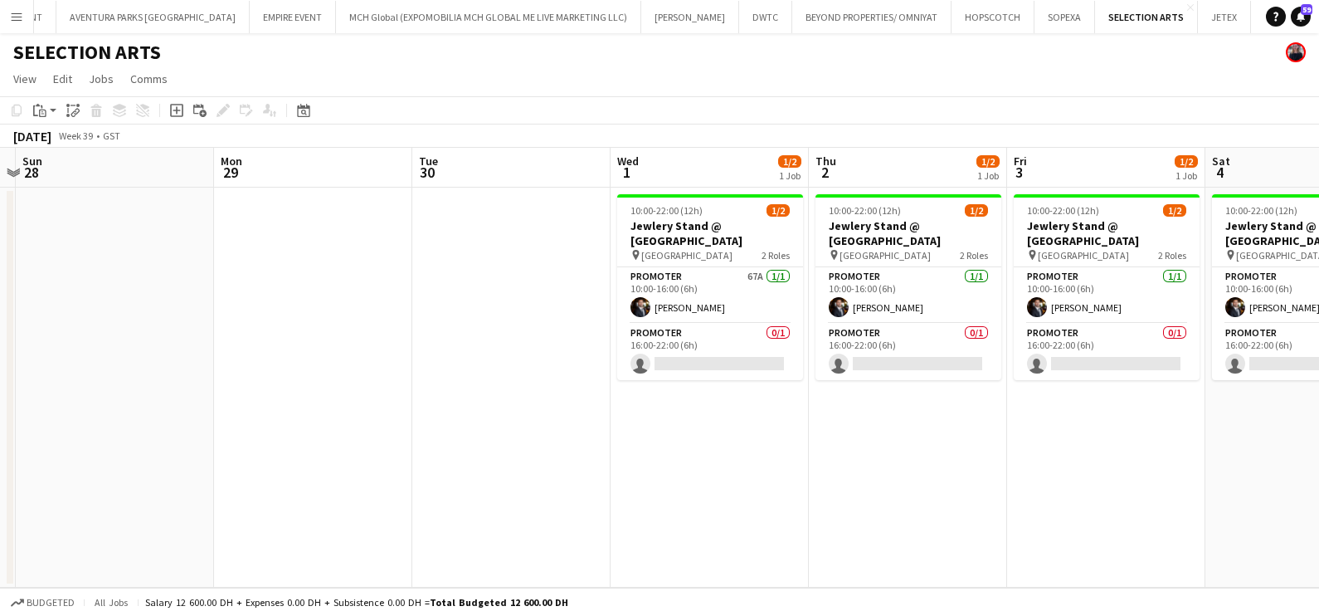
drag, startPoint x: 784, startPoint y: 486, endPoint x: 241, endPoint y: 486, distance: 542.7
click at [254, 486] on app-calendar-viewport "Thu 25 Fri 26 Sat 27 Sun 28 Mon 29 Tue 30 Wed 1 1/2 1 Job Thu 2 1/2 1 Job Fri 3…" at bounding box center [659, 368] width 1319 height 440
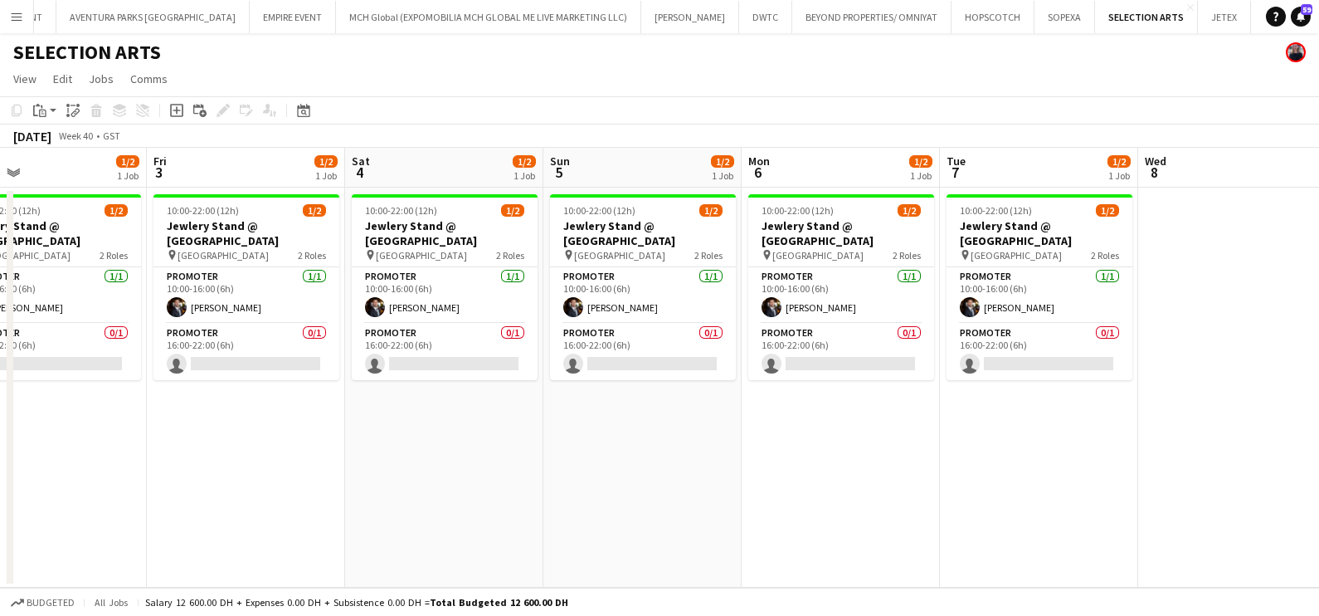
drag, startPoint x: 964, startPoint y: 535, endPoint x: 585, endPoint y: 534, distance: 379.3
click at [587, 535] on app-calendar-viewport "Mon 29 Tue 30 Wed 1 1/2 1 Job Thu 2 1/2 1 Job Fri 3 1/2 1 Job Sat 4 1/2 1 Job S…" at bounding box center [659, 368] width 1319 height 440
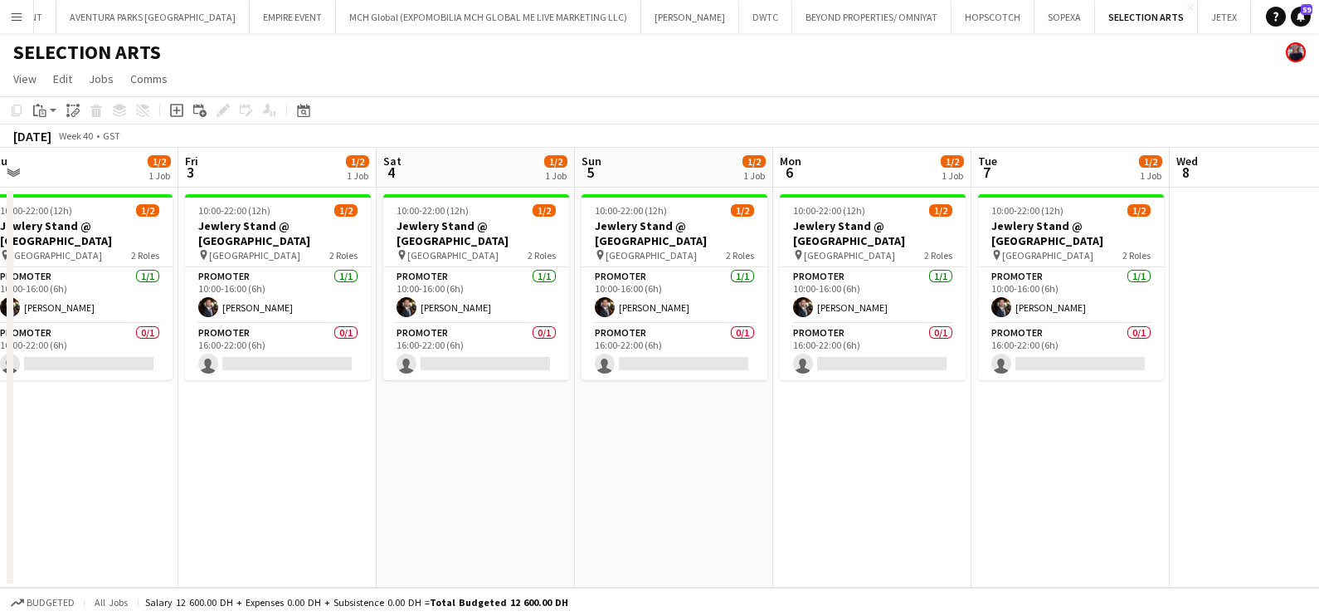
drag, startPoint x: 173, startPoint y: 285, endPoint x: 848, endPoint y: 301, distance: 675.7
click at [819, 304] on app-calendar-viewport "Tue 30 Wed 1 1/2 1 Job Thu 2 1/2 1 Job Fri 3 1/2 1 Job Sat 4 1/2 1 Job Sun 5 1/…" at bounding box center [659, 368] width 1319 height 440
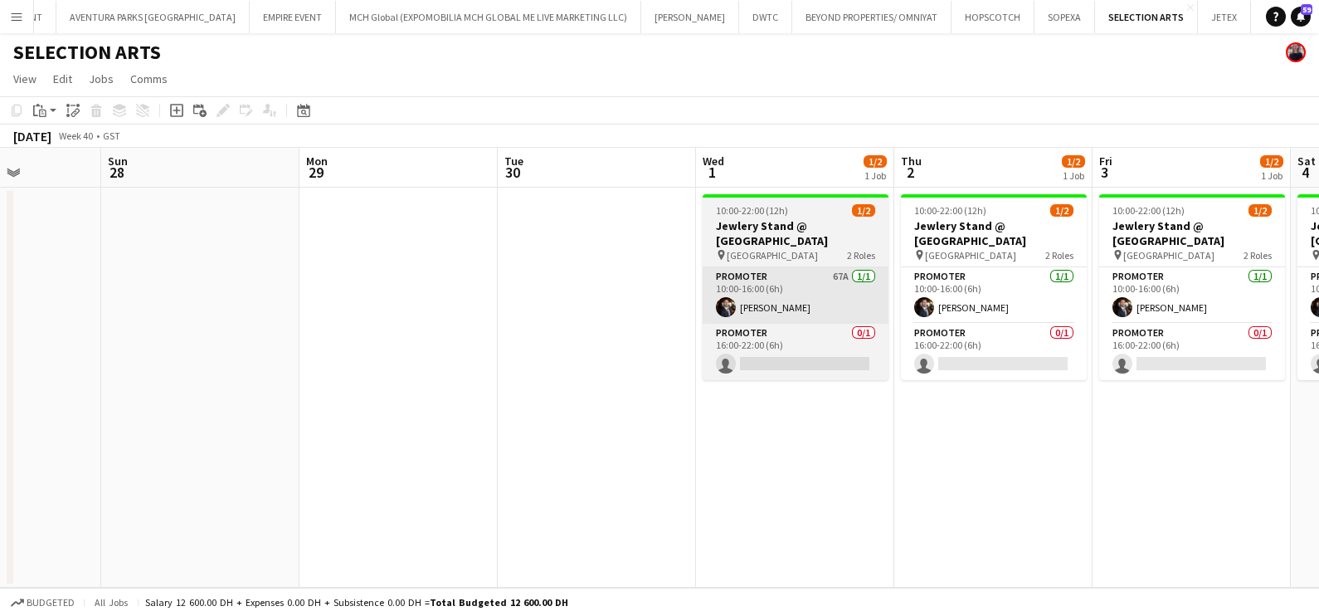
drag, startPoint x: 485, startPoint y: 300, endPoint x: 942, endPoint y: 291, distance: 457.3
click at [997, 292] on app-calendar-viewport "Thu 25 Fri 26 Sat 27 Sun 28 Mon 29 Tue 30 Wed 1 1/2 1 Job Thu 2 1/2 1 Job Fri 3…" at bounding box center [659, 368] width 1319 height 440
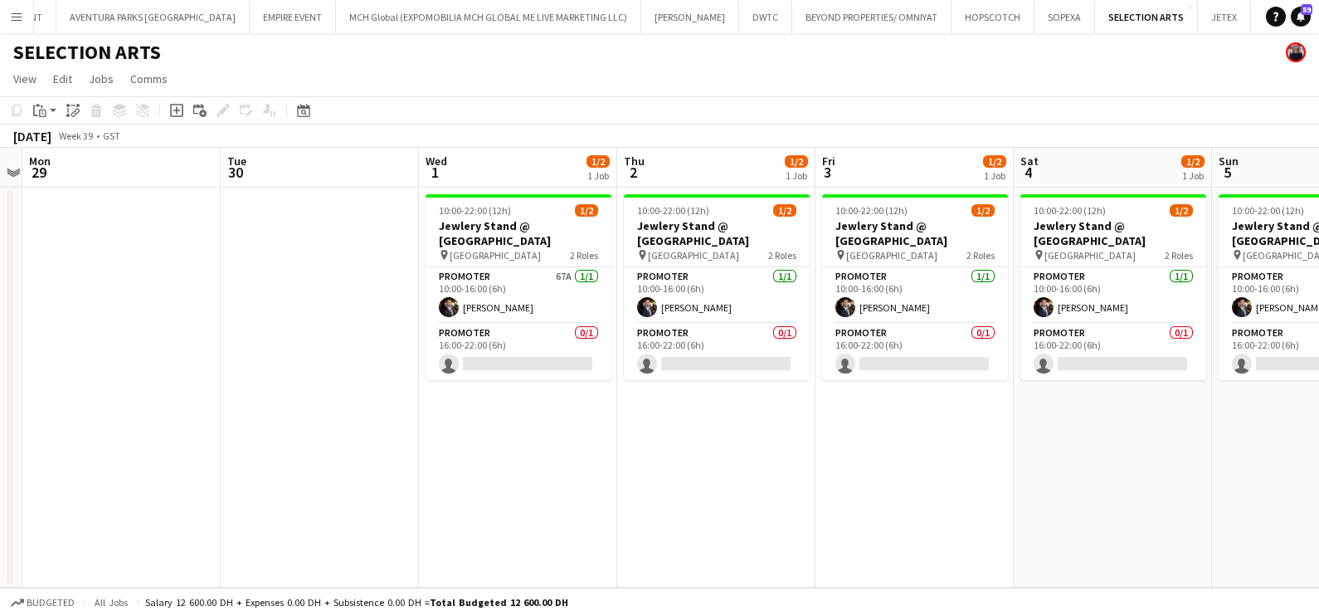
scroll to position [0, 421]
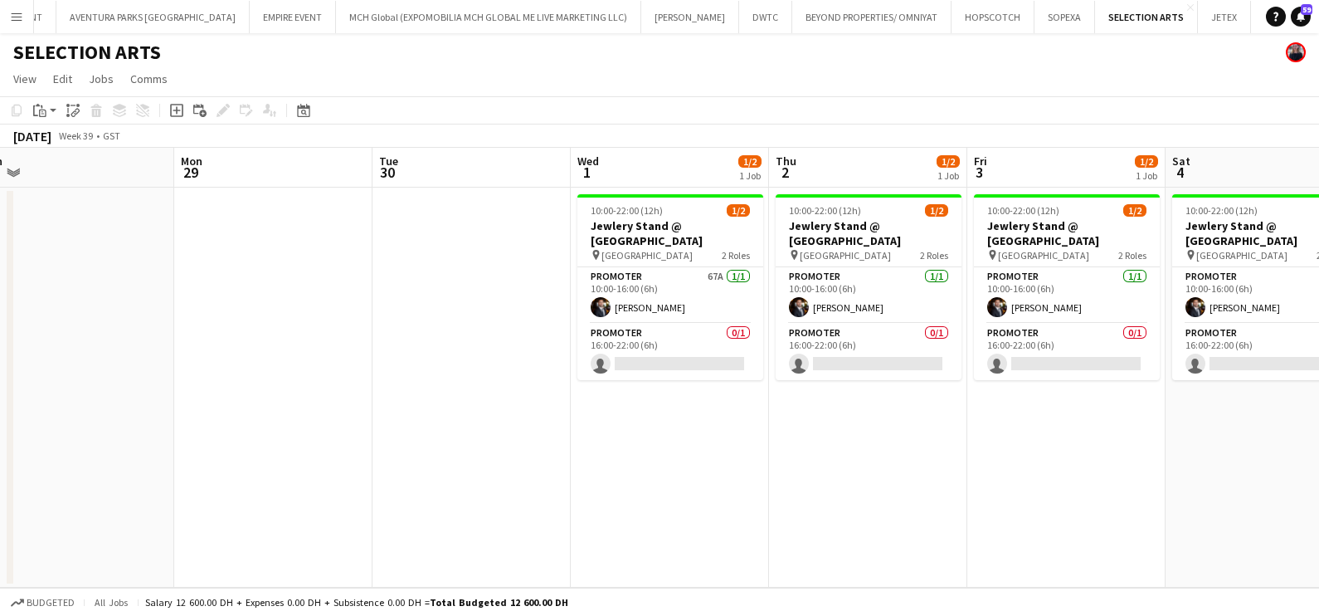
drag, startPoint x: 742, startPoint y: 298, endPoint x: 0, endPoint y: 309, distance: 742.0
click at [0, 309] on html "Menu Boards Boards Boards All jobs Status Workforce Workforce My Workforce Recr…" at bounding box center [659, 308] width 1319 height 616
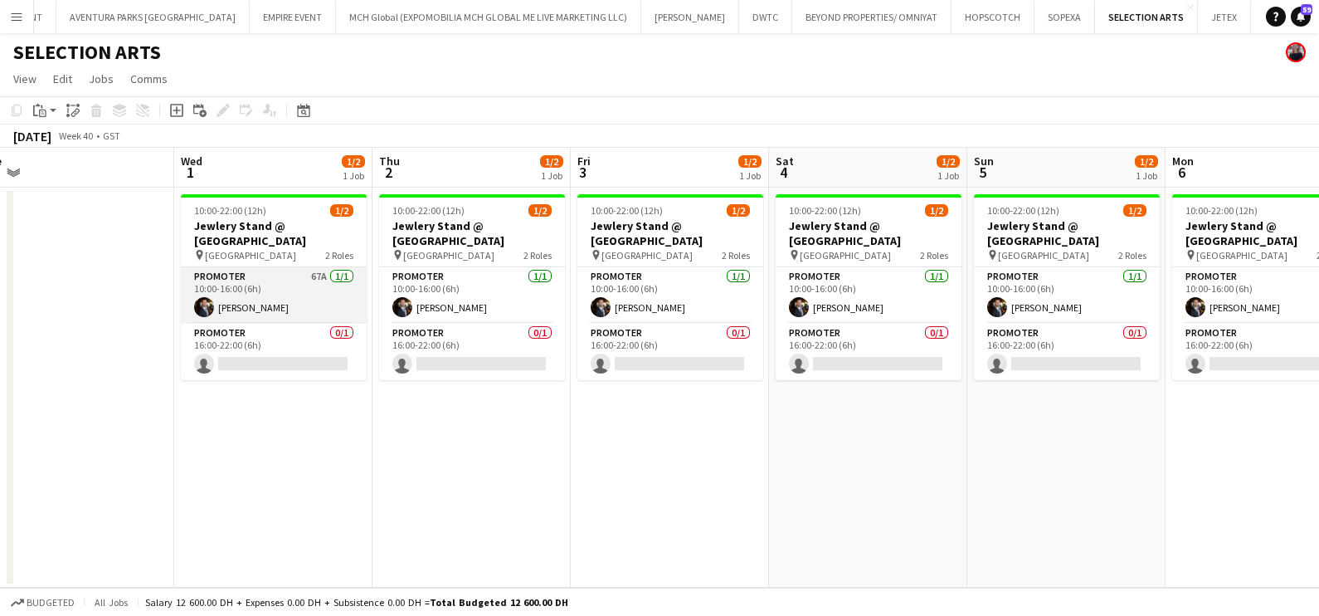
click at [229, 286] on app-card-role "Promoter 67A [DATE] 10:00-16:00 (6h) [PERSON_NAME]" at bounding box center [274, 295] width 186 height 56
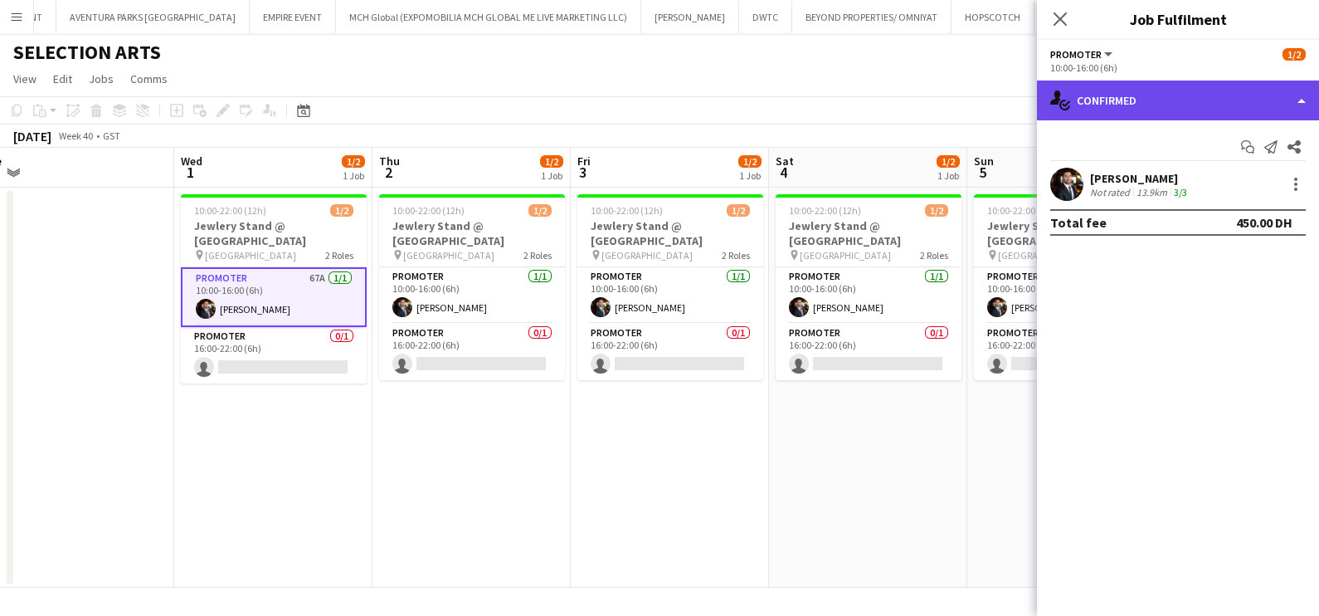
click at [1129, 101] on div "single-neutral-actions-check-2 Confirmed" at bounding box center [1178, 100] width 282 height 40
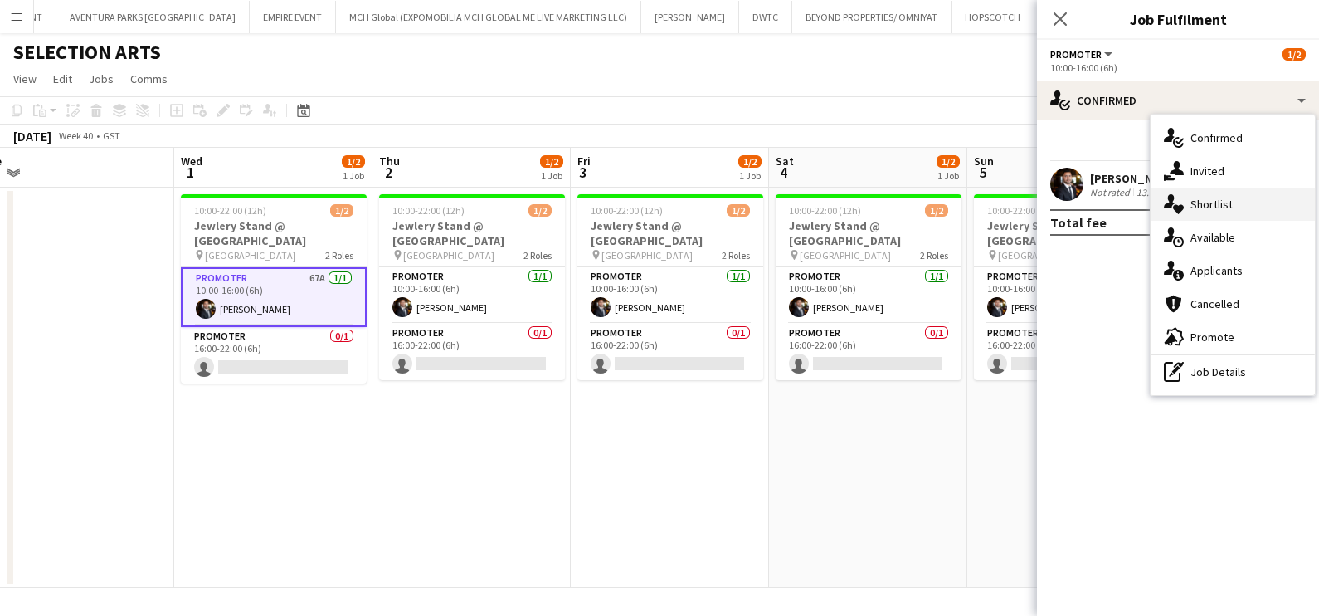
click at [1209, 200] on div "single-neutral-actions-heart Shortlist" at bounding box center [1233, 204] width 164 height 33
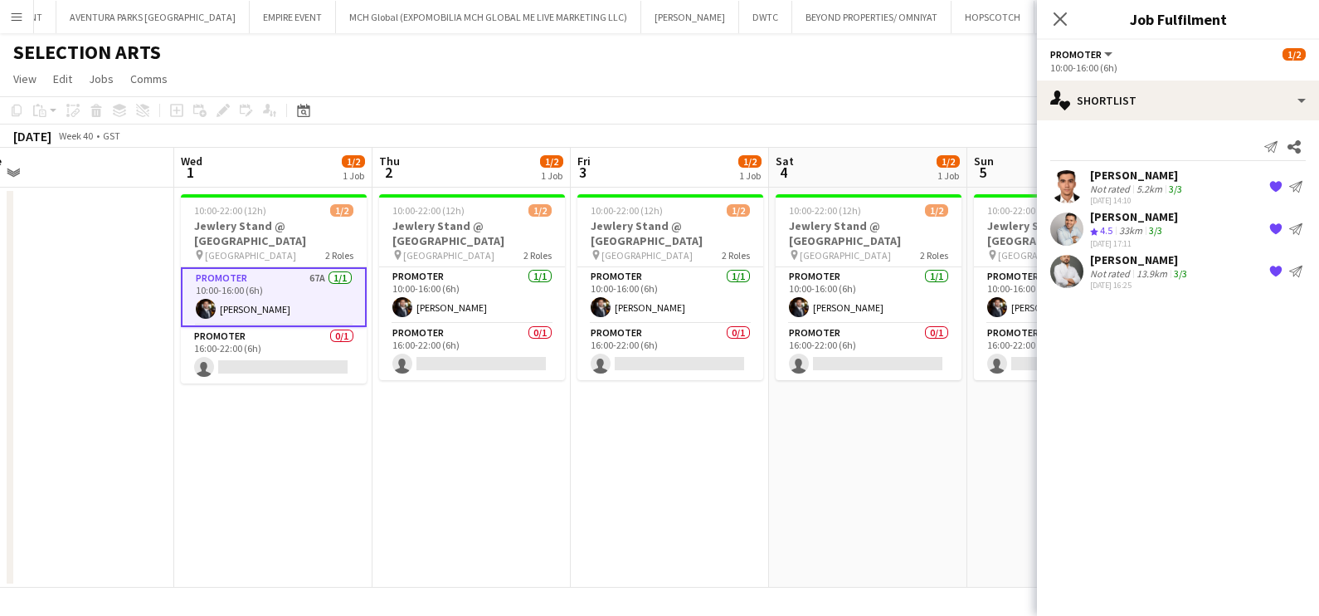
click at [421, 401] on app-date-cell "10:00-22:00 (12h) 1/2 Jewlery Stand @ [GEOGRAPHIC_DATA] pin [GEOGRAPHIC_DATA] 2…" at bounding box center [472, 388] width 198 height 400
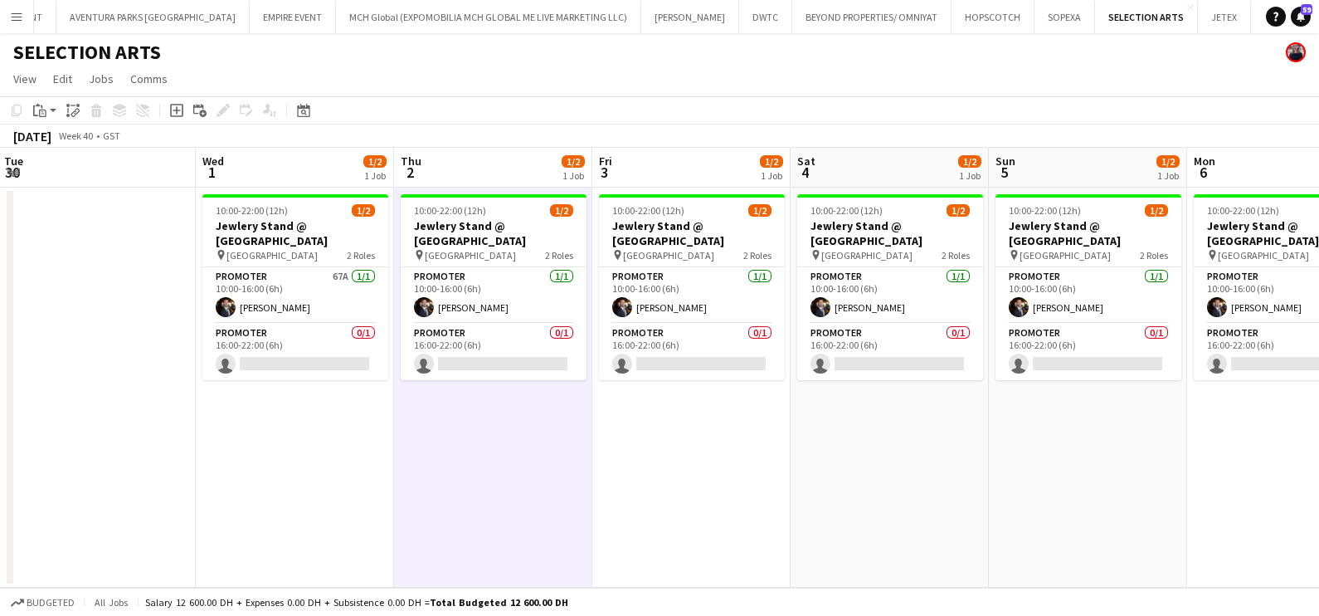
drag, startPoint x: 266, startPoint y: 435, endPoint x: 964, endPoint y: 544, distance: 706.5
click at [935, 544] on app-calendar-viewport "Sun 28 Mon 29 Tue 30 Wed 1 1/2 1 Job Thu 2 1/2 1 Job Fri 3 1/2 1 Job Sat 4 1/2 …" at bounding box center [659, 368] width 1319 height 440
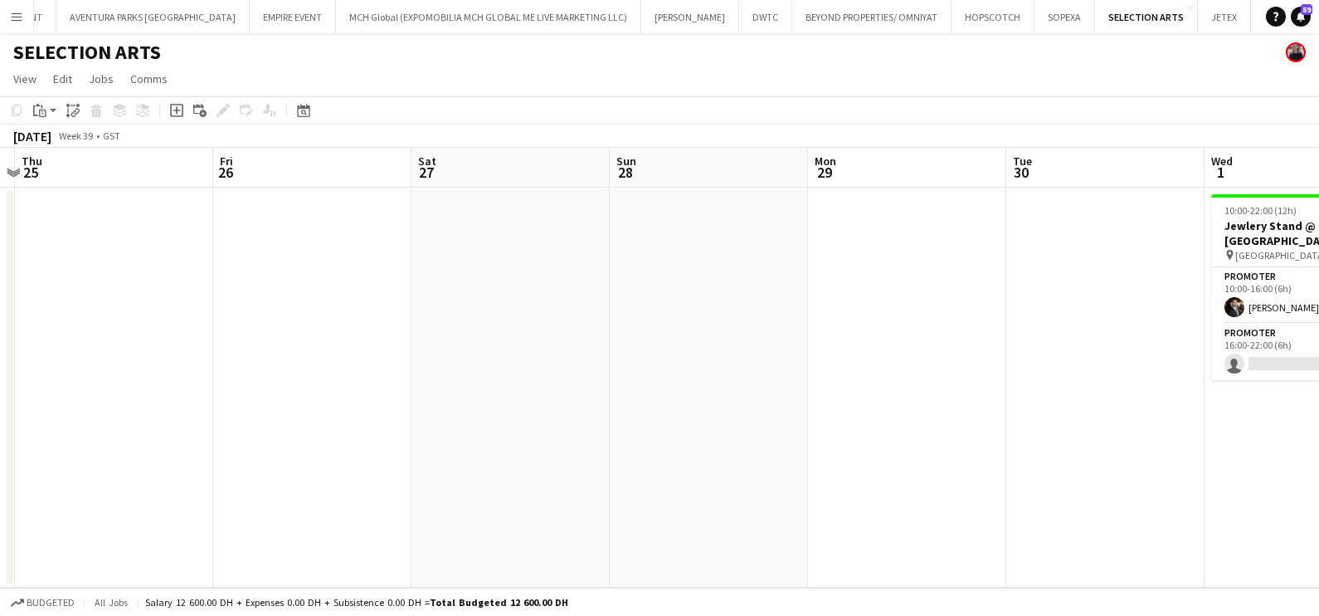
drag, startPoint x: 216, startPoint y: 498, endPoint x: 950, endPoint y: 550, distance: 736.3
click at [986, 557] on app-calendar-viewport "Mon 22 Tue 23 Wed 24 Thu 25 Fri 26 Sat 27 Sun 28 Mon 29 Tue 30 Wed 1 1/2 1 Job …" at bounding box center [659, 368] width 1319 height 440
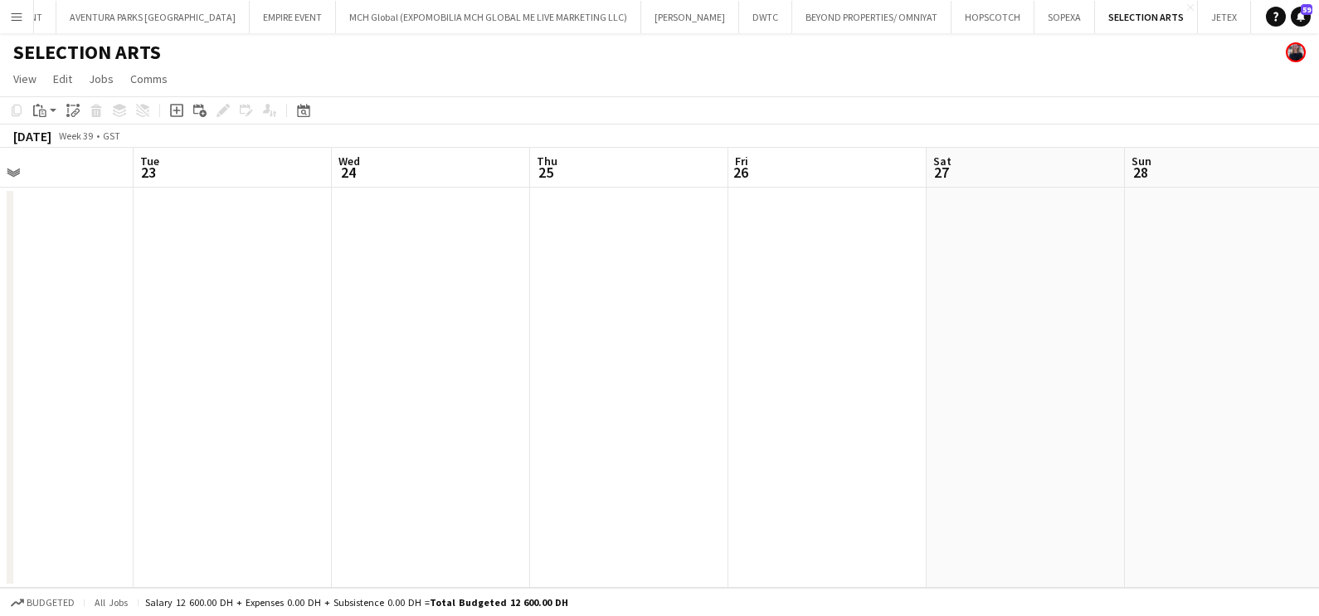
drag, startPoint x: 202, startPoint y: 412, endPoint x: 935, endPoint y: 446, distance: 734.4
click at [975, 451] on app-calendar-viewport "Sat 20 Sun 21 Mon 22 Tue 23 Wed 24 Thu 25 Fri 26 Sat 27 Sun 28 Mon 29 Tue 30 We…" at bounding box center [659, 368] width 1319 height 440
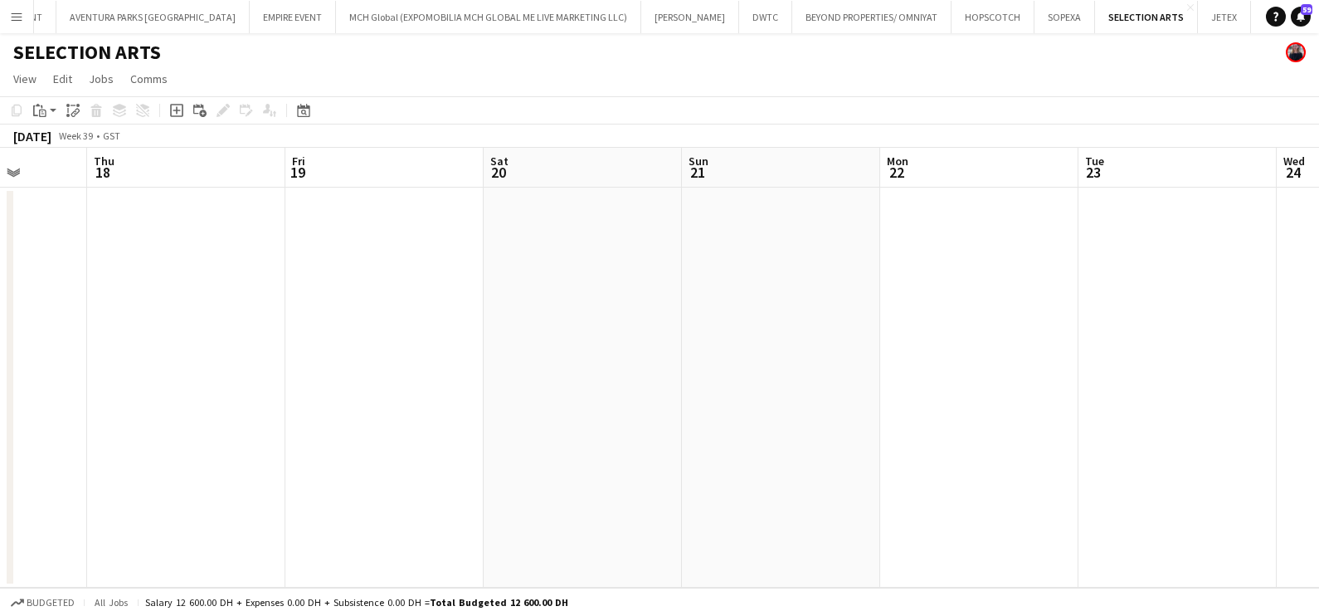
drag, startPoint x: 246, startPoint y: 395, endPoint x: 843, endPoint y: 436, distance: 598.9
click at [1070, 461] on app-calendar-viewport "Tue 16 Wed 17 Thu 18 Fri 19 Sat 20 Sun 21 Mon 22 Tue 23 Wed 24 Thu 25 Fri 26 Sa…" at bounding box center [659, 368] width 1319 height 440
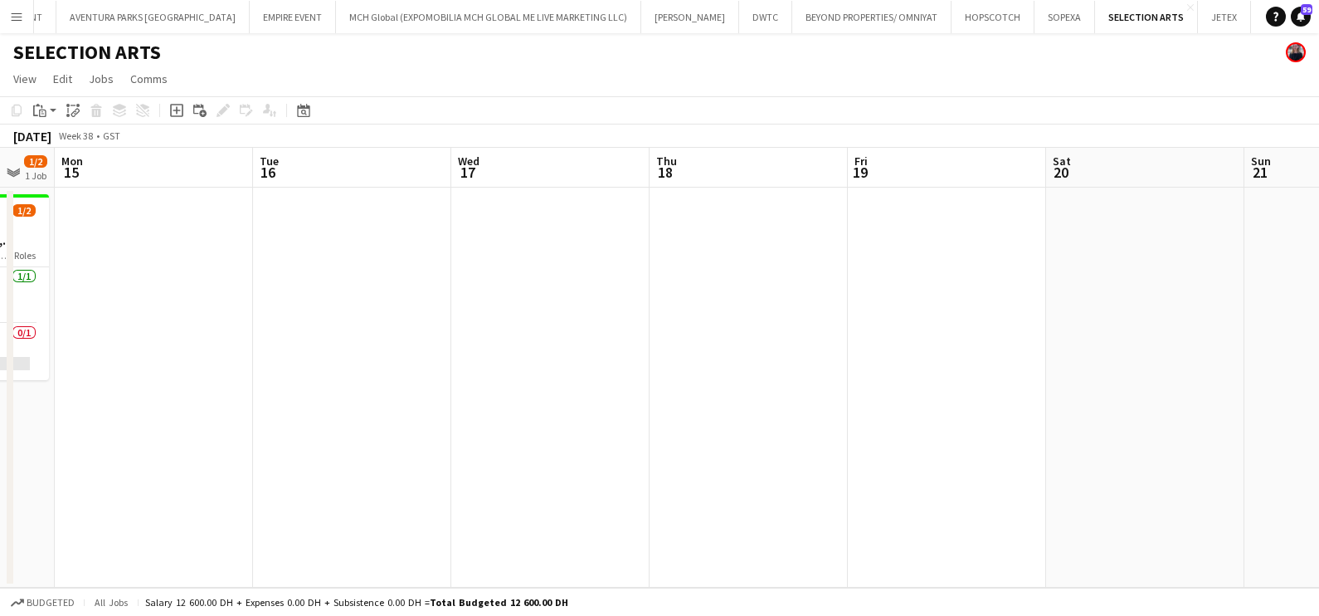
drag, startPoint x: 477, startPoint y: 468, endPoint x: 1056, endPoint y: 485, distance: 579.5
click at [1084, 488] on app-calendar-viewport "Fri 12 1/2 1 Job Sat 13 1/2 1 Job Sun 14 1/2 1 Job Mon 15 Tue 16 Wed 17 Thu 18 …" at bounding box center [659, 368] width 1319 height 440
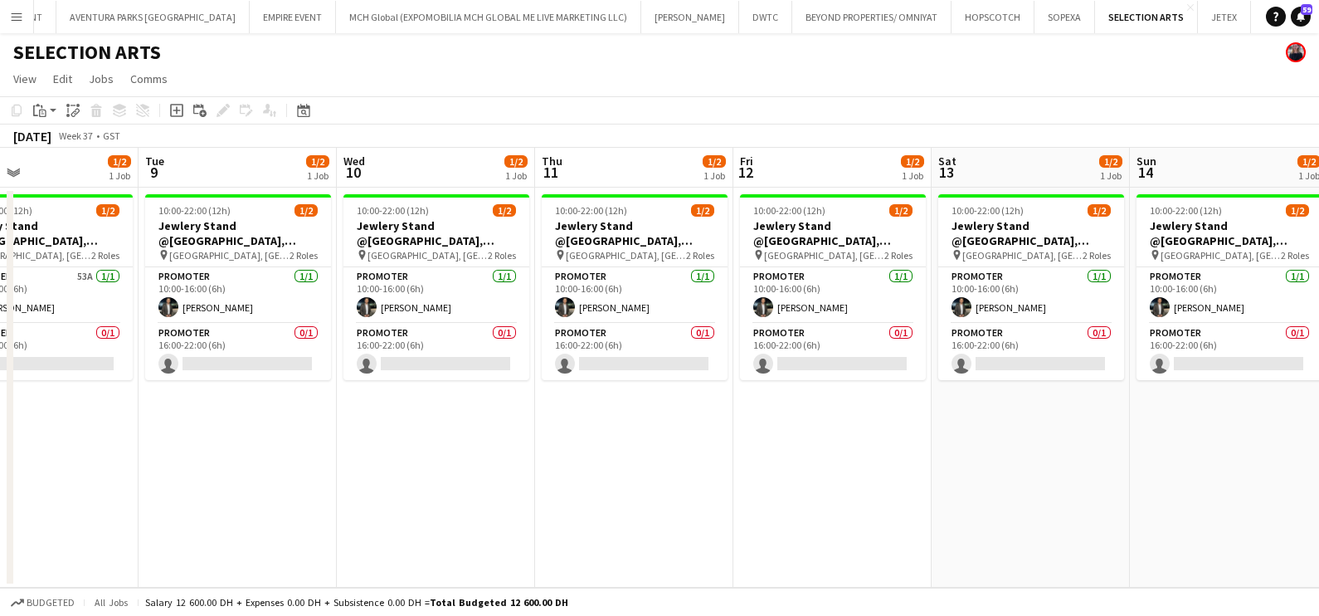
scroll to position [0, 427]
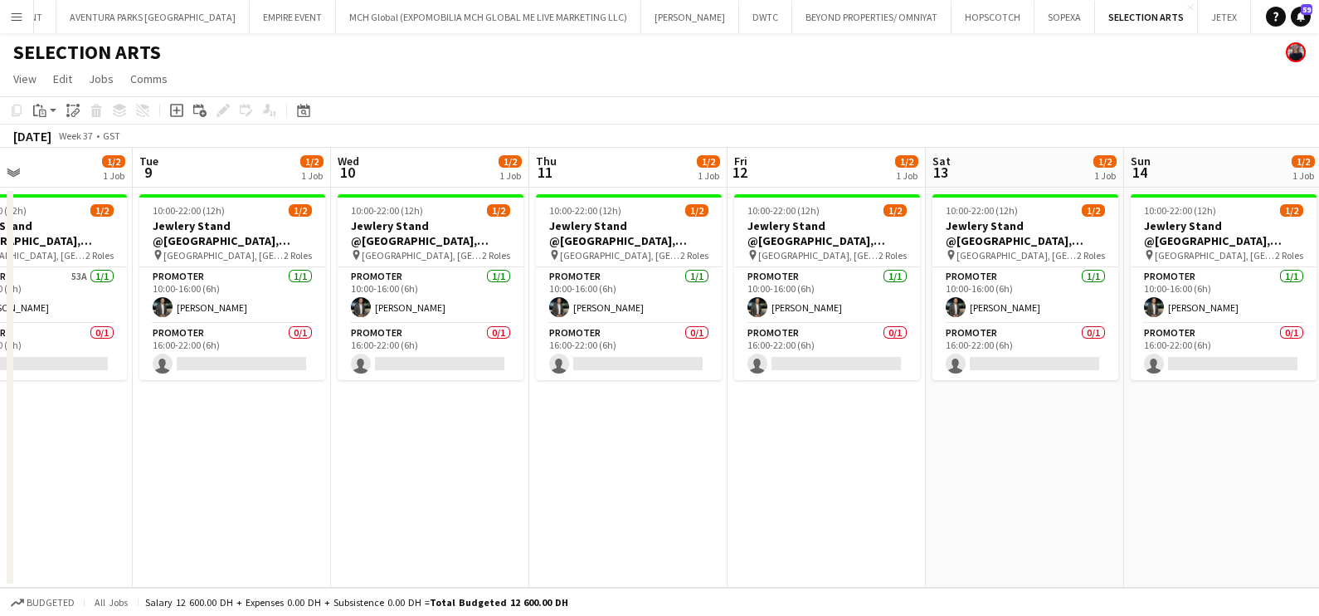
drag, startPoint x: 646, startPoint y: 490, endPoint x: 1084, endPoint y: 499, distance: 438.3
click at [1187, 502] on app-calendar-viewport "Sat 6 Sun 7 Mon 8 1/2 1 Job Tue 9 1/2 1 Job Wed 10 1/2 1 Job Thu 11 1/2 1 Job F…" at bounding box center [659, 368] width 1319 height 440
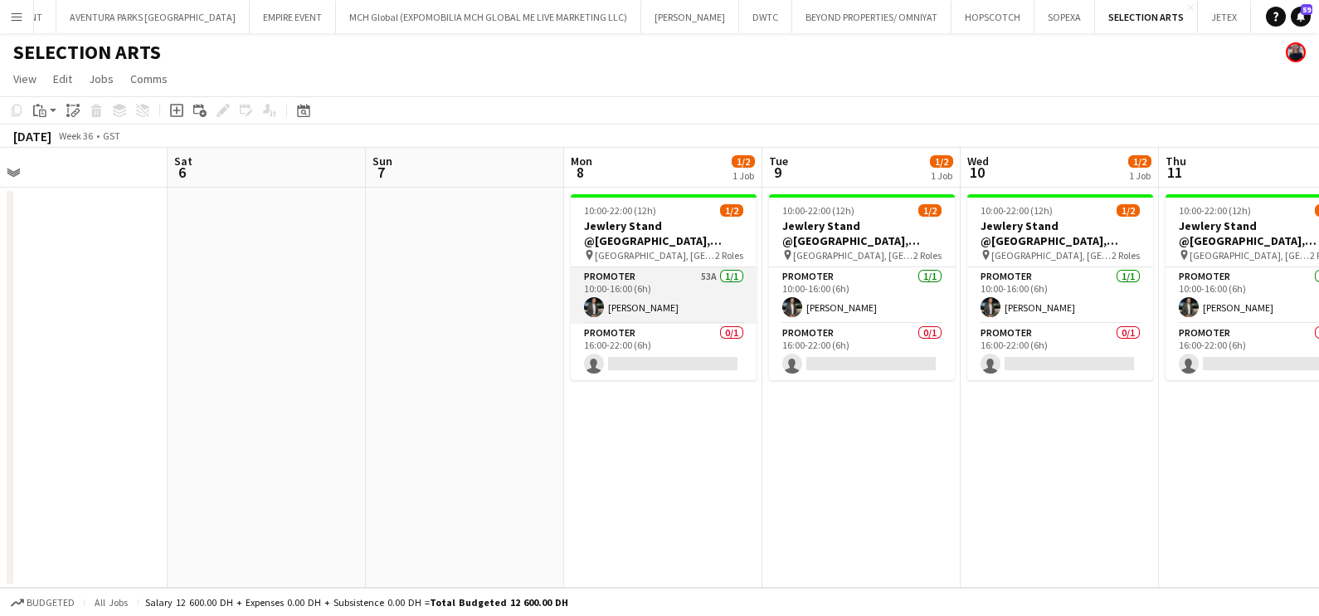
click at [718, 290] on app-card-role "Promoter 53A [DATE] 10:00-16:00 (6h) [PERSON_NAME]" at bounding box center [664, 295] width 186 height 56
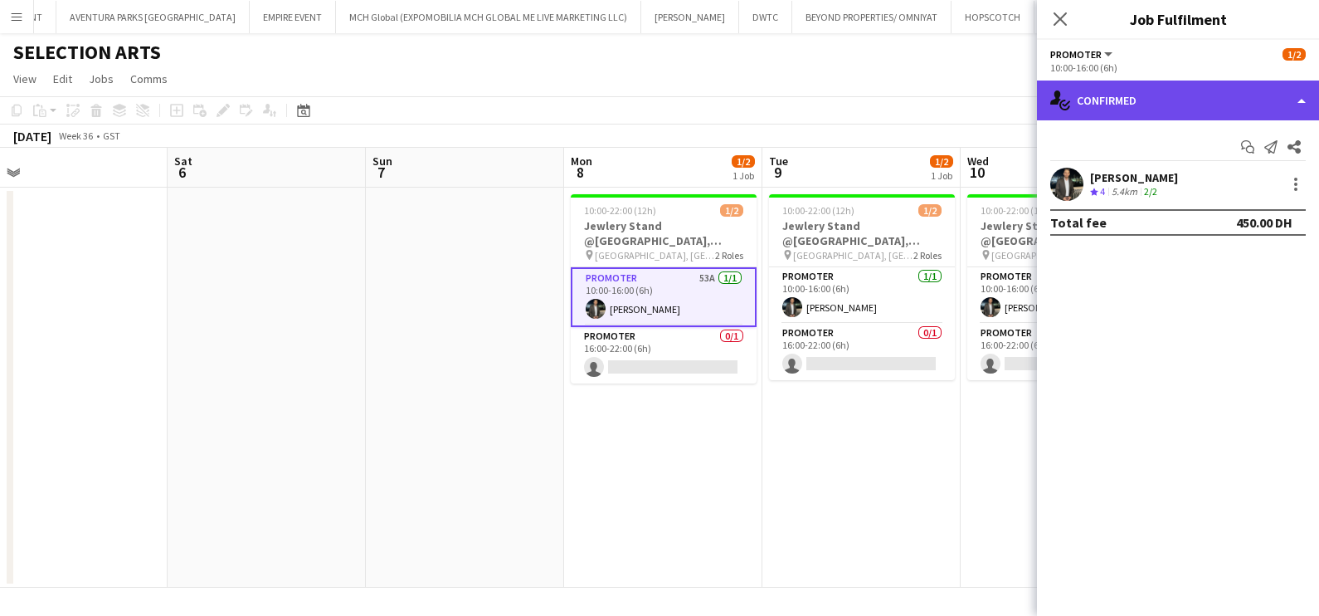
click at [1119, 95] on div "single-neutral-actions-check-2 Confirmed" at bounding box center [1178, 100] width 282 height 40
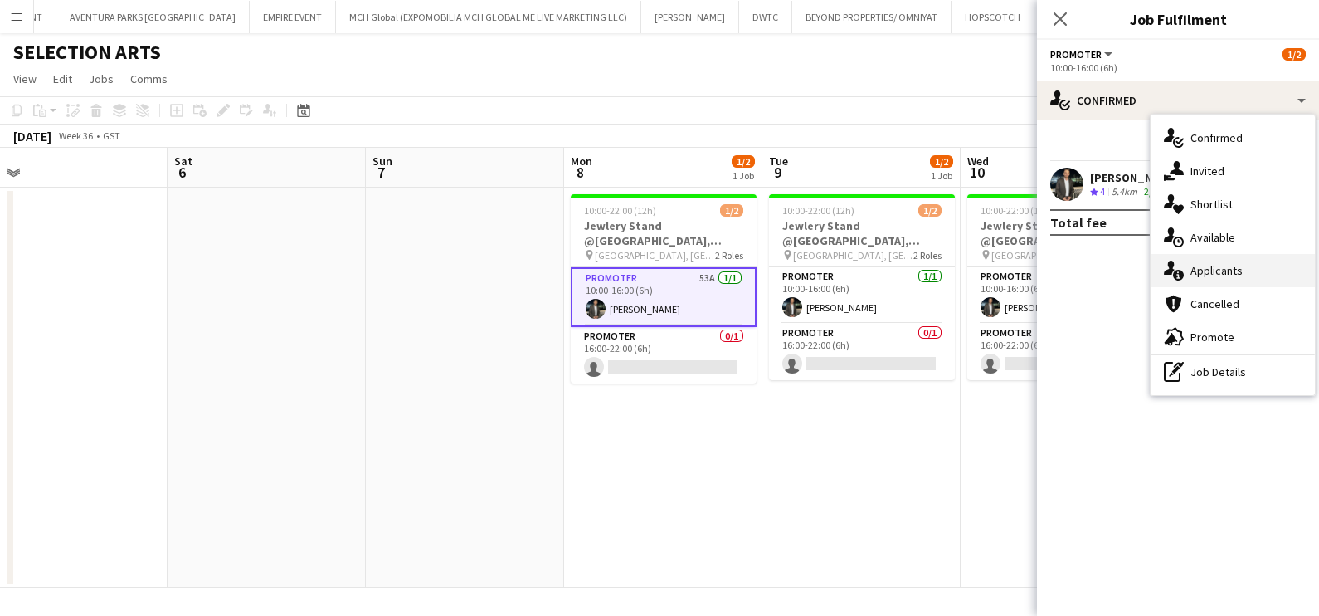
click at [1212, 254] on div "single-neutral-actions-information Applicants" at bounding box center [1233, 270] width 164 height 33
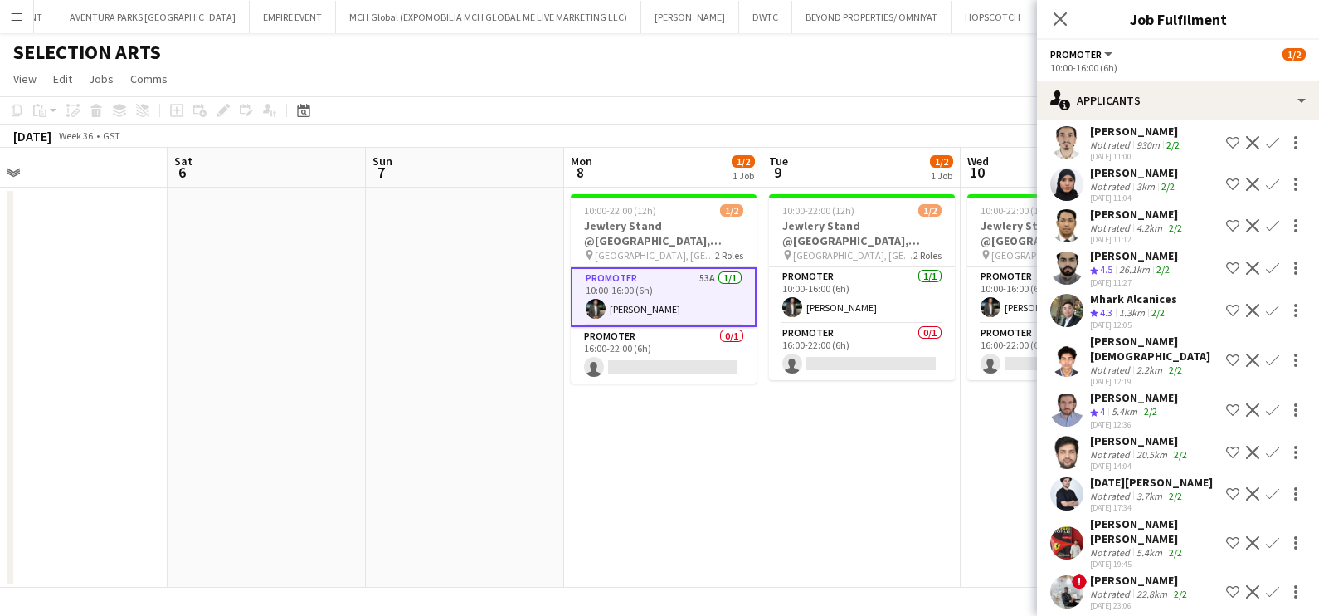
scroll to position [1846, 0]
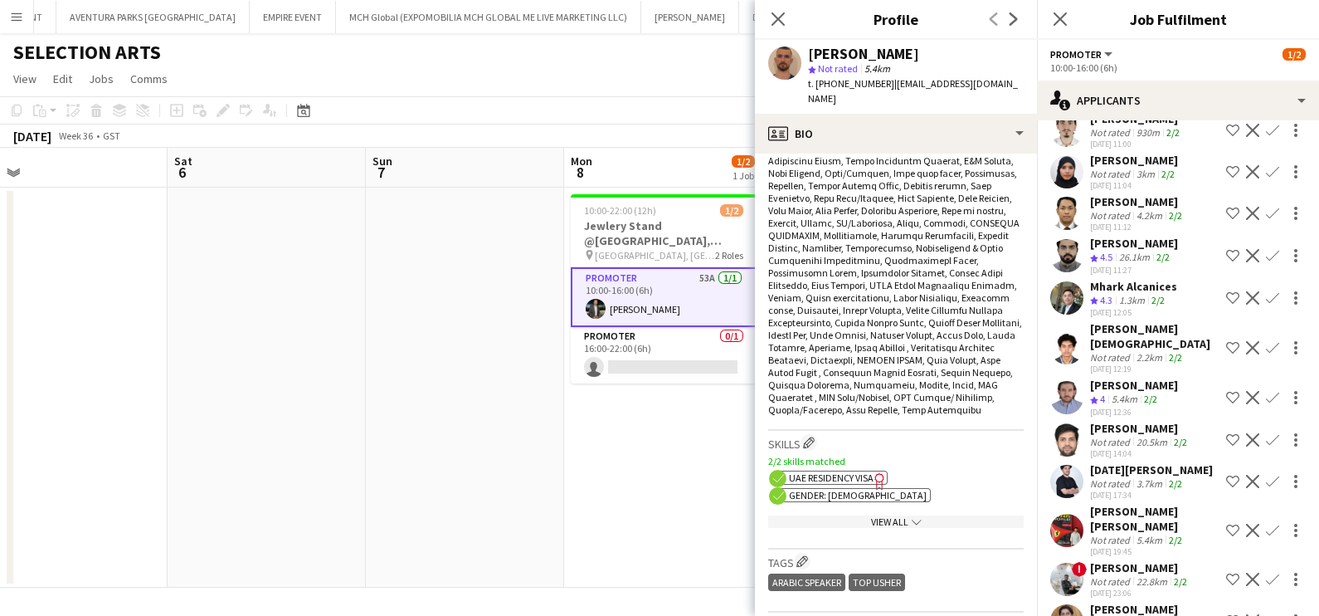
scroll to position [934, 0]
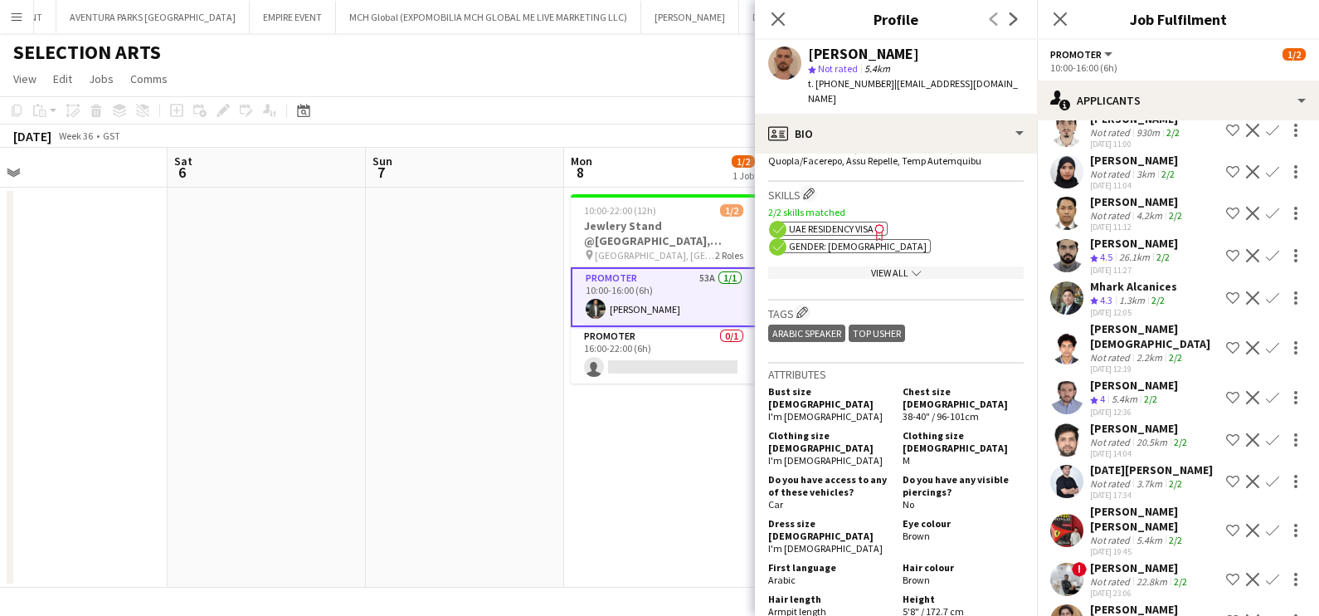
click at [1095, 602] on div "[PERSON_NAME]" at bounding box center [1137, 609] width 95 height 15
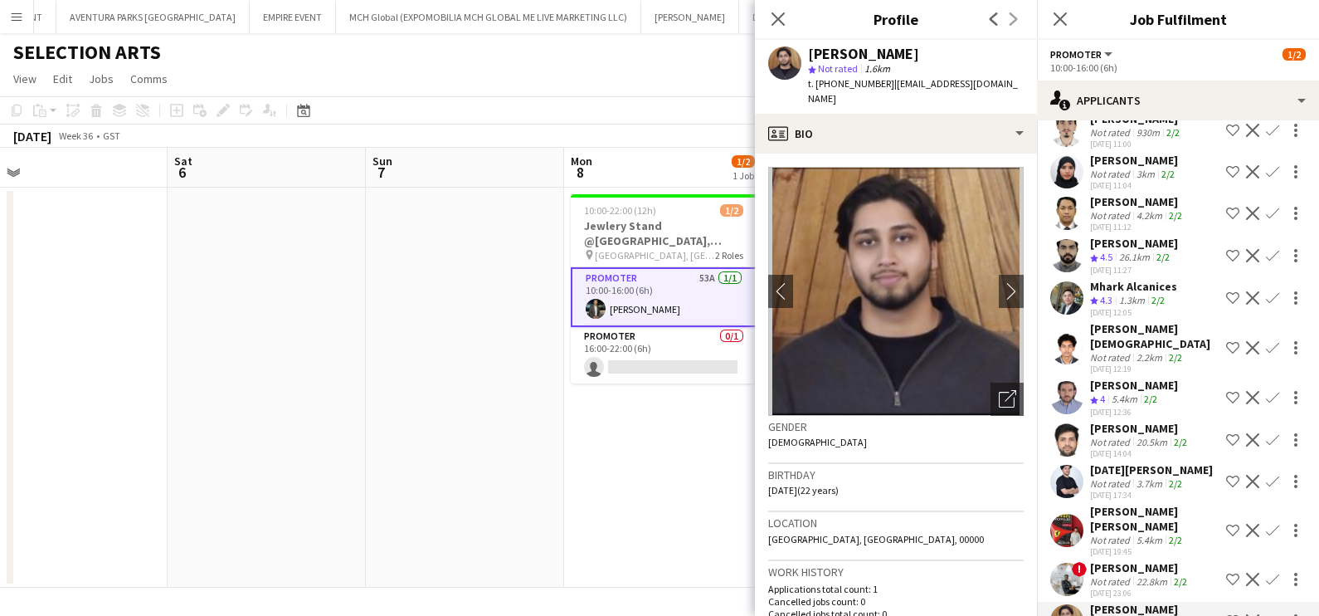
click at [1102, 560] on div "[PERSON_NAME]" at bounding box center [1140, 567] width 100 height 15
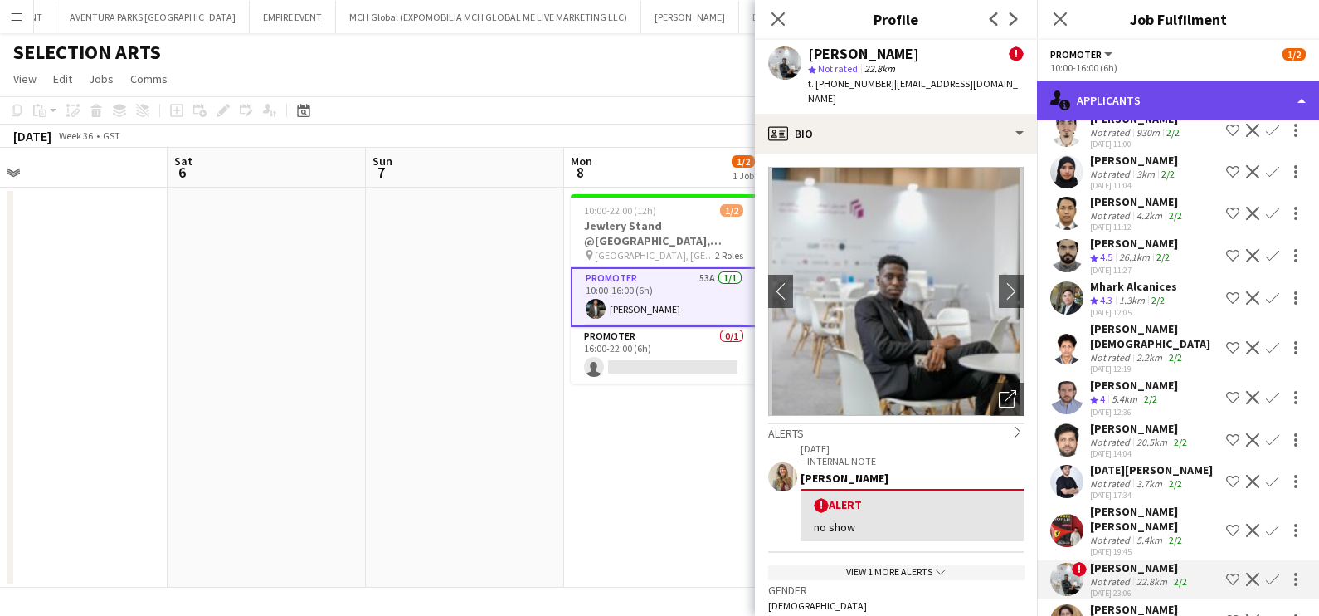
click at [1141, 86] on div "single-neutral-actions-information Applicants" at bounding box center [1178, 100] width 282 height 40
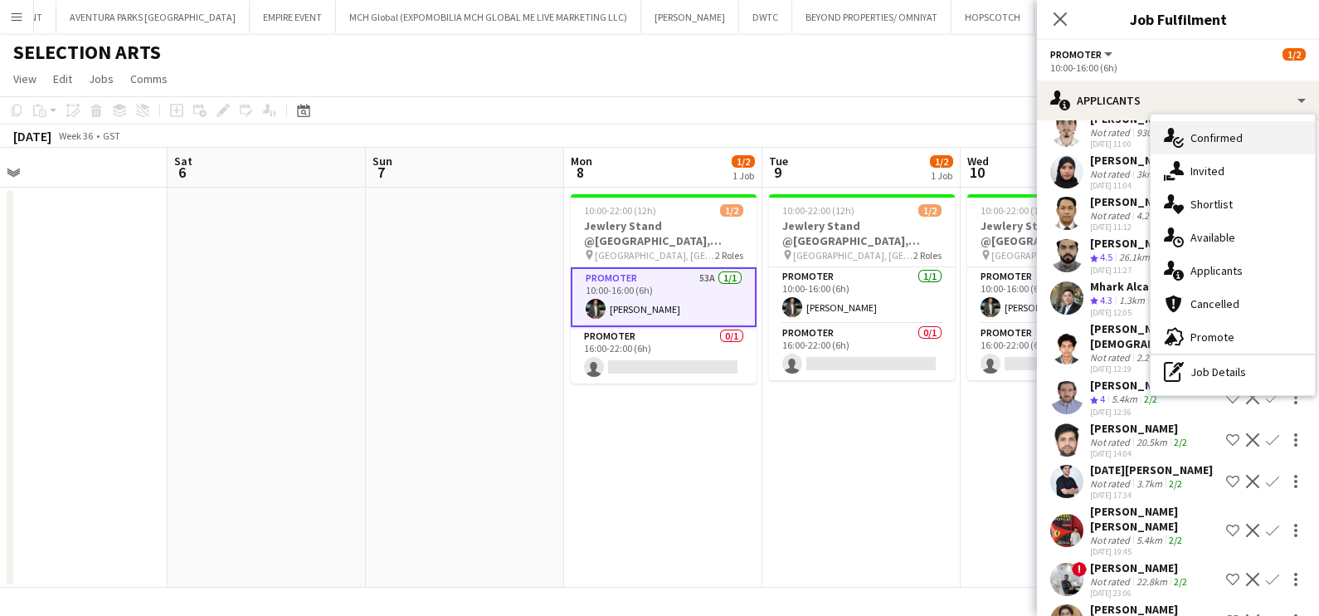
click at [1223, 138] on div "single-neutral-actions-check-2 Confirmed" at bounding box center [1233, 137] width 164 height 33
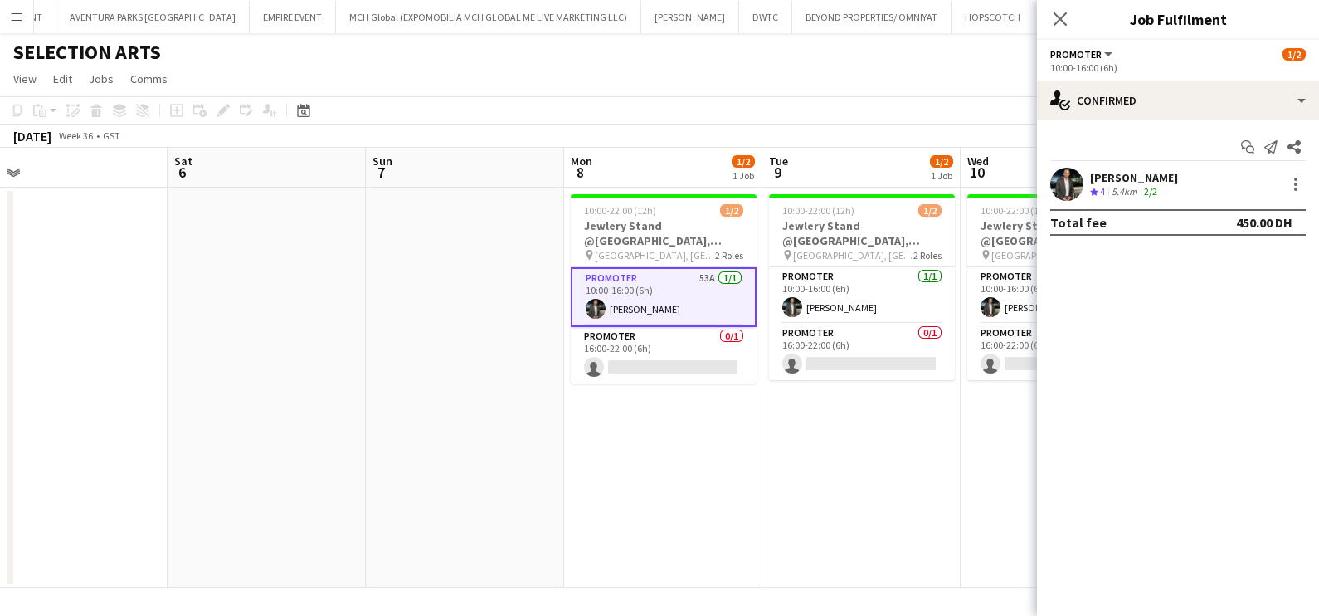
scroll to position [0, 0]
click at [1131, 180] on div "[PERSON_NAME]" at bounding box center [1134, 177] width 88 height 15
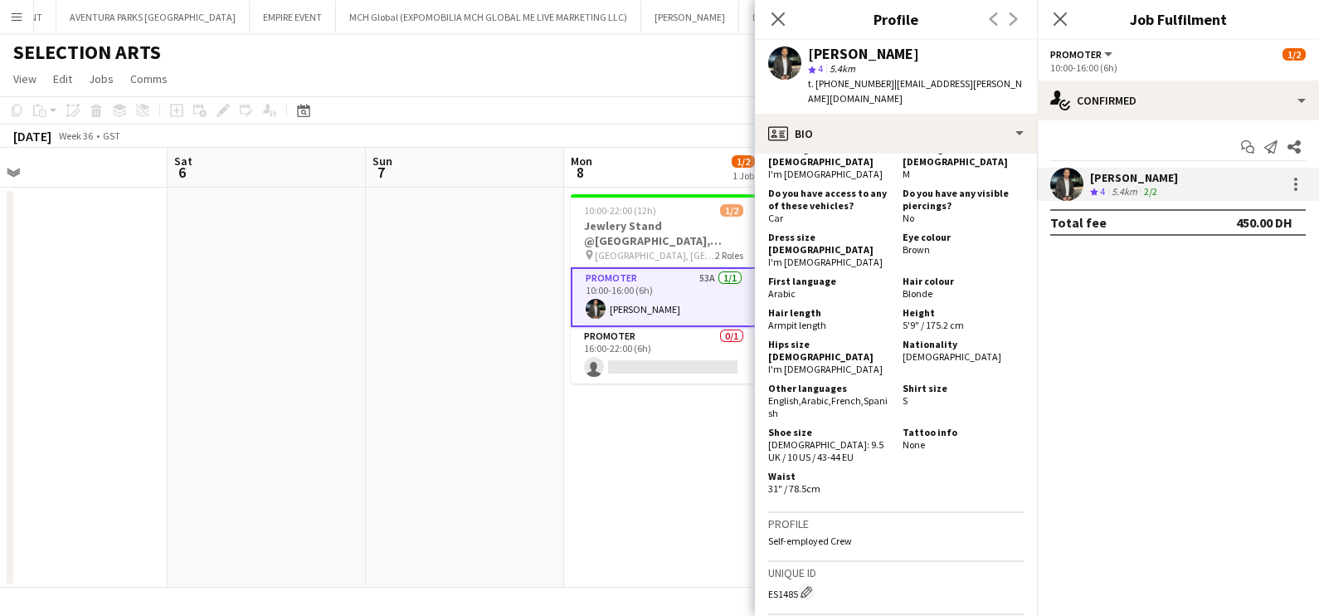
scroll to position [1037, 0]
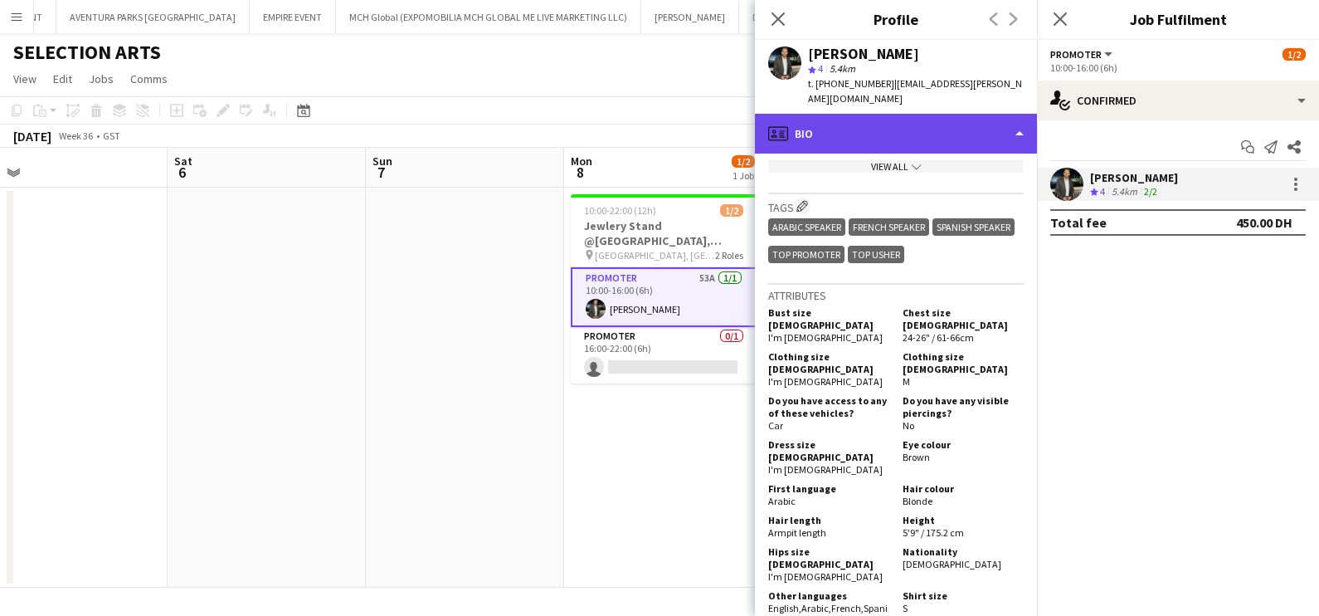
click at [869, 117] on div "profile Bio" at bounding box center [896, 134] width 282 height 40
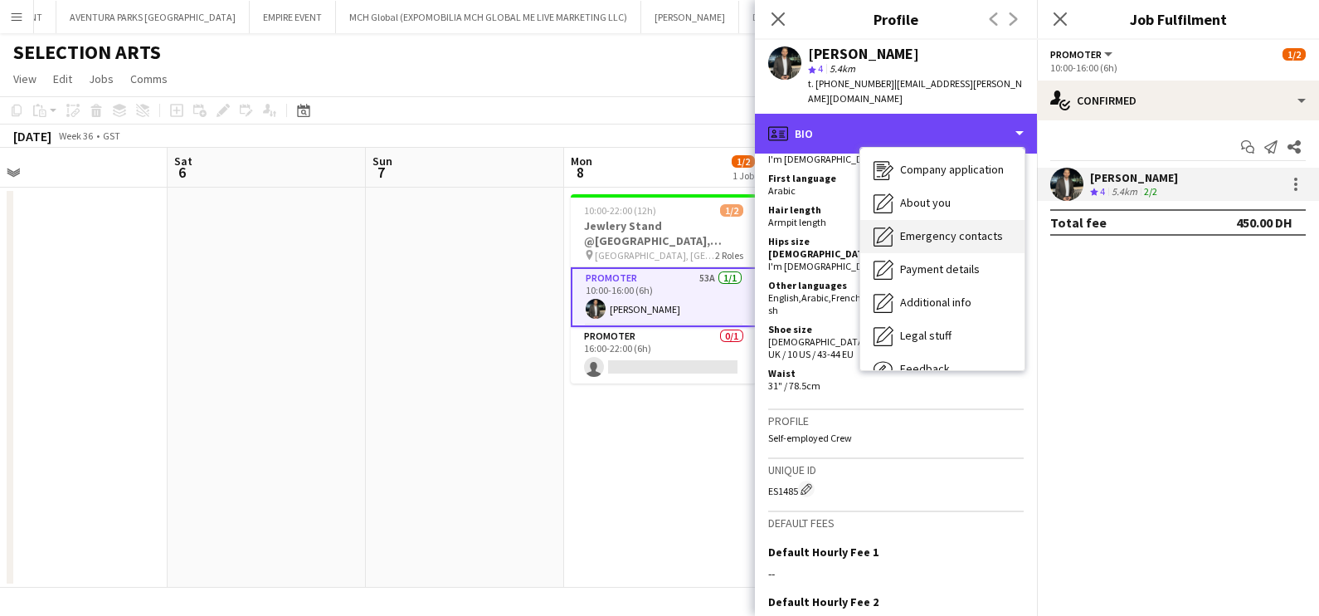
scroll to position [122, 0]
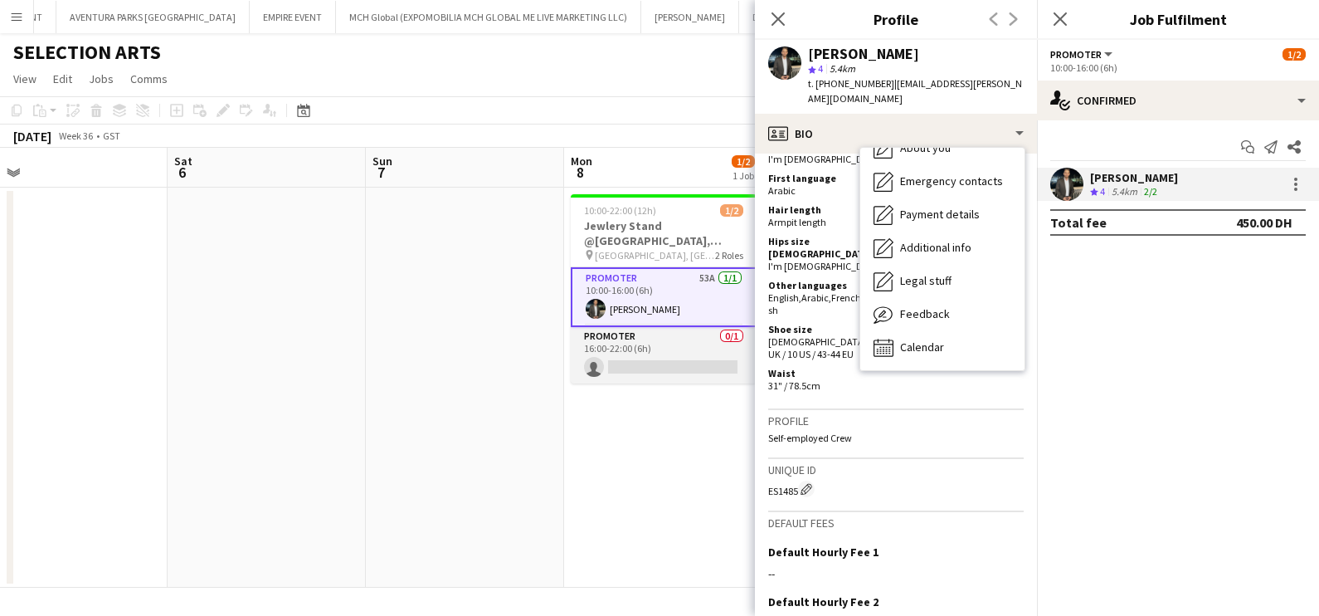
click at [586, 343] on app-card-role "Promoter 0/1 16:00-22:00 (6h) single-neutral-actions" at bounding box center [664, 355] width 186 height 56
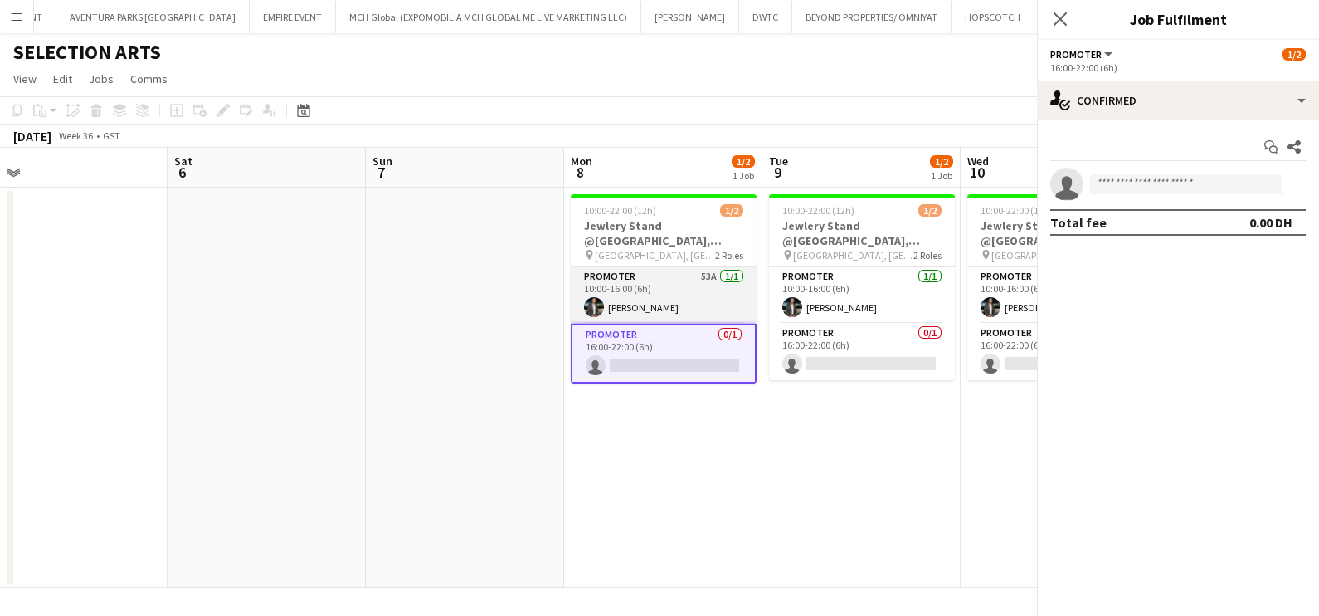
click at [627, 278] on app-card-role "Promoter 53A [DATE] 10:00-16:00 (6h) [PERSON_NAME]" at bounding box center [664, 295] width 186 height 56
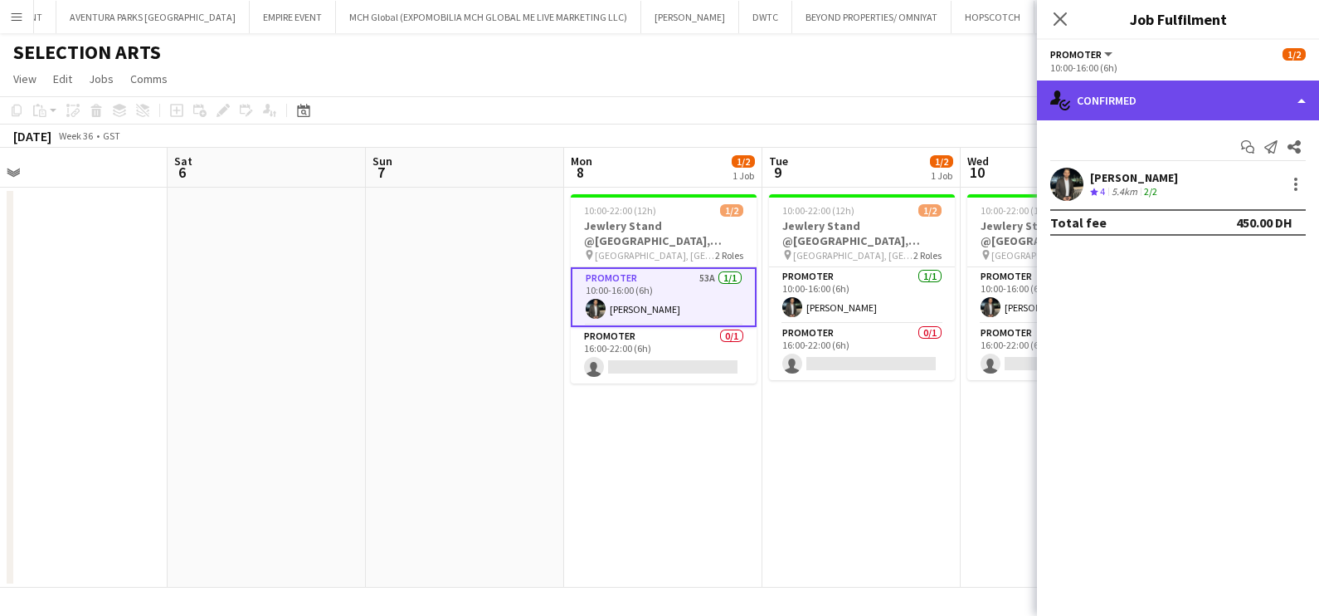
click at [1220, 88] on div "single-neutral-actions-check-2 Confirmed" at bounding box center [1178, 100] width 282 height 40
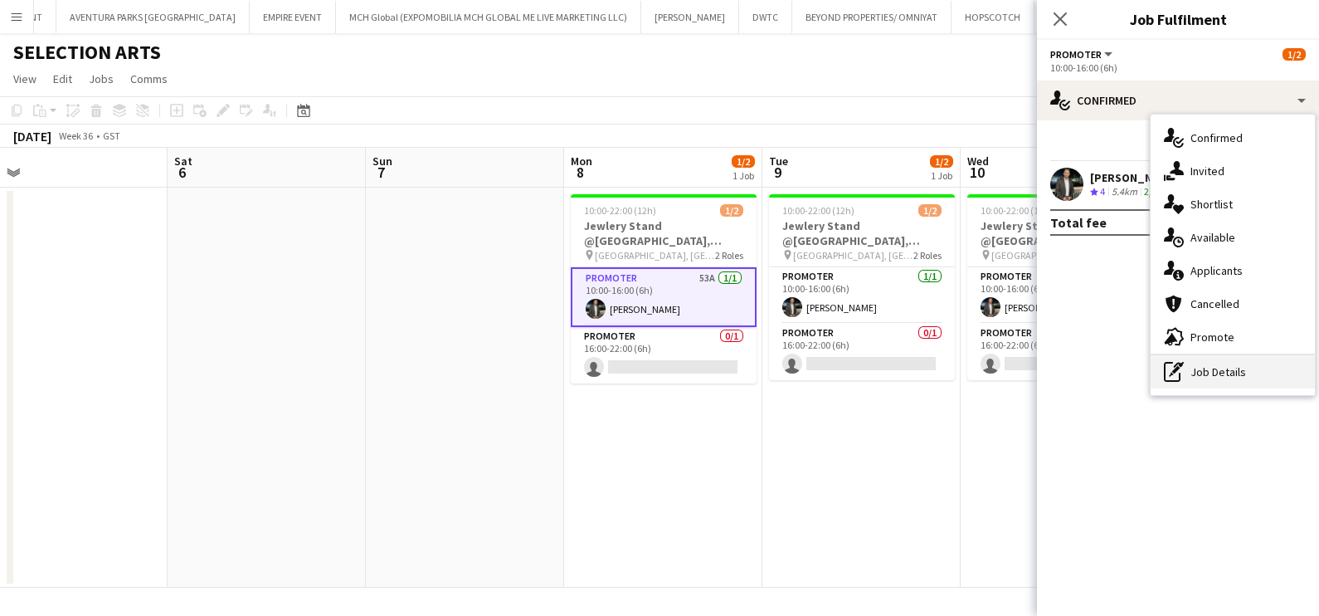
click at [1216, 380] on div "pen-write Job Details" at bounding box center [1233, 371] width 164 height 33
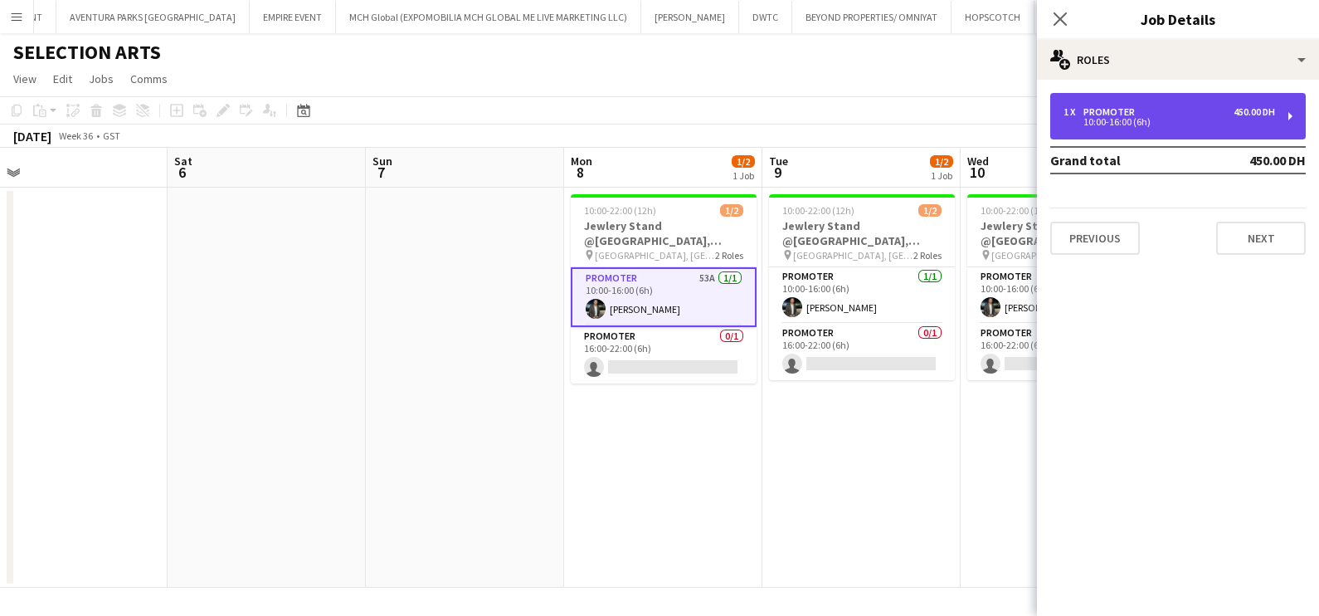
click at [1150, 115] on div "1 x Promoter 450.00 DH" at bounding box center [1170, 112] width 212 height 12
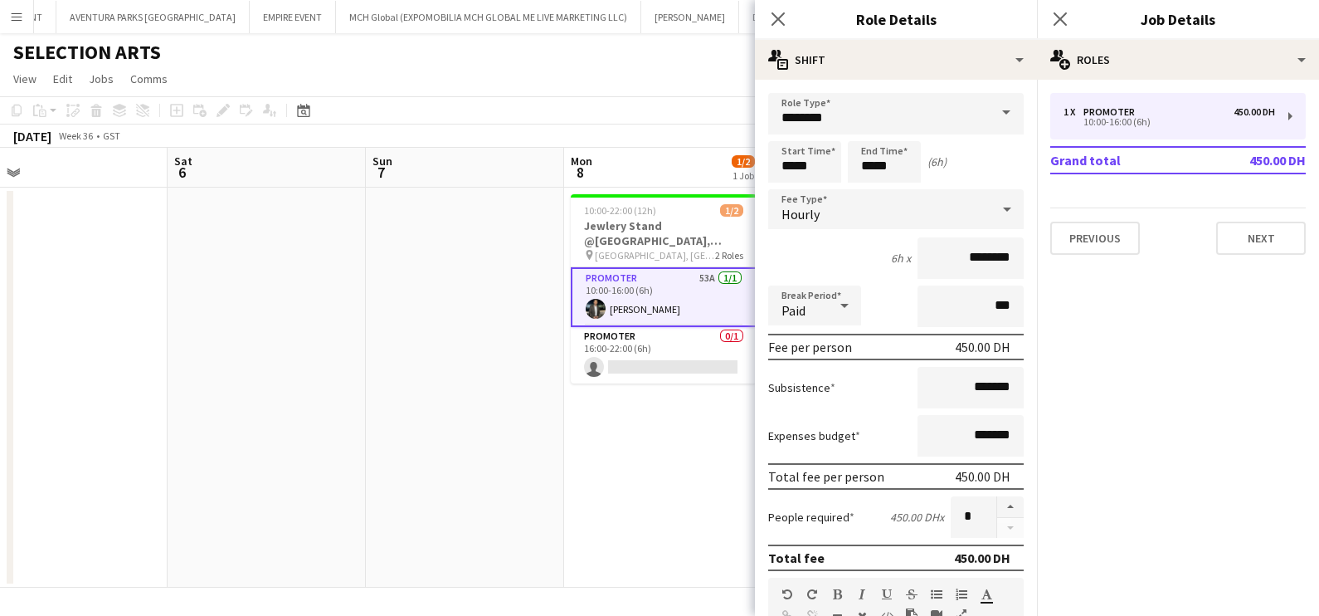
click at [503, 67] on app-page-menu "View Day view expanded Day view collapsed Month view Date picker Jump to [DATE]…" at bounding box center [659, 81] width 1319 height 32
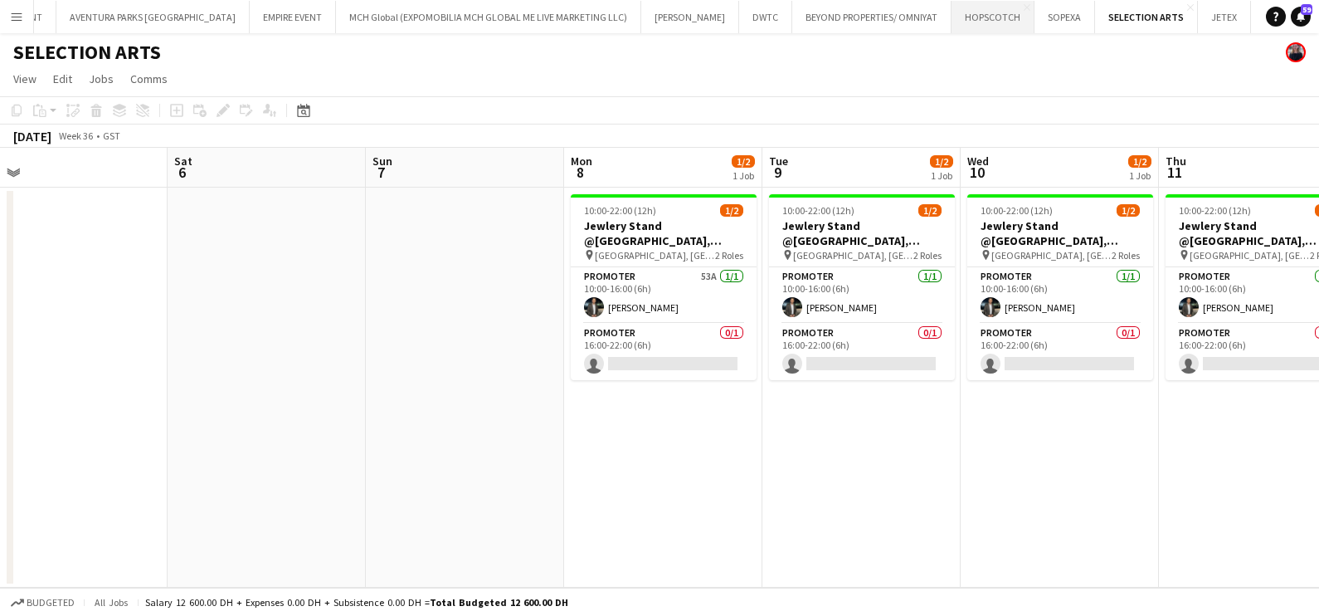
click at [952, 25] on button "HOPSCOTCH Close" at bounding box center [993, 17] width 83 height 32
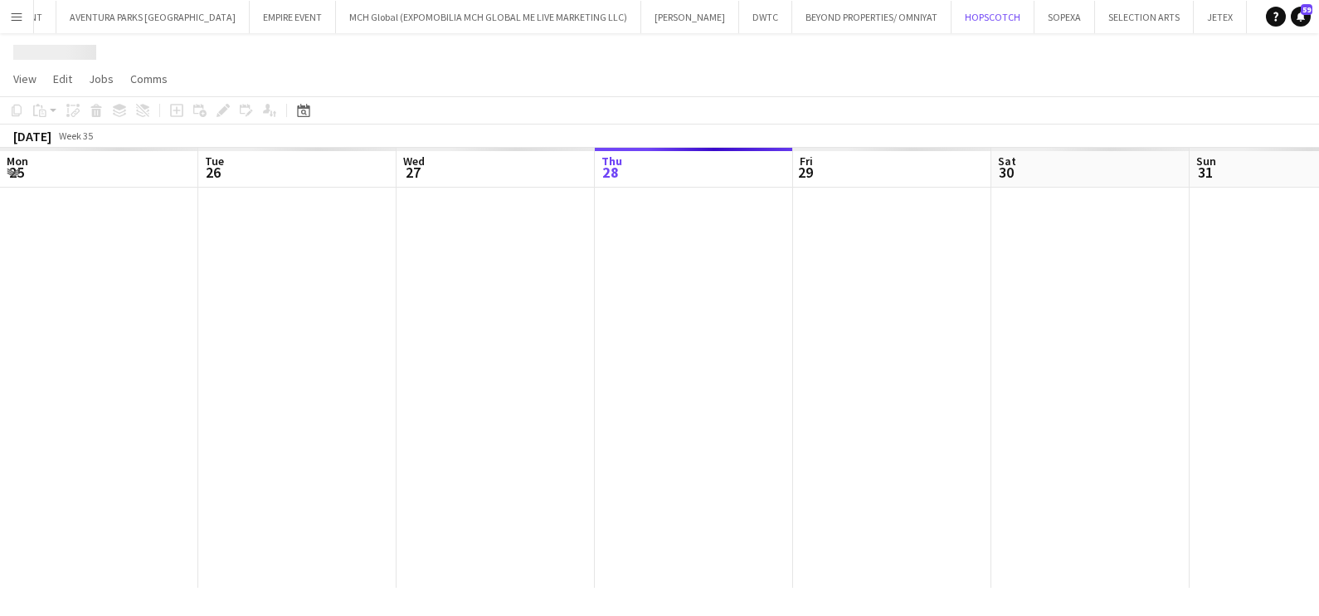
scroll to position [0, 397]
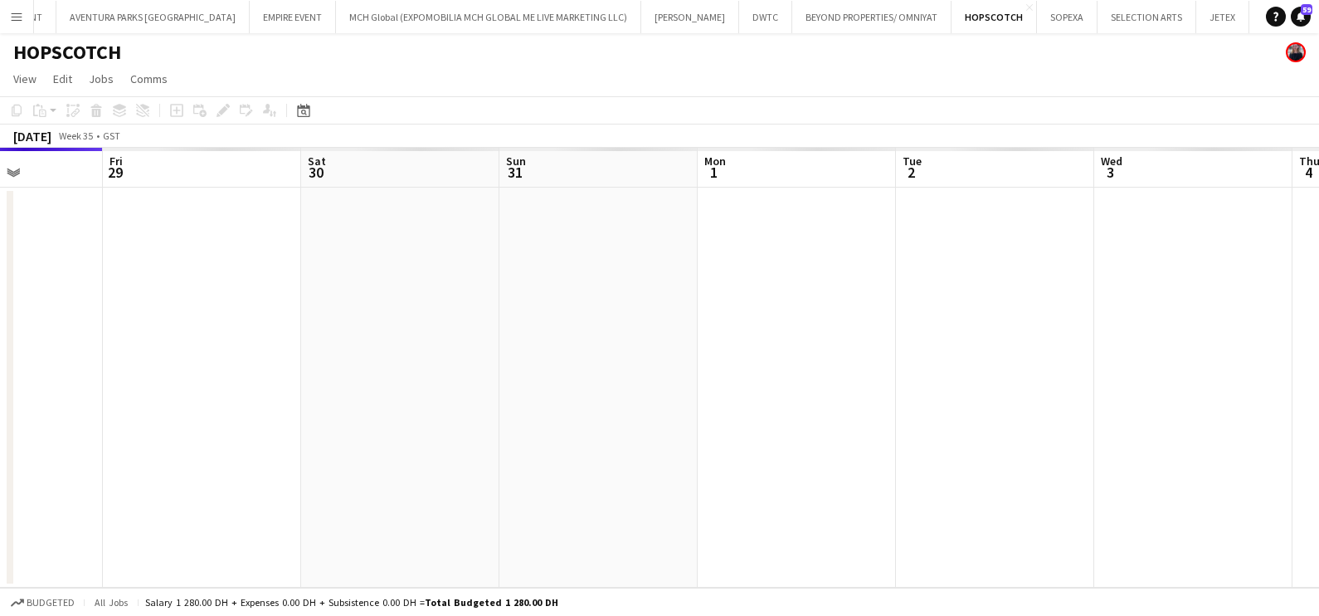
drag, startPoint x: 910, startPoint y: 427, endPoint x: 407, endPoint y: 456, distance: 502.9
click at [0, 451] on html "Menu Boards Boards Boards All jobs Status Workforce Workforce My Workforce Recr…" at bounding box center [659, 308] width 1319 height 616
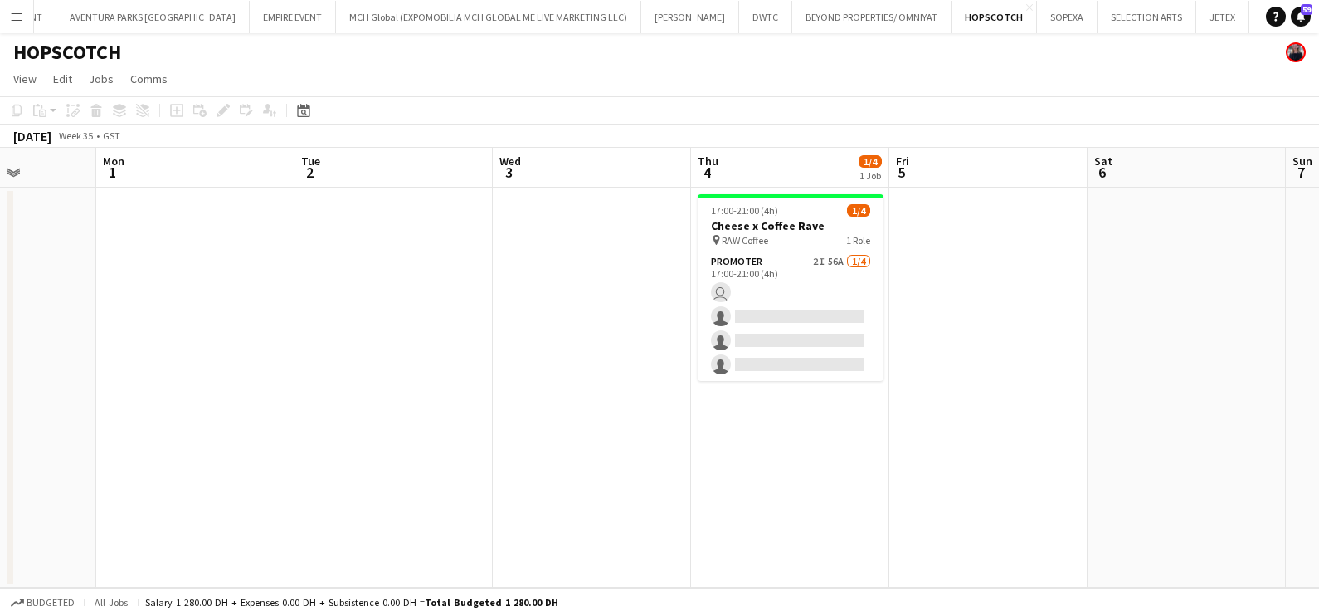
drag, startPoint x: 905, startPoint y: 422, endPoint x: 894, endPoint y: 423, distance: 11.7
click at [900, 422] on app-calendar-viewport "Fri 29 Sat 30 Sun 31 Mon 1 Tue 2 Wed 3 Thu 4 1/4 1 Job Fri 5 Sat 6 Sun 7 Mon 8 …" at bounding box center [659, 368] width 1319 height 440
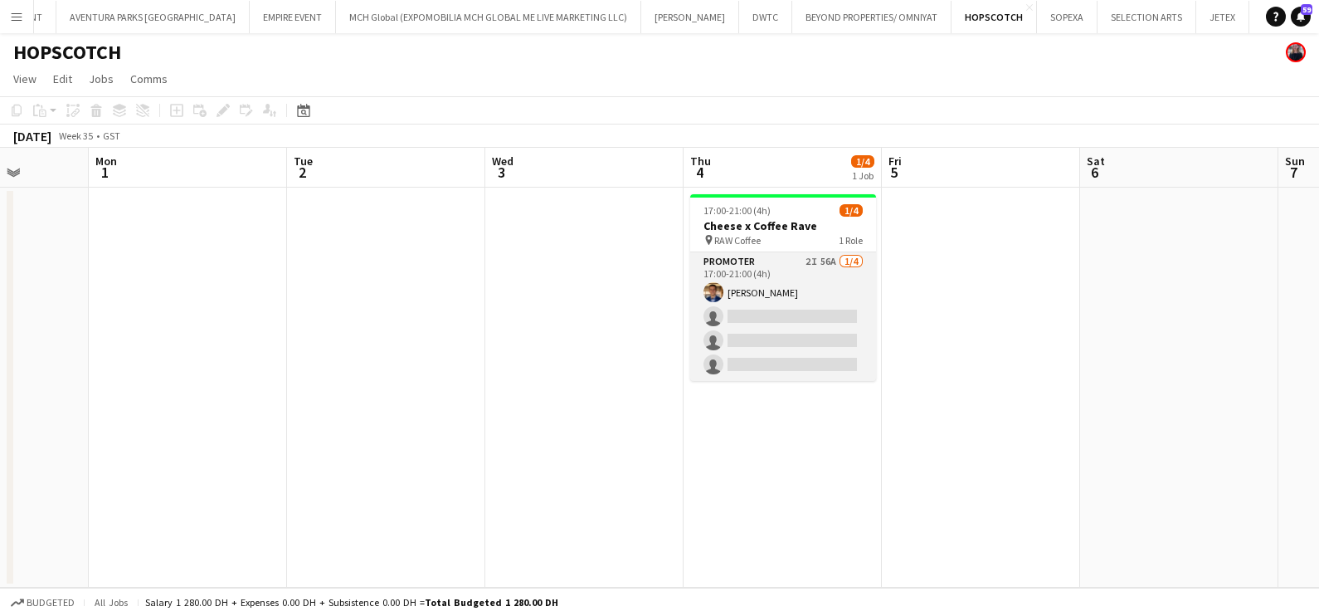
click at [776, 283] on app-card-role "Promoter 2I 56A [DATE] 17:00-21:00 (4h) [PERSON_NAME] single-neutral-actions si…" at bounding box center [783, 316] width 186 height 129
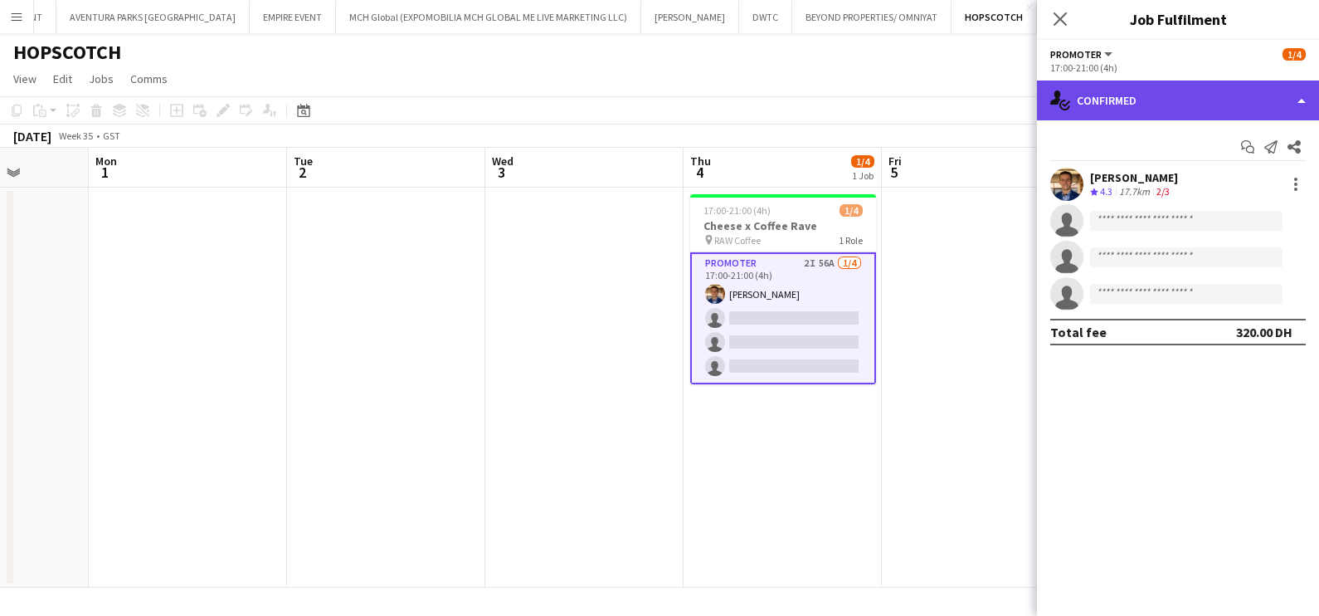
click at [1118, 92] on div "single-neutral-actions-check-2 Confirmed" at bounding box center [1178, 100] width 282 height 40
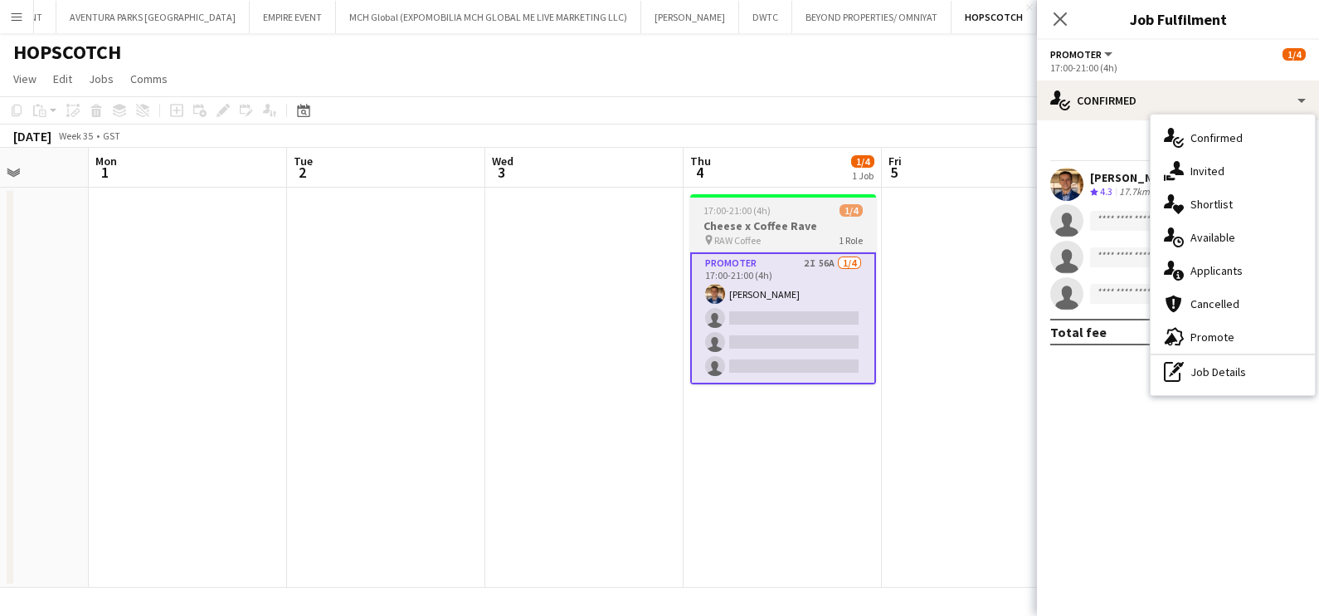
click at [813, 199] on app-job-card "17:00-21:00 (4h) 1/4 Cheese x Coffee Rave pin RAW Coffee 1 Role Promoter 2I 56A…" at bounding box center [783, 289] width 186 height 190
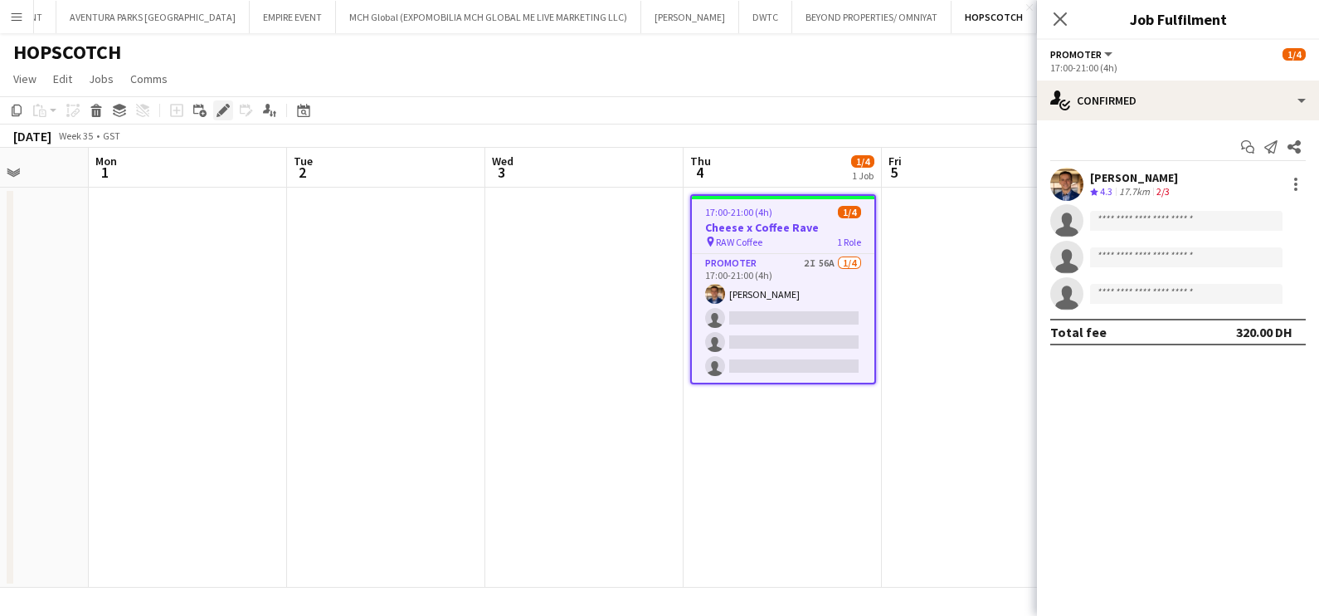
click at [220, 109] on icon "Edit" at bounding box center [223, 110] width 13 height 13
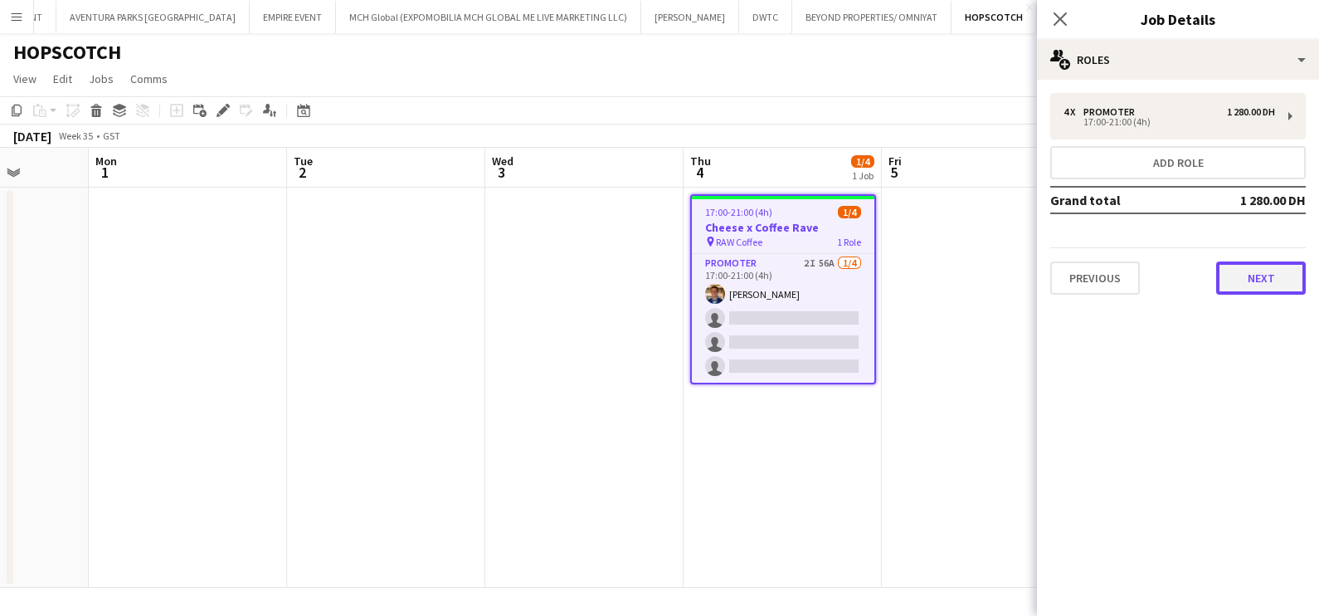
click at [1254, 285] on button "Next" at bounding box center [1262, 277] width 90 height 33
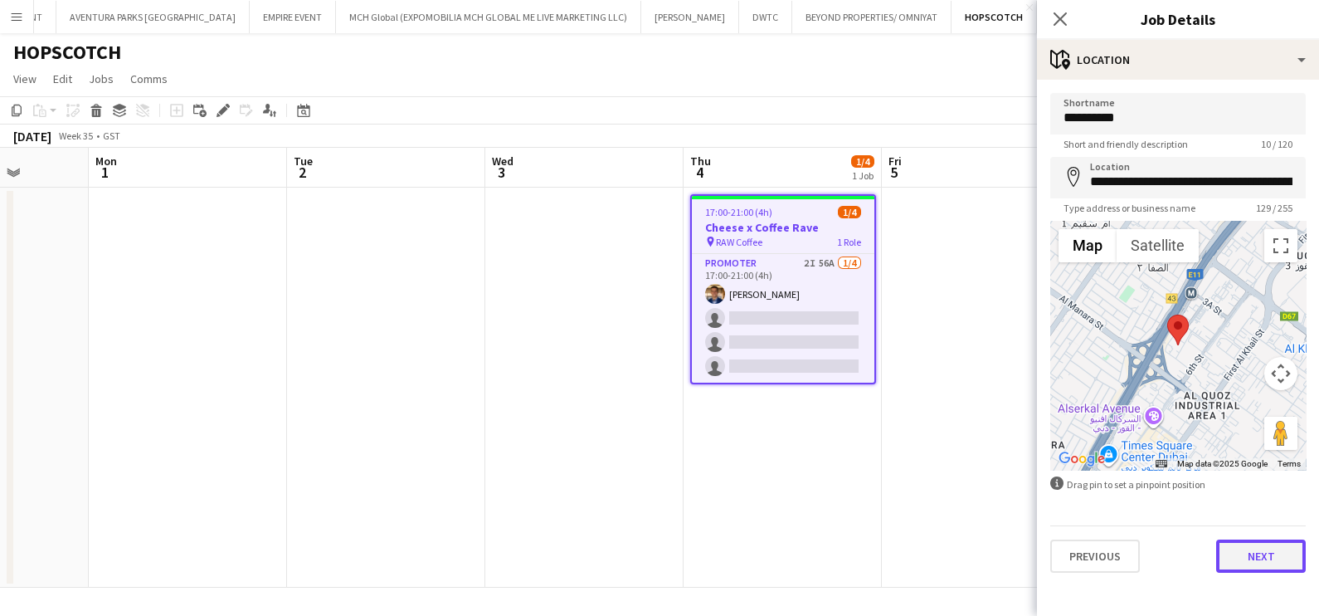
click at [1247, 549] on button "Next" at bounding box center [1262, 555] width 90 height 33
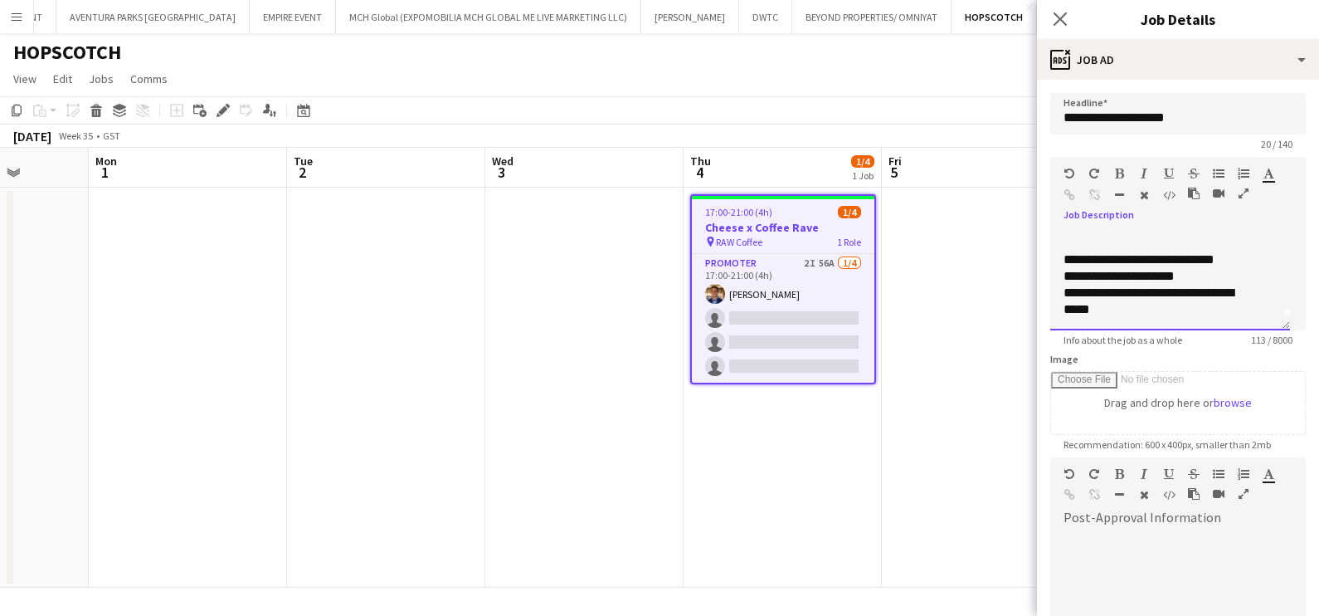
scroll to position [0, 0]
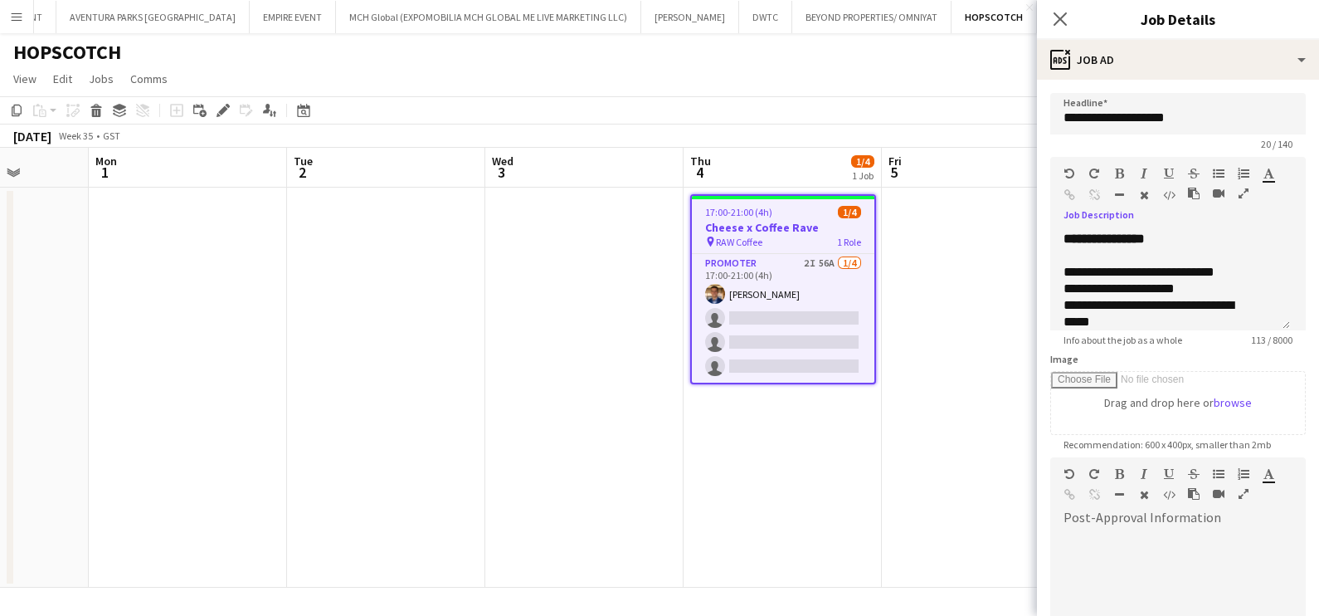
click at [510, 259] on app-date-cell at bounding box center [584, 388] width 198 height 400
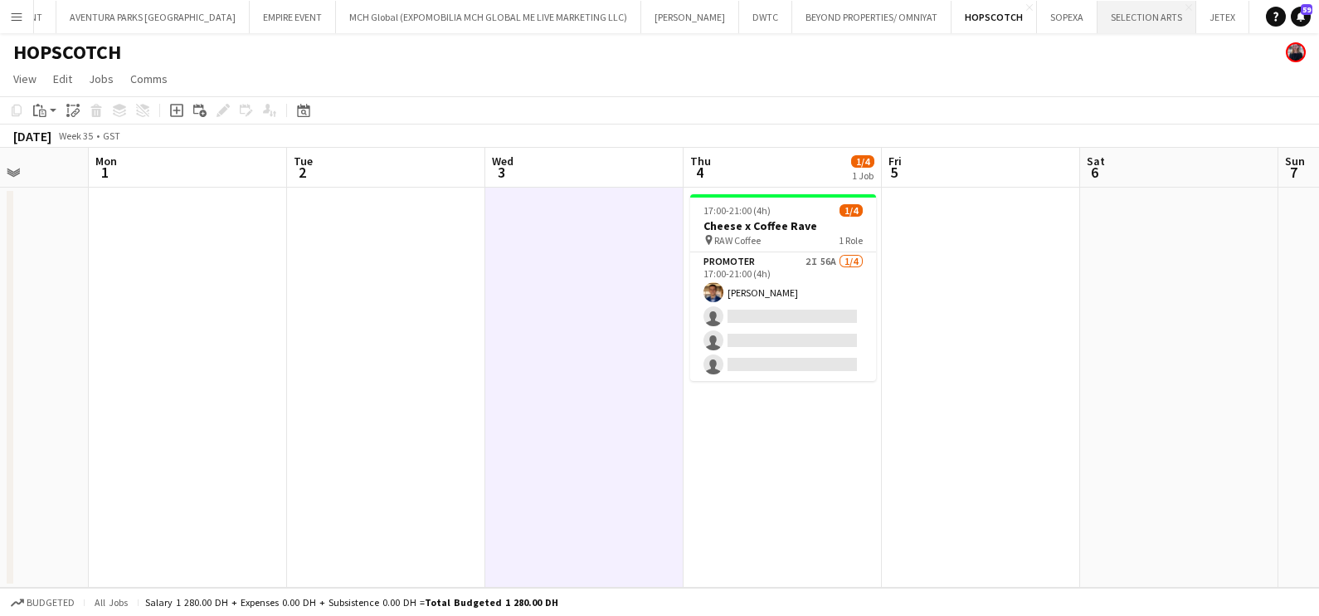
click at [1098, 16] on button "SELECTION ARTS Close" at bounding box center [1147, 17] width 99 height 32
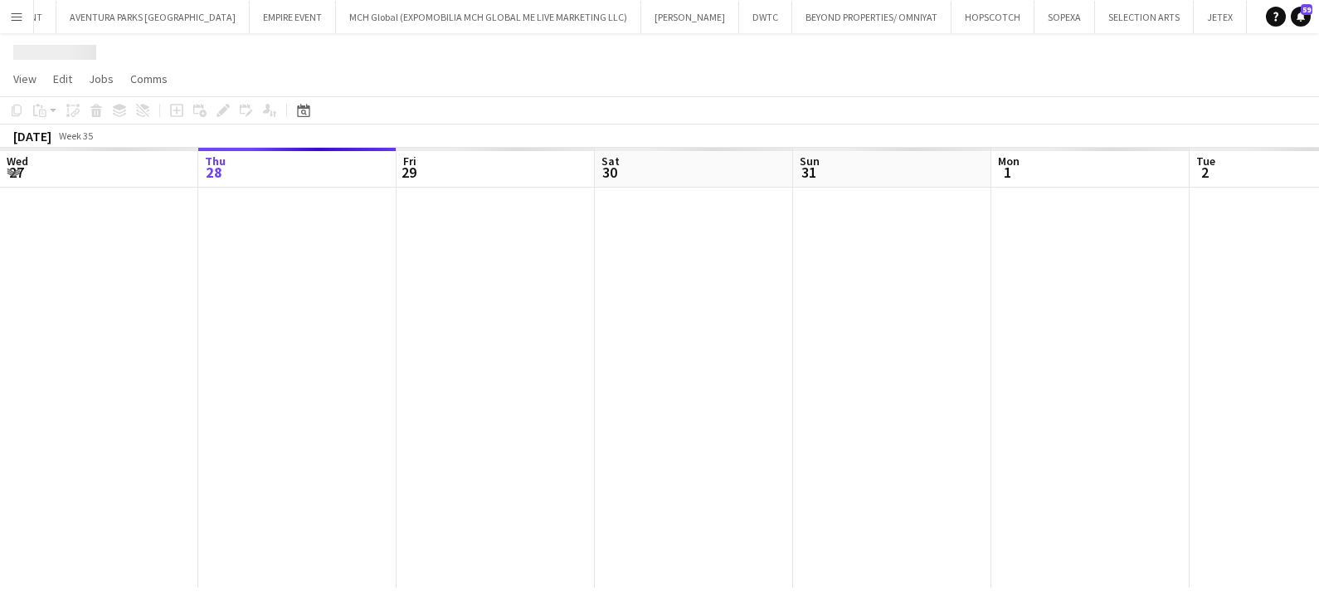
drag, startPoint x: 437, startPoint y: 294, endPoint x: 261, endPoint y: 294, distance: 176.8
click at [261, 294] on app-calendar-viewport "Mon 25 Tue 26 Wed 27 Thu 28 Fri 29 Sat 30 Sun 31 Mon 1 Tue 2 Wed 3 Thu 4 Fri 5" at bounding box center [659, 368] width 1319 height 440
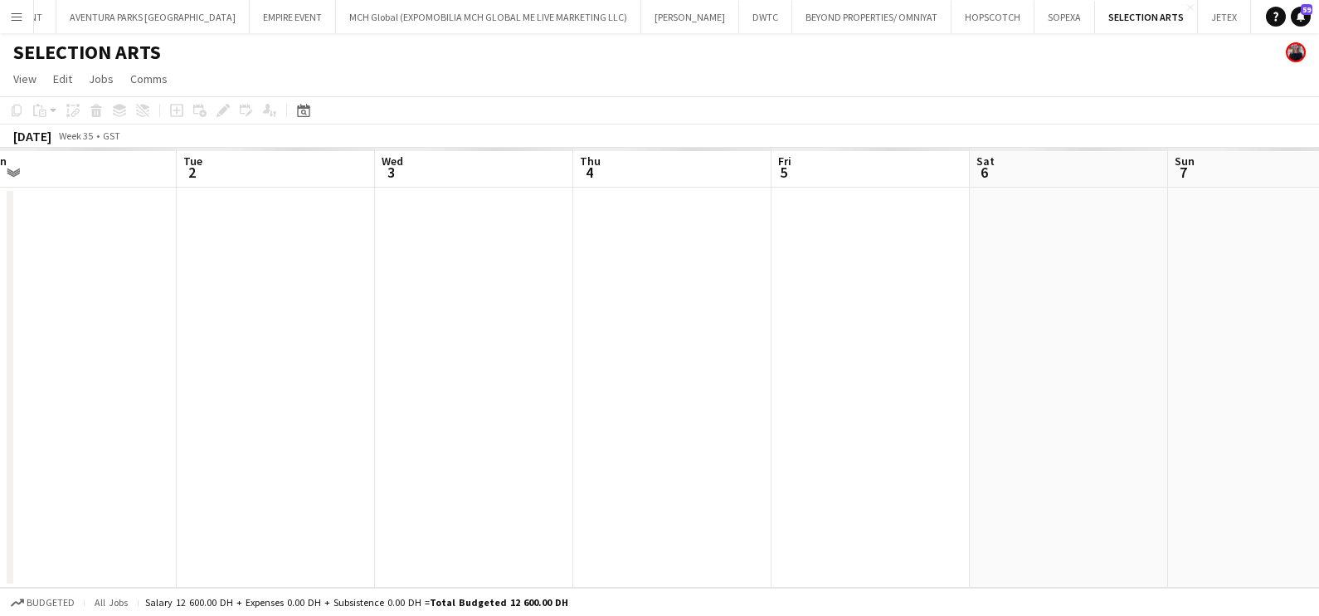
drag, startPoint x: 680, startPoint y: 303, endPoint x: 455, endPoint y: 304, distance: 224.9
click at [448, 303] on app-calendar-viewport "Sat 30 Sun 31 Mon 1 Tue 2 Wed 3 Thu 4 Fri 5 Sat 6 Sun 7 Mon 8 Tue 9 Wed 10" at bounding box center [659, 368] width 1319 height 440
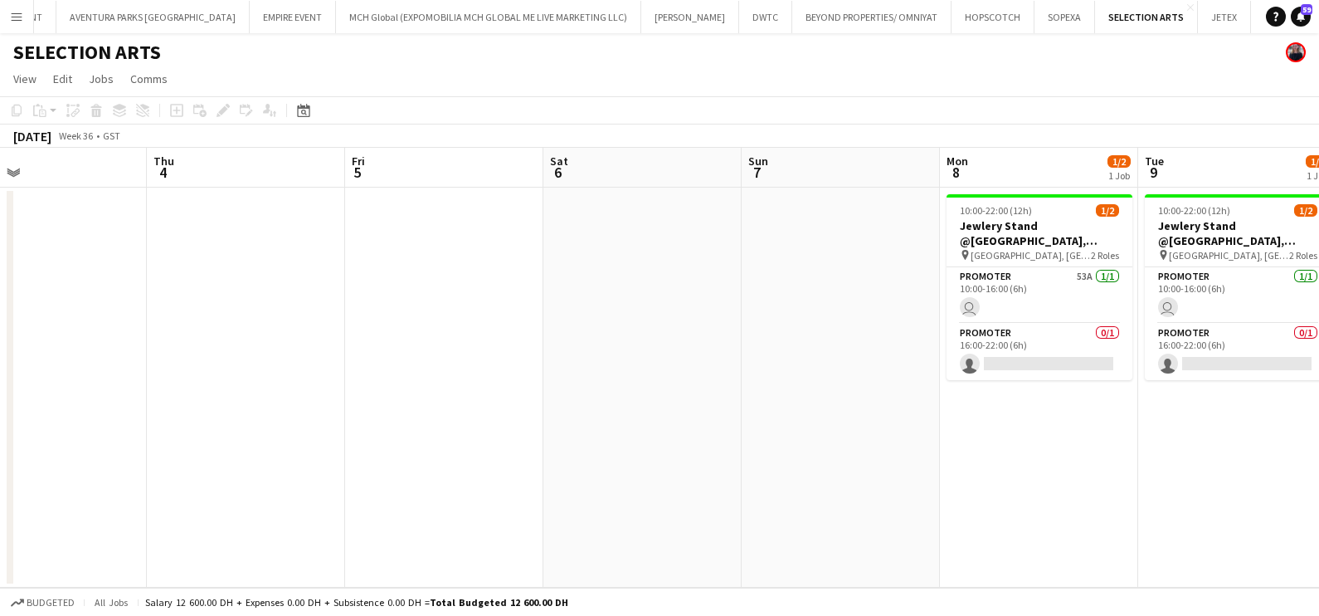
drag, startPoint x: 668, startPoint y: 307, endPoint x: 247, endPoint y: 308, distance: 420.7
click at [276, 308] on app-calendar-viewport "Mon 1 Tue 2 Wed 3 Thu 4 Fri 5 Sat 6 Sun 7 Mon 8 1/2 1 Job Tue 9 1/2 1 Job Wed 1…" at bounding box center [659, 368] width 1319 height 440
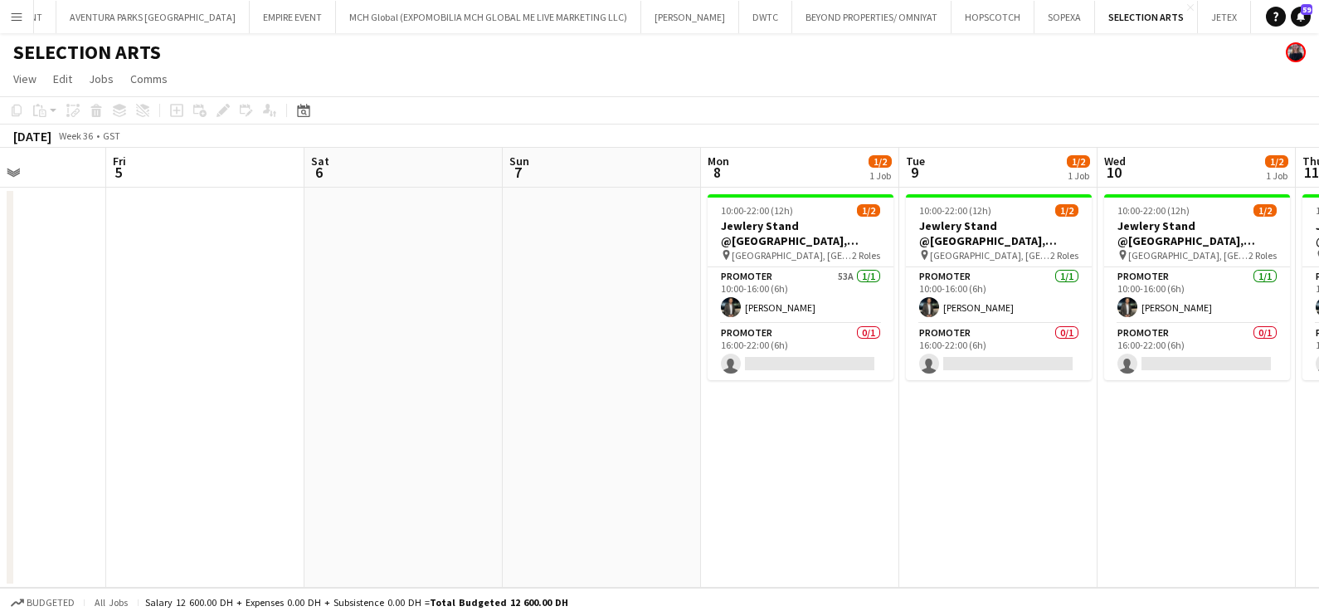
click at [317, 344] on app-calendar-viewport "Mon 1 Tue 2 Wed 3 Thu 4 Fri 5 Sat 6 Sun 7 Mon 8 1/2 1 Job Tue 9 1/2 1 Job Wed 1…" at bounding box center [659, 368] width 1319 height 440
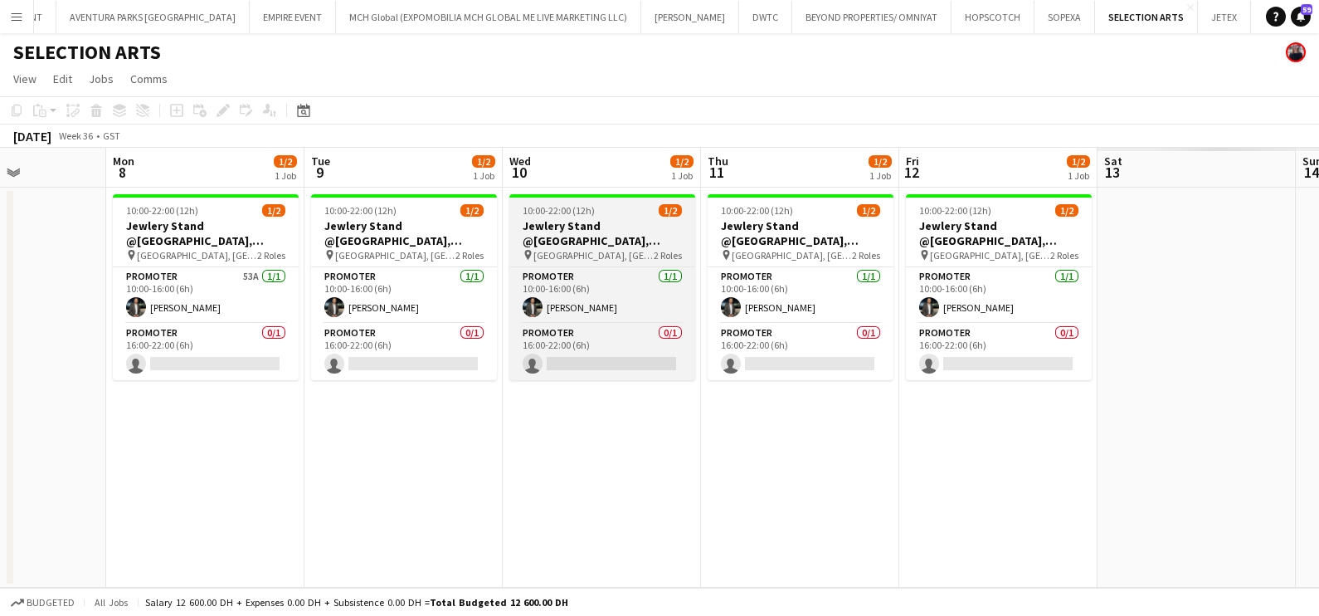
scroll to position [0, 427]
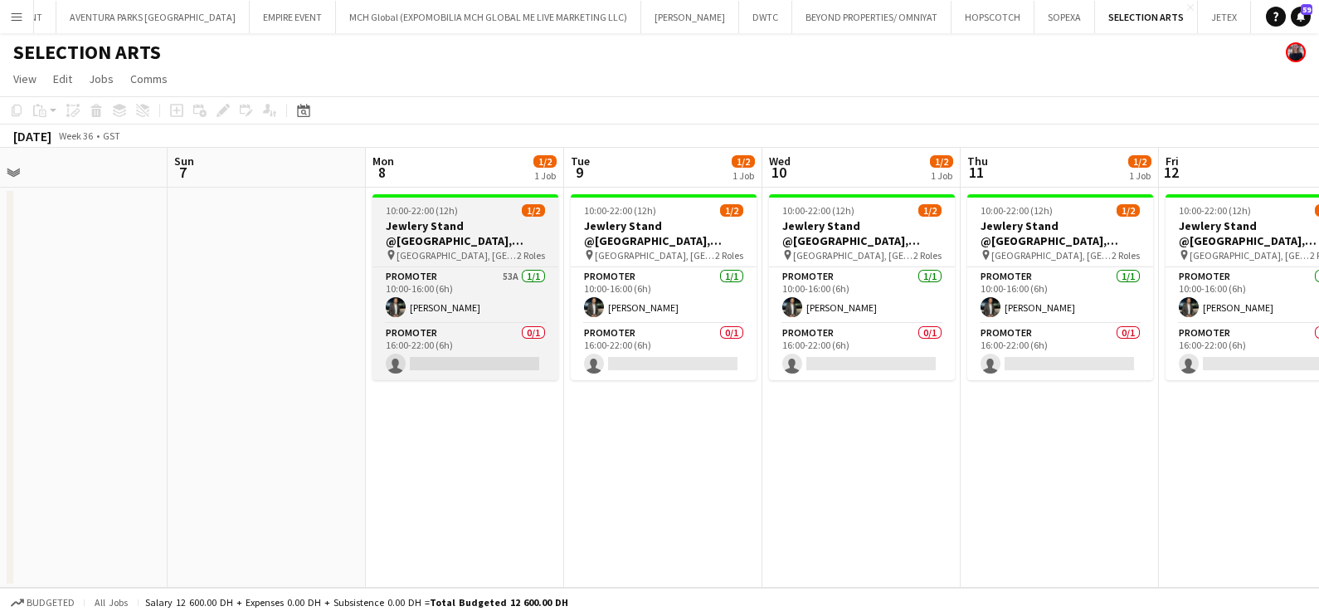
click at [456, 225] on h3 "Jewlery Stand @[GEOGRAPHIC_DATA], [GEOGRAPHIC_DATA]" at bounding box center [466, 233] width 186 height 30
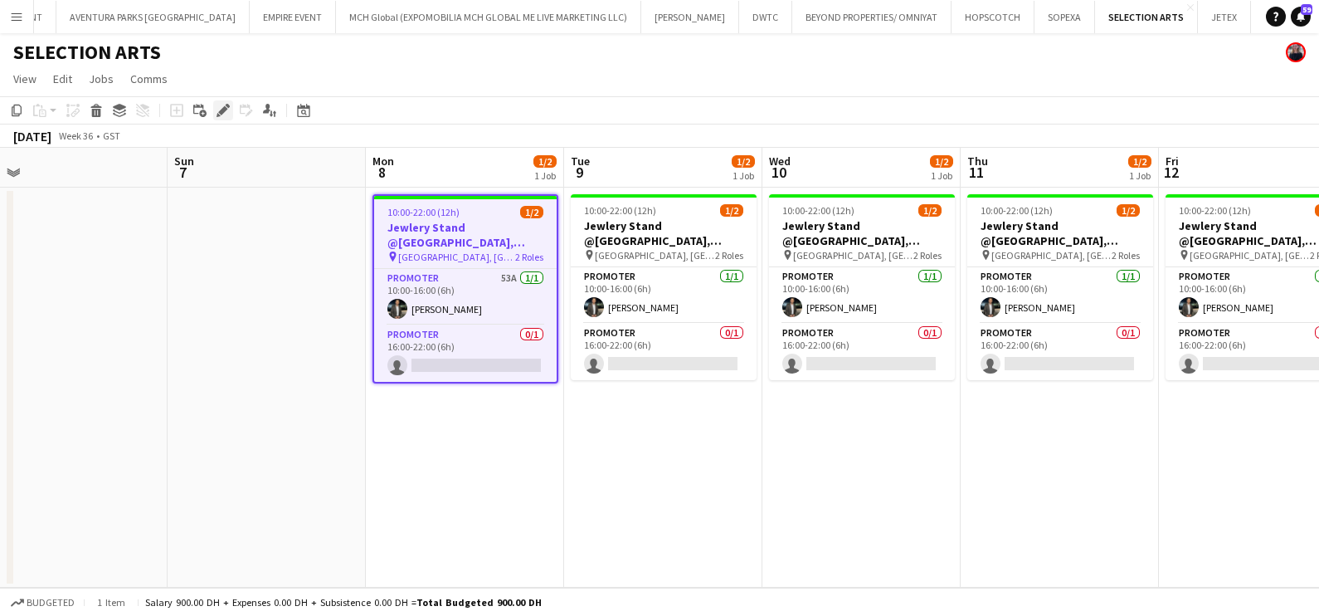
click at [217, 111] on icon "Edit" at bounding box center [223, 110] width 13 height 13
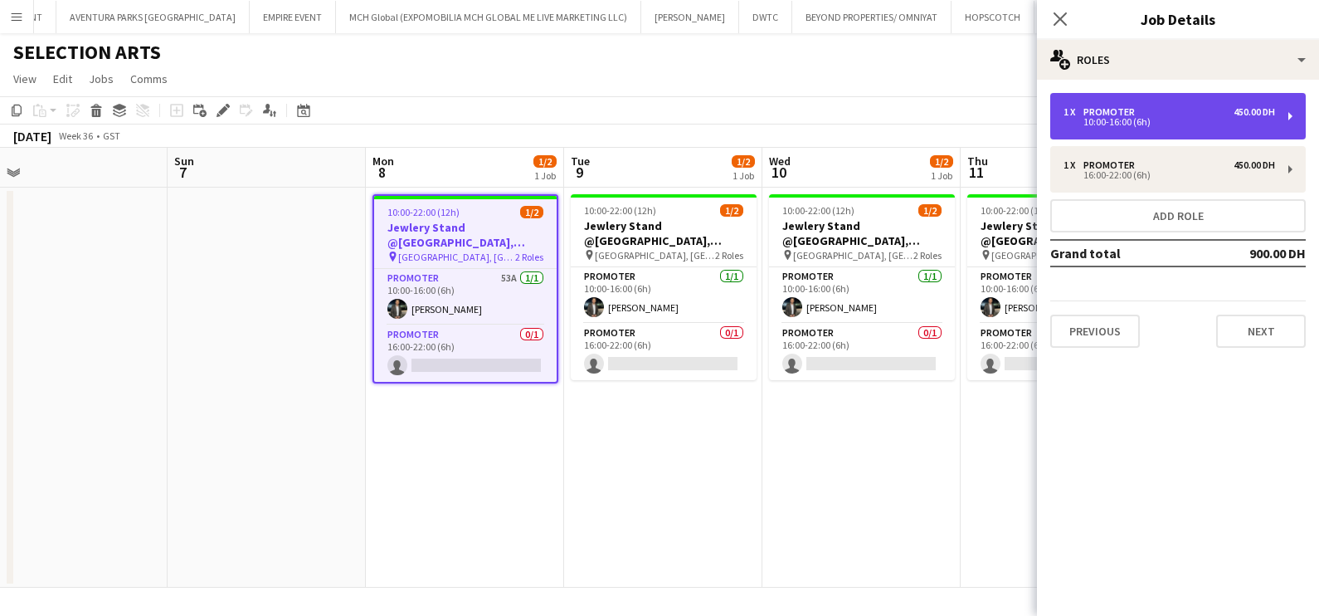
click at [1141, 120] on div "10:00-16:00 (6h)" at bounding box center [1170, 122] width 212 height 8
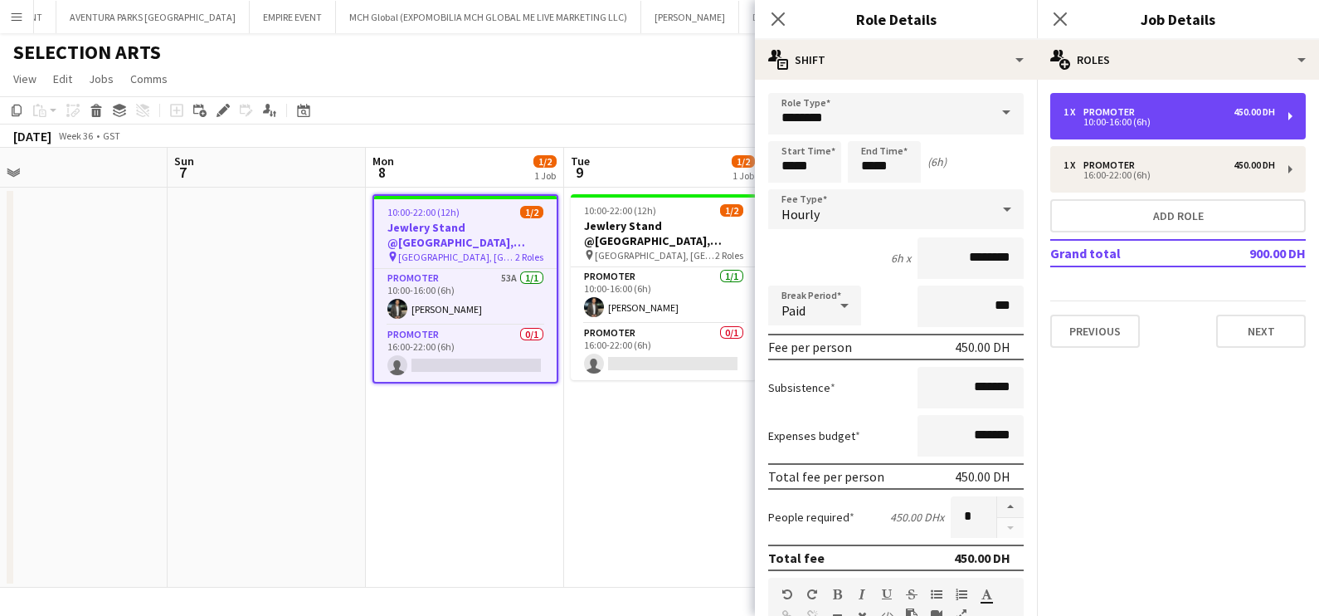
scroll to position [418, 0]
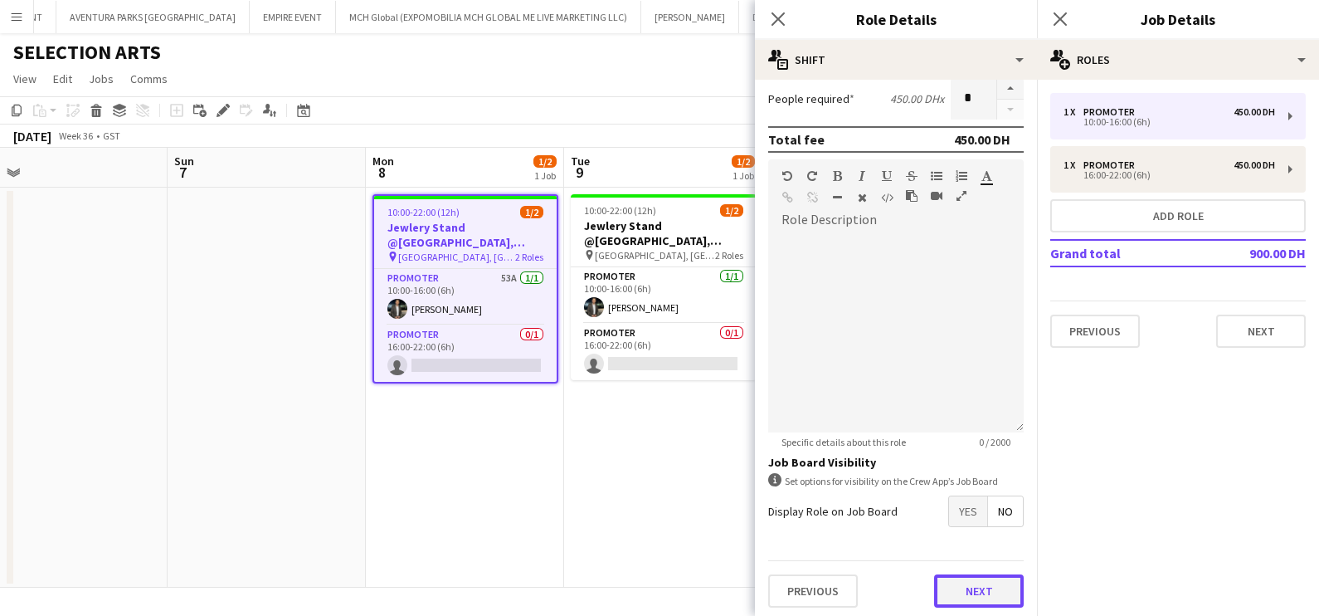
click at [978, 587] on button "Next" at bounding box center [979, 590] width 90 height 33
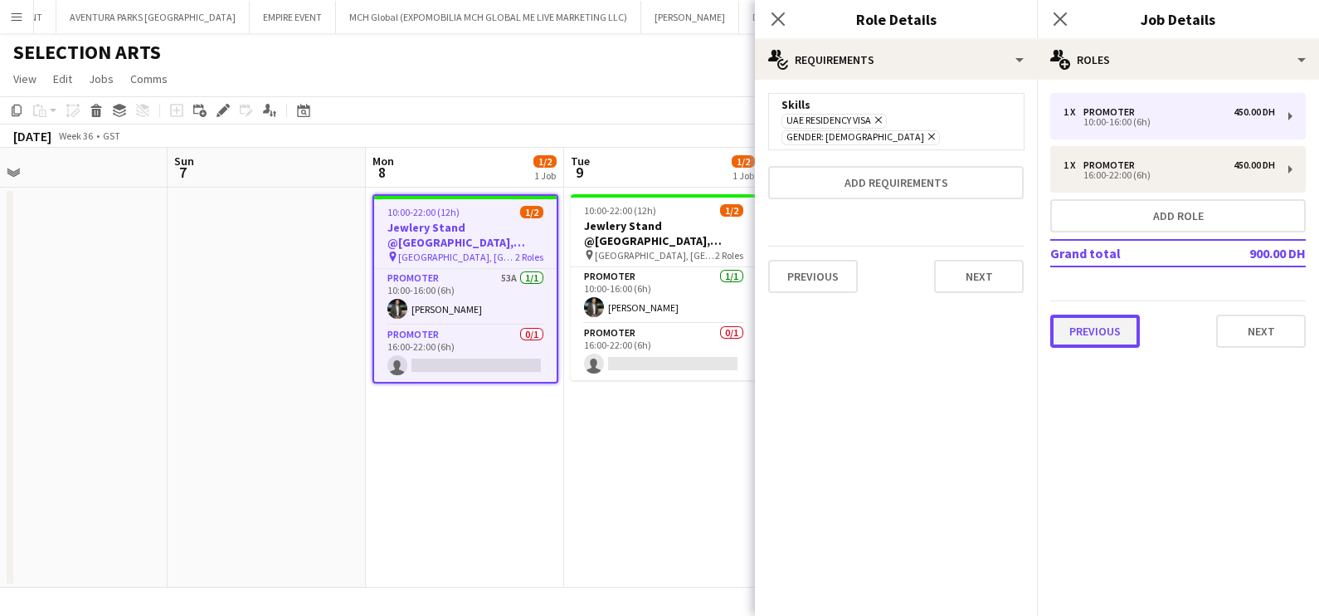
click at [1100, 336] on button "Previous" at bounding box center [1096, 331] width 90 height 33
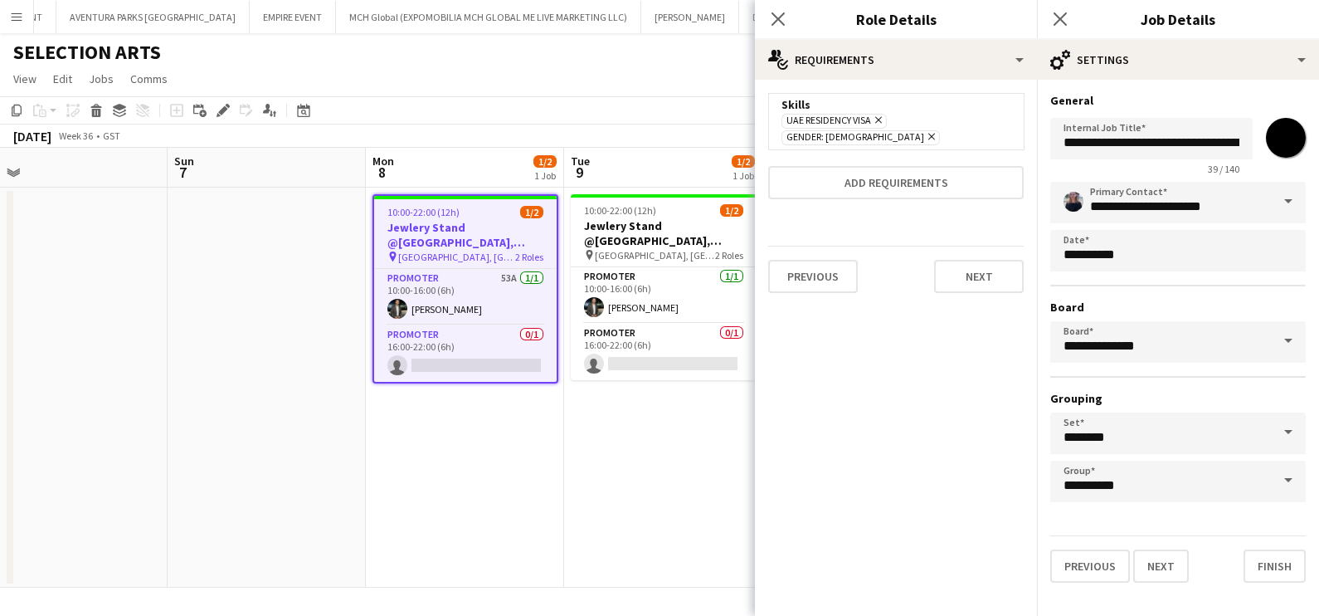
scroll to position [0, 0]
click at [890, 171] on button "Add requirements" at bounding box center [896, 182] width 256 height 33
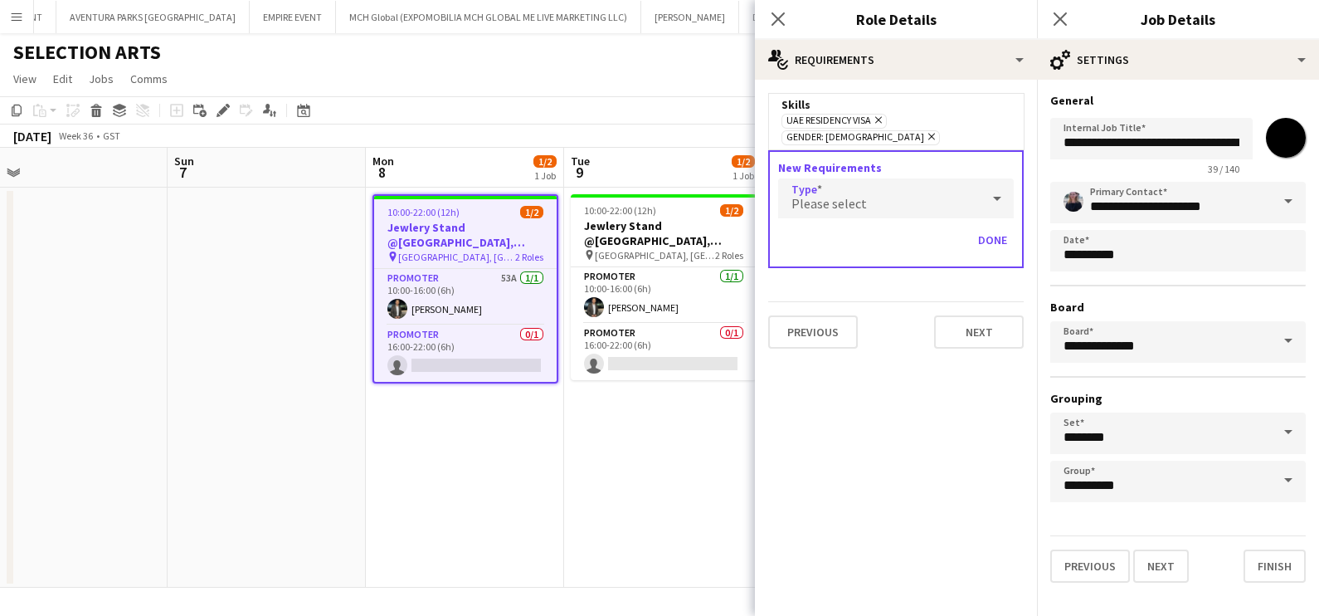
click at [883, 181] on div "Please select" at bounding box center [879, 198] width 202 height 40
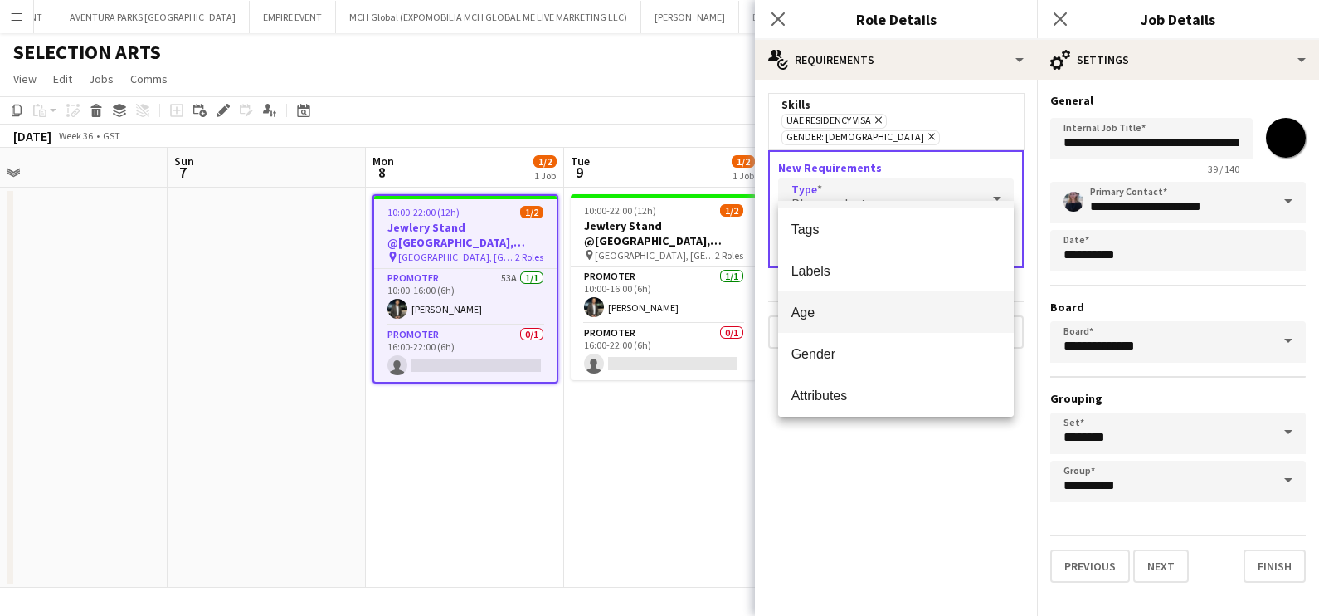
scroll to position [46, 0]
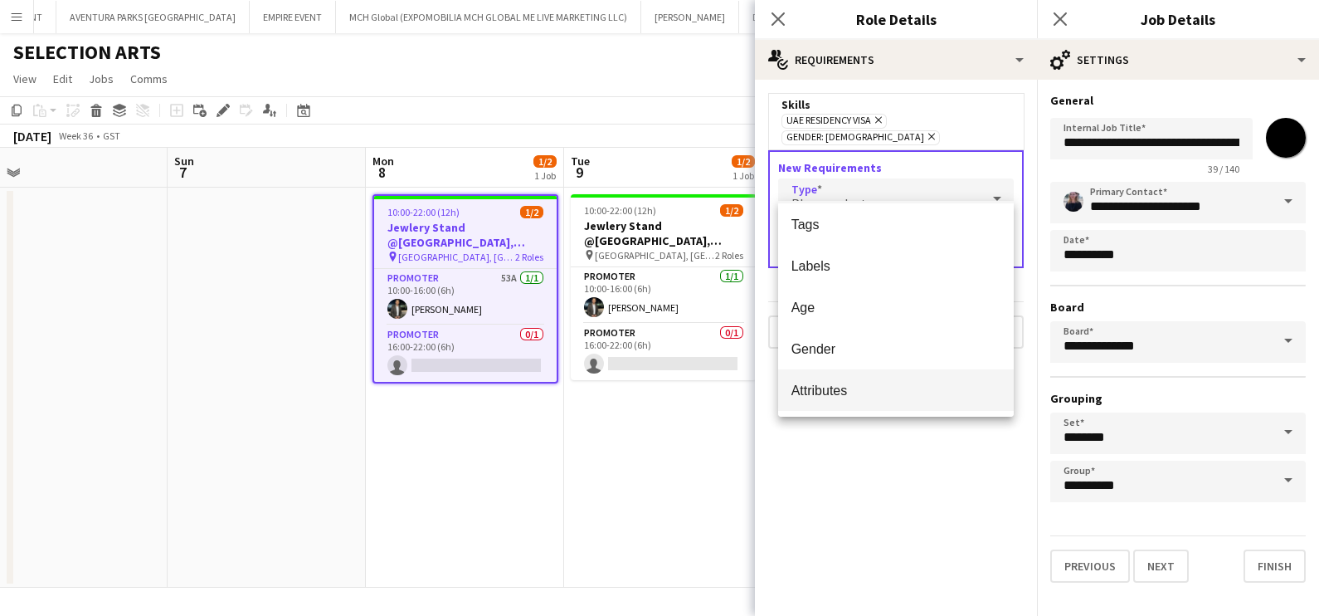
click at [881, 372] on mat-option "Attributes" at bounding box center [896, 389] width 237 height 41
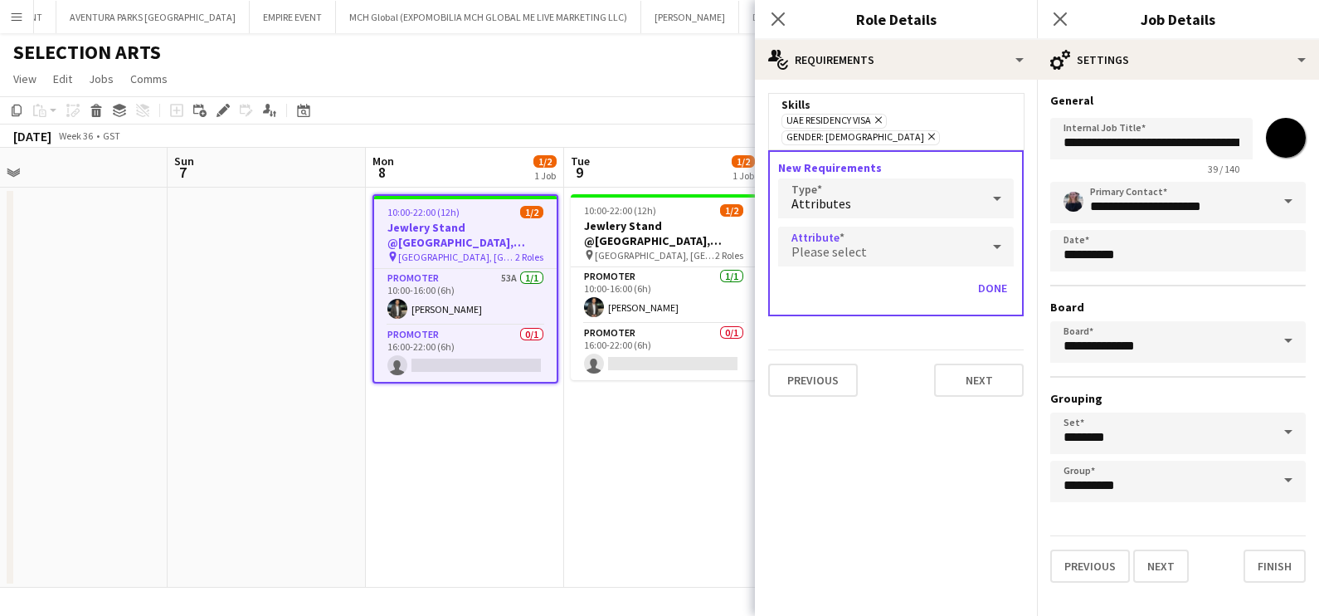
click at [866, 232] on div "Please select" at bounding box center [879, 247] width 202 height 40
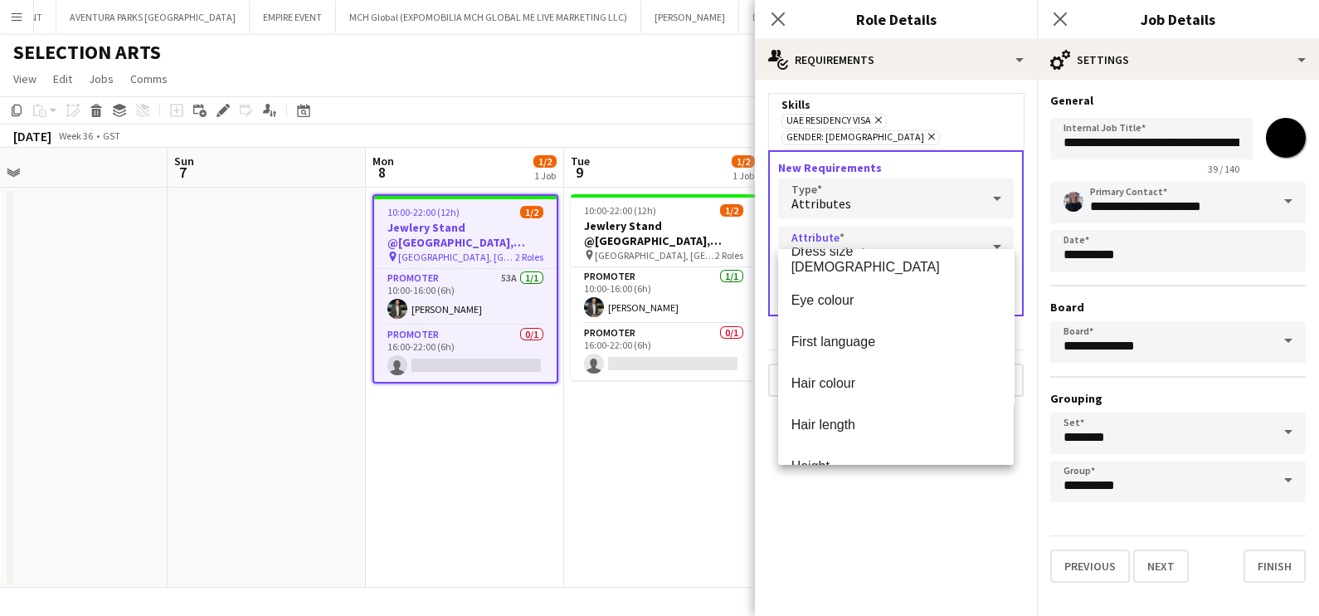
scroll to position [414, 0]
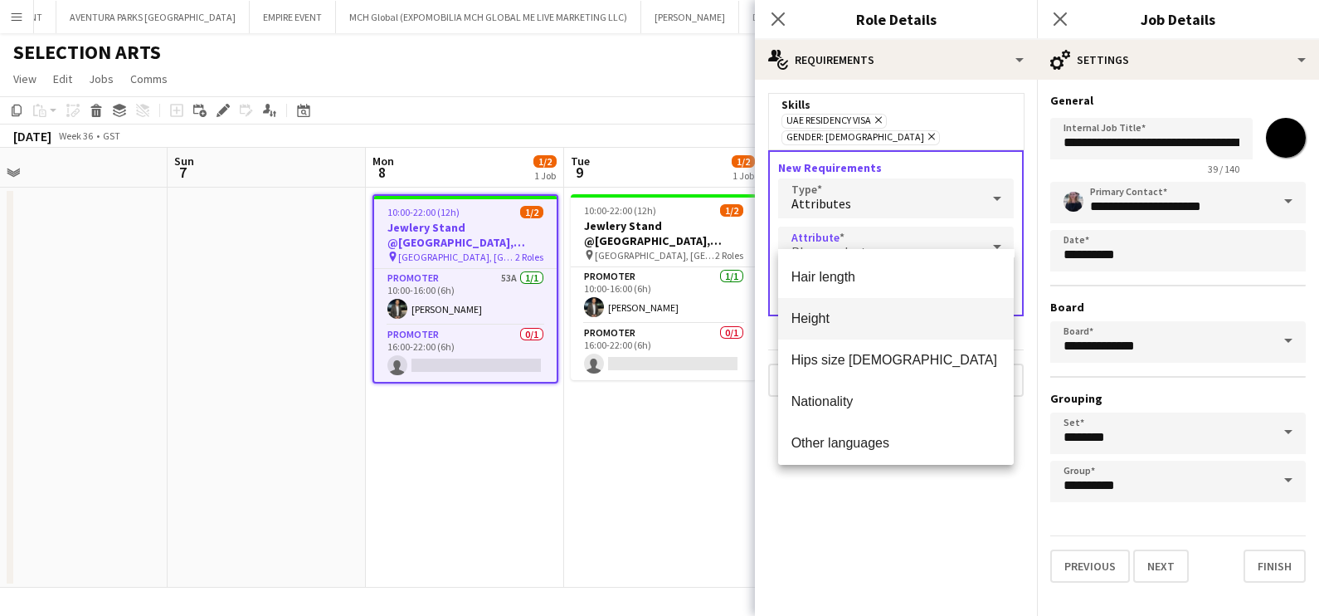
click at [851, 315] on span "Height" at bounding box center [896, 318] width 209 height 16
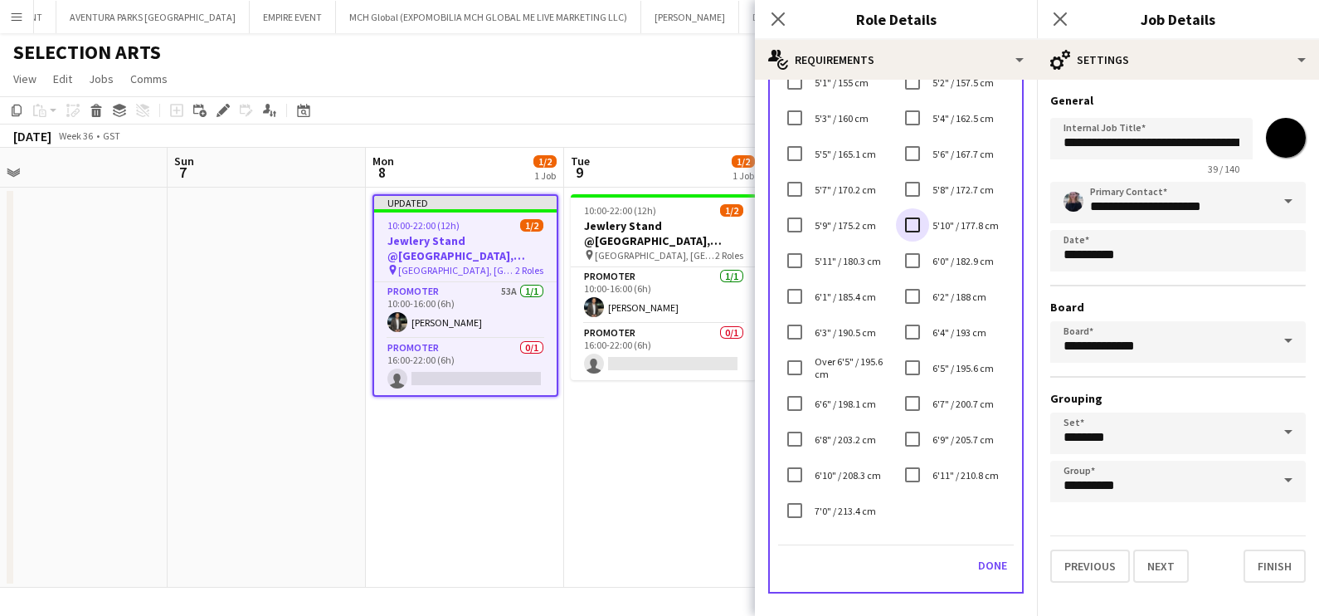
scroll to position [412, 0]
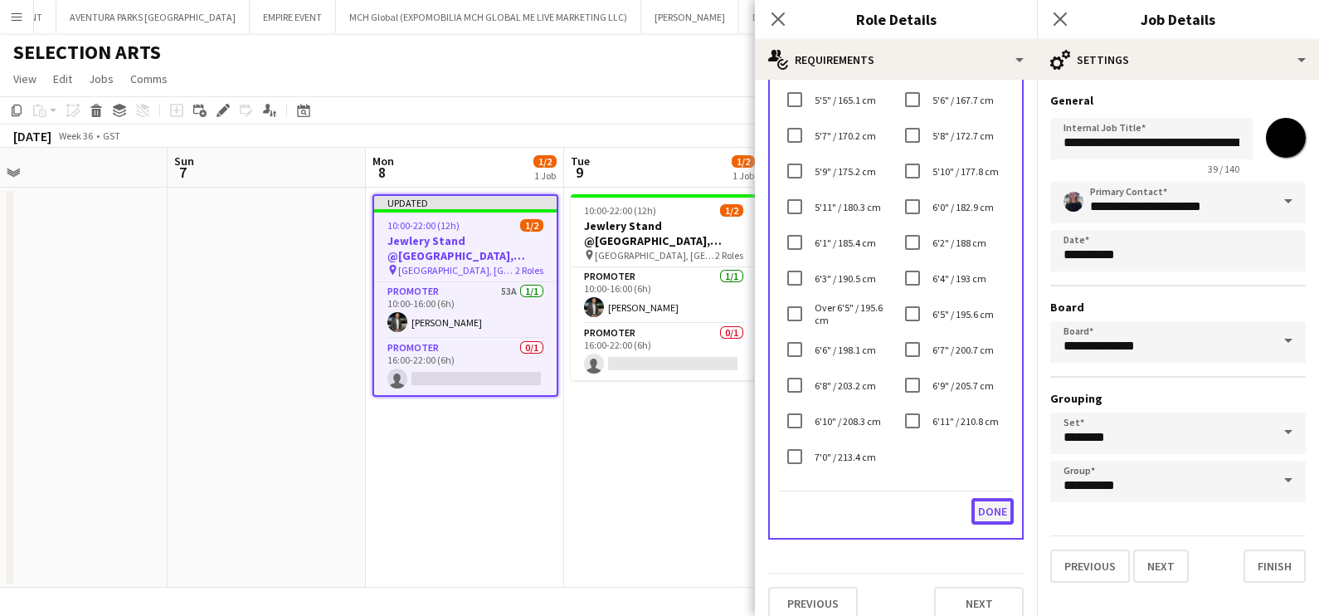
click at [975, 498] on button "Done" at bounding box center [993, 511] width 42 height 27
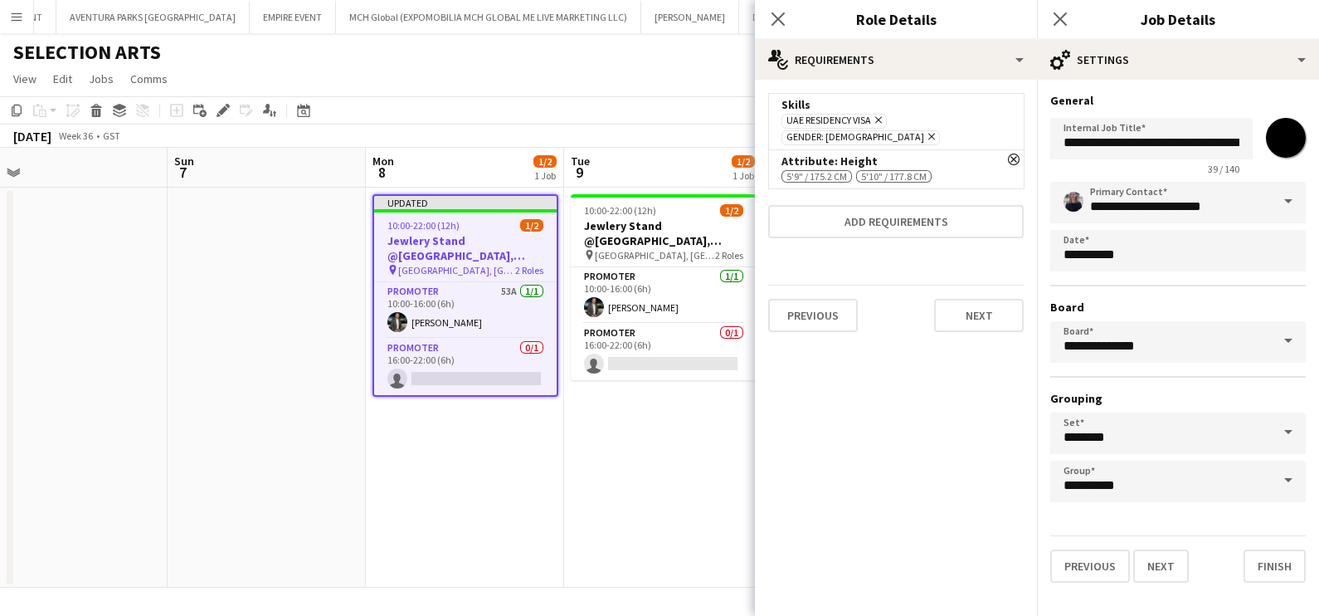
scroll to position [0, 0]
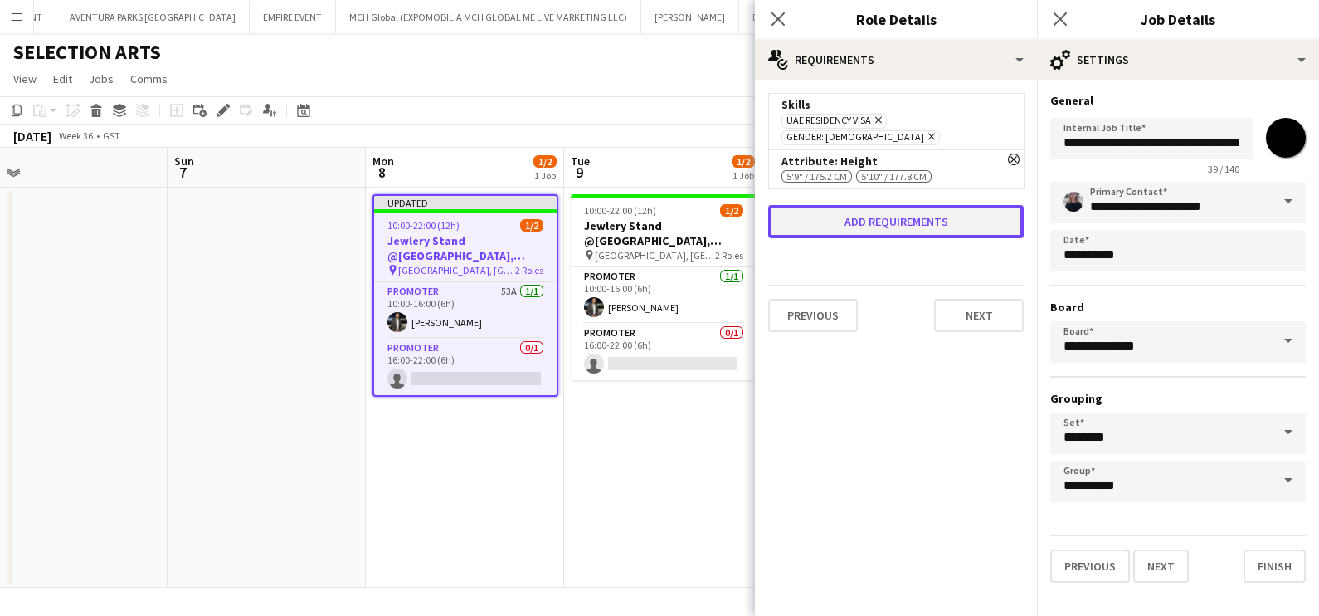
click at [914, 205] on button "Add requirements" at bounding box center [896, 221] width 256 height 33
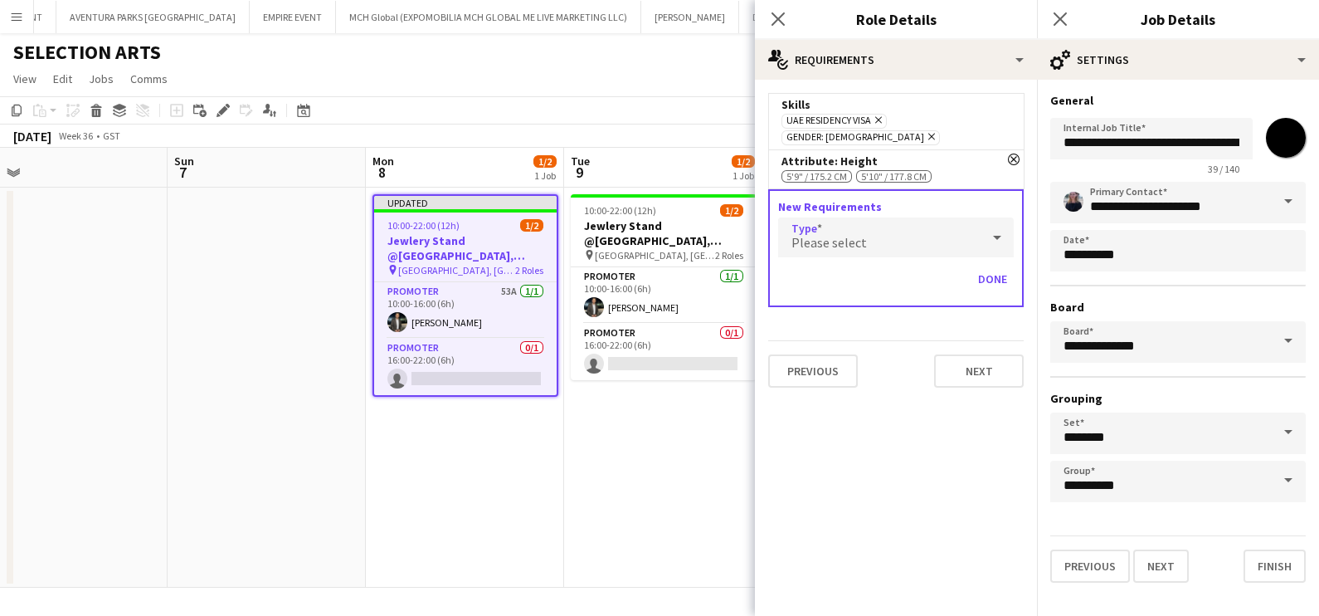
click at [896, 217] on div "Please select" at bounding box center [879, 237] width 202 height 40
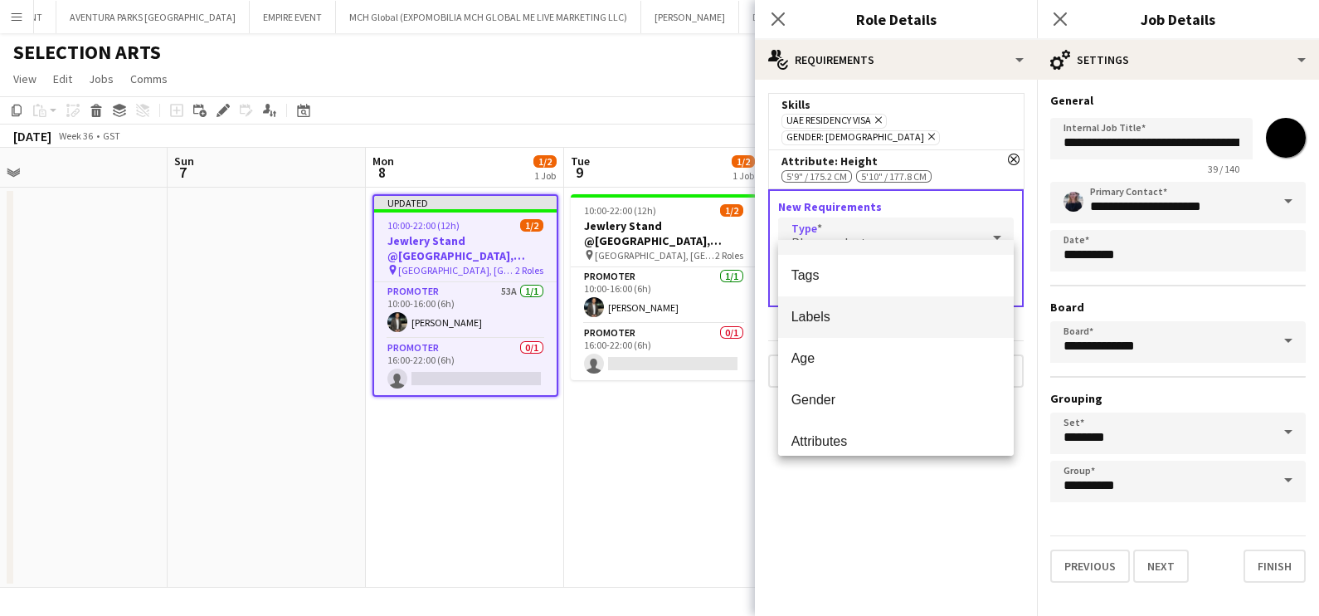
scroll to position [46, 0]
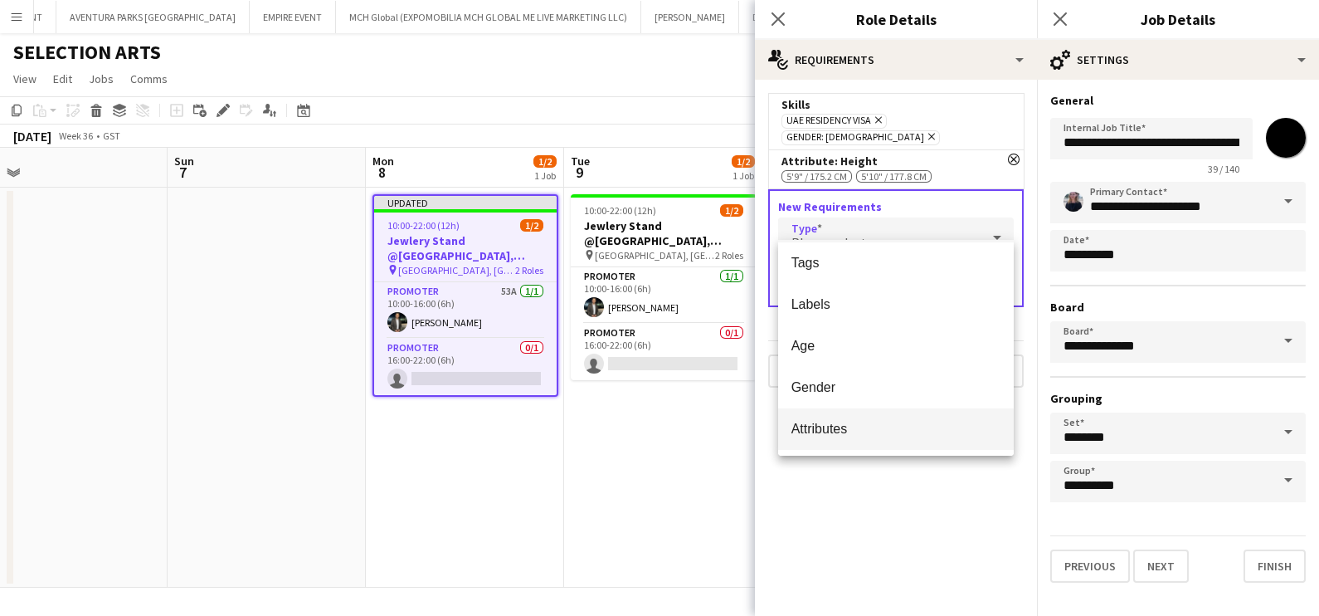
click at [879, 427] on span "Attributes" at bounding box center [897, 429] width 210 height 16
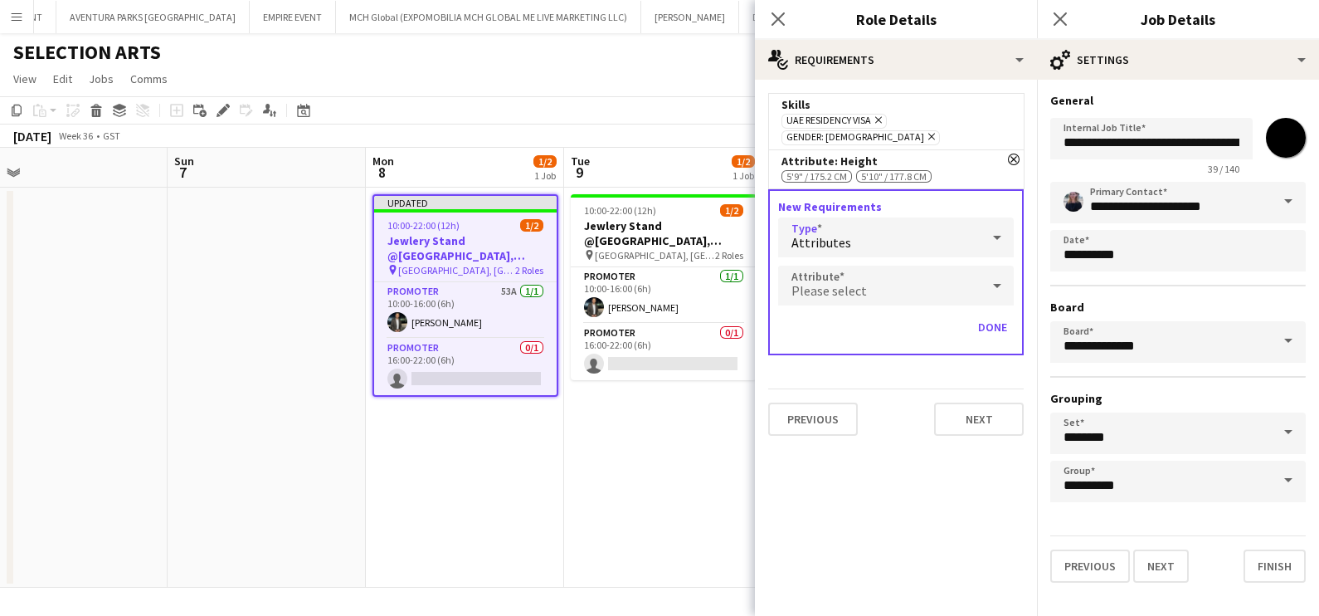
click at [871, 271] on div "Please select" at bounding box center [879, 286] width 202 height 40
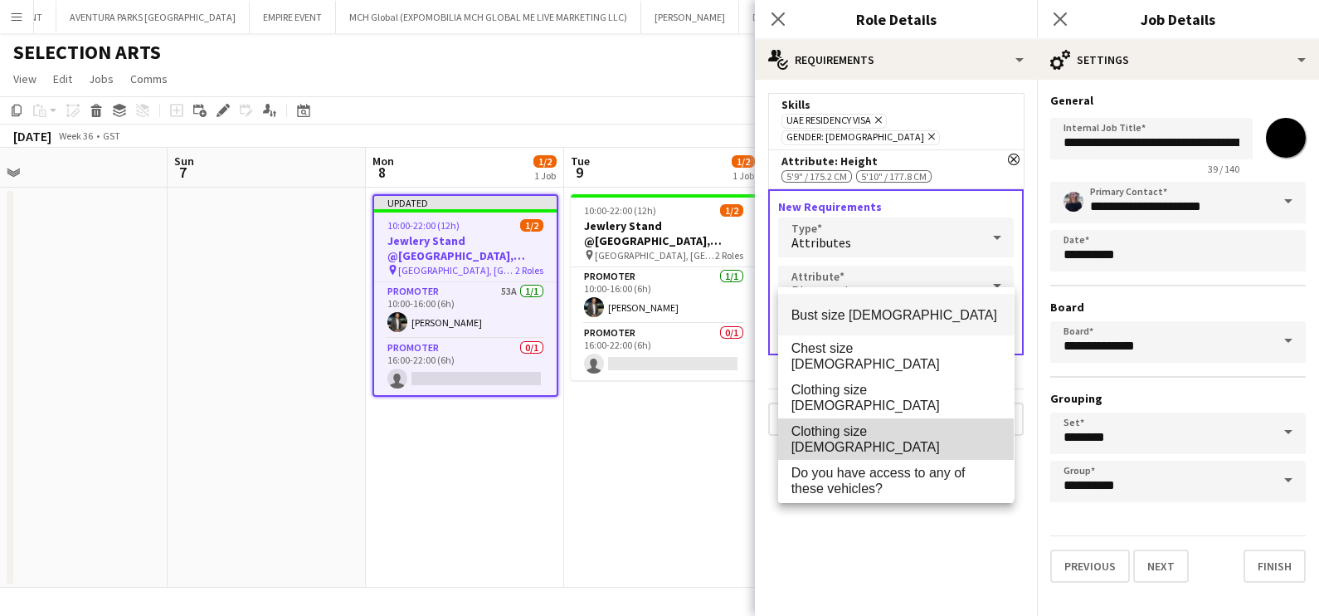
click at [898, 440] on span "Clothing size [DEMOGRAPHIC_DATA]" at bounding box center [896, 439] width 209 height 32
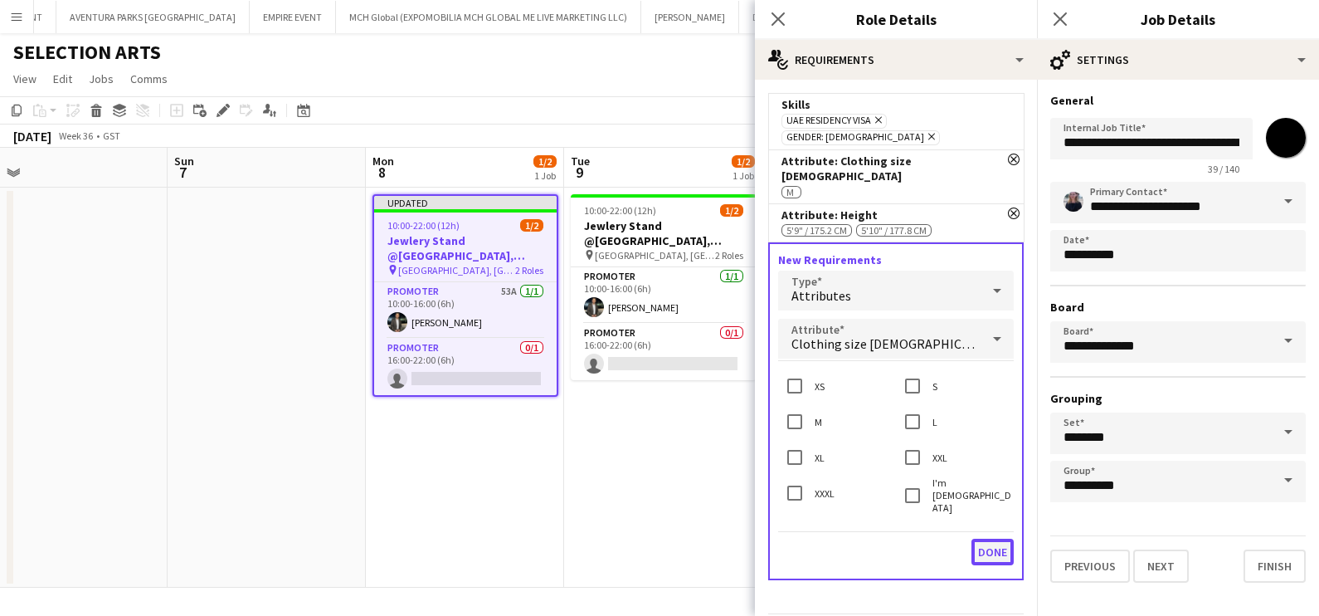
click at [979, 539] on button "Done" at bounding box center [993, 552] width 42 height 27
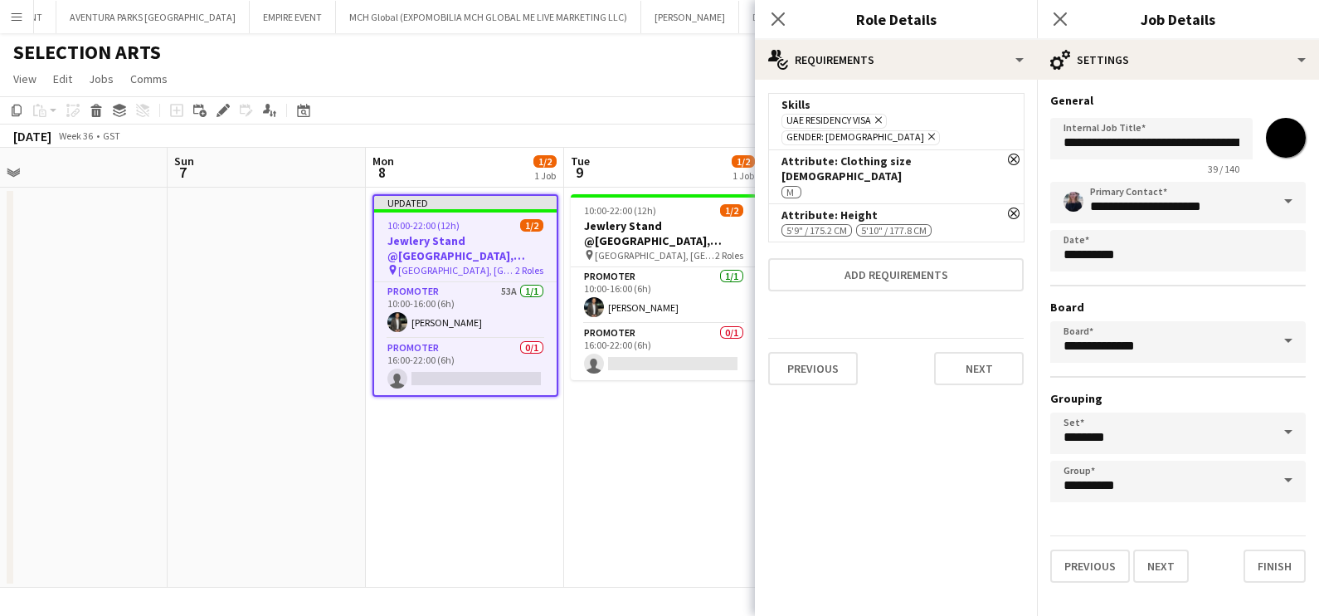
click at [664, 466] on app-date-cell "10:00-22:00 (12h) 1/2 Jewlery Stand @[GEOGRAPHIC_DATA], [GEOGRAPHIC_DATA] pin […" at bounding box center [663, 388] width 198 height 400
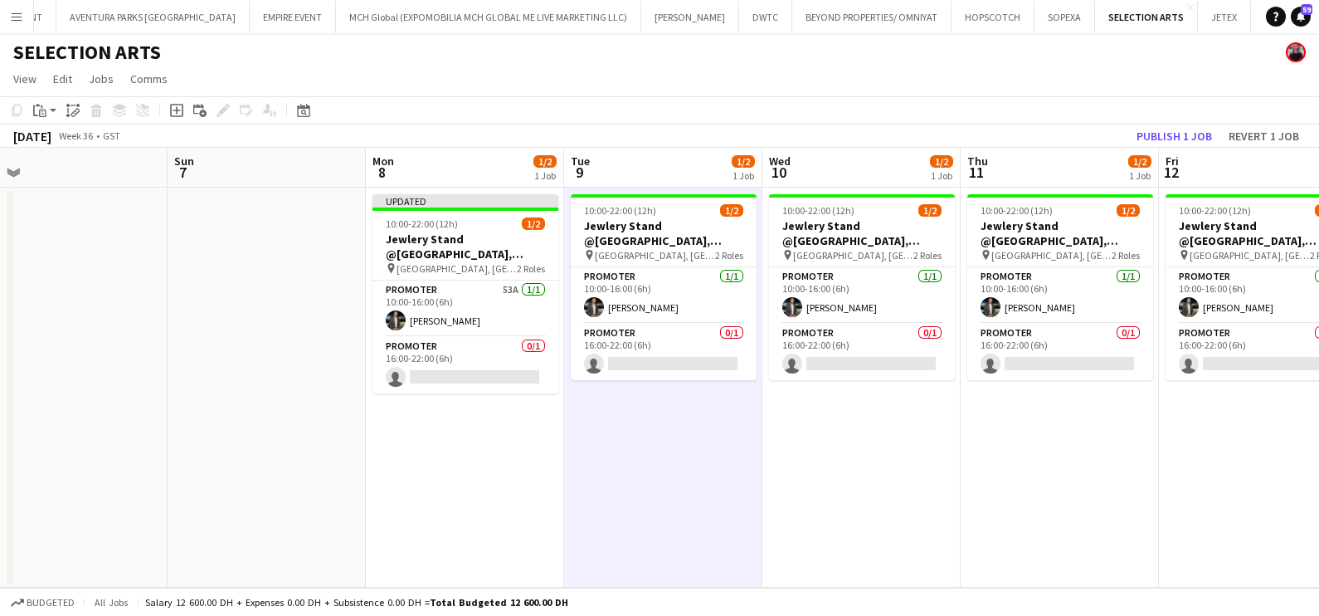
click at [1182, 122] on app-toolbar "Copy Paste Paste Ctrl+V Paste with crew Ctrl+Shift+V Paste linked Job [GEOGRAPH…" at bounding box center [659, 110] width 1319 height 28
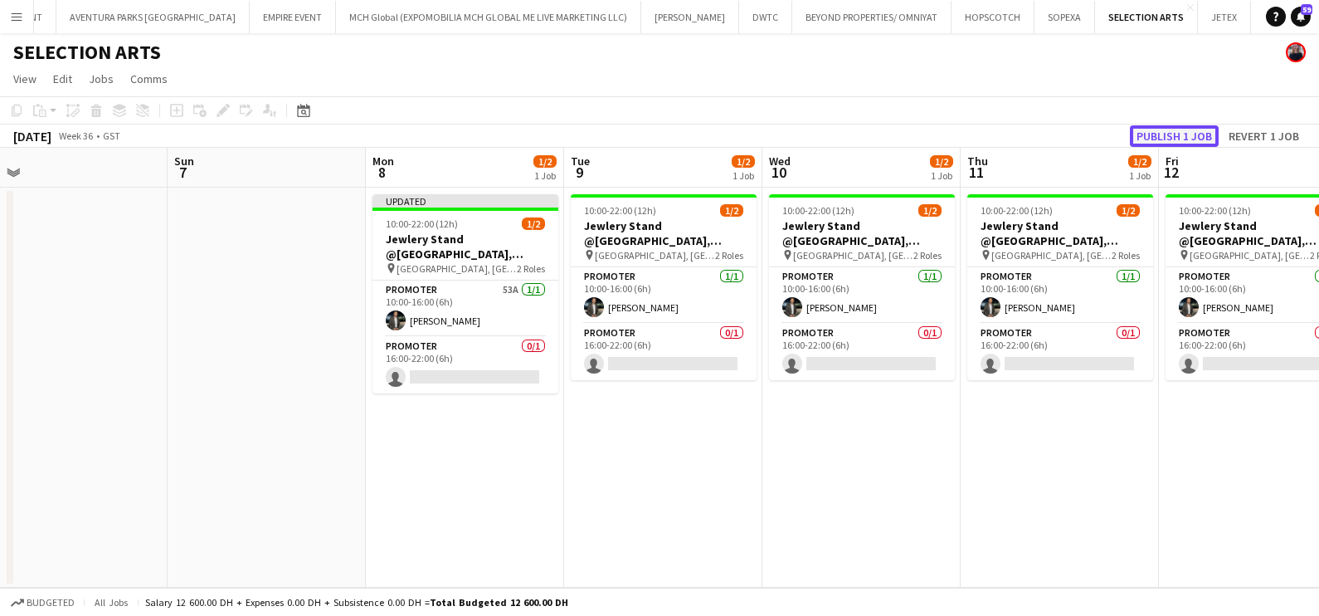
click at [1178, 139] on button "Publish 1 job" at bounding box center [1174, 136] width 89 height 22
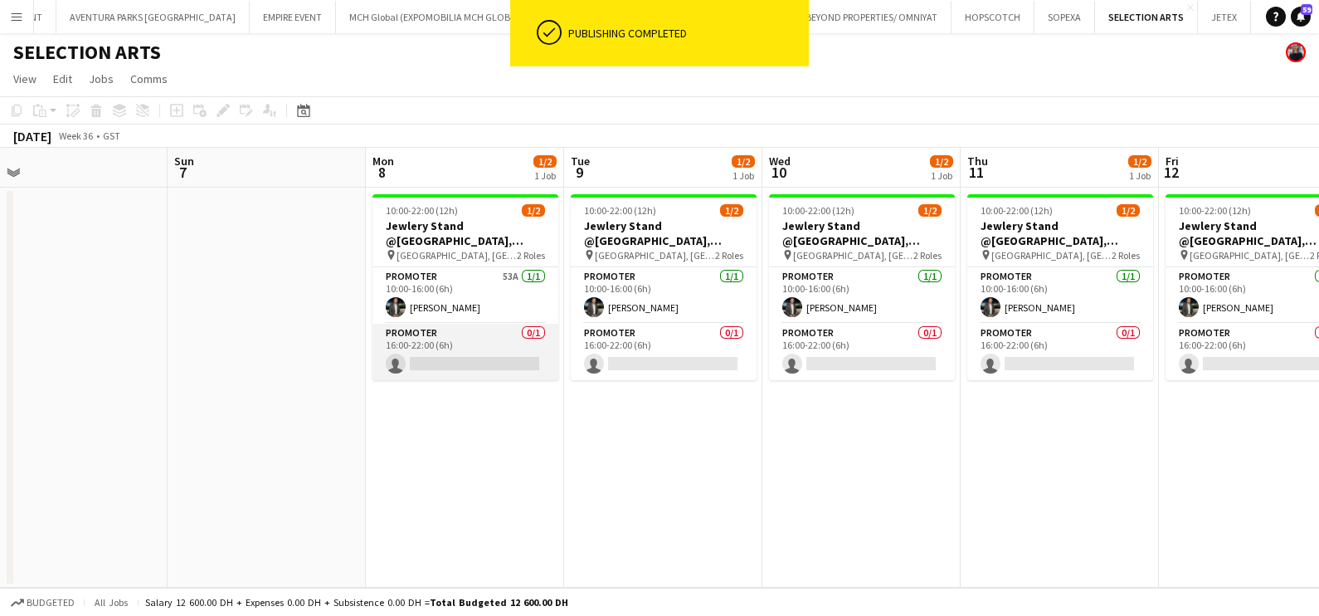
click at [476, 350] on app-card-role "Promoter 0/1 16:00-22:00 (6h) single-neutral-actions" at bounding box center [466, 352] width 186 height 56
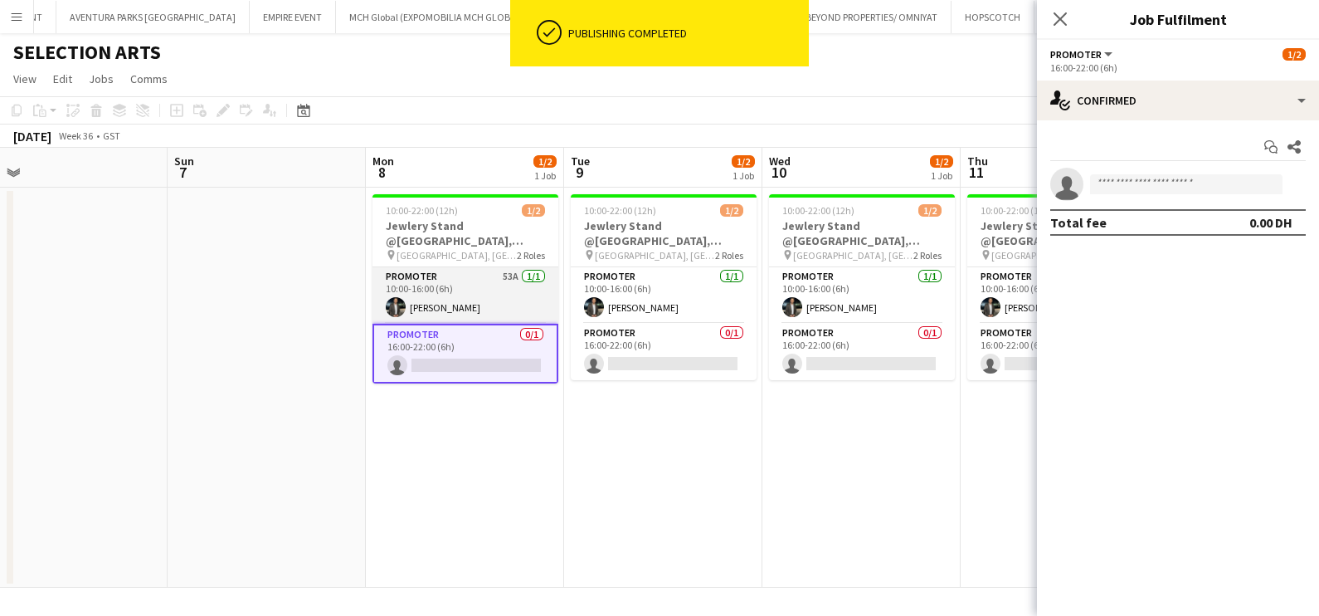
click at [450, 294] on app-card-role "Promoter 53A [DATE] 10:00-16:00 (6h) [PERSON_NAME]" at bounding box center [466, 295] width 186 height 56
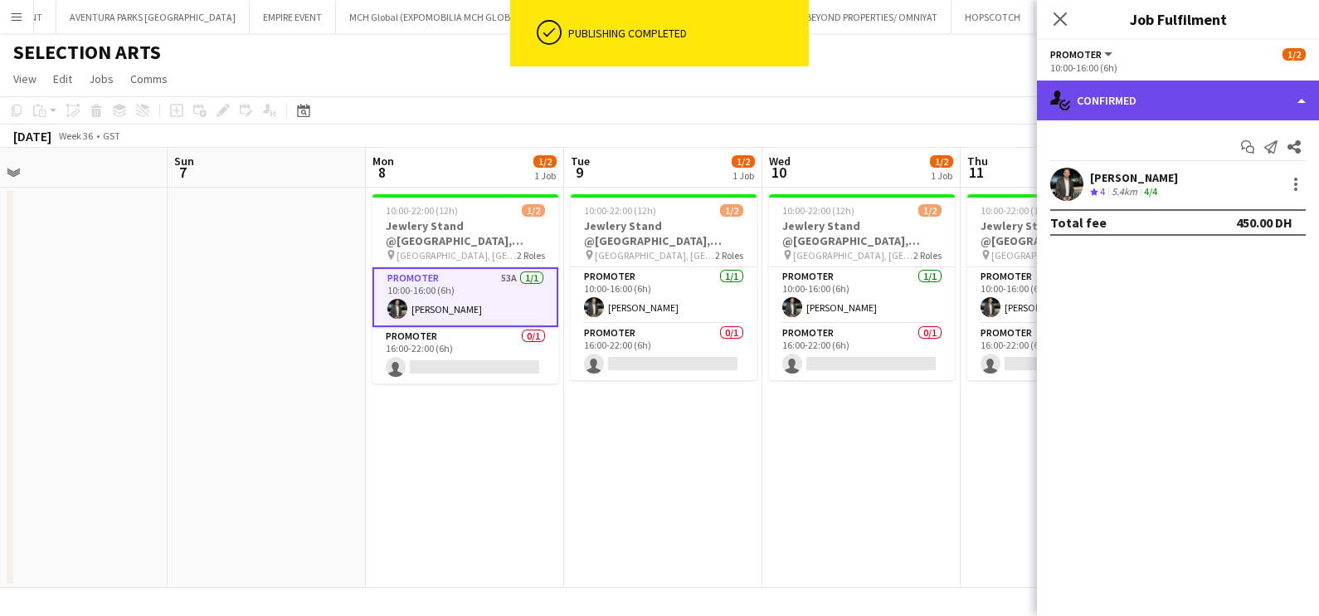
click at [1135, 106] on div "single-neutral-actions-check-2 Confirmed" at bounding box center [1178, 100] width 282 height 40
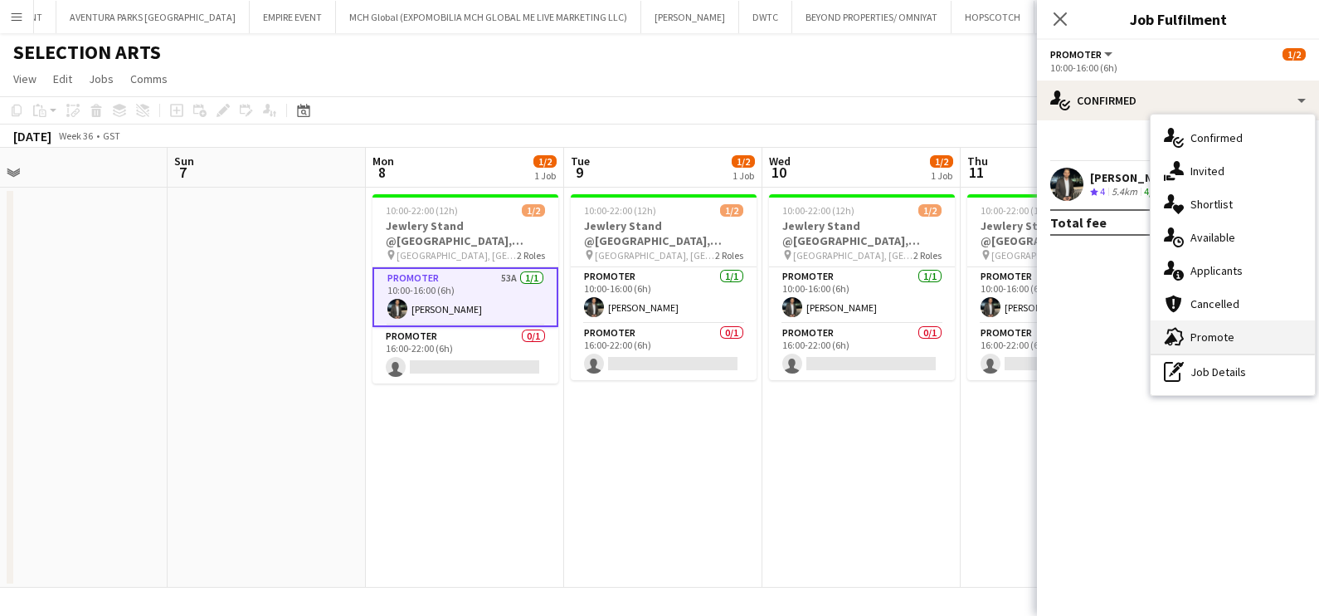
click at [1222, 332] on div "advertising-megaphone Promote" at bounding box center [1233, 336] width 164 height 33
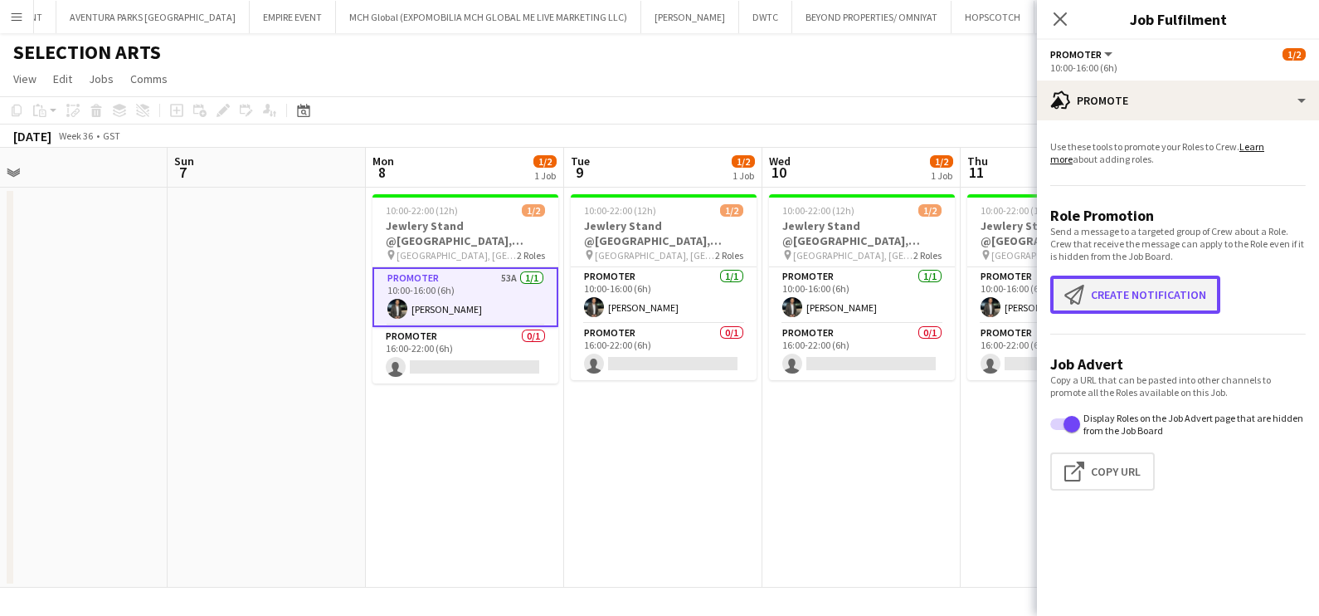
click at [1120, 290] on button "Create notification Create notification" at bounding box center [1136, 295] width 170 height 38
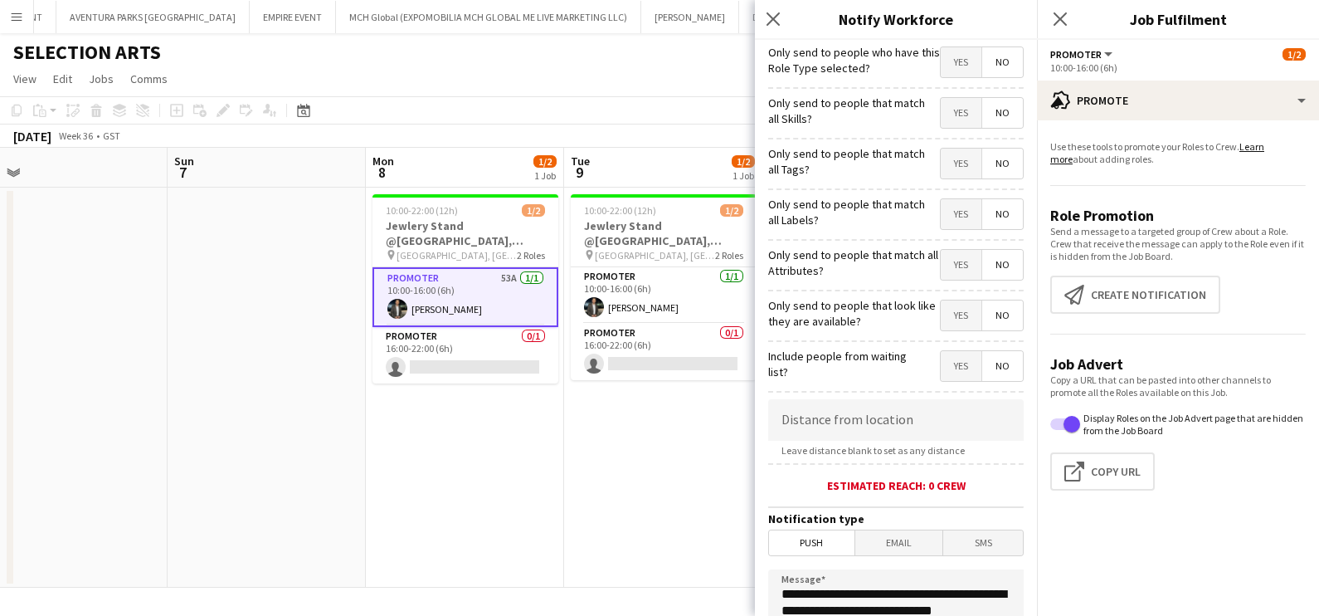
click at [941, 112] on span "Yes" at bounding box center [961, 113] width 41 height 30
click at [942, 159] on span "Yes" at bounding box center [961, 164] width 41 height 30
click at [946, 207] on span "Yes" at bounding box center [961, 214] width 41 height 30
click at [949, 264] on span "Yes" at bounding box center [961, 265] width 41 height 30
click at [949, 321] on span "Yes" at bounding box center [961, 315] width 41 height 30
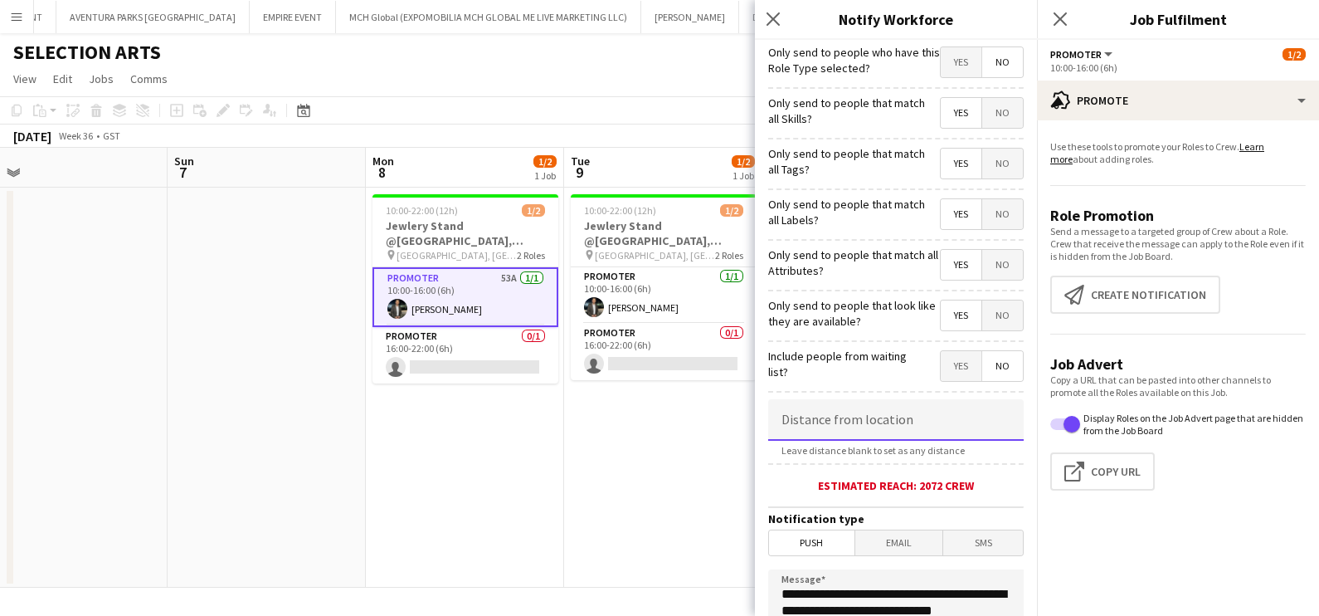
click at [859, 428] on input at bounding box center [896, 419] width 256 height 41
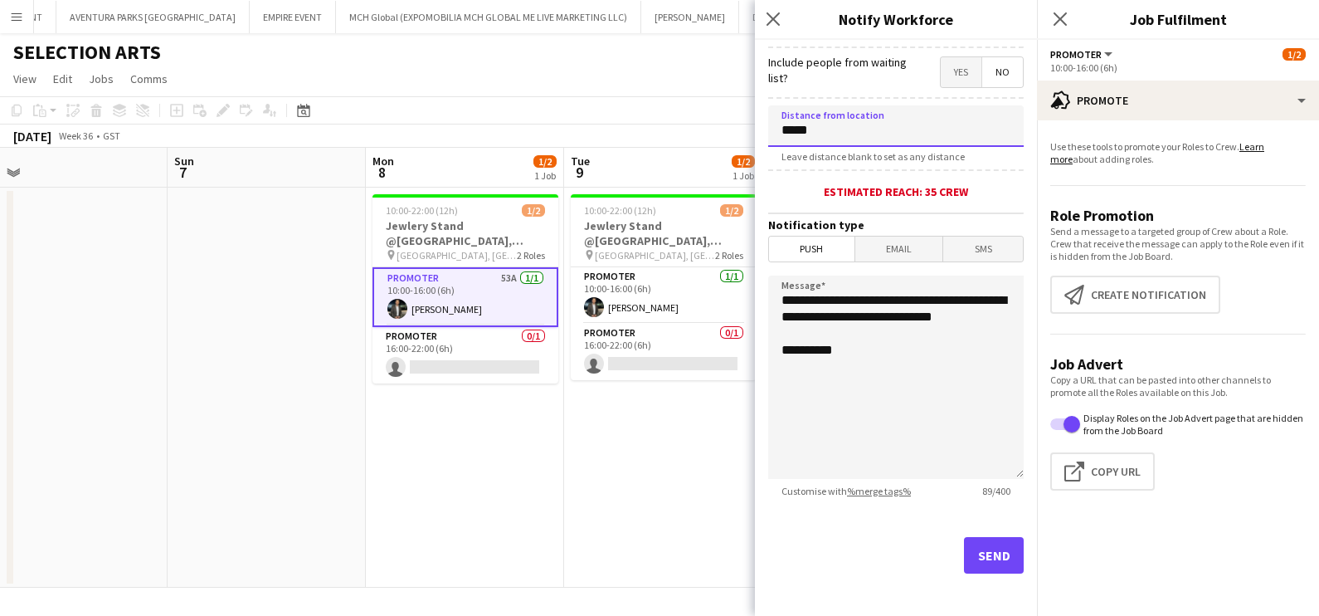
type input "*****"
click at [984, 556] on button "Send" at bounding box center [994, 555] width 60 height 37
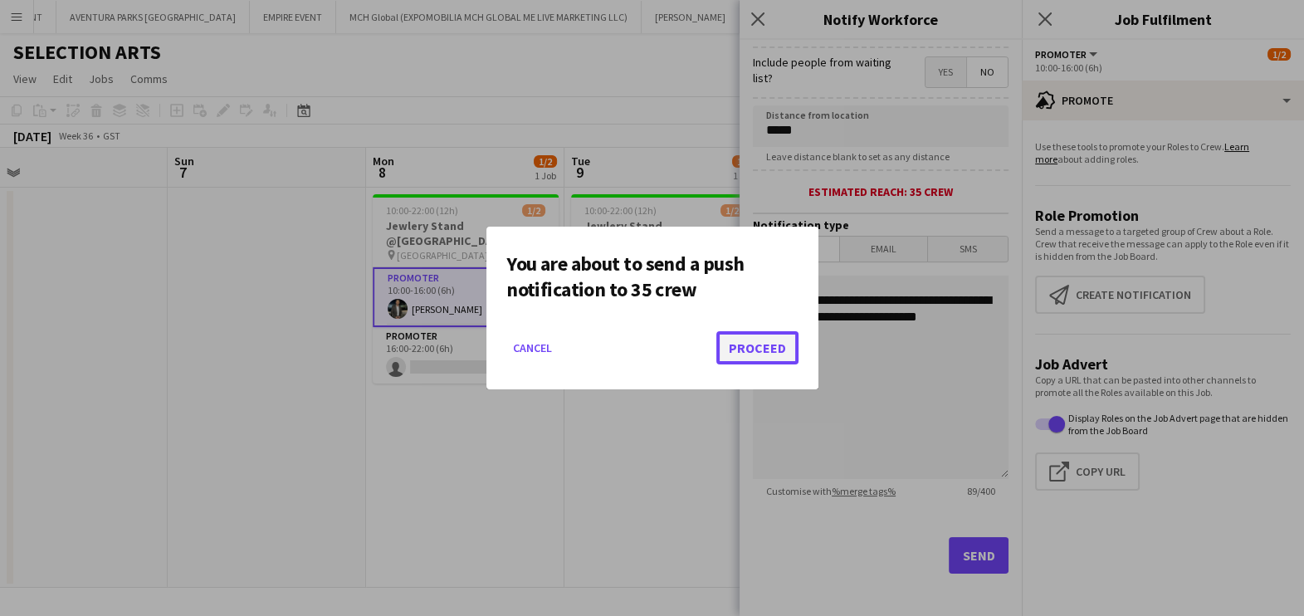
click at [780, 344] on button "Proceed" at bounding box center [757, 347] width 82 height 33
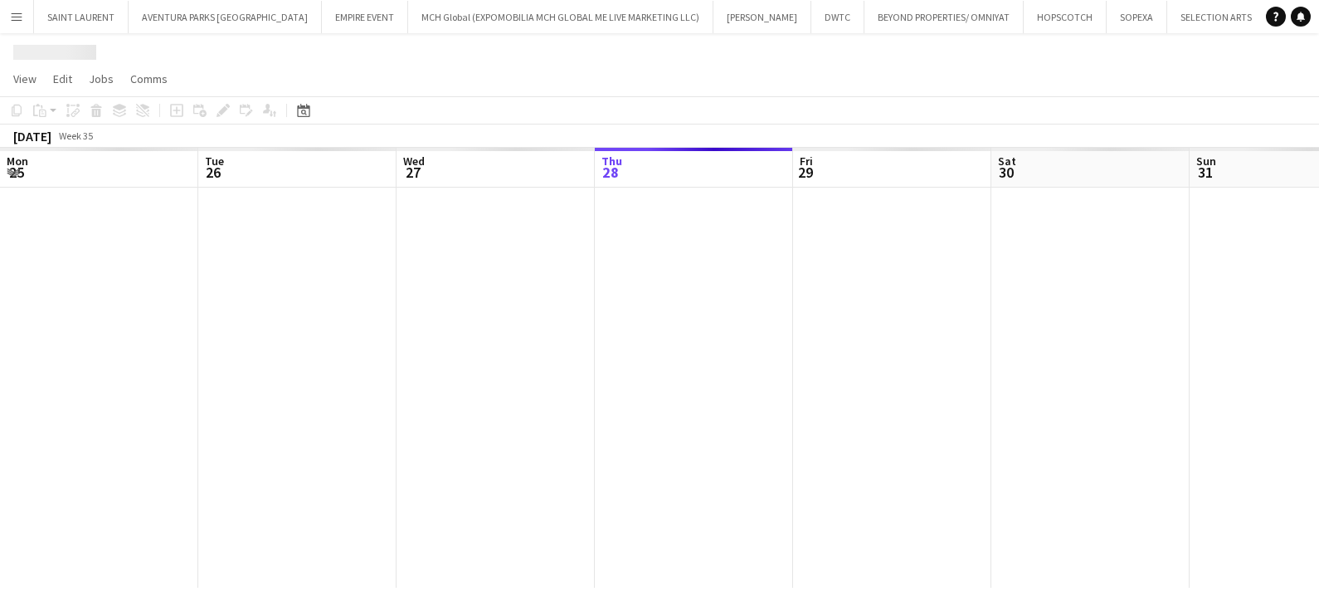
scroll to position [0, 397]
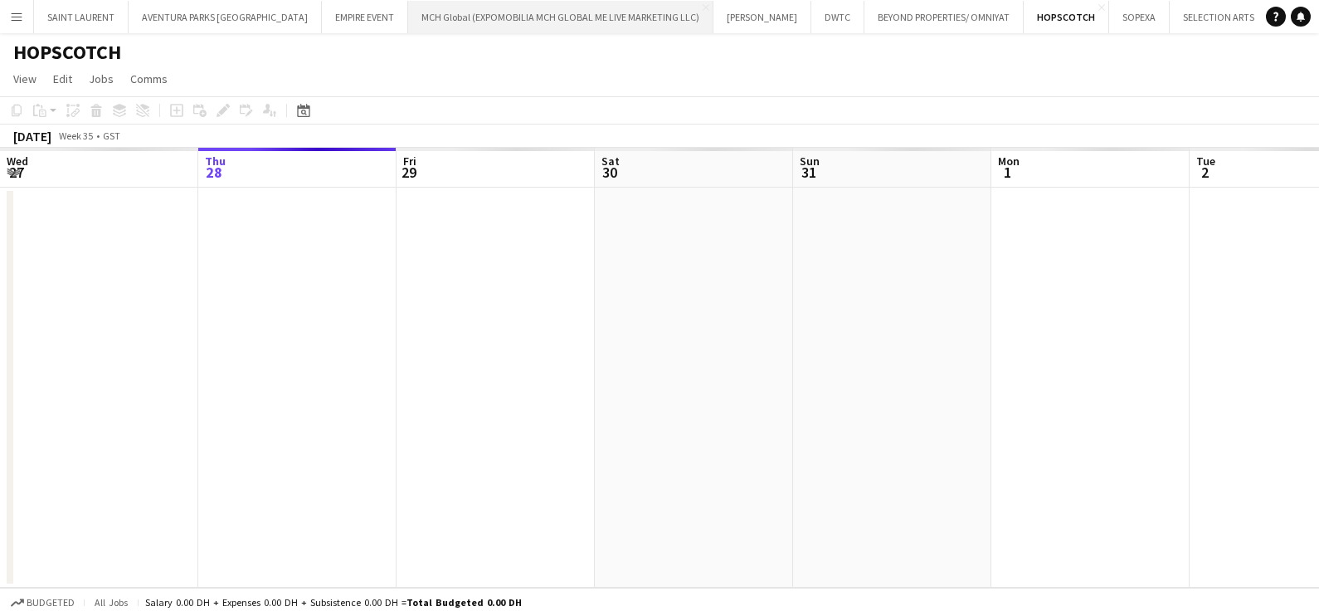
click at [461, 13] on button "MCH Global (EXPOMOBILIA MCH GLOBAL ME LIVE MARKETING LLC) Close" at bounding box center [560, 17] width 305 height 32
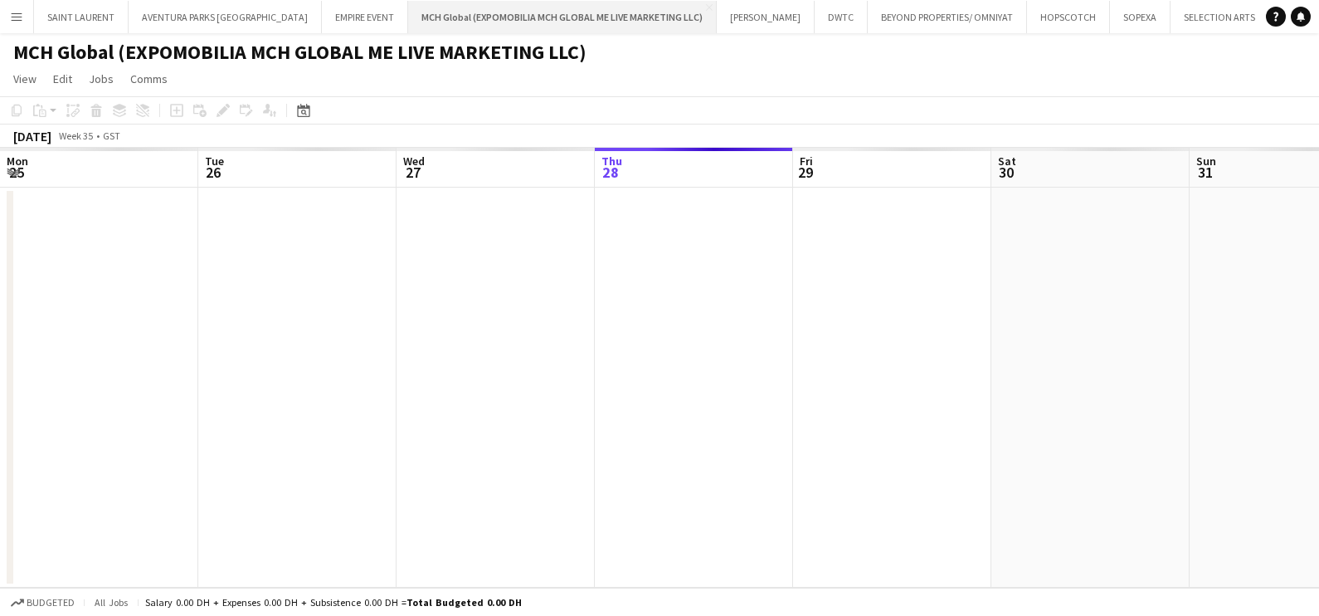
scroll to position [0, 397]
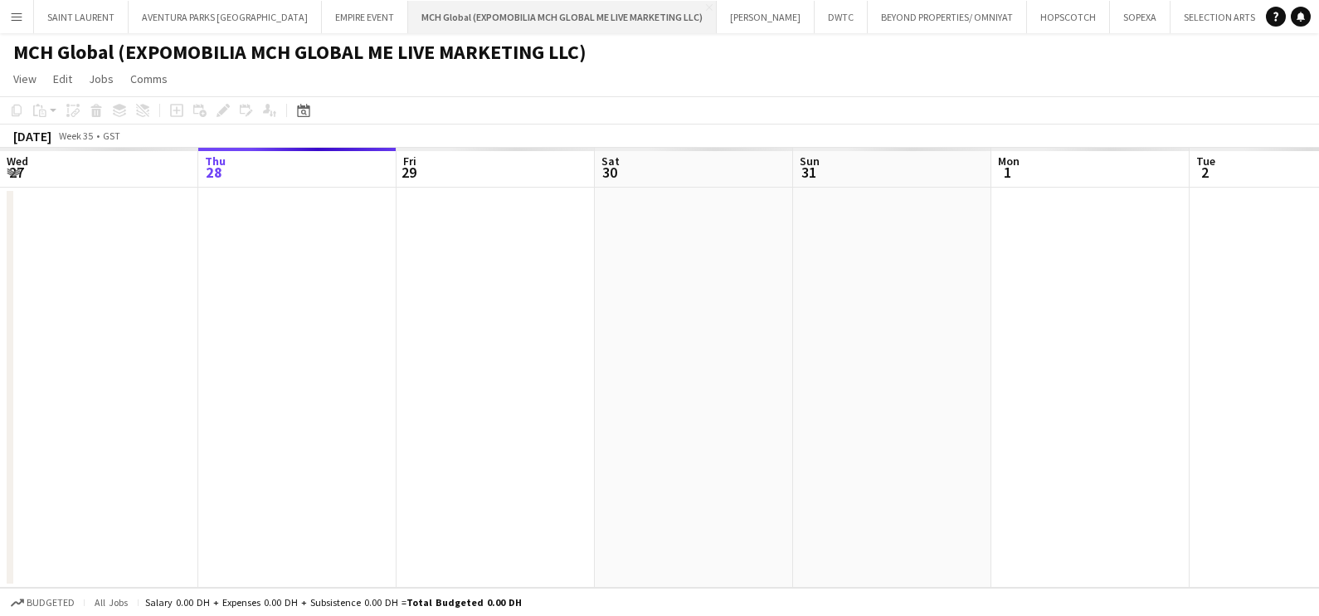
click at [457, 18] on button "MCH Global (EXPOMOBILIA MCH GLOBAL ME LIVE MARKETING LLC) Close" at bounding box center [562, 17] width 309 height 32
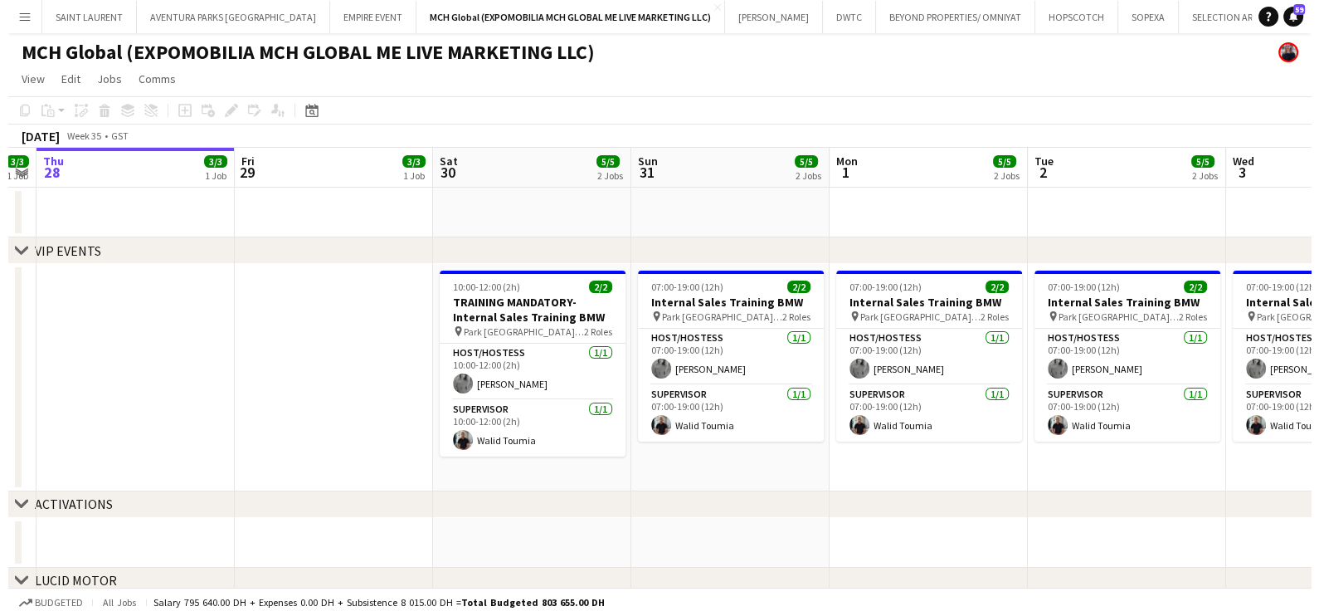
scroll to position [0, 687]
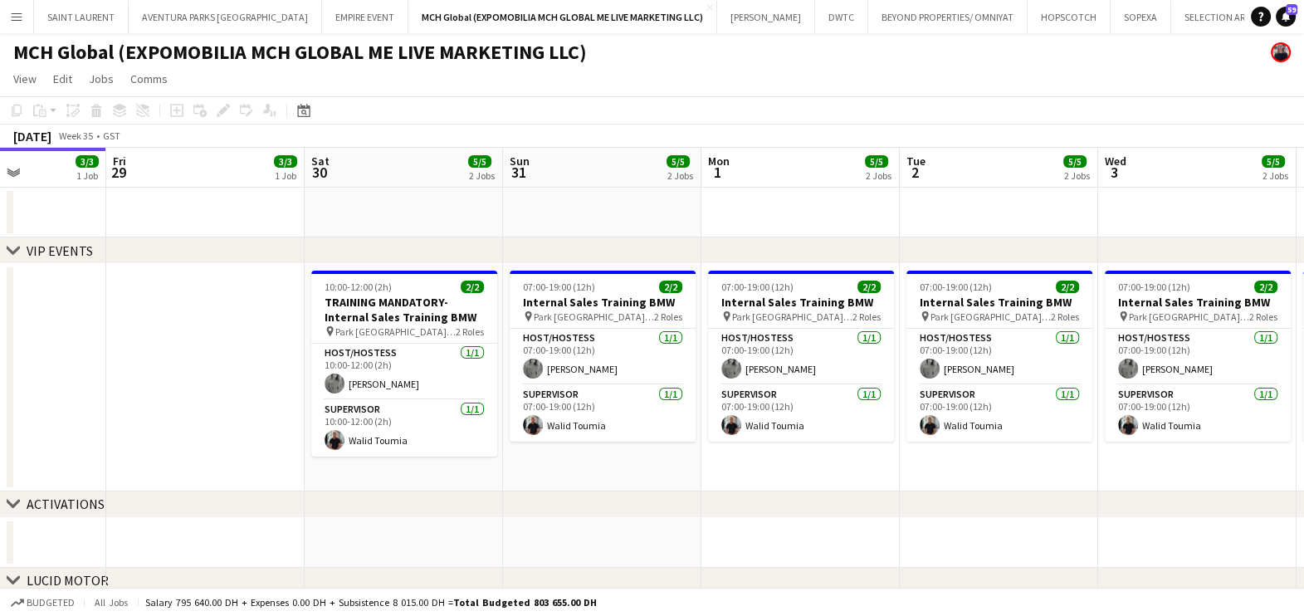
drag, startPoint x: 1046, startPoint y: 464, endPoint x: 755, endPoint y: 460, distance: 290.5
click at [27, 12] on button "Menu" at bounding box center [16, 16] width 33 height 33
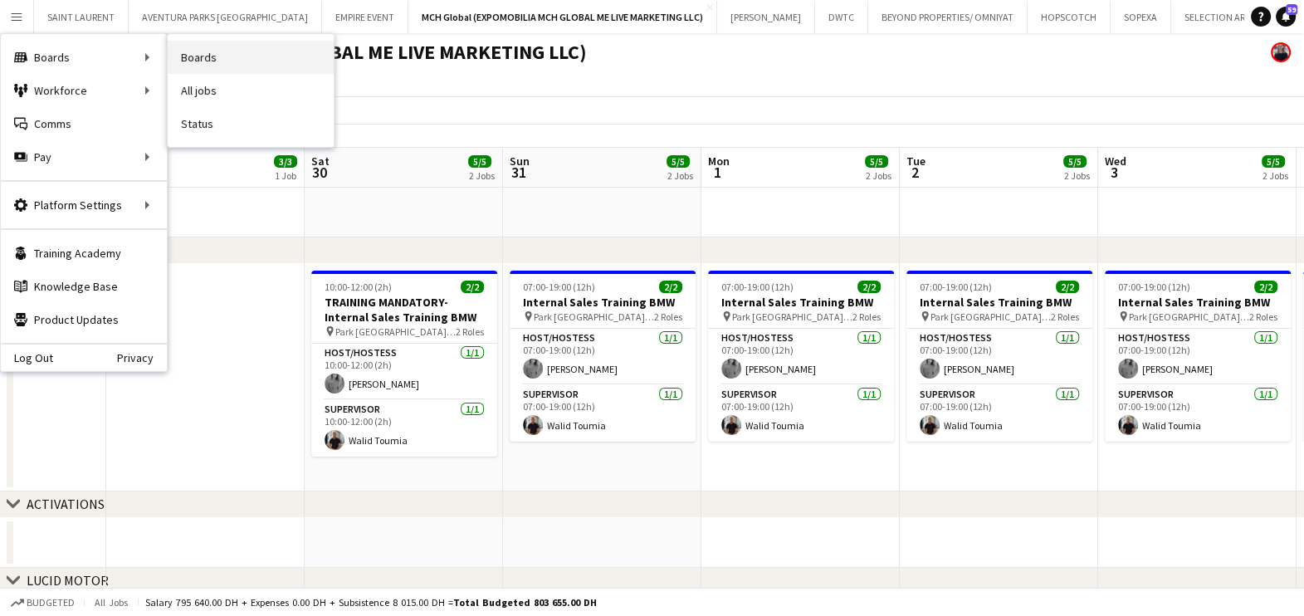
click at [249, 43] on link "Boards" at bounding box center [251, 57] width 166 height 33
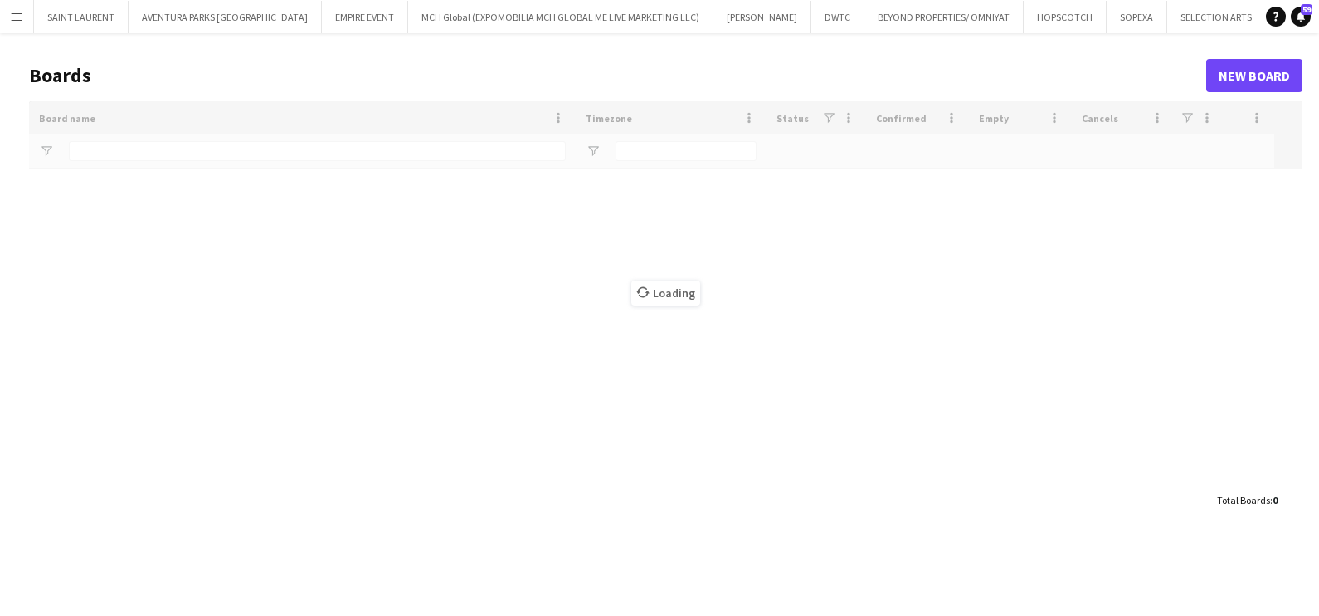
click at [307, 139] on div "Loading" at bounding box center [666, 292] width 1274 height 383
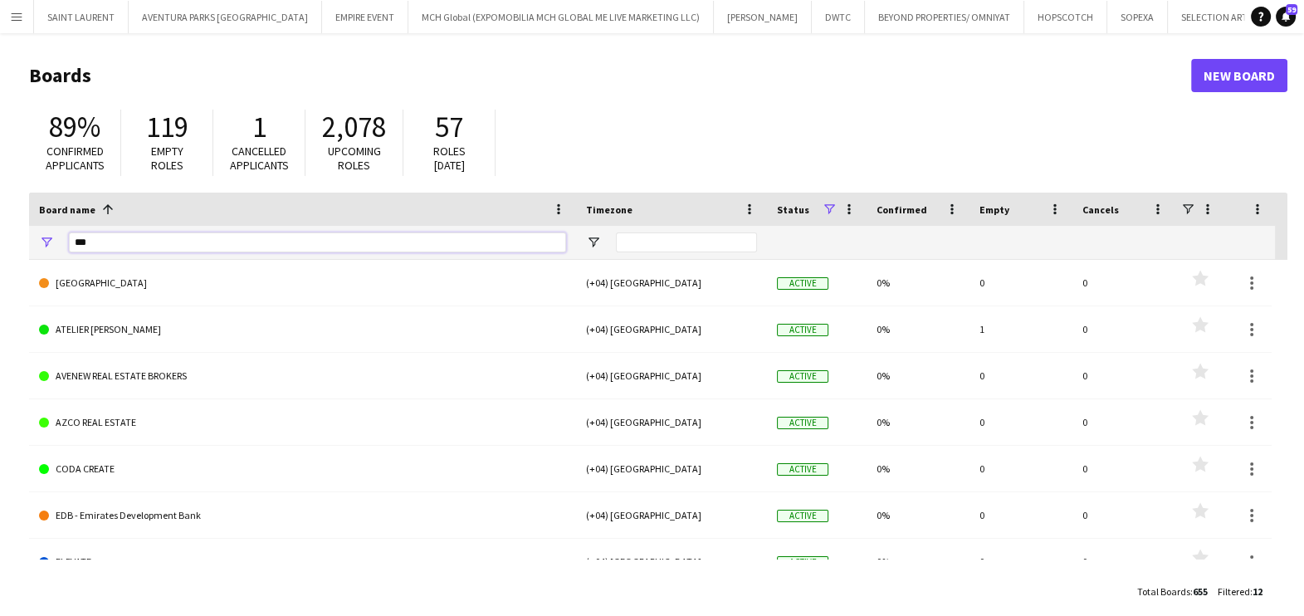
click at [295, 242] on input "***" at bounding box center [317, 242] width 497 height 20
type input "***"
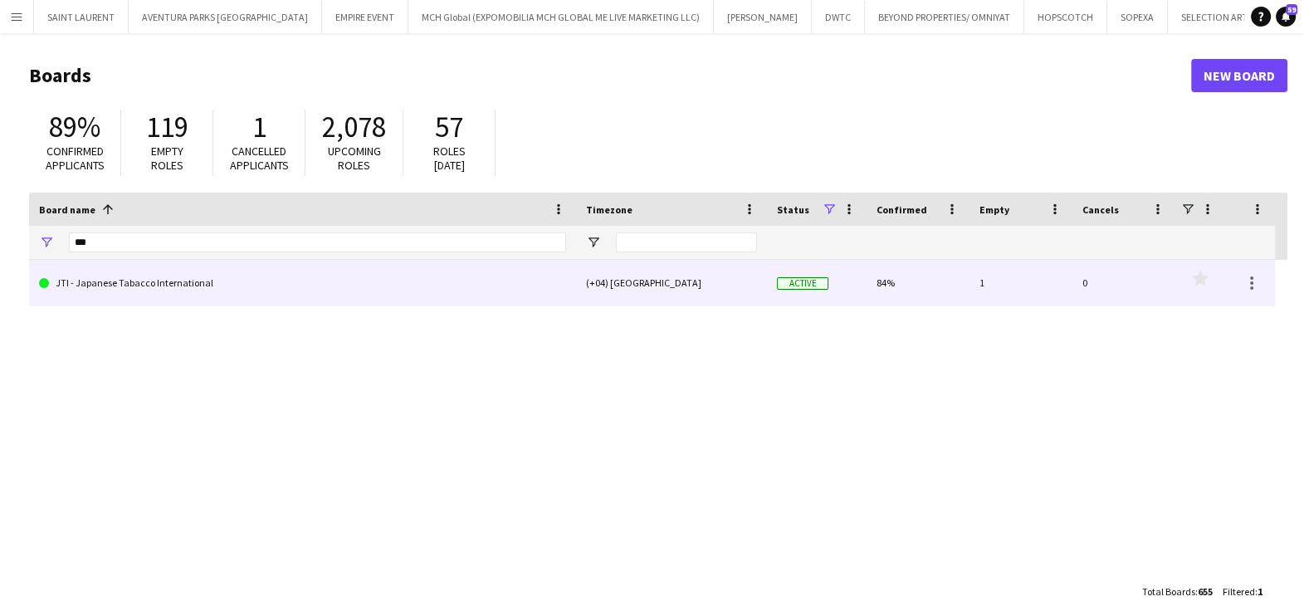
click at [299, 289] on link "JTI - Japanese Tabacco International" at bounding box center [302, 283] width 527 height 46
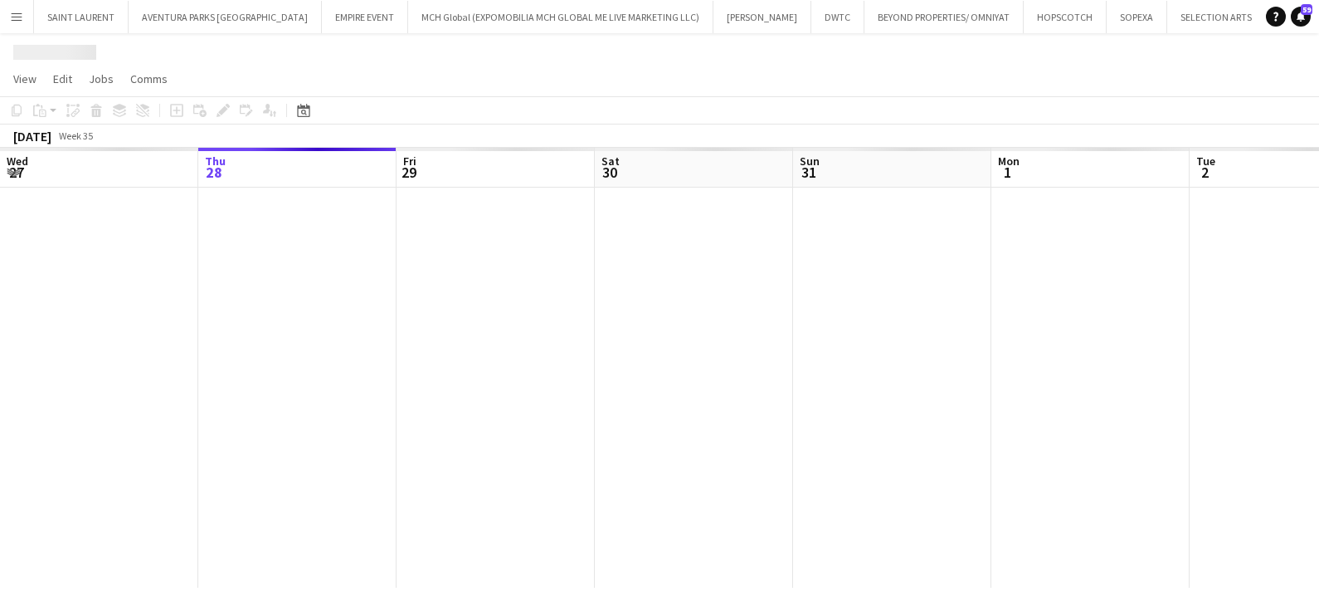
scroll to position [0, 274]
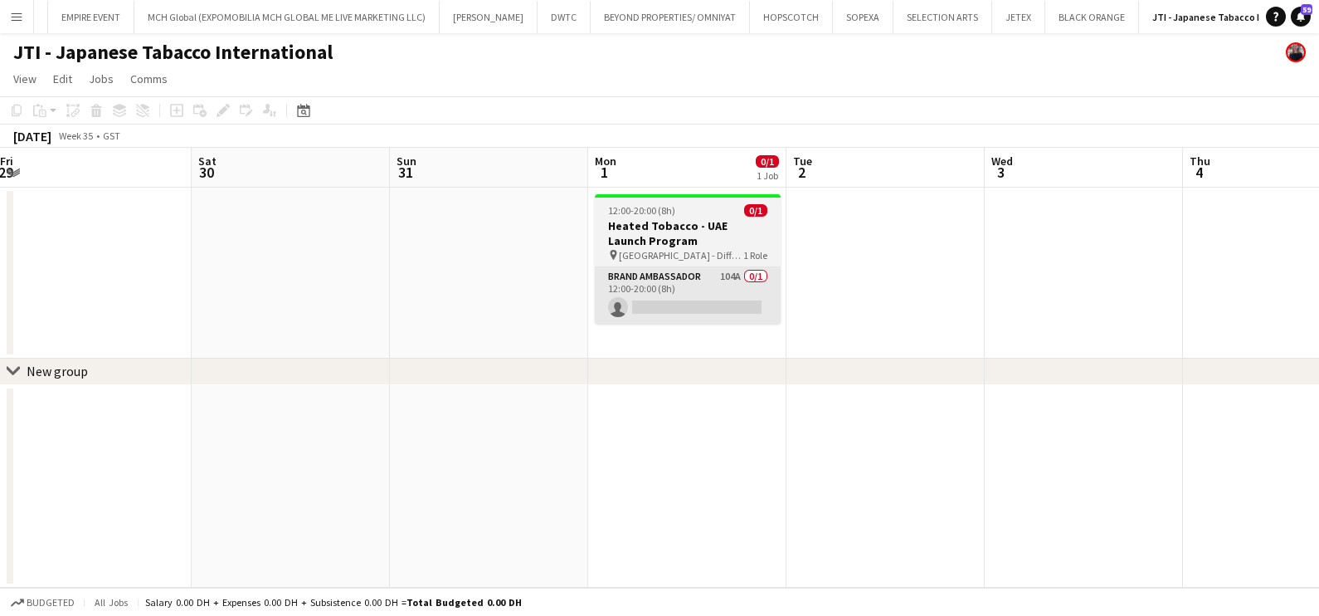
drag, startPoint x: 817, startPoint y: 296, endPoint x: 383, endPoint y: 307, distance: 434.2
click at [485, 300] on app-calendar-viewport "Mon 25 Tue 26 Wed 27 Thu 28 Fri 29 Sat 30 Sun 31 Mon 1 0/1 1 Job Tue 2 Wed 3 Th…" at bounding box center [659, 368] width 1319 height 440
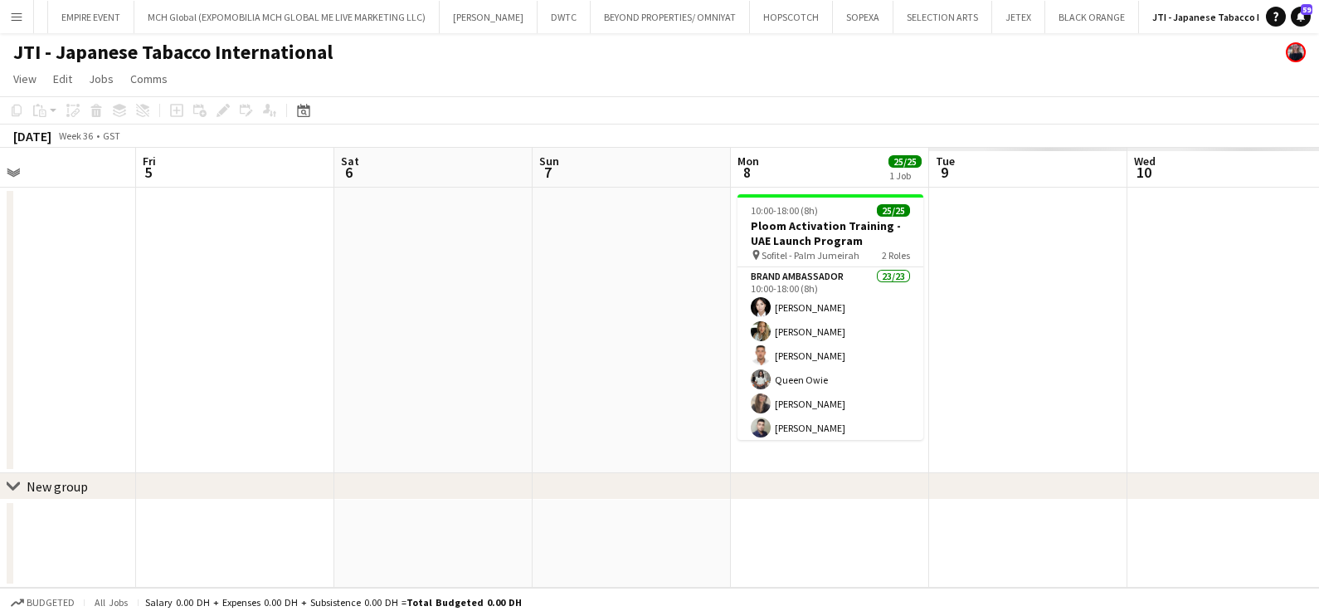
drag, startPoint x: 524, startPoint y: 307, endPoint x: 452, endPoint y: 311, distance: 71.5
click at [259, 309] on app-calendar-viewport "Mon 1 0/1 1 Job Tue 2 Wed 3 Thu 4 Fri 5 Sat 6 Sun 7 Mon 8 25/25 1 Job Tue 9 Wed…" at bounding box center [659, 368] width 1319 height 440
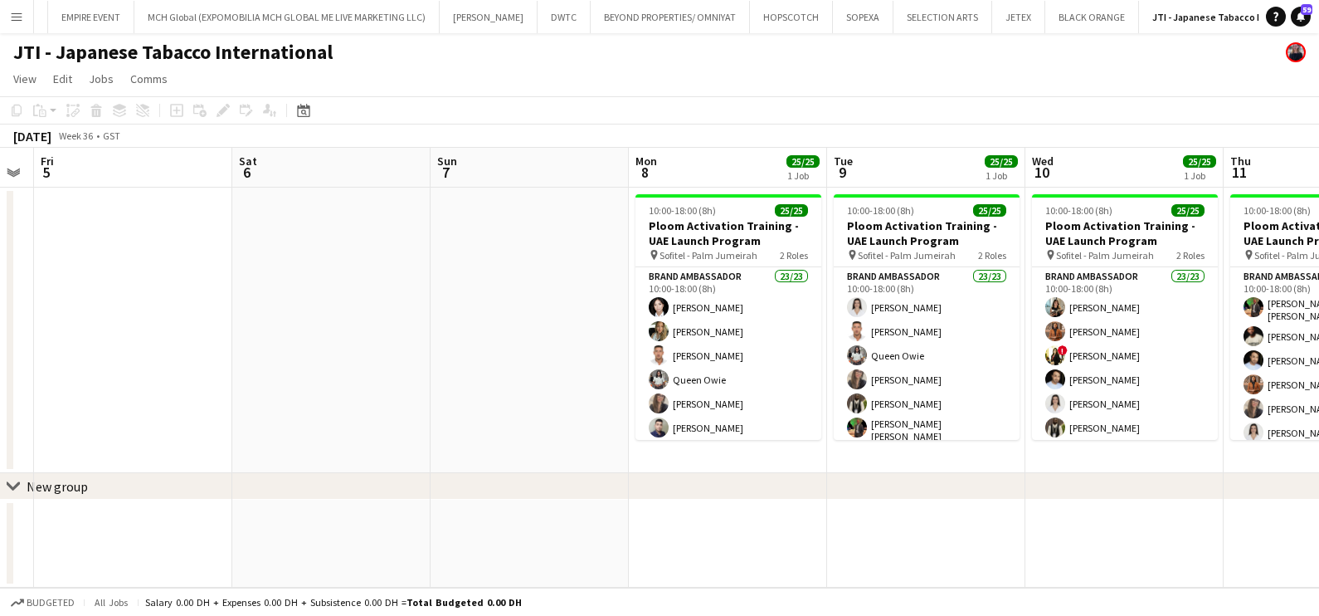
click at [438, 317] on app-calendar-viewport "Tue 2 Wed 3 Thu 4 Fri 5 Sat 6 Sun 7 Mon 8 25/25 1 Job Tue 9 25/25 1 Job Wed 10 …" at bounding box center [659, 368] width 1319 height 440
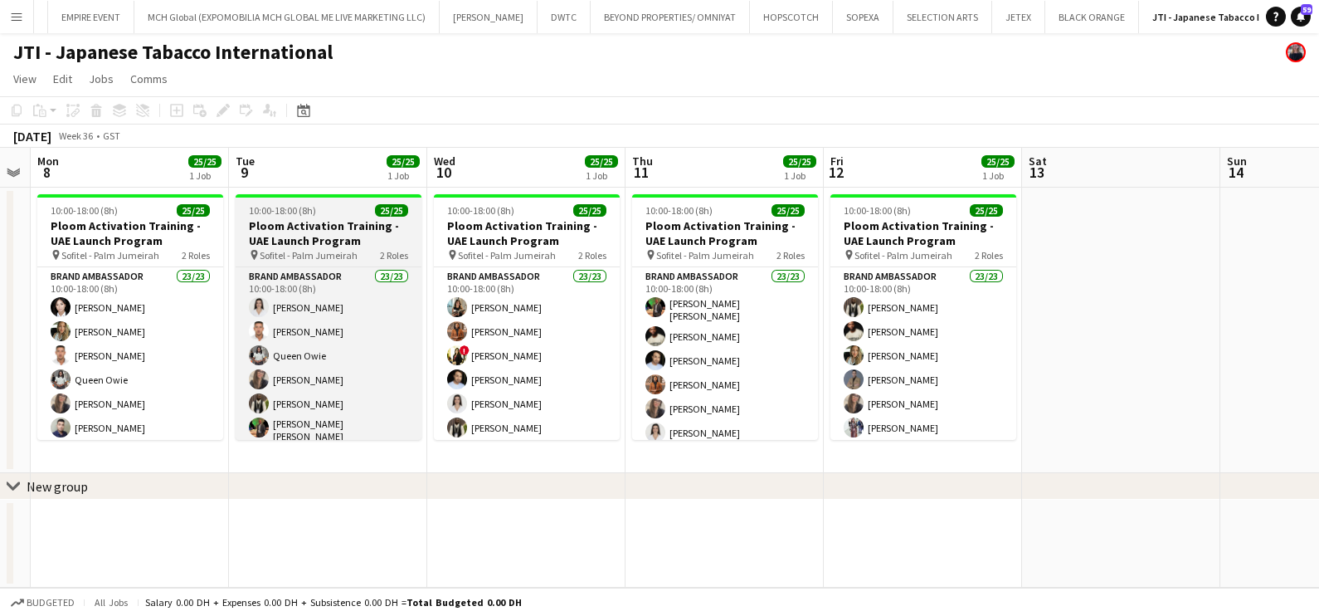
scroll to position [0, 0]
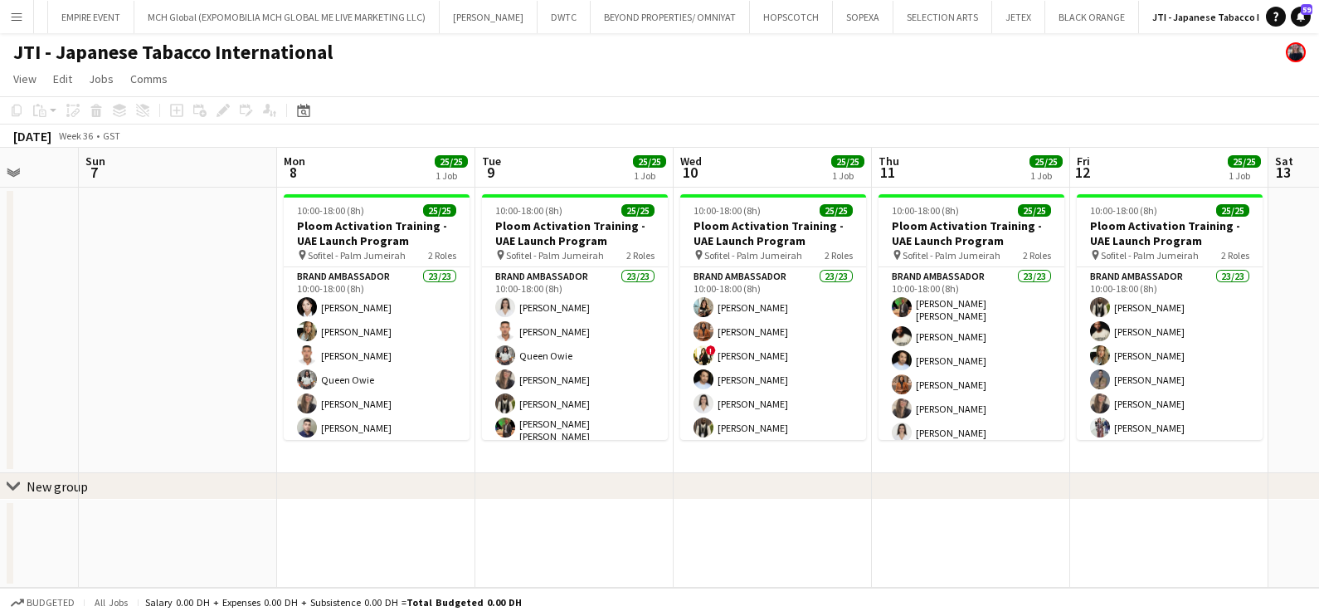
drag, startPoint x: 966, startPoint y: 195, endPoint x: 1183, endPoint y: 182, distance: 217.8
click at [1183, 182] on app-calendar-viewport "Thu 4 Fri 5 Sat 6 Sun 7 Mon 8 25/25 1 Job Tue 9 25/25 1 Job Wed 10 25/25 1 Job …" at bounding box center [659, 368] width 1319 height 440
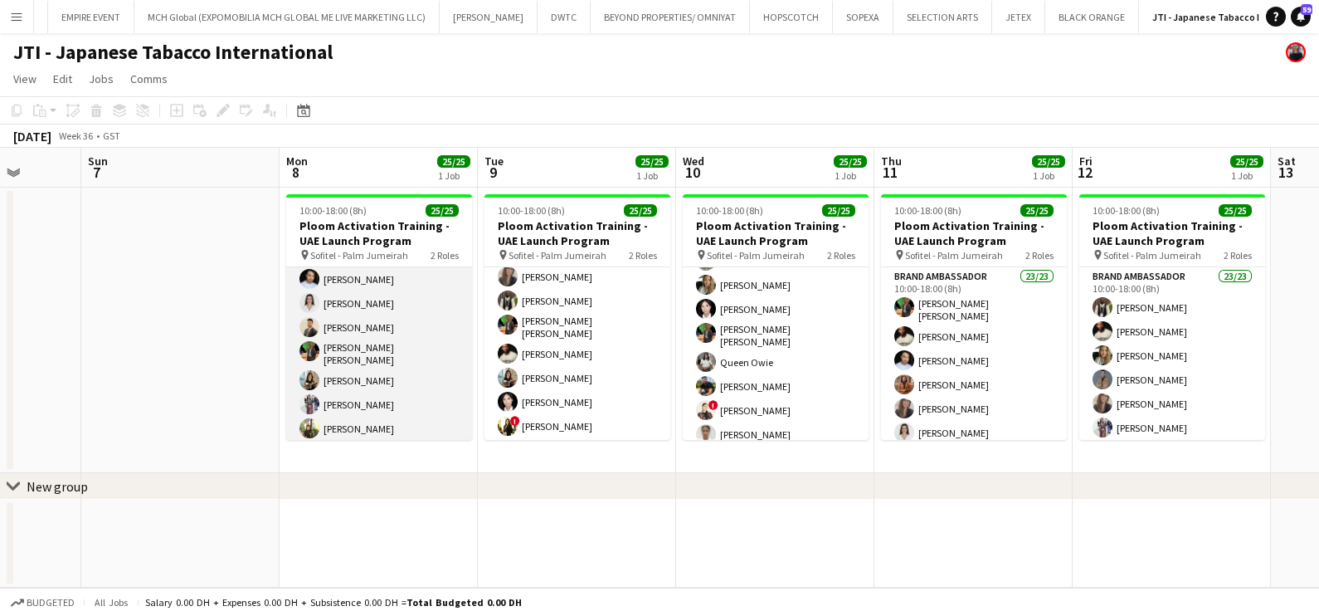
click at [339, 333] on app-card-role "Brand Ambassador 23/23 10:00-18:00 (8h) Aubrey Ellaine Rabino Tanja Vukas Jaafa…" at bounding box center [379, 173] width 186 height 591
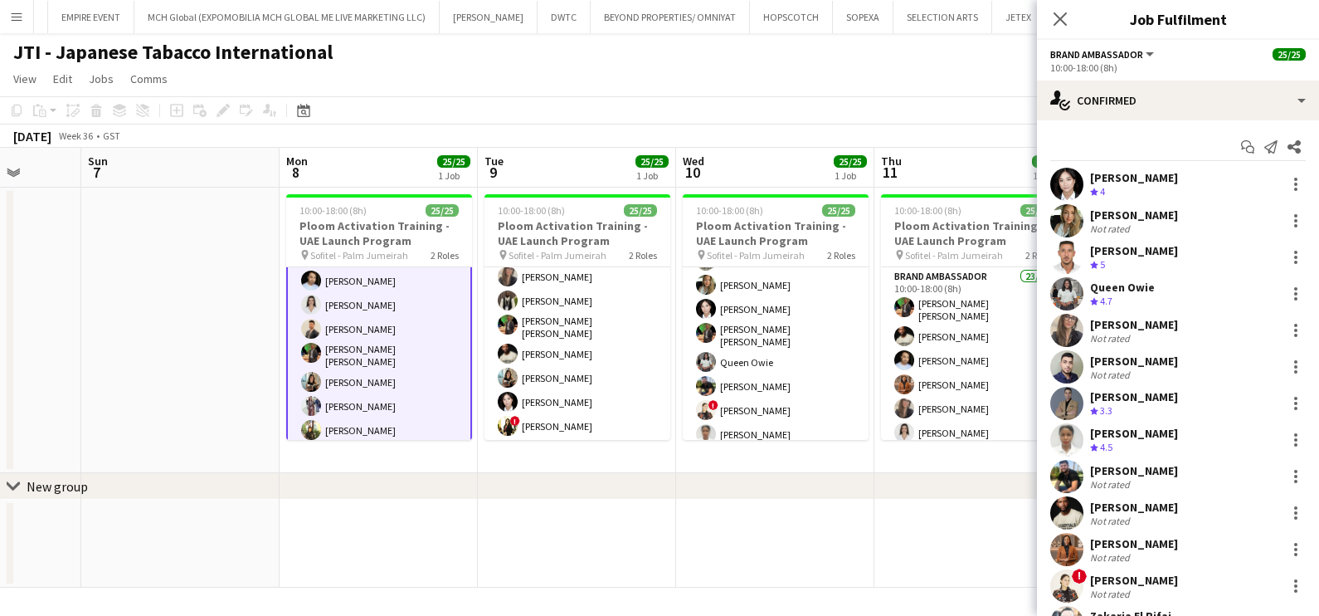
scroll to position [390, 0]
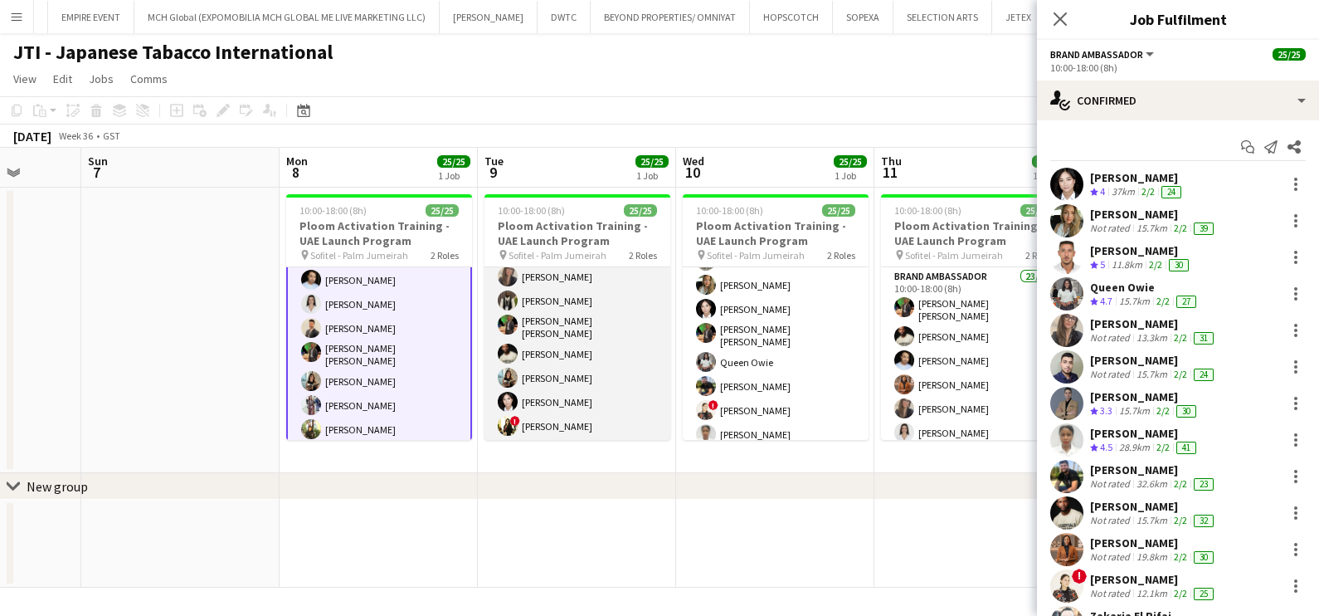
click at [600, 349] on app-card-role "Brand Ambassador 23/23 10:00-18:00 (8h) Nagham Jaber Jaafar Saad Queen Owie Lei…" at bounding box center [578, 459] width 186 height 591
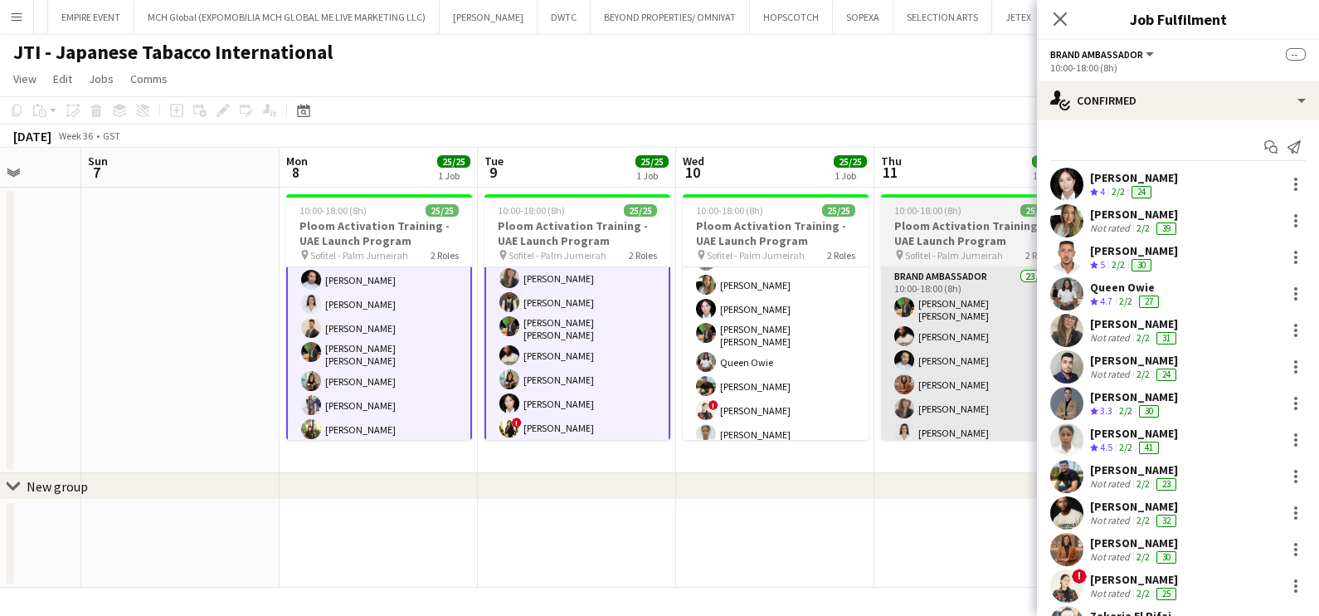
scroll to position [105, 0]
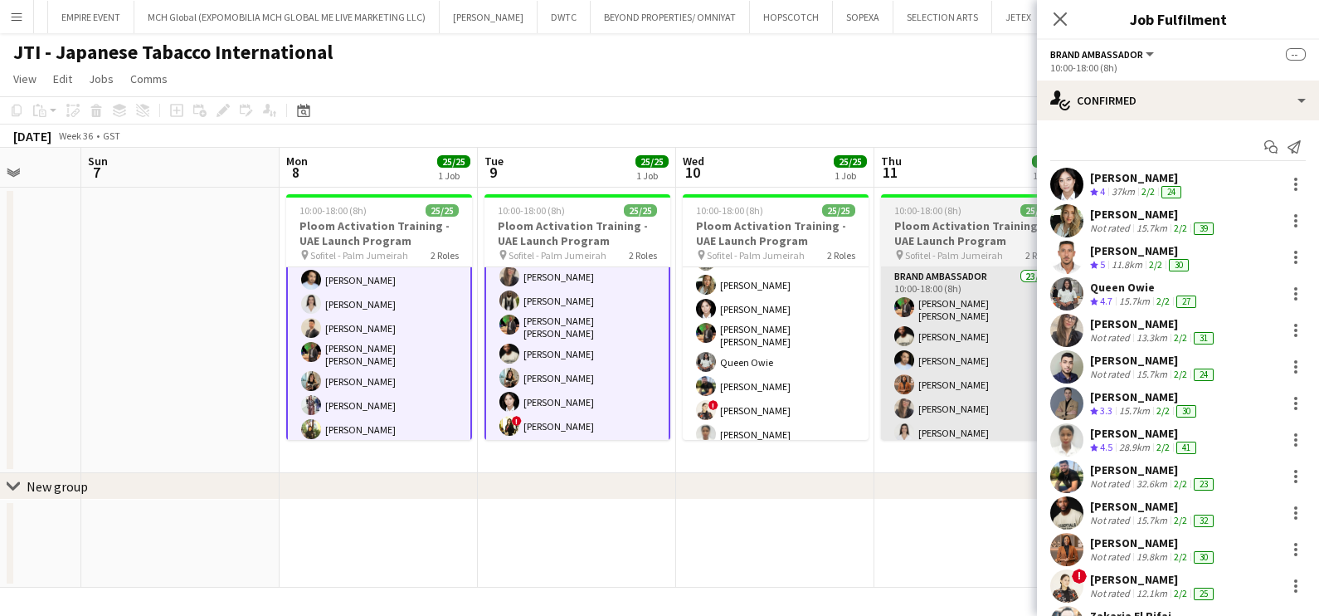
drag, startPoint x: 834, startPoint y: 358, endPoint x: 933, endPoint y: 358, distance: 98.8
click at [833, 358] on app-card-role "Brand Ambassador 23/23 10:00-18:00 (8h) KIMBERLY GABALES Jacinta Kabiru ! Jana …" at bounding box center [776, 251] width 186 height 591
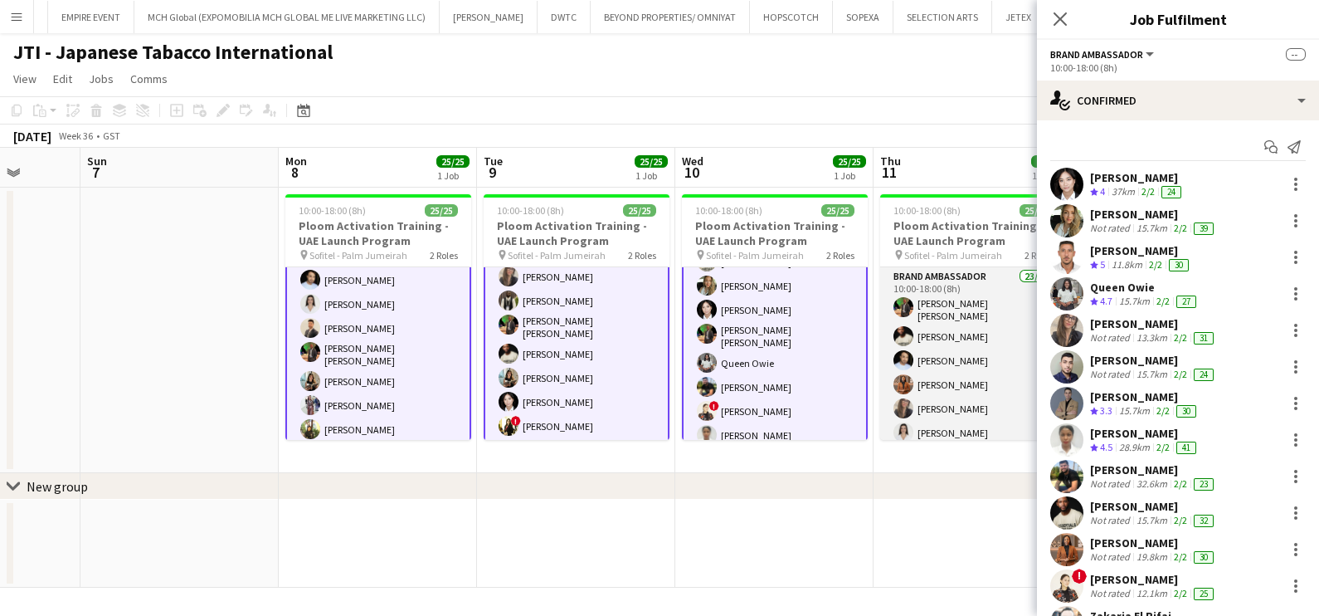
click at [949, 359] on app-card-role "Brand Ambassador 23/23 10:00-18:00 (8h) Christian Benjamin Amechi Francis Mbebe…" at bounding box center [973, 562] width 186 height 591
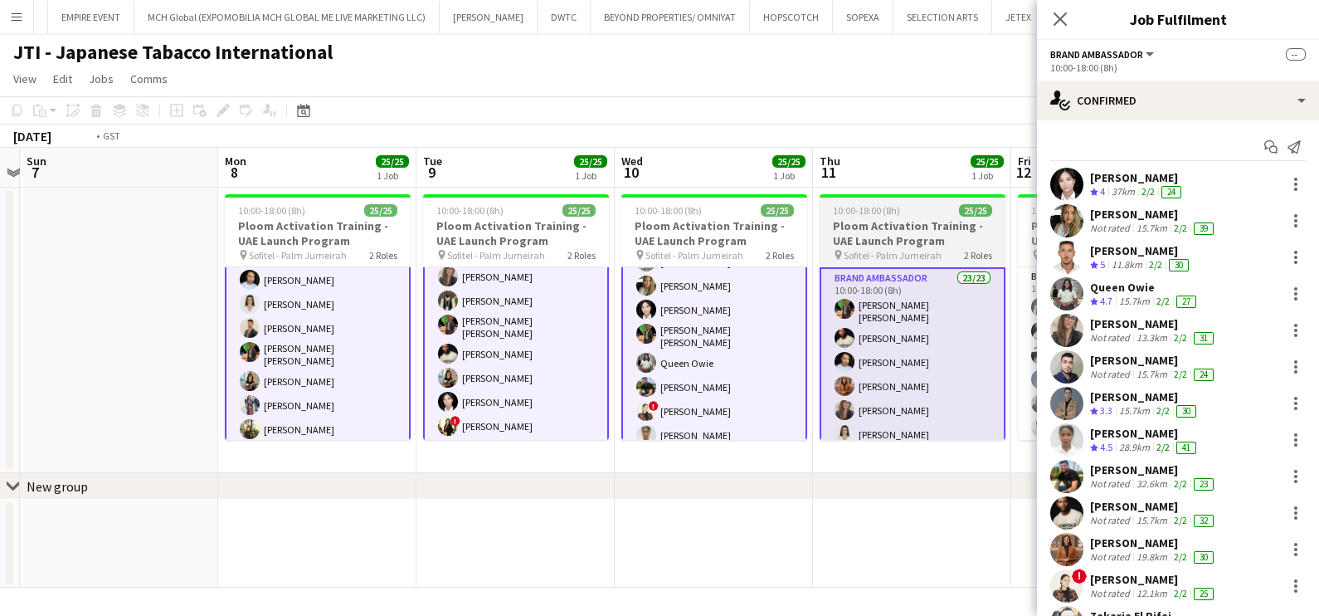
drag, startPoint x: 953, startPoint y: 359, endPoint x: 251, endPoint y: 360, distance: 701.2
click at [263, 359] on app-calendar-viewport "Thu 4 Fri 5 Sat 6 Sun 7 Mon 8 25/25 1 Job Tue 9 25/25 1 Job Wed 10 25/25 1 Job …" at bounding box center [659, 368] width 1319 height 440
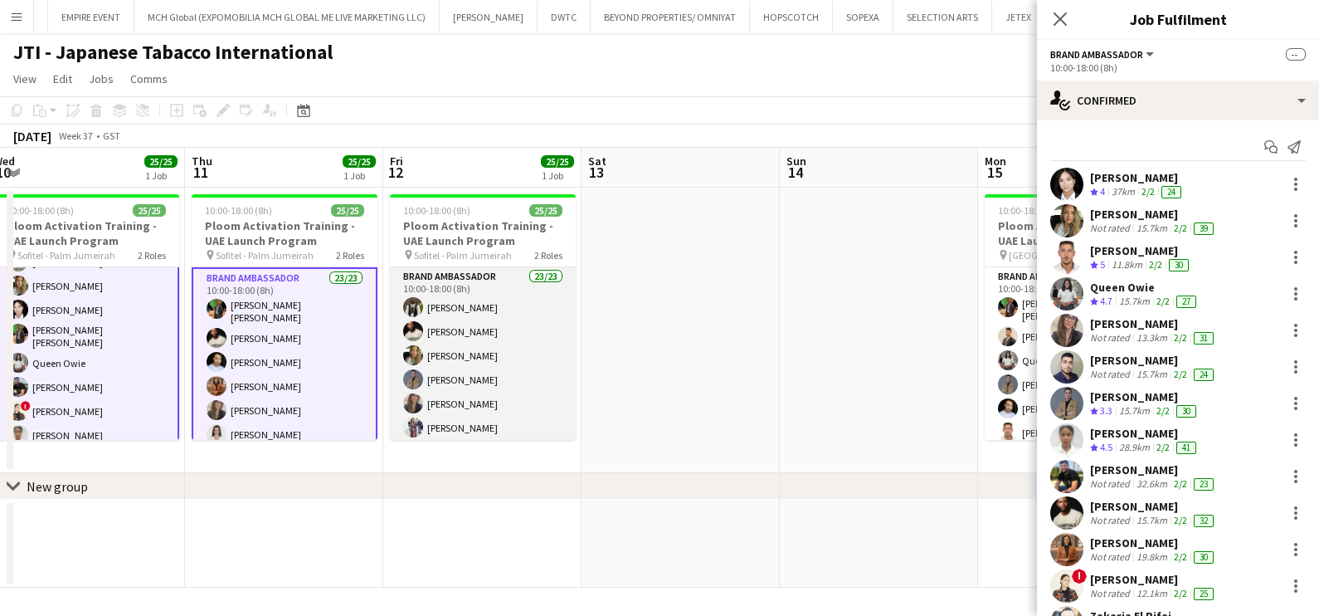
click at [447, 340] on app-card-role "Brand Ambassador 23/23 10:00-18:00 (8h) Fejiro Ejiroro Francis Mbebele Tanja Vu…" at bounding box center [483, 562] width 186 height 591
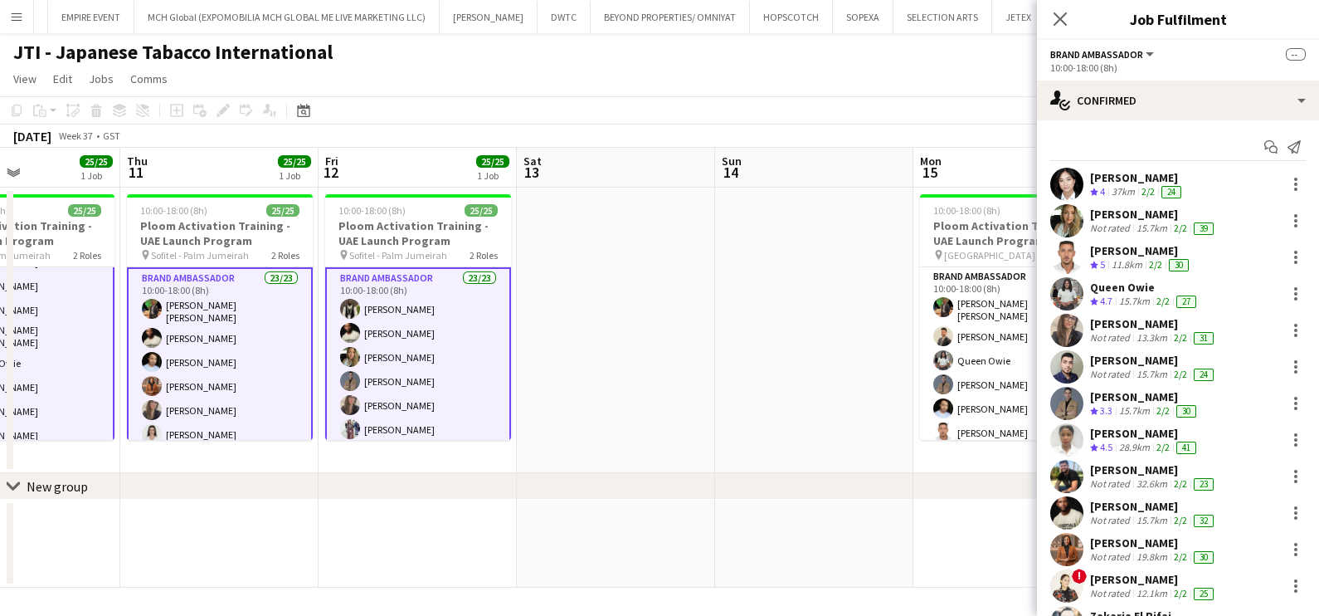
drag, startPoint x: 266, startPoint y: 347, endPoint x: 27, endPoint y: 347, distance: 239.0
click at [32, 347] on app-calendar-viewport "Sun 7 Mon 8 25/25 1 Job Tue 9 25/25 1 Job Wed 10 25/25 1 Job Thu 11 25/25 1 Job…" at bounding box center [659, 368] width 1319 height 440
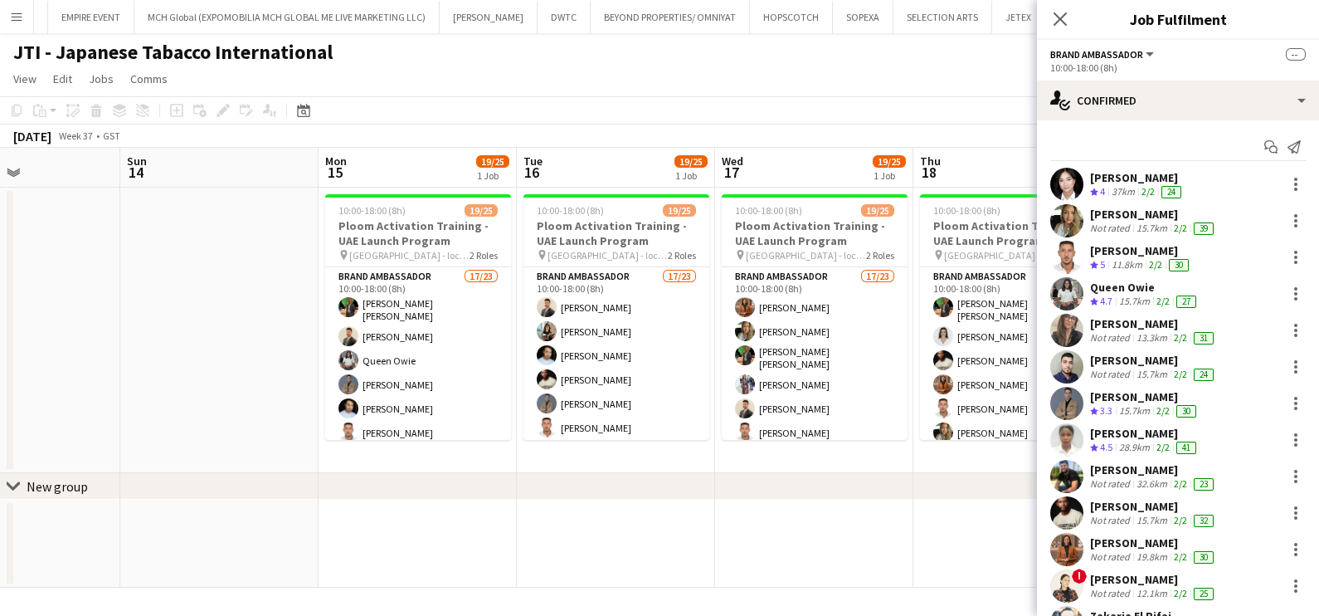
scroll to position [0, 740]
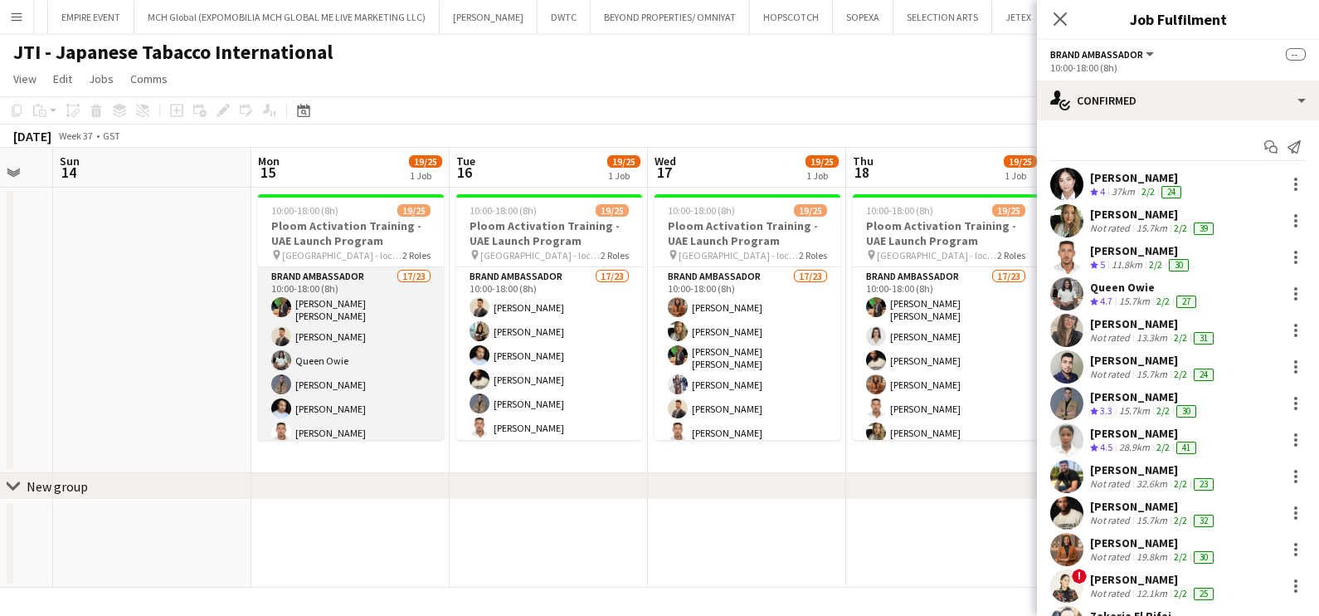
click at [344, 344] on app-card-role "Brand Ambassador 17/23 10:00-18:00 (8h) Christian Benjamin Amechi Jawad Zbair Q…" at bounding box center [351, 562] width 186 height 591
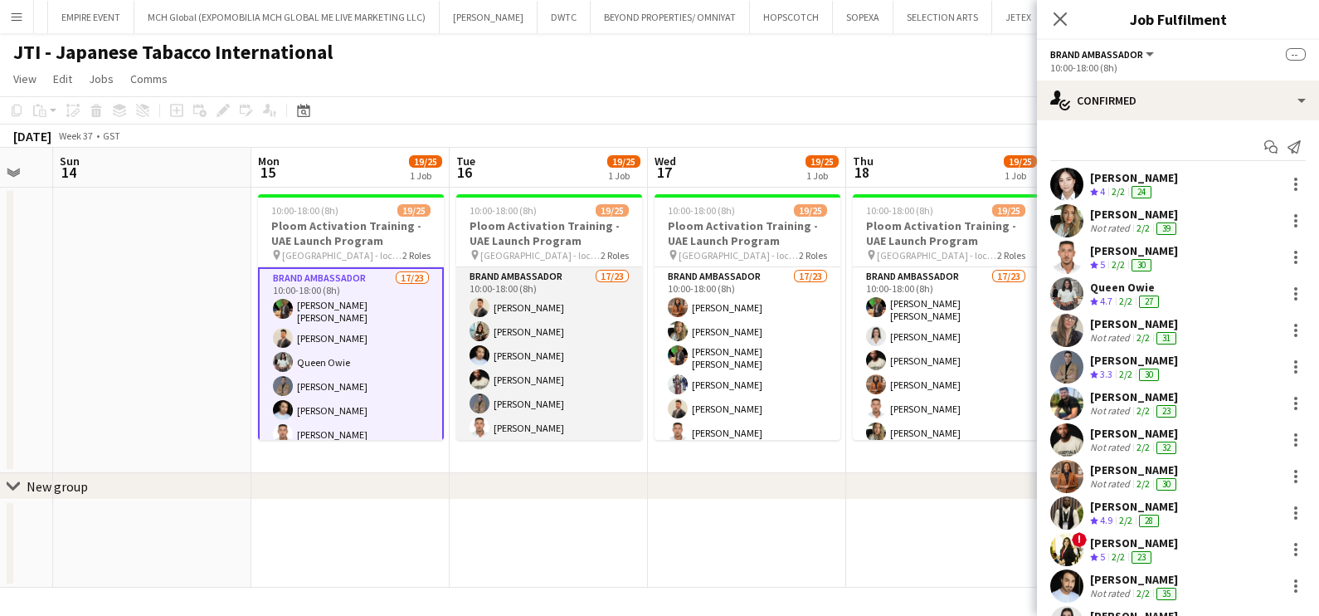
click at [523, 344] on app-card-role "Brand Ambassador 17/23 10:00-18:00 (8h) Jawad Zbair KIMBERLY GABALES Ravi JADHA…" at bounding box center [549, 562] width 186 height 591
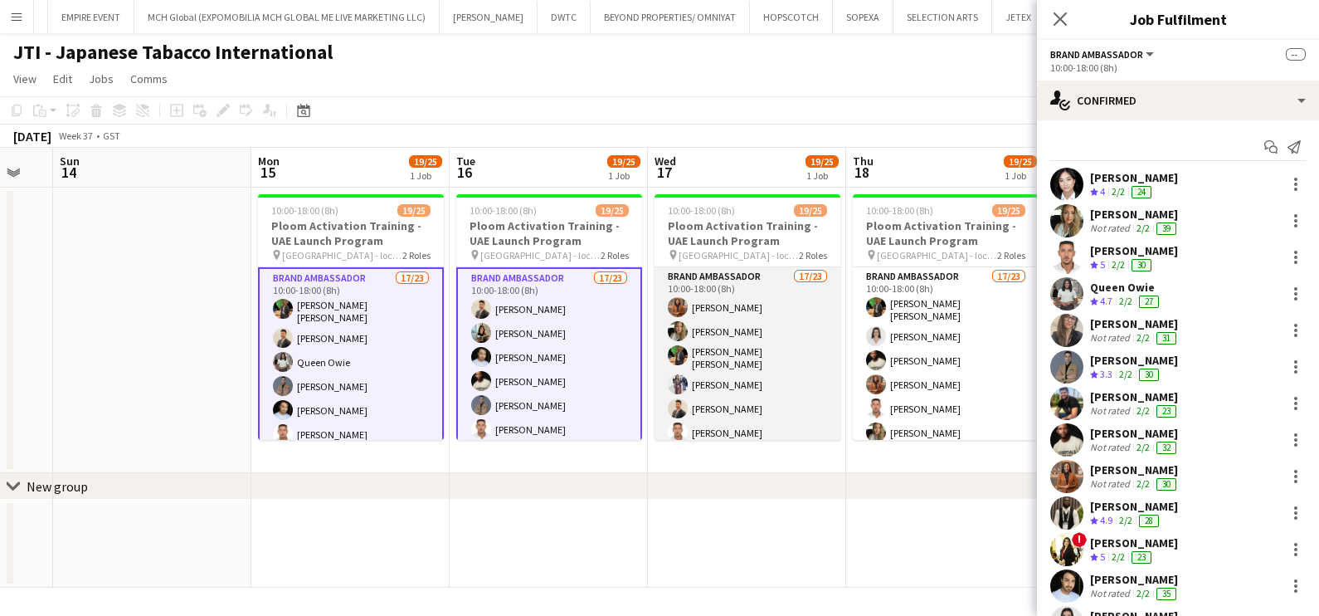
click at [772, 344] on app-card-role "Brand Ambassador 17/23 10:00-18:00 (8h) Jacinta Kabiru Tanja Vukas Christian Be…" at bounding box center [748, 562] width 186 height 591
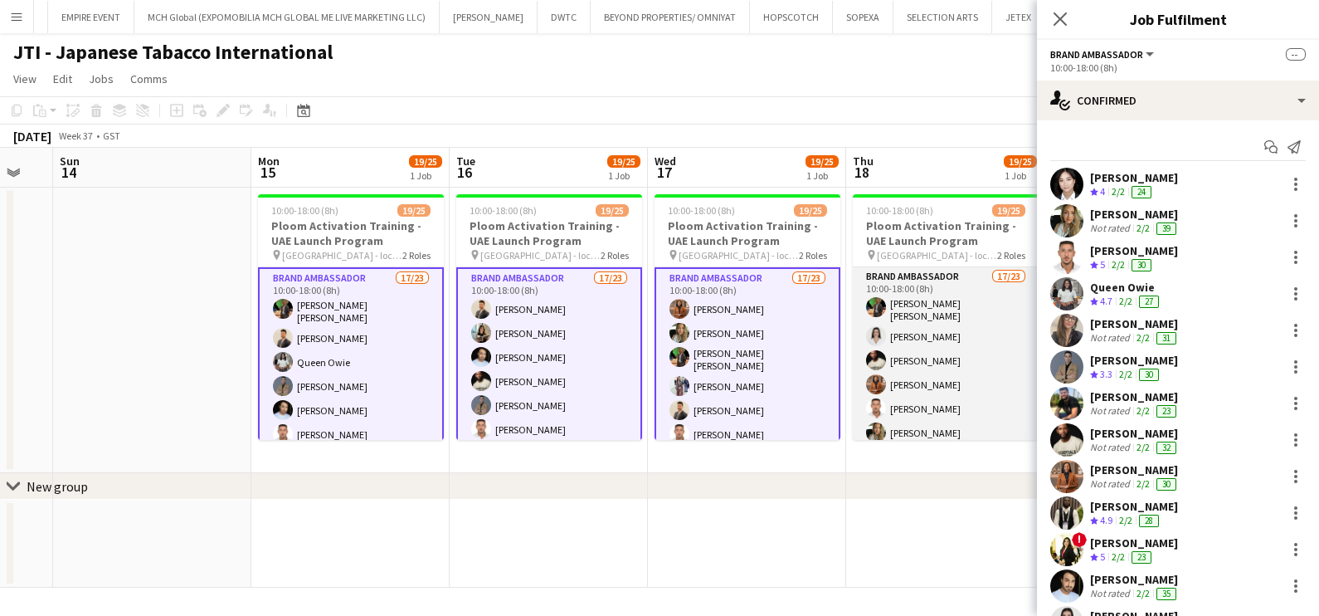
click at [919, 351] on app-card-role "Brand Ambassador 17/23 10:00-18:00 (8h) Christian Benjamin Amechi Nagham Jaber …" at bounding box center [946, 562] width 186 height 591
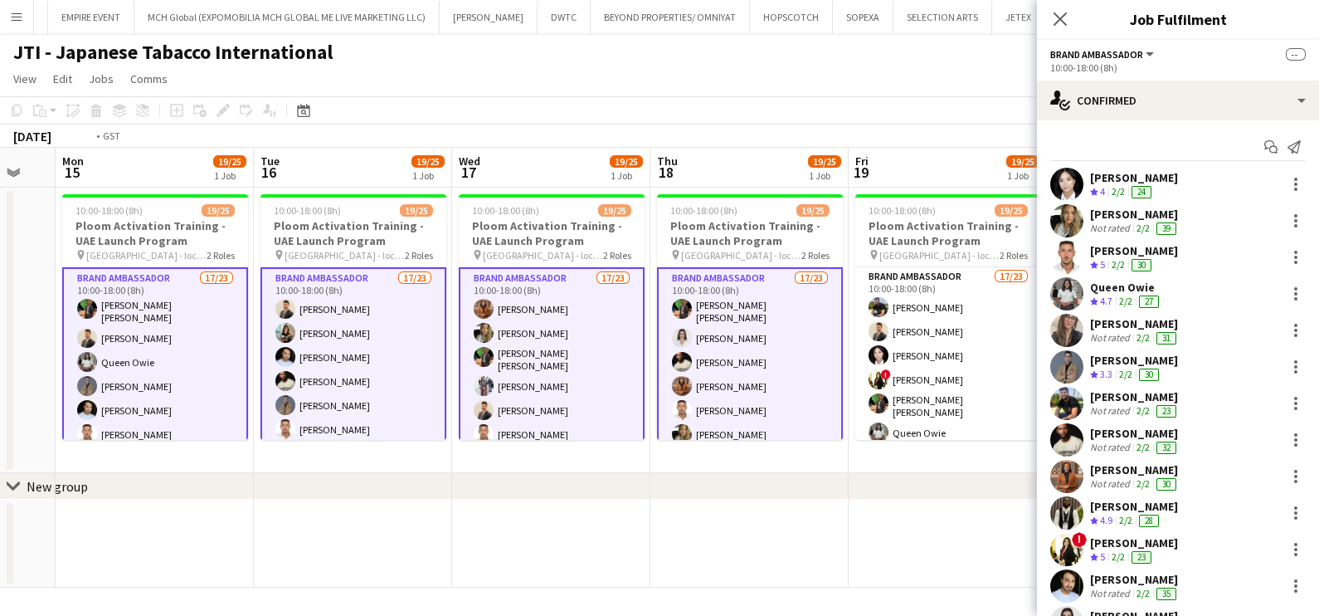
scroll to position [0, 436]
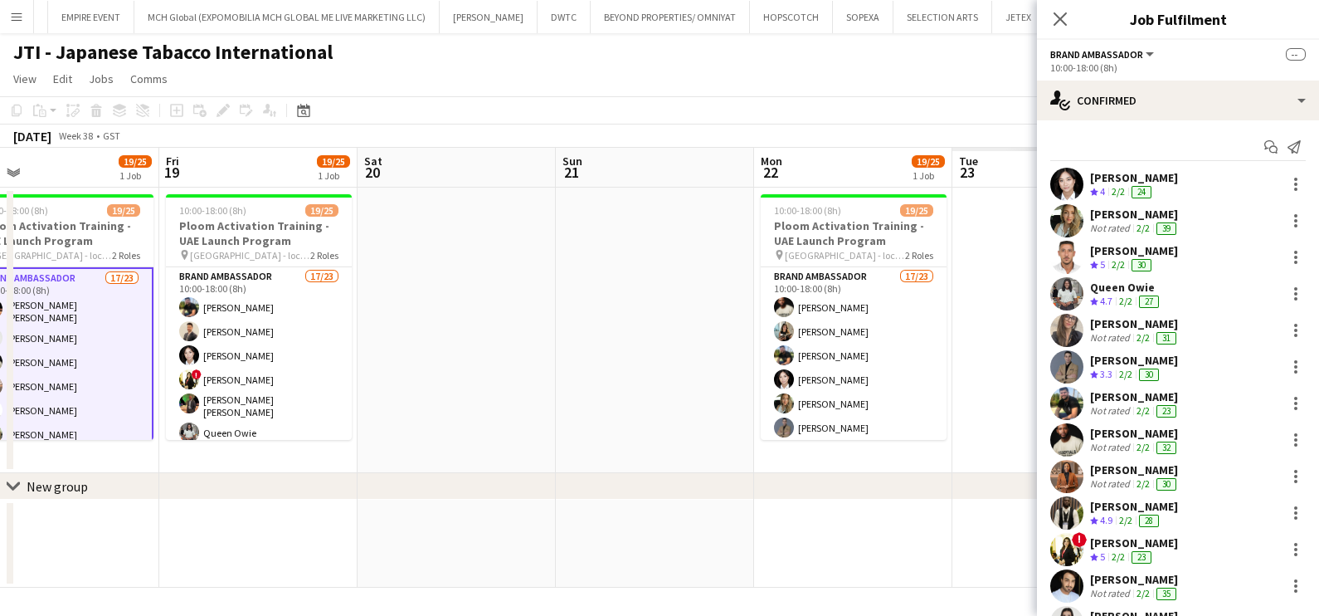
drag, startPoint x: 967, startPoint y: 361, endPoint x: -4, endPoint y: 362, distance: 970.9
click at [0, 362] on html "Menu Boards Boards Boards All jobs Status Workforce Workforce My Workforce Recr…" at bounding box center [659, 308] width 1319 height 616
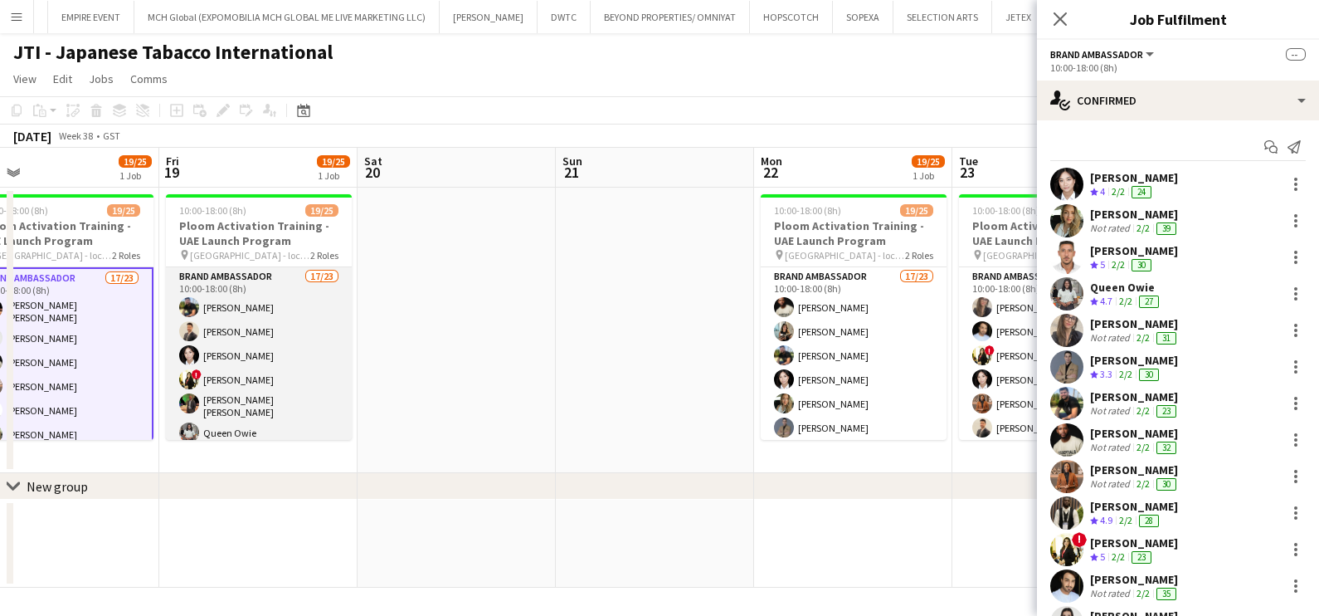
click at [229, 331] on app-card-role "Brand Ambassador 17/23 10:00-18:00 (8h) Karim Moubadder Jawad Zbair Aubrey Ella…" at bounding box center [259, 562] width 186 height 591
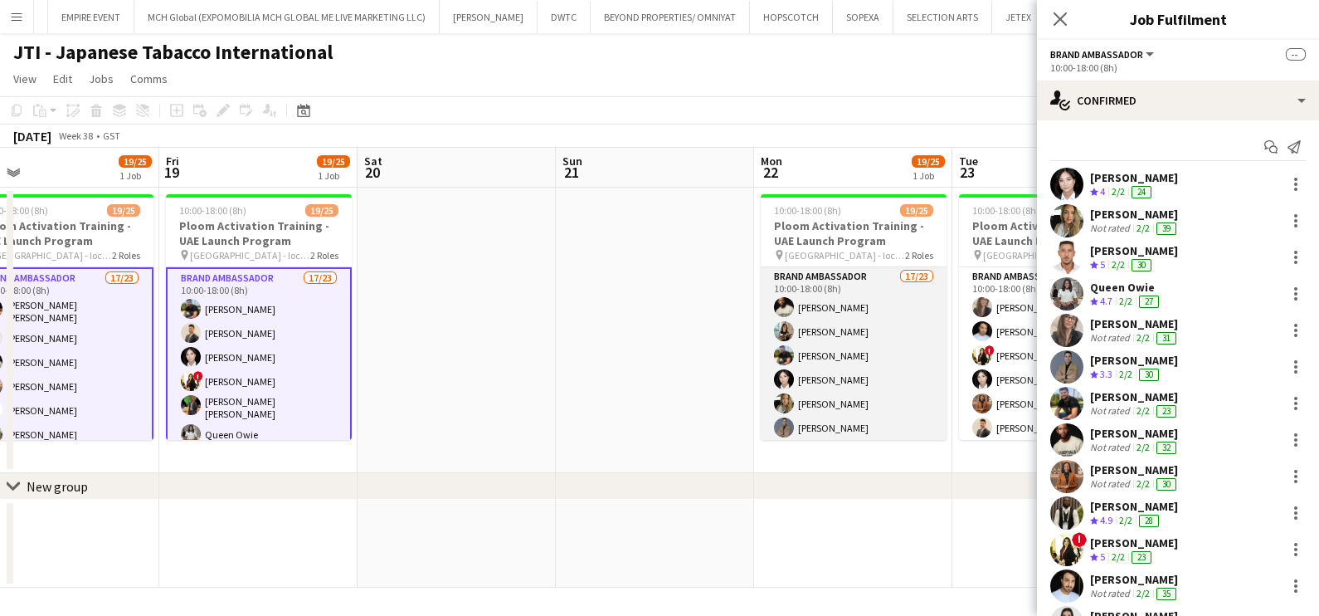
click at [854, 340] on app-card-role "Brand Ambassador 17/23 10:00-18:00 (8h) Francis Mbebele KIMBERLY GABALES Karim …" at bounding box center [854, 562] width 186 height 591
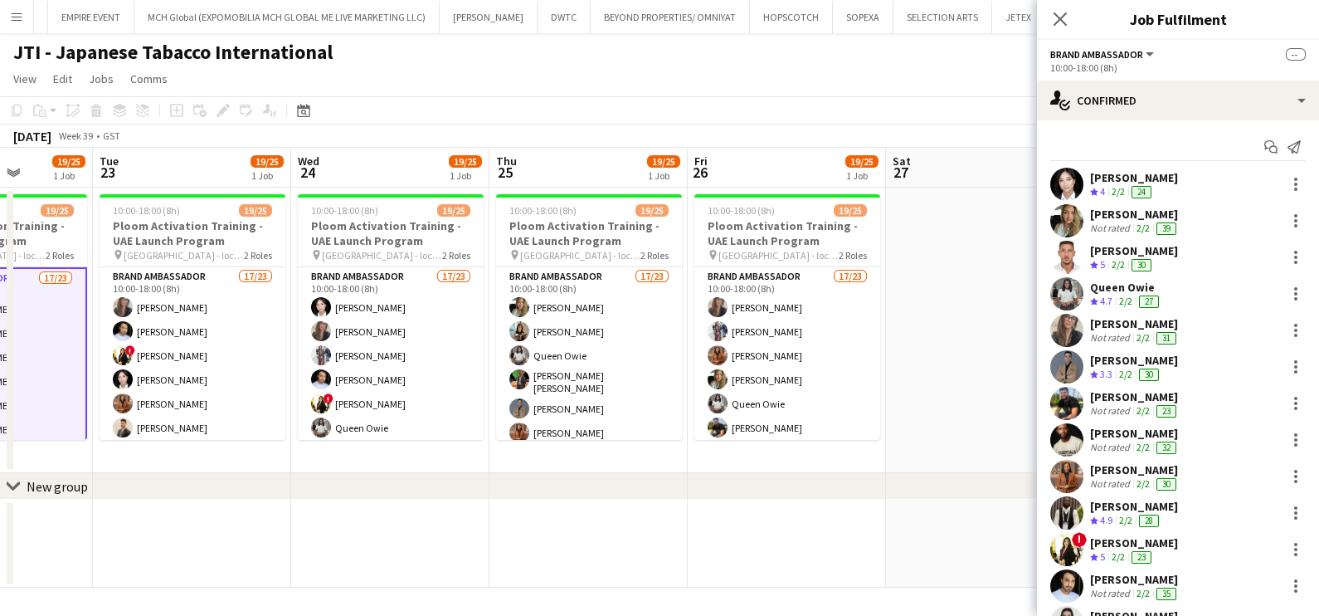
drag, startPoint x: 885, startPoint y: 341, endPoint x: -4, endPoint y: 343, distance: 888.8
click at [0, 343] on html "Menu Boards Boards Boards All jobs Status Workforce Workforce My Workforce Recr…" at bounding box center [659, 308] width 1319 height 616
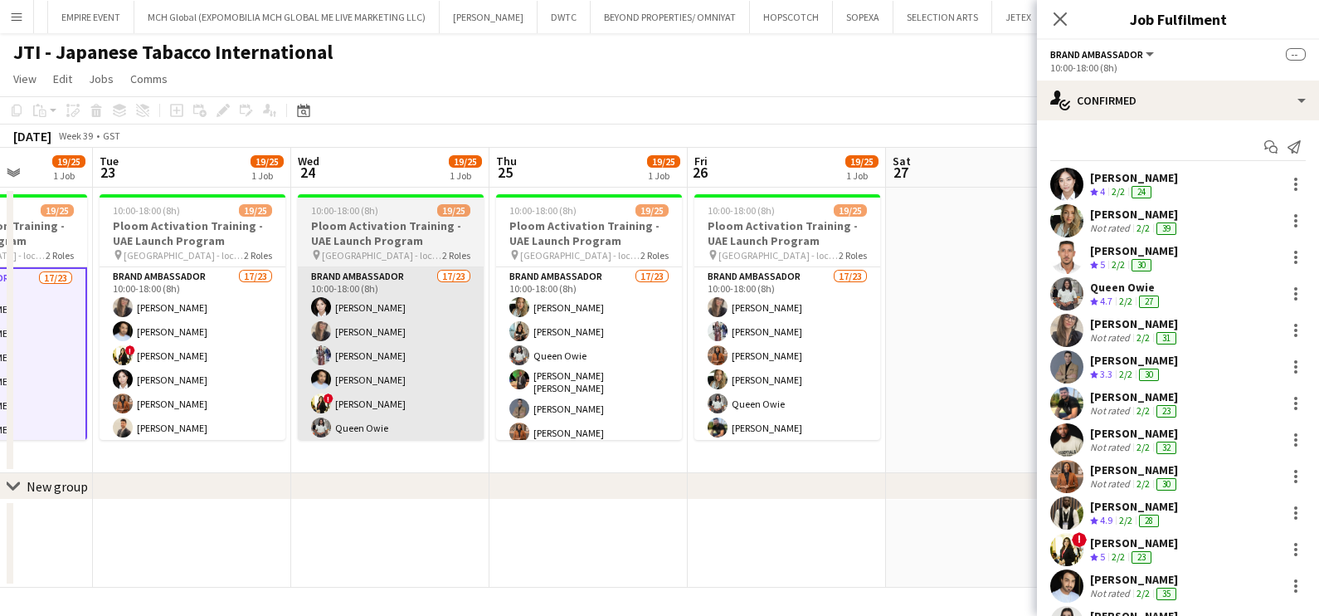
drag, startPoint x: 191, startPoint y: 295, endPoint x: 378, endPoint y: 305, distance: 186.9
click at [193, 296] on app-card-role "Brand Ambassador 17/23 10:00-18:00 (8h) Leila Haghshenas Ravi JADHAV ! Jana Kas…" at bounding box center [193, 562] width 186 height 591
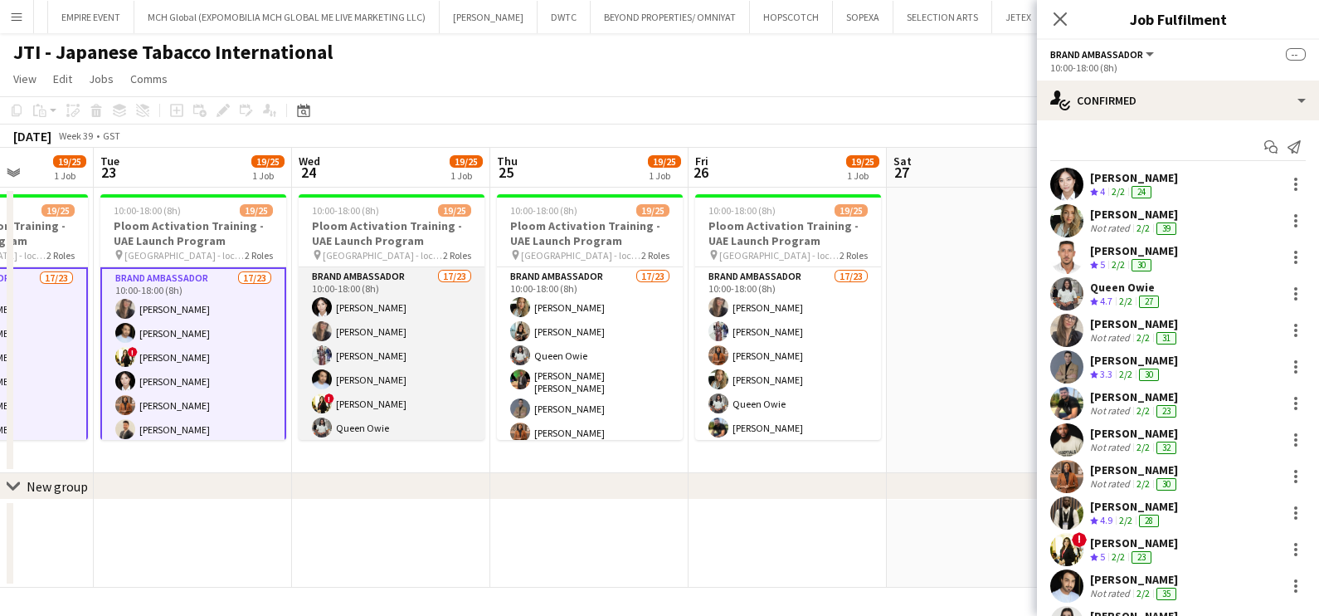
drag, startPoint x: 450, startPoint y: 305, endPoint x: 467, endPoint y: 311, distance: 18.6
click at [451, 305] on app-card-role "Brand Ambassador 17/23 10:00-18:00 (8h) Aubrey Ellaine Rabino Leila Haghshenas …" at bounding box center [392, 562] width 186 height 591
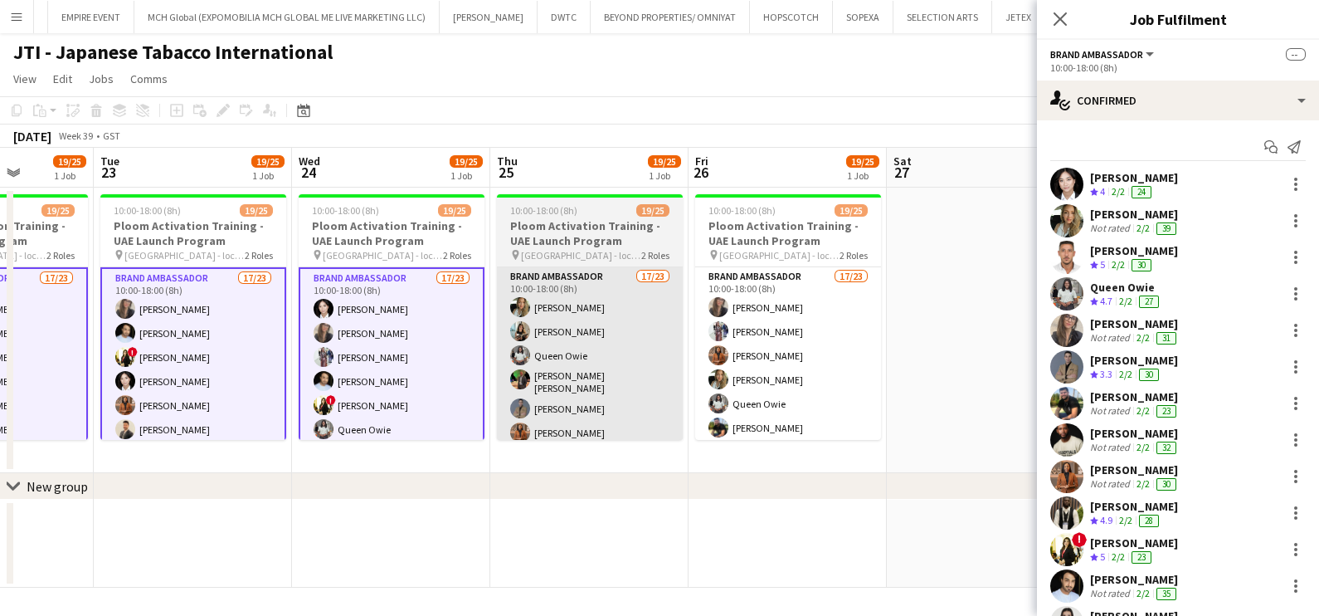
scroll to position [0, 500]
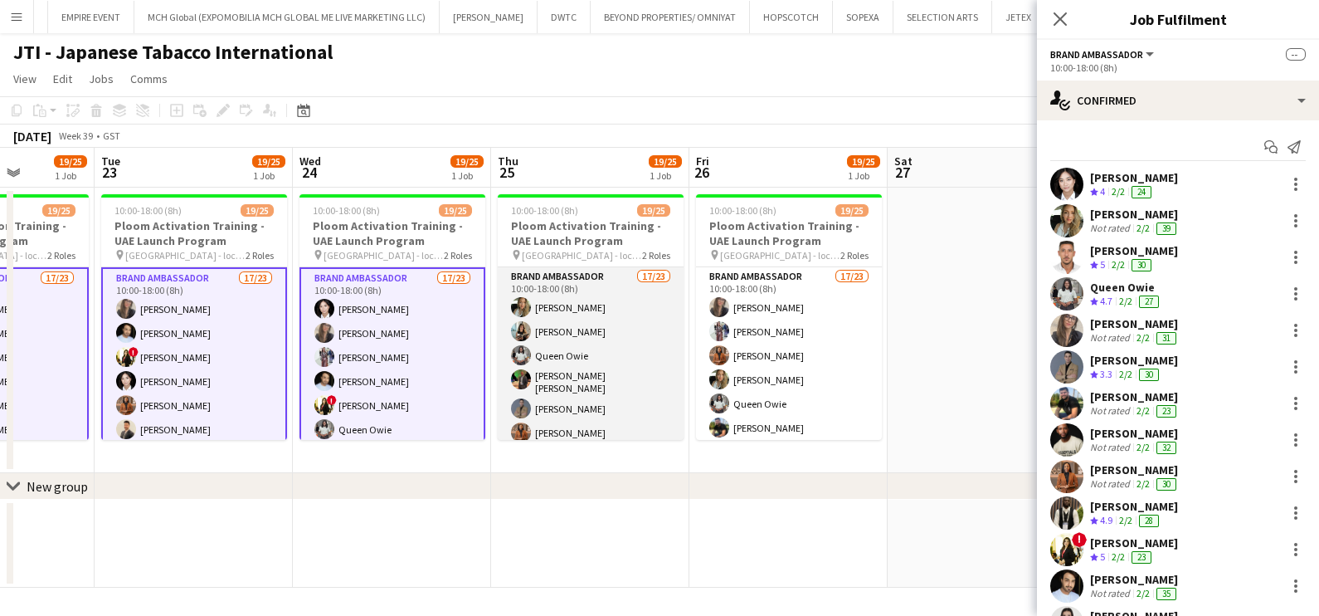
click at [601, 319] on app-card-role "Brand Ambassador 17/23 10:00-18:00 (8h) Tanja Vukas KIMBERLY GABALES Queen Owie…" at bounding box center [591, 562] width 186 height 591
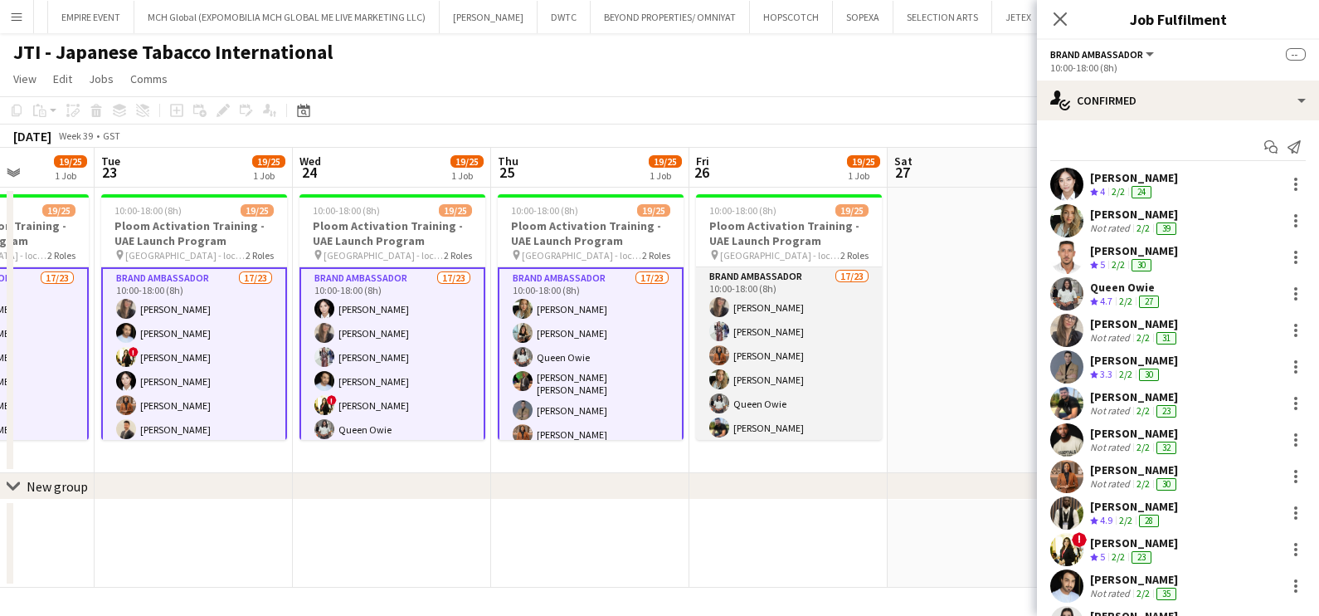
click at [760, 328] on app-card-role "Brand Ambassador 17/23 10:00-18:00 (8h) Leila Haghshenas Areeba Ahmed Jacinta K…" at bounding box center [789, 562] width 186 height 591
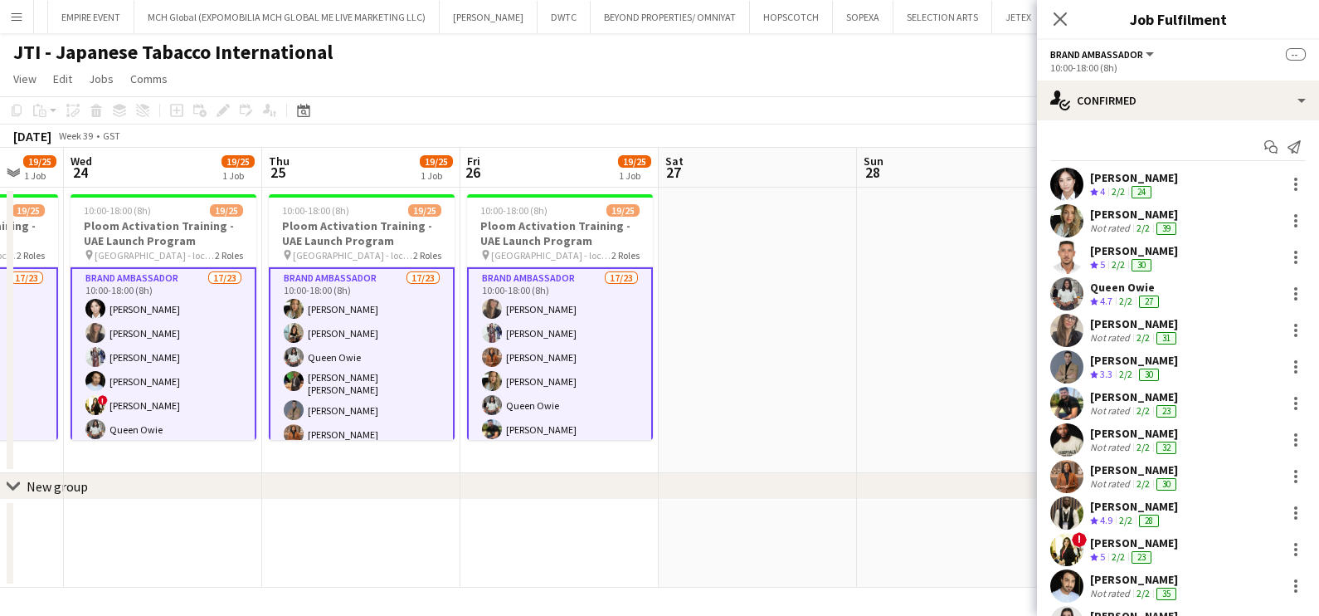
drag, startPoint x: 830, startPoint y: 339, endPoint x: -4, endPoint y: 336, distance: 834.0
click at [0, 336] on html "Menu Boards Boards Boards All jobs Status Workforce Workforce My Workforce Recr…" at bounding box center [659, 308] width 1319 height 616
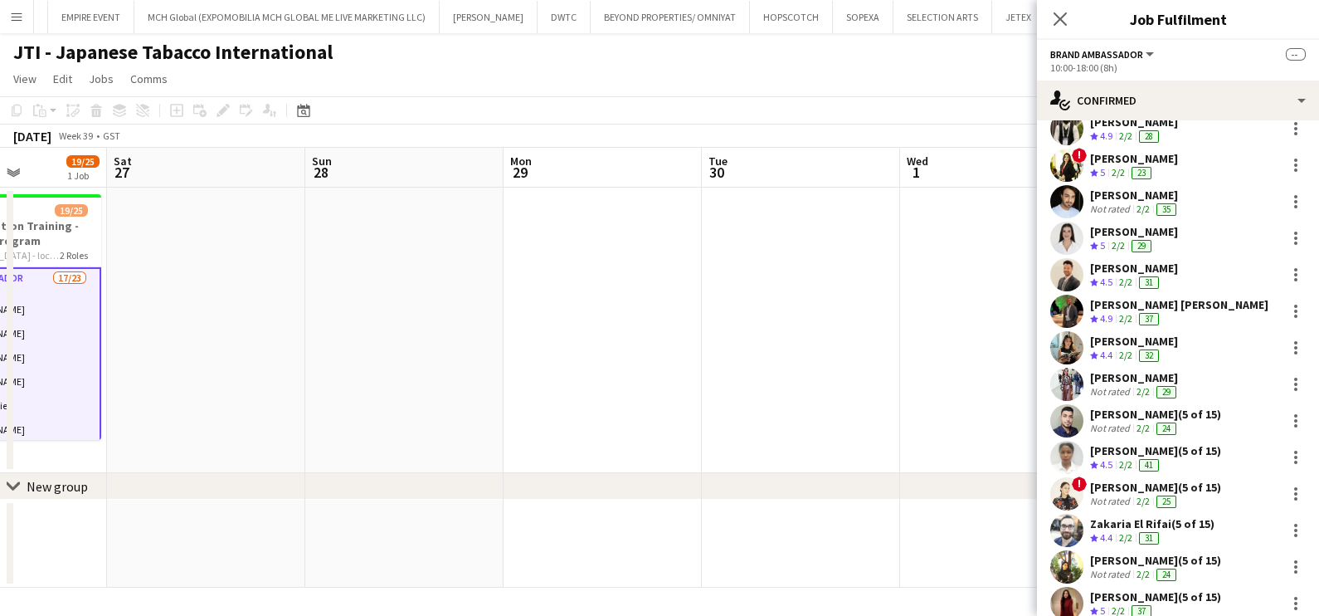
scroll to position [414, 0]
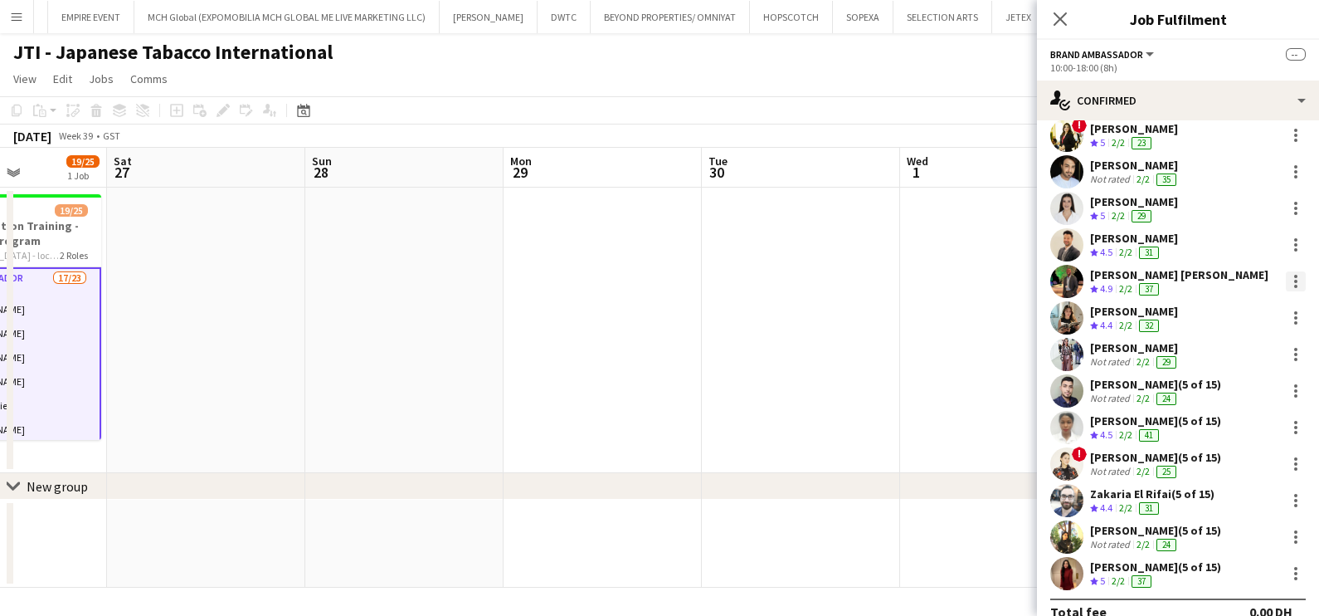
click at [1286, 276] on div at bounding box center [1296, 281] width 20 height 20
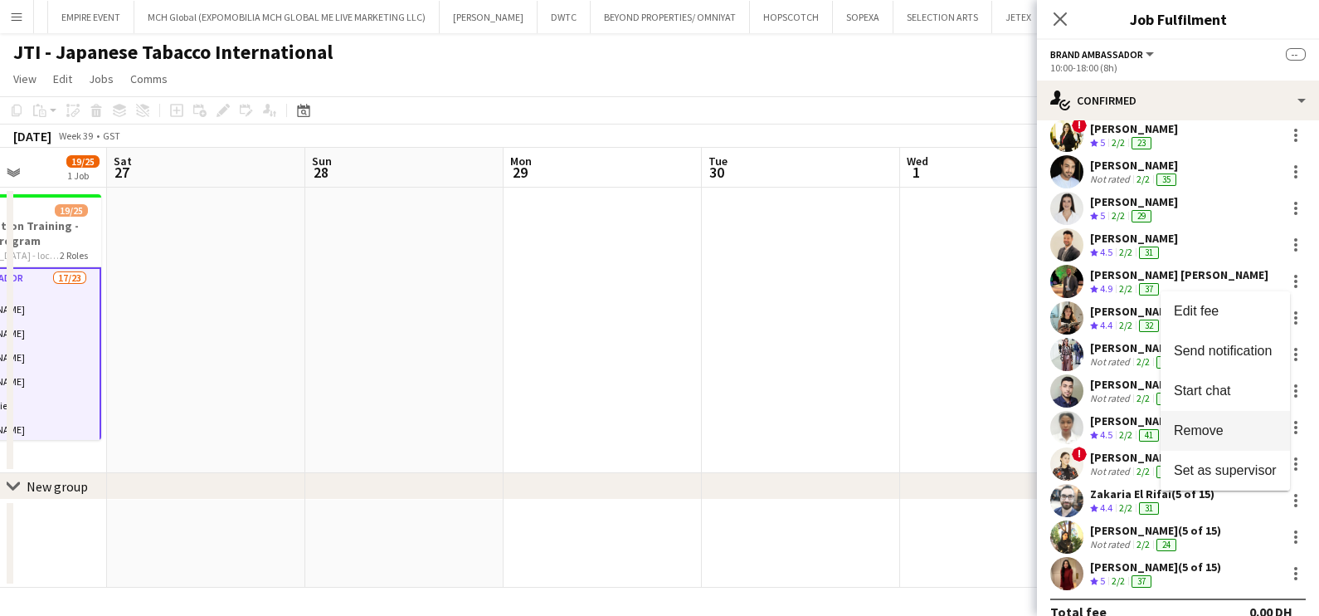
click at [1215, 432] on span "Remove" at bounding box center [1199, 430] width 50 height 14
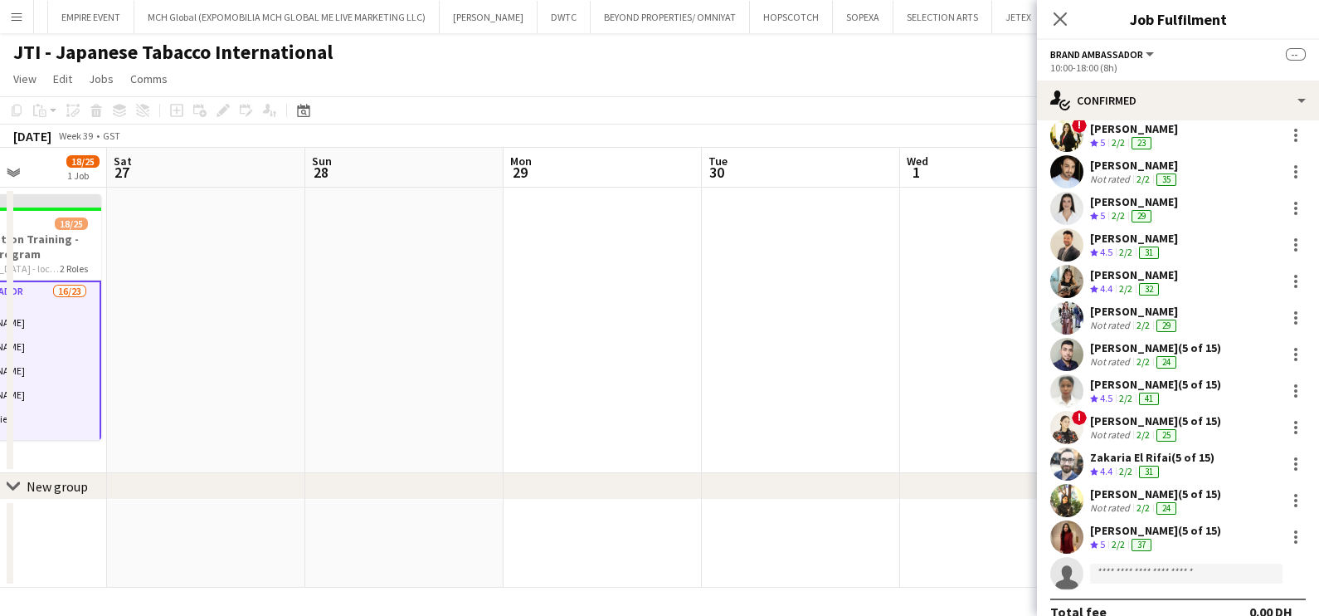
click at [876, 344] on app-date-cell at bounding box center [801, 330] width 198 height 285
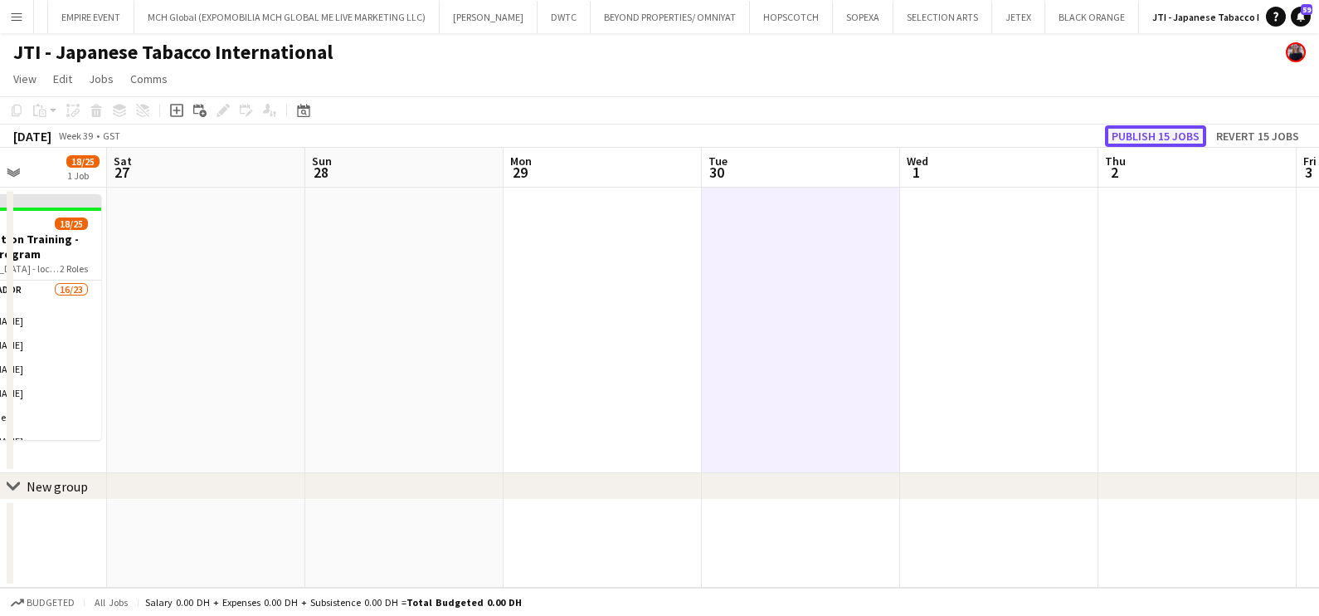
click at [1160, 128] on button "Publish 15 jobs" at bounding box center [1155, 136] width 101 height 22
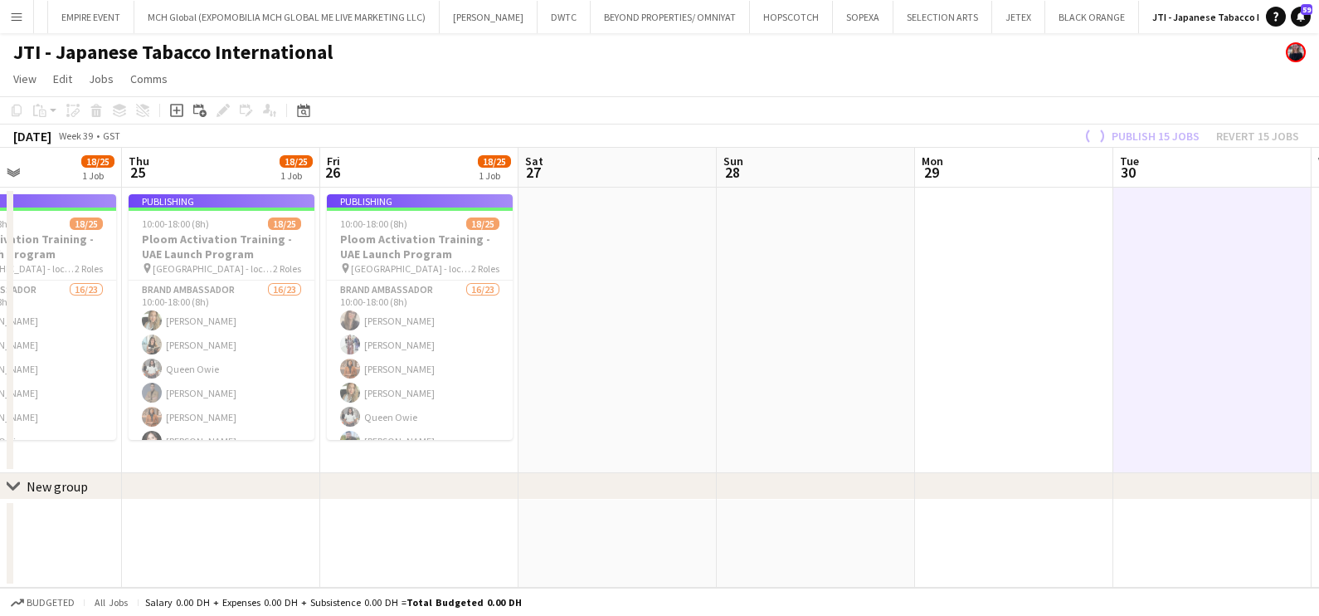
drag, startPoint x: 278, startPoint y: 393, endPoint x: 1101, endPoint y: 394, distance: 823.2
click at [1101, 394] on app-calendar-viewport "Mon 22 18/25 1 Job Tue 23 18/25 1 Job Wed 24 18/25 1 Job Thu 25 18/25 1 Job Fri…" at bounding box center [659, 368] width 1319 height 440
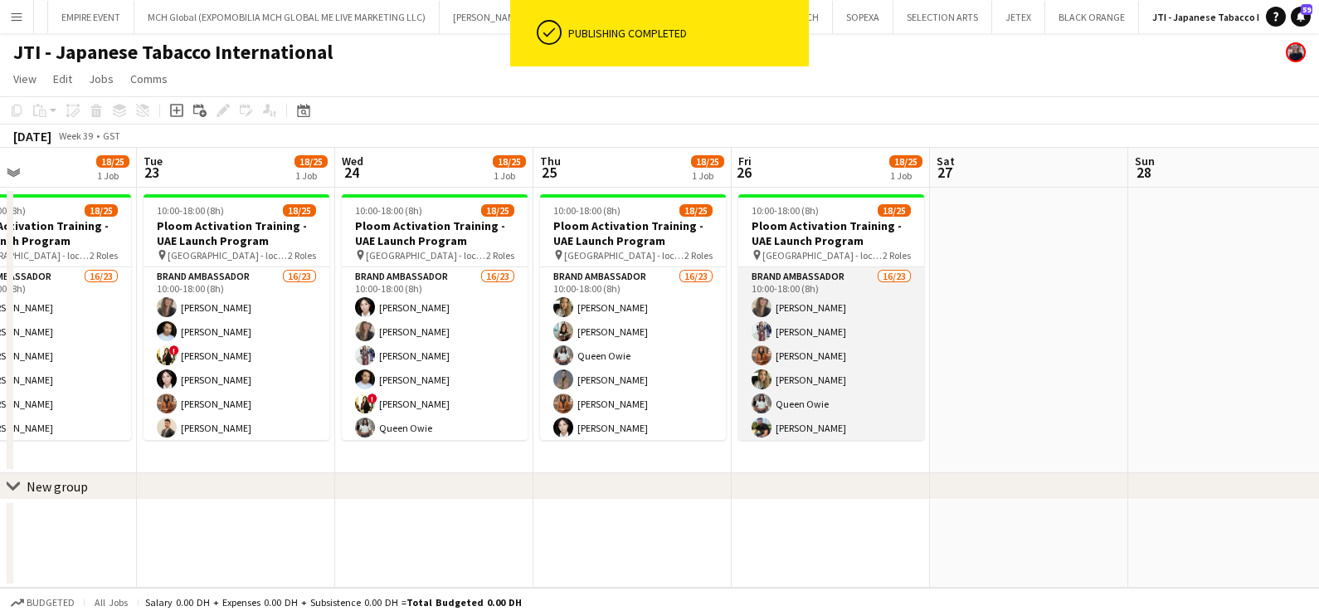
scroll to position [0, 0]
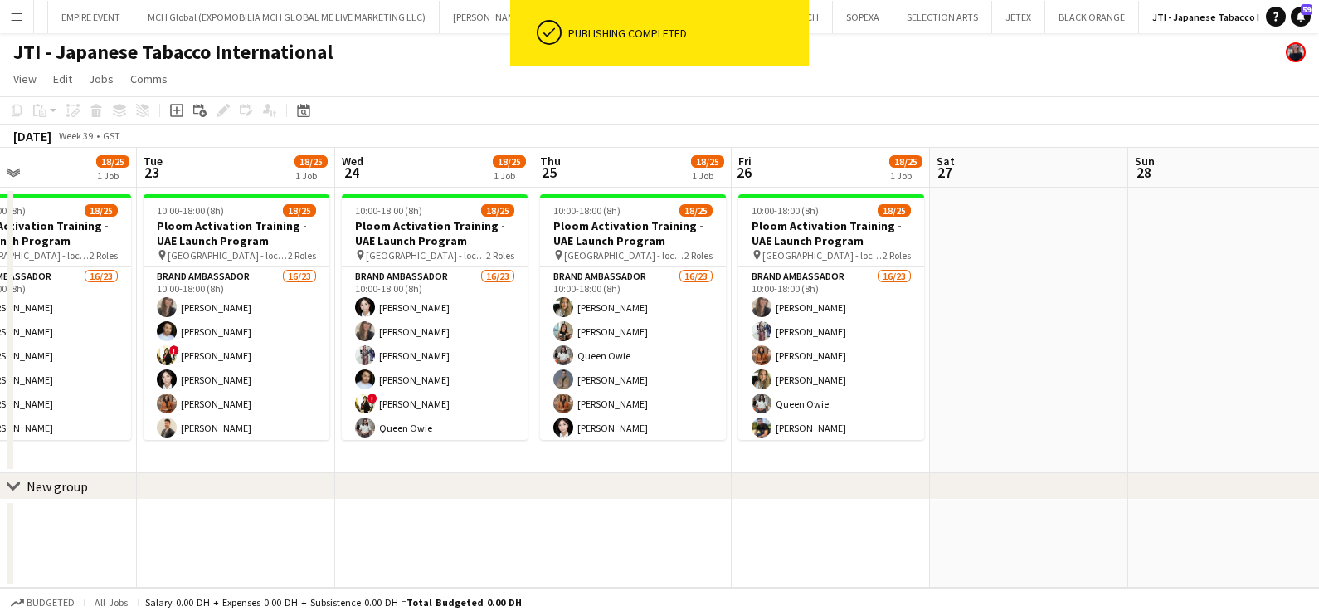
click at [1032, 313] on app-date-cell at bounding box center [1029, 330] width 198 height 285
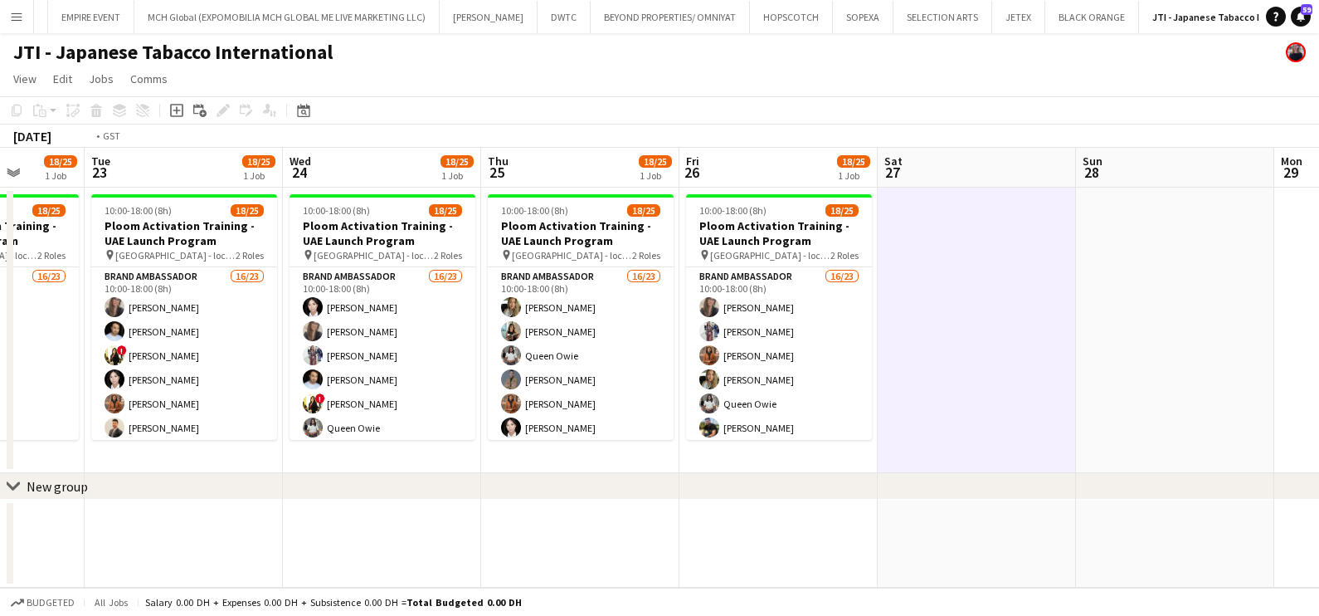
drag, startPoint x: 377, startPoint y: 217, endPoint x: 1318, endPoint y: 249, distance: 941.6
click at [1319, 251] on html "Menu Boards Boards Boards All jobs Status Workforce Workforce My Workforce Recr…" at bounding box center [659, 308] width 1319 height 616
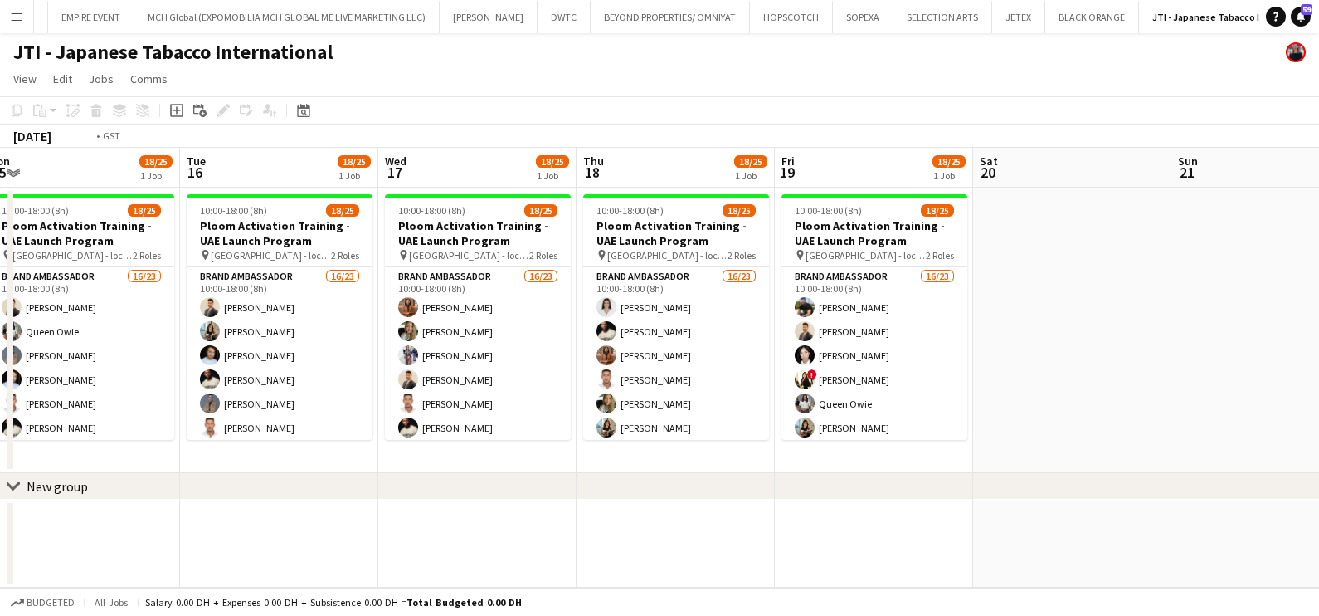
drag, startPoint x: 411, startPoint y: 294, endPoint x: 1206, endPoint y: 249, distance: 796.3
click at [1158, 258] on app-calendar-viewport "Sat 13 Sun 14 Mon 15 18/25 1 Job Tue 16 18/25 1 Job Wed 17 18/25 1 Job Thu 18 1…" at bounding box center [659, 368] width 1319 height 440
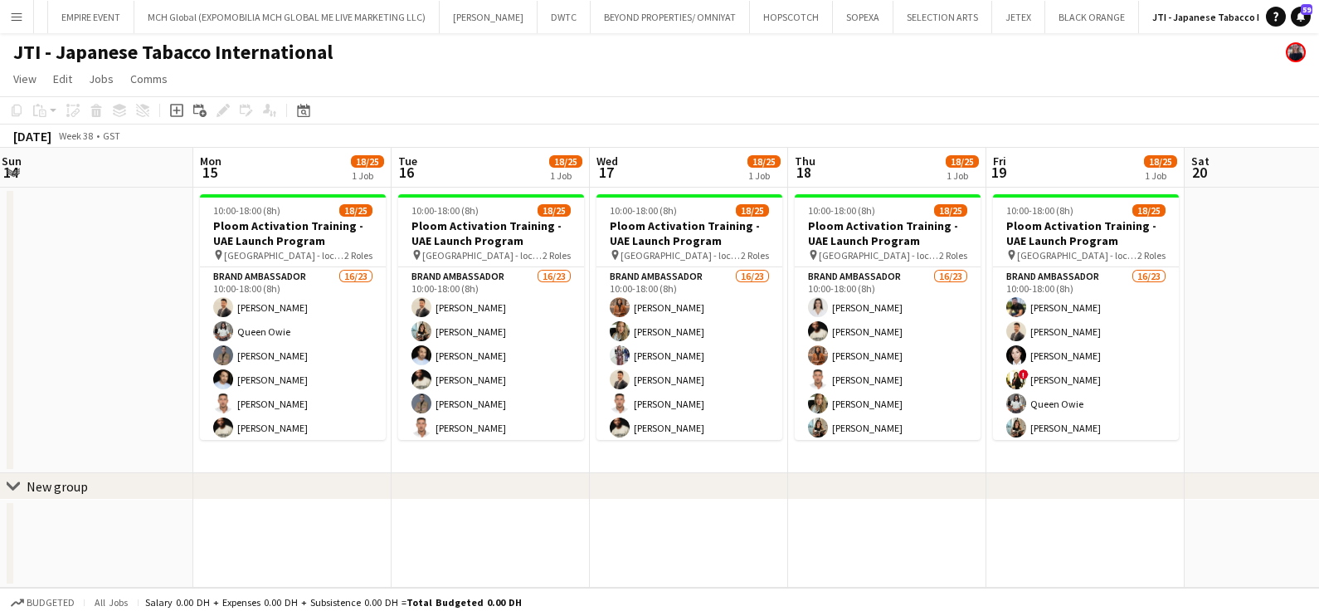
click at [1068, 274] on app-calendar-viewport "Fri 12 24/25 1 Job Sat 13 Sun 14 Mon 15 18/25 1 Job Tue 16 18/25 1 Job Wed 17 1…" at bounding box center [659, 368] width 1319 height 440
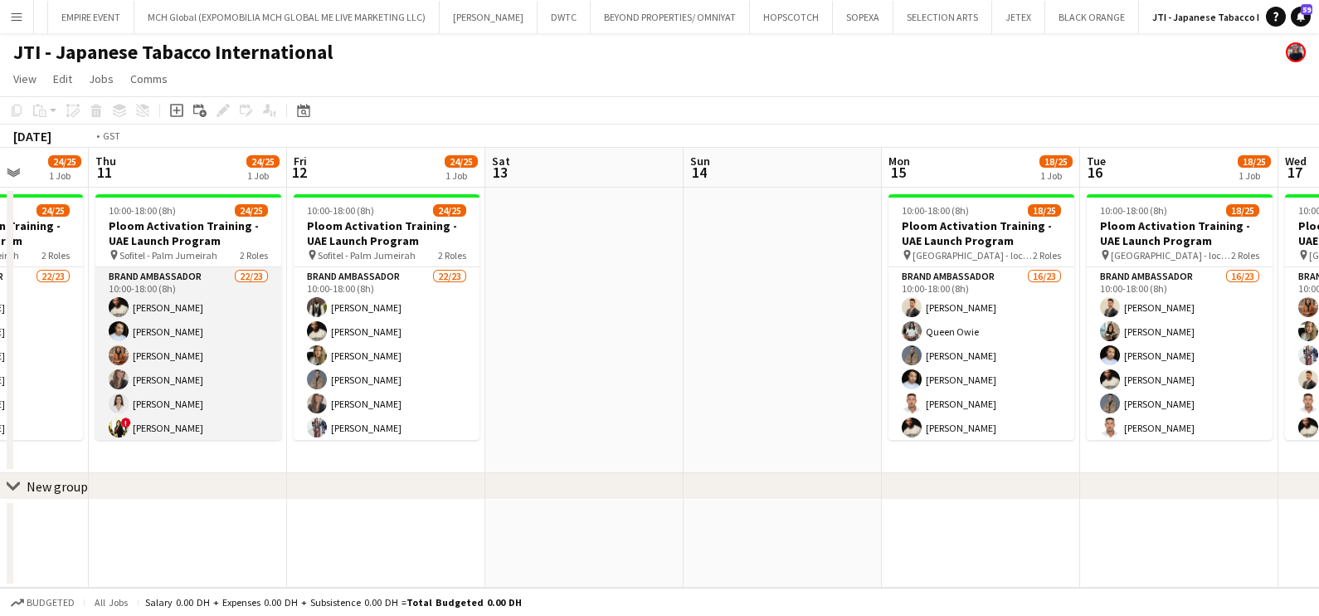
drag, startPoint x: 267, startPoint y: 290, endPoint x: 1181, endPoint y: 290, distance: 913.7
click at [1212, 290] on app-calendar-viewport "Mon 8 24/25 1 Job Tue 9 24/25 1 Job Wed 10 24/25 1 Job Thu 11 24/25 1 Job Fri 1…" at bounding box center [659, 368] width 1319 height 440
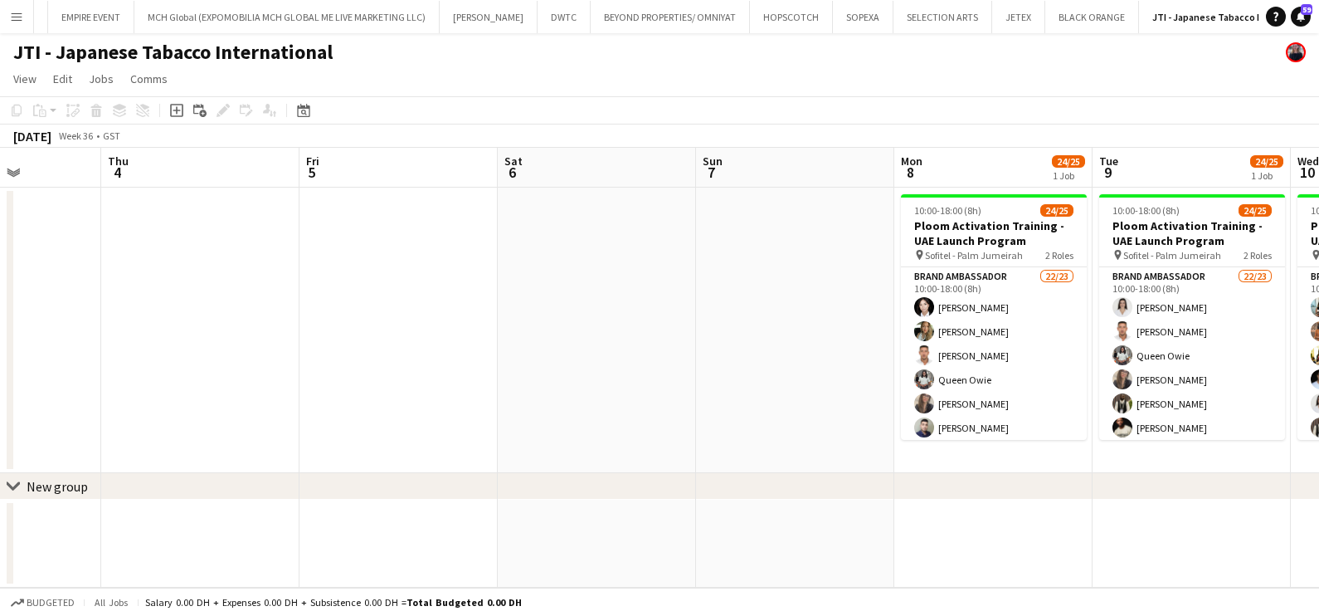
drag, startPoint x: 627, startPoint y: 296, endPoint x: 791, endPoint y: 292, distance: 164.4
click at [807, 296] on app-calendar-viewport "Mon 1 0/1 1 Job Tue 2 Wed 3 Thu 4 Fri 5 Sat 6 Sun 7 Mon 8 24/25 1 Job Tue 9 24/…" at bounding box center [659, 368] width 1319 height 440
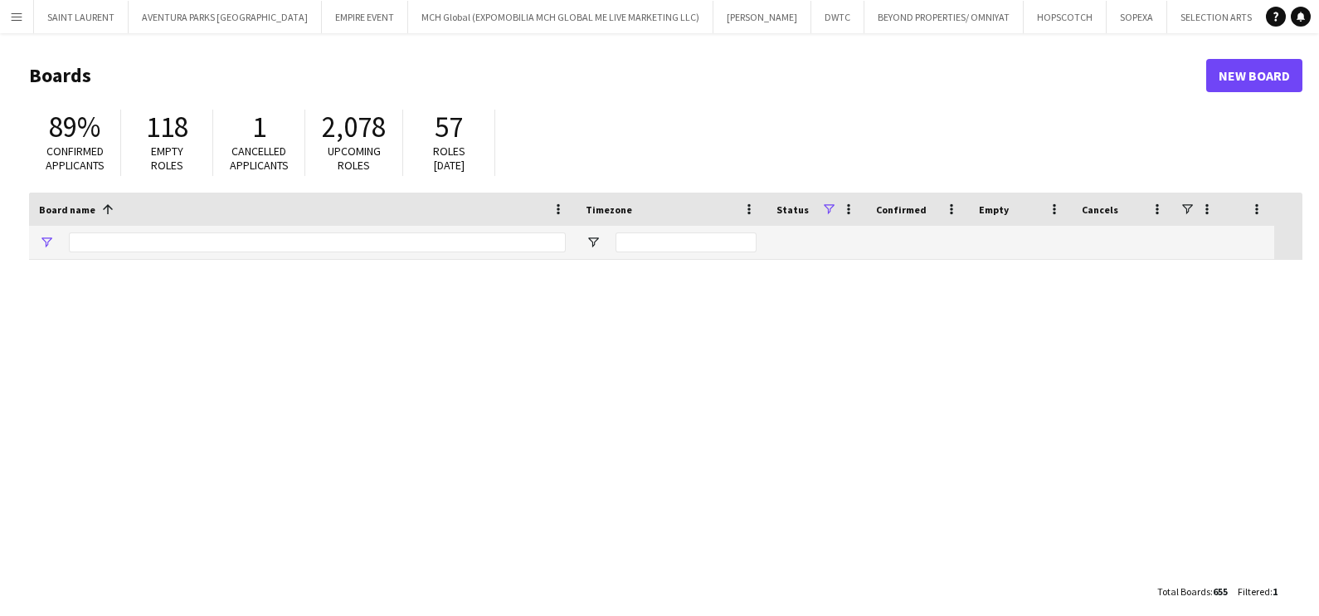
type input "***"
